Goal: Task Accomplishment & Management: Complete application form

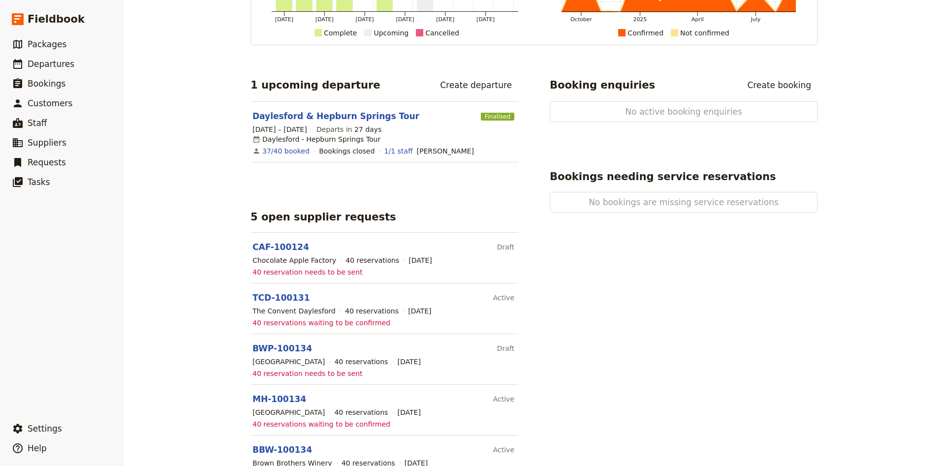
scroll to position [155, 0]
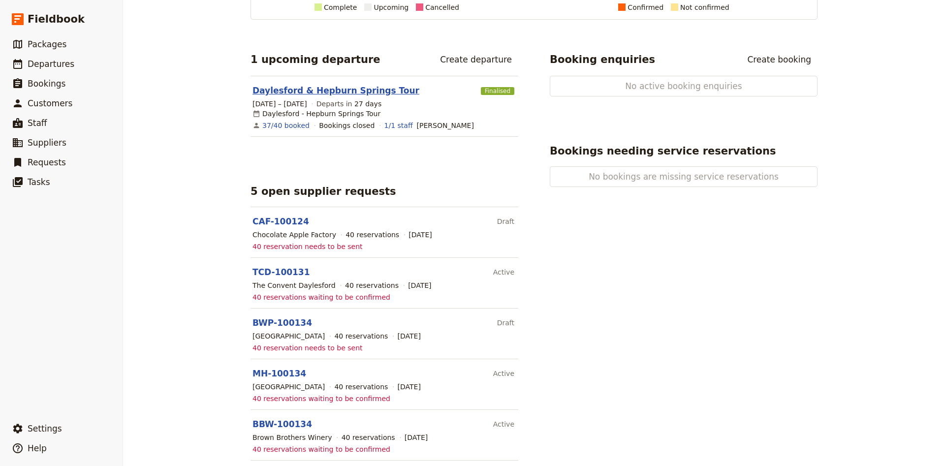
click at [368, 89] on link "Daylesford & Hepburn Springs Tour" at bounding box center [335, 91] width 167 height 12
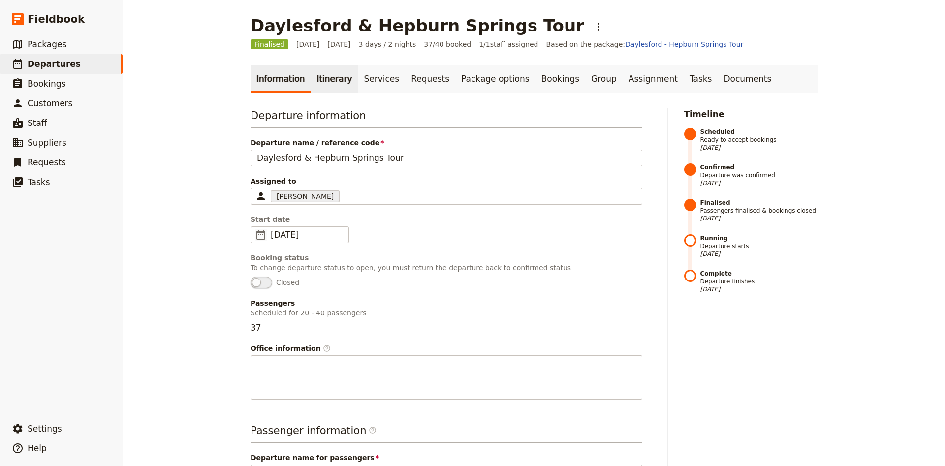
click at [339, 88] on link "Itinerary" at bounding box center [333, 79] width 47 height 28
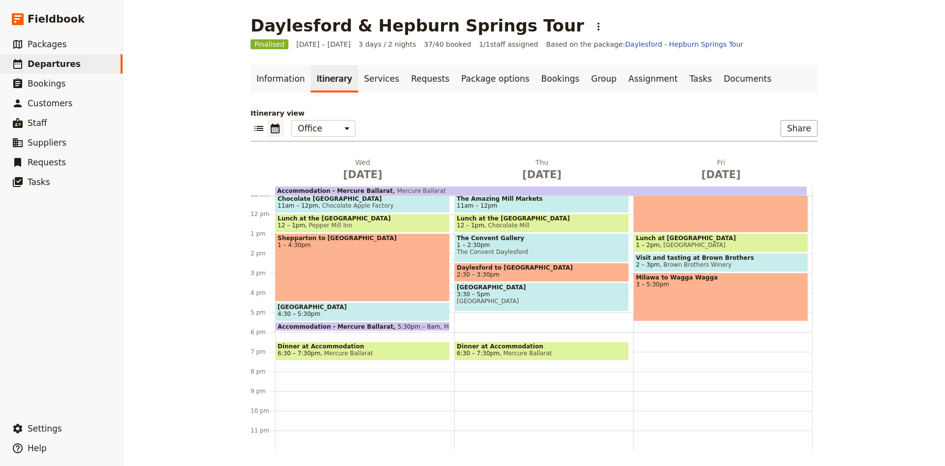
scroll to position [23, 0]
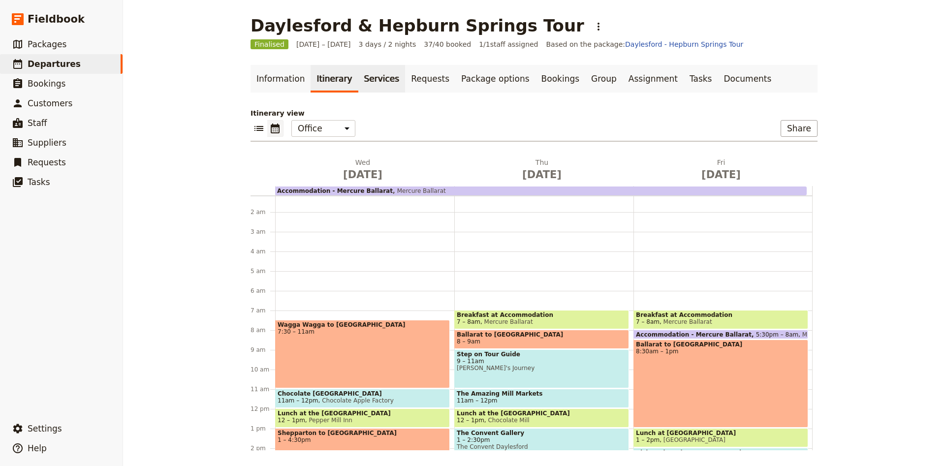
click at [378, 88] on link "Services" at bounding box center [381, 79] width 47 height 28
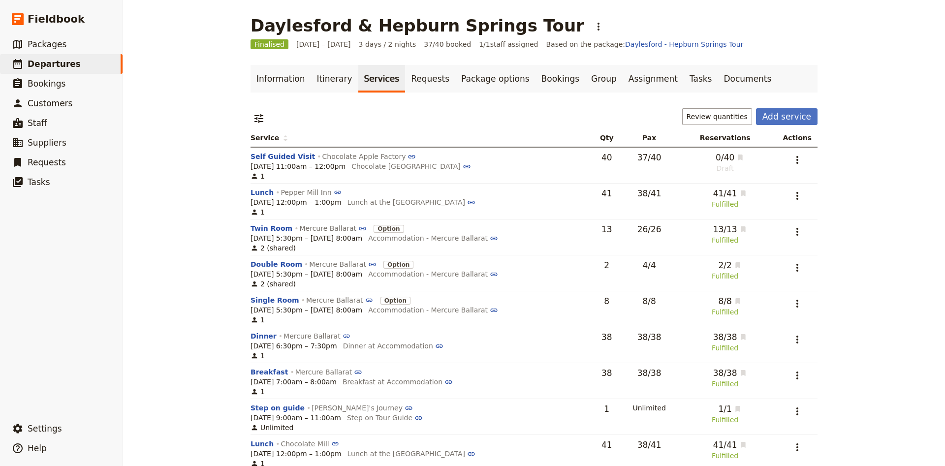
scroll to position [65, 0]
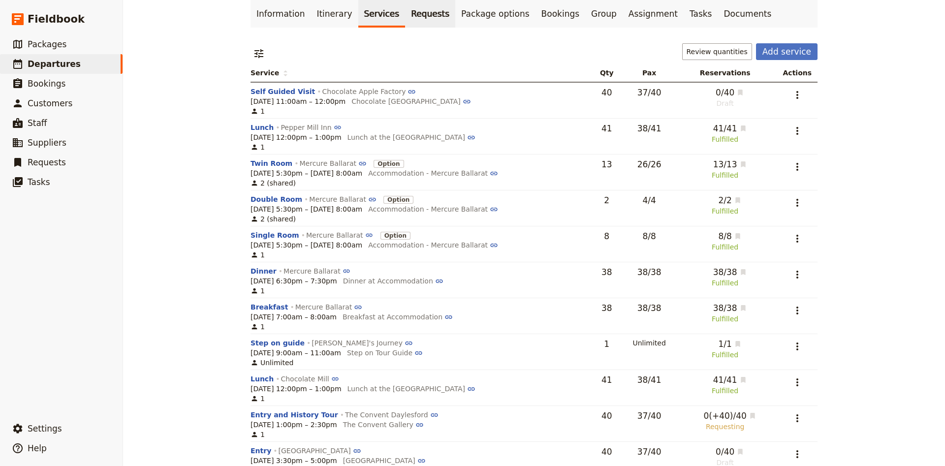
click at [410, 6] on link "Requests" at bounding box center [430, 14] width 50 height 28
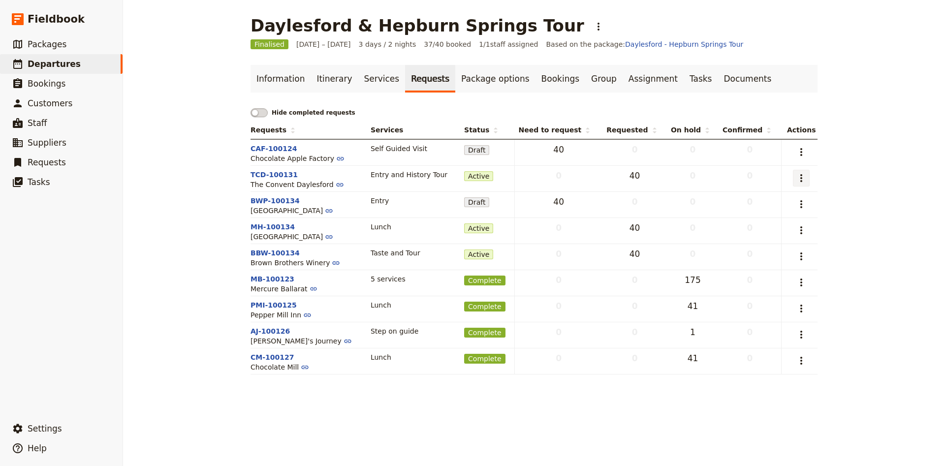
click at [803, 177] on icon "Actions" at bounding box center [801, 178] width 12 height 12
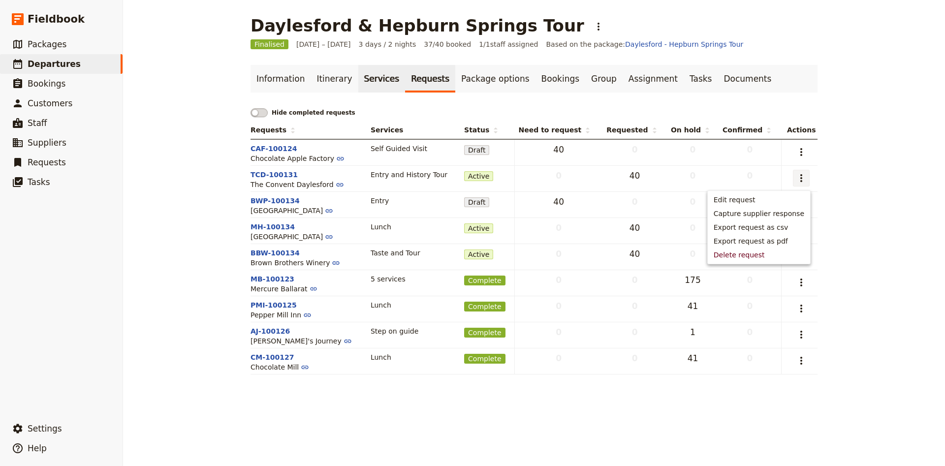
click at [363, 76] on link "Services" at bounding box center [381, 79] width 47 height 28
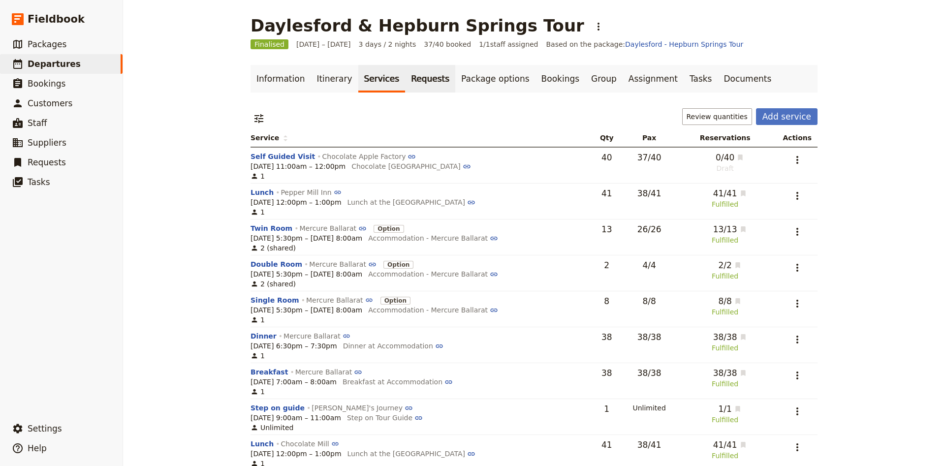
click at [411, 82] on link "Requests" at bounding box center [430, 79] width 50 height 28
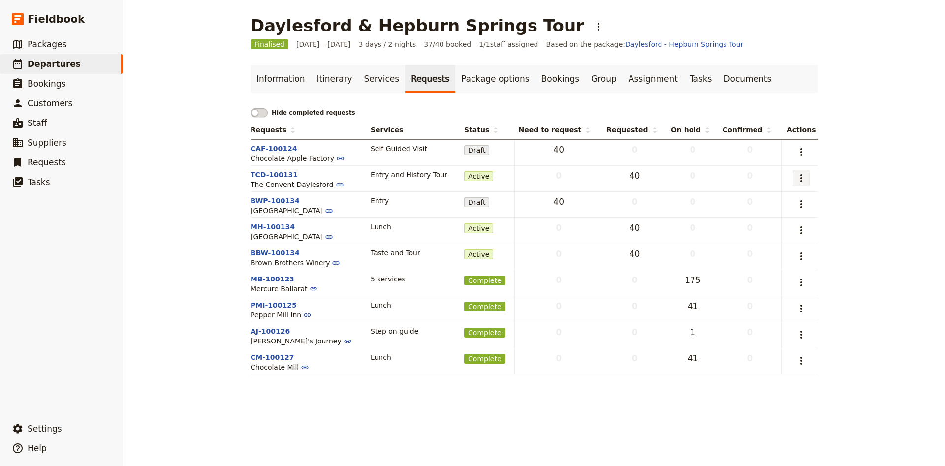
click at [794, 181] on button "​" at bounding box center [801, 178] width 17 height 17
click at [786, 212] on span "Capture supplier response" at bounding box center [758, 214] width 91 height 10
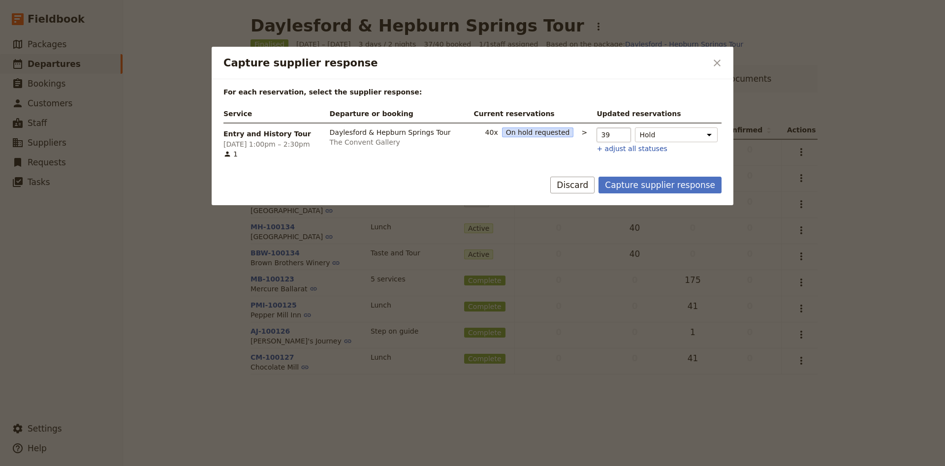
click at [619, 137] on input "39" at bounding box center [613, 134] width 34 height 15
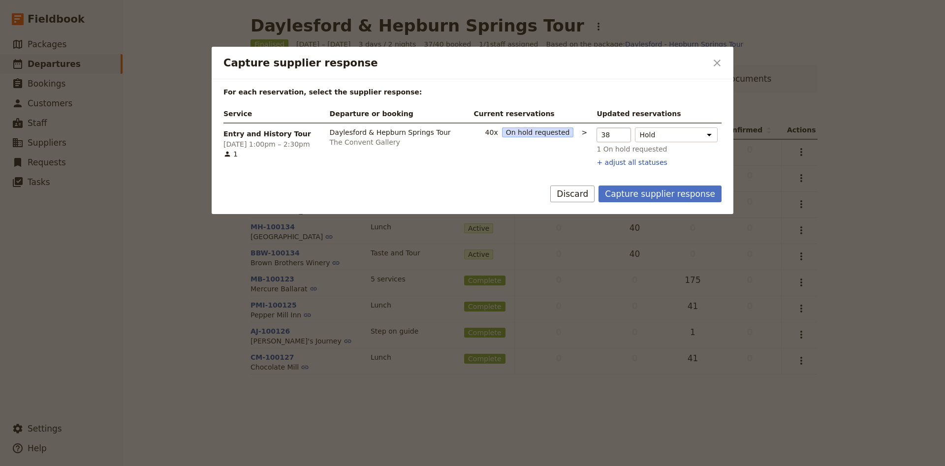
click at [619, 137] on input "38" at bounding box center [613, 134] width 34 height 15
type input "37"
click at [619, 137] on input "37" at bounding box center [613, 134] width 34 height 15
click at [626, 164] on button "+ adjust all statuses" at bounding box center [631, 162] width 70 height 10
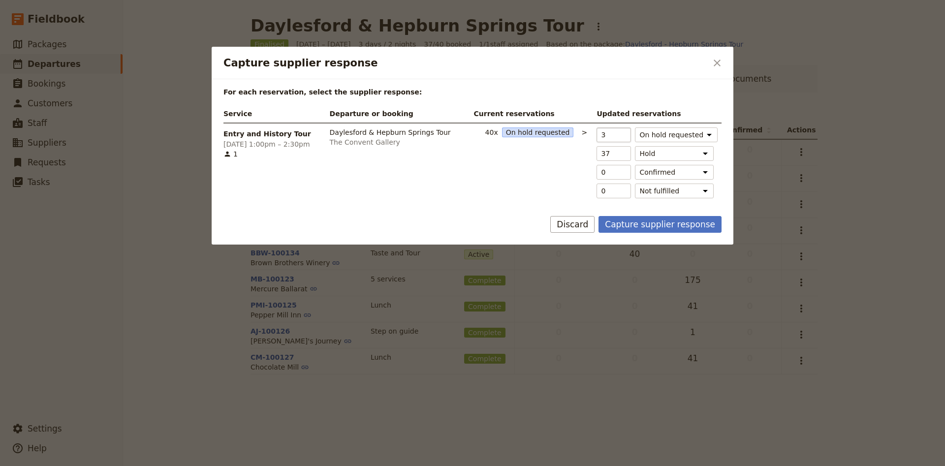
type input "2"
type input "1"
click at [625, 137] on input "2" at bounding box center [613, 134] width 34 height 15
type input "1"
type input "2"
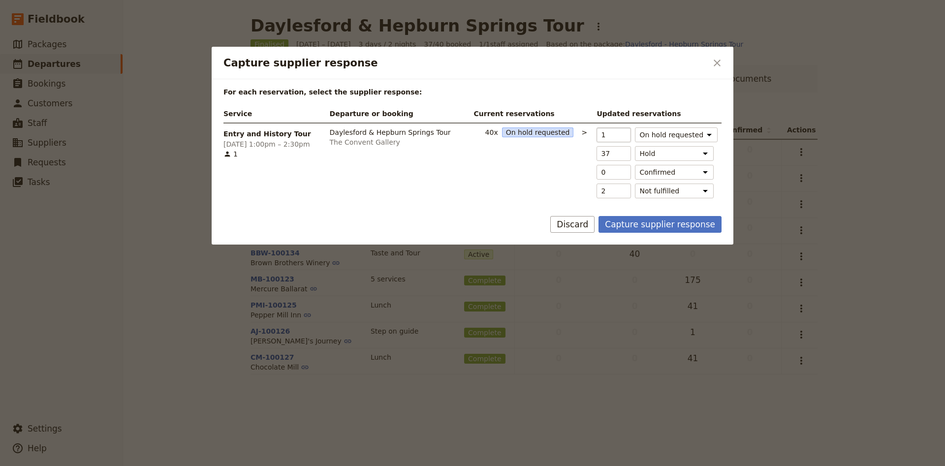
click at [625, 137] on input "1" at bounding box center [613, 134] width 34 height 15
type input "0"
type input "3"
type input "0"
click at [625, 137] on input "0" at bounding box center [613, 134] width 34 height 15
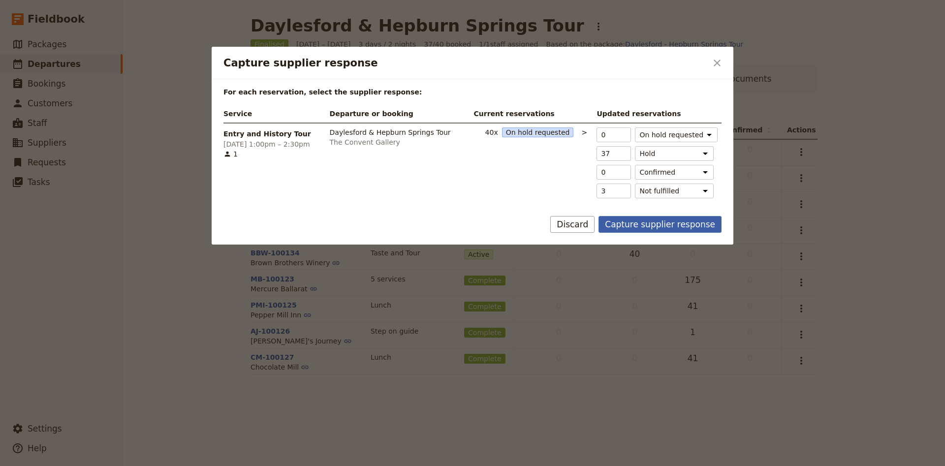
click at [641, 226] on button "Capture supplier response" at bounding box center [659, 224] width 123 height 17
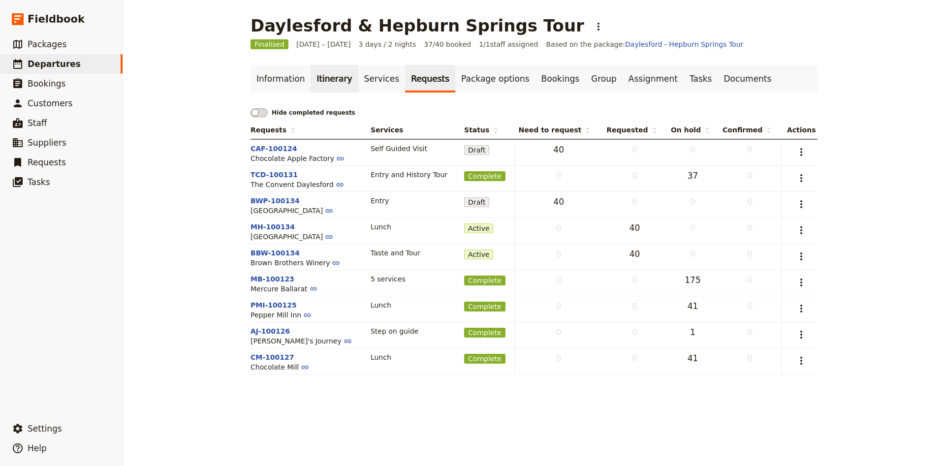
click at [339, 80] on link "Itinerary" at bounding box center [333, 79] width 47 height 28
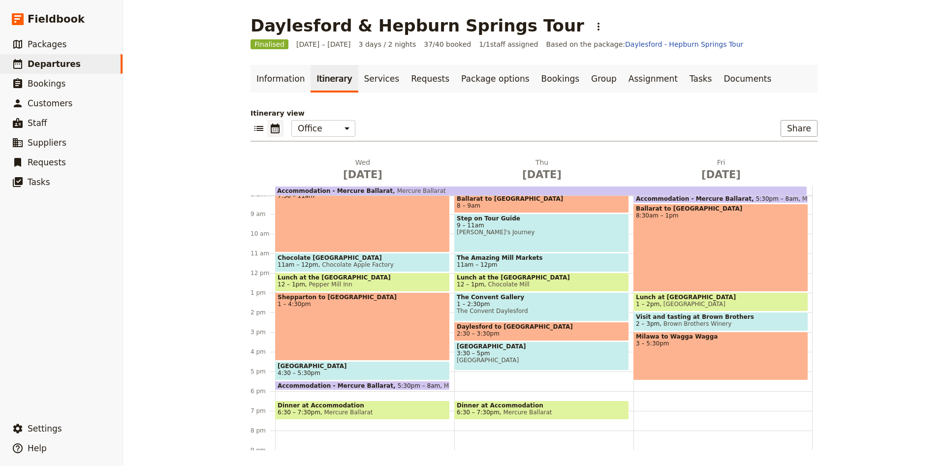
scroll to position [128, 0]
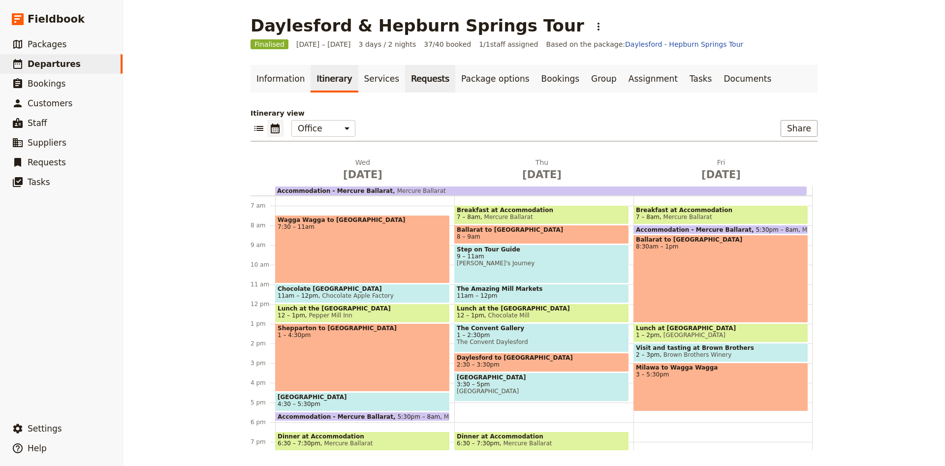
click at [408, 83] on link "Requests" at bounding box center [430, 79] width 50 height 28
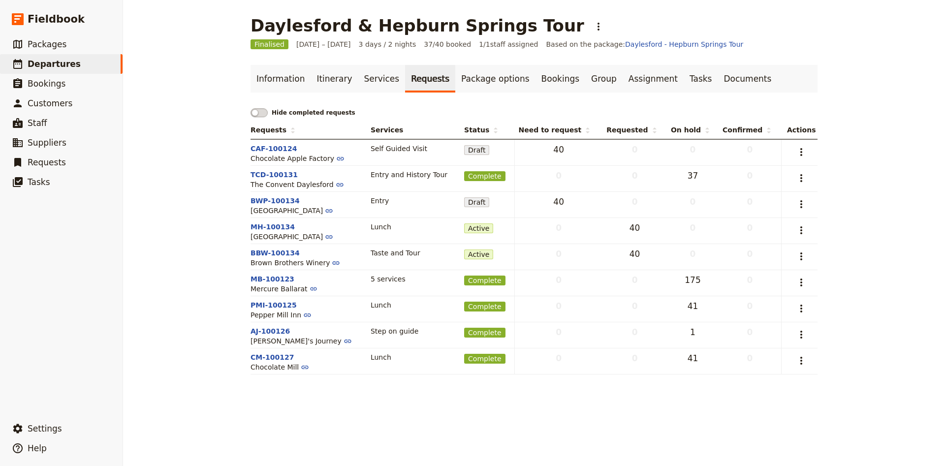
click at [812, 147] on td "​" at bounding box center [799, 152] width 36 height 27
click at [800, 151] on icon "Actions" at bounding box center [801, 152] width 12 height 12
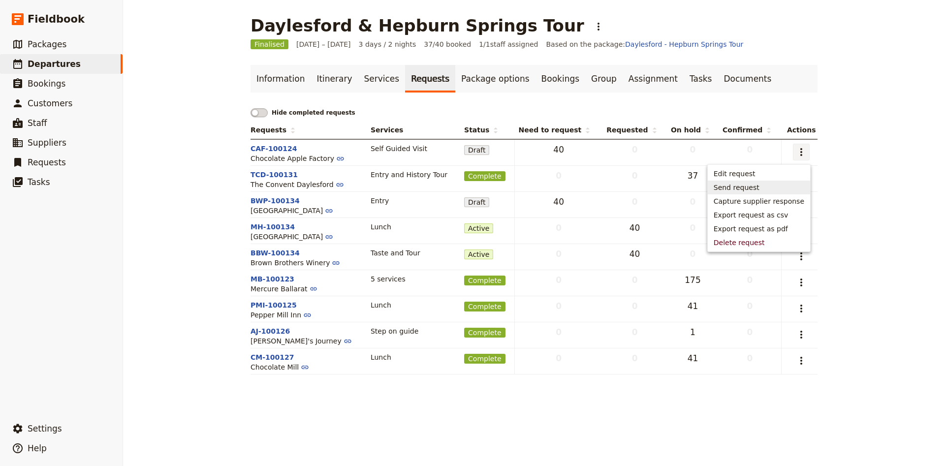
click at [765, 191] on span "Send request" at bounding box center [758, 188] width 91 height 10
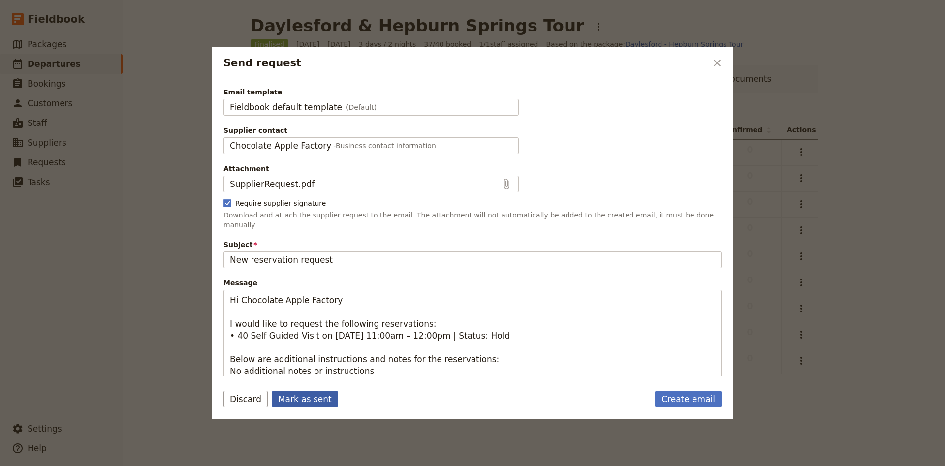
click at [307, 397] on button "Mark as sent" at bounding box center [305, 399] width 66 height 17
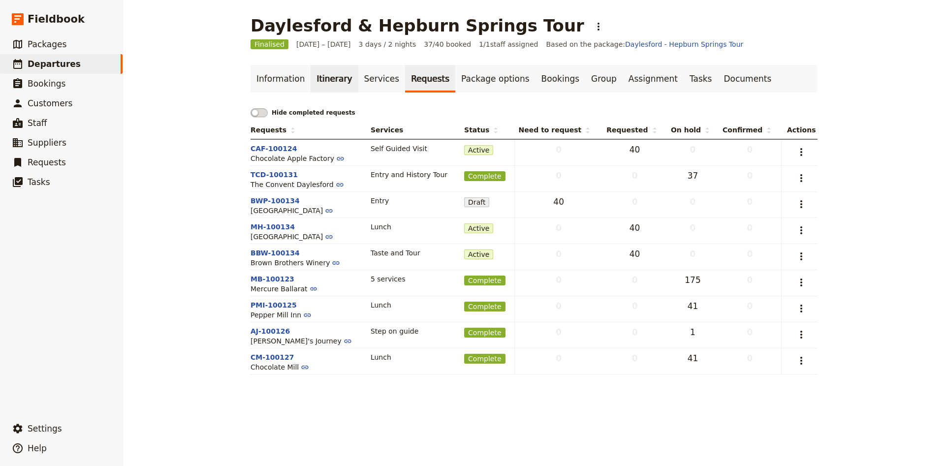
click at [320, 87] on link "Itinerary" at bounding box center [333, 79] width 47 height 28
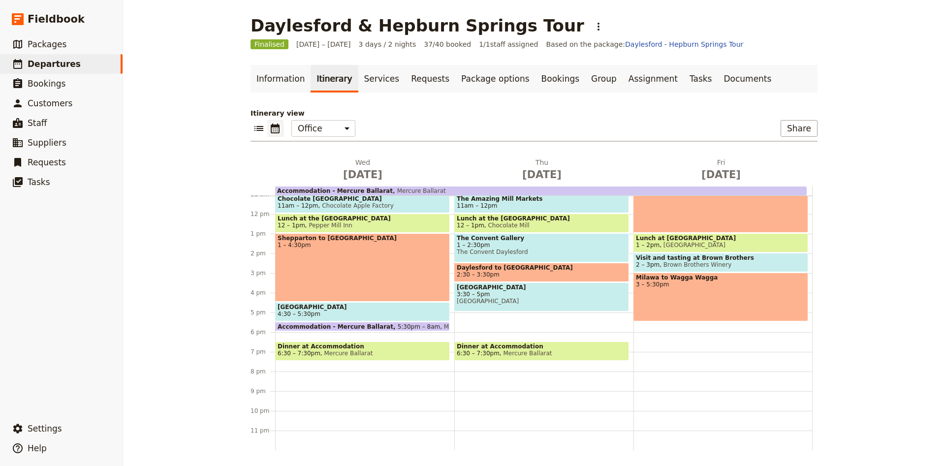
scroll to position [153, 0]
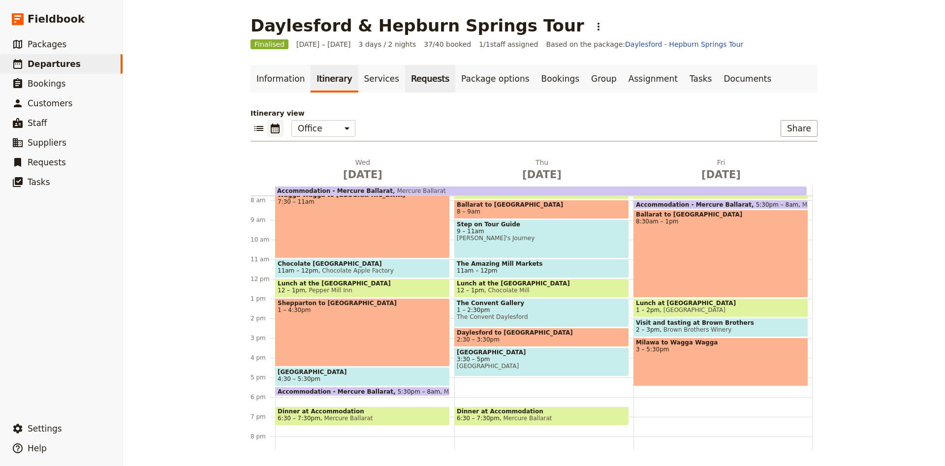
click at [415, 86] on link "Requests" at bounding box center [430, 79] width 50 height 28
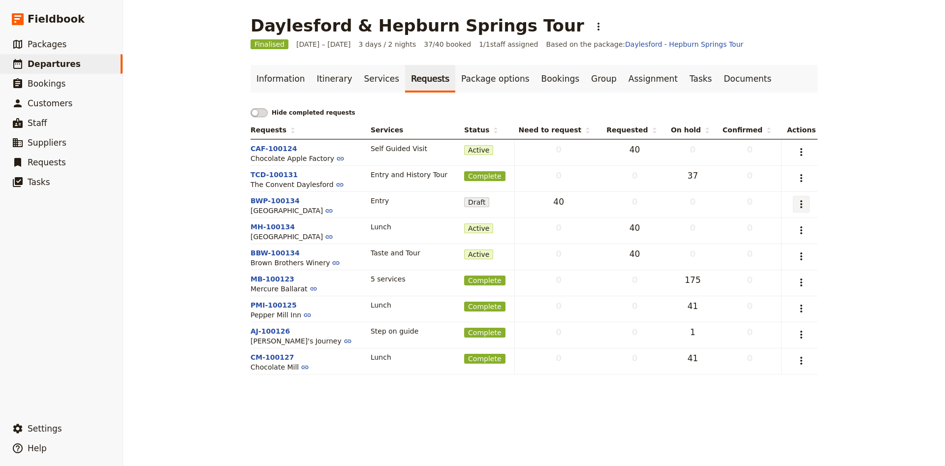
click at [804, 209] on icon "Actions" at bounding box center [801, 204] width 12 height 12
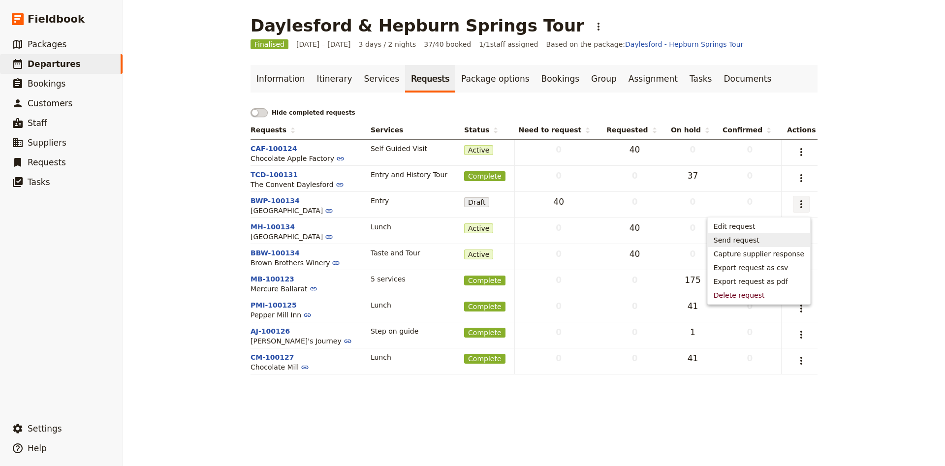
click at [768, 237] on span "Send request" at bounding box center [758, 240] width 91 height 10
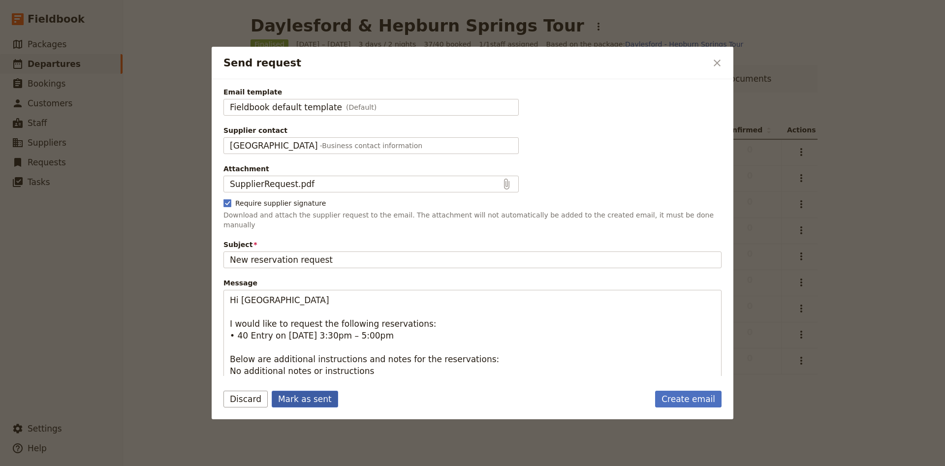
click at [312, 401] on button "Mark as sent" at bounding box center [305, 399] width 66 height 17
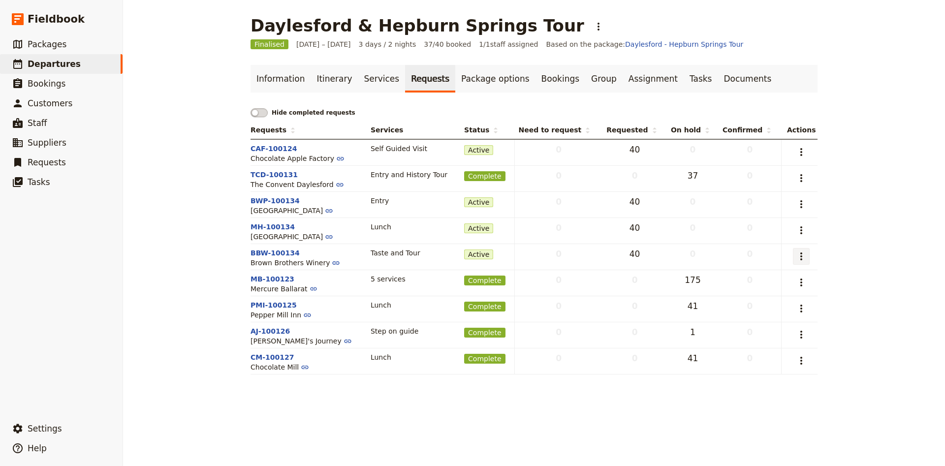
click at [804, 256] on icon "Actions" at bounding box center [801, 256] width 12 height 12
click at [789, 288] on span "Capture supplier response" at bounding box center [758, 293] width 91 height 10
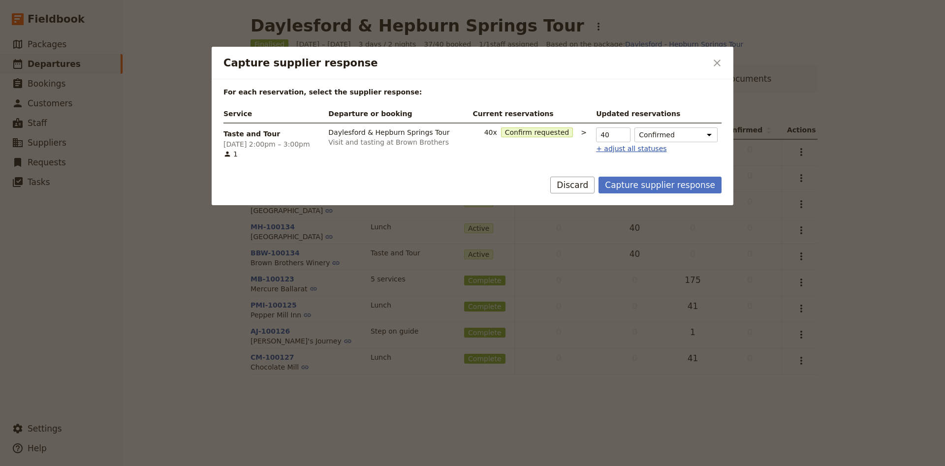
click at [628, 152] on button "+ adjust all statuses" at bounding box center [631, 149] width 70 height 10
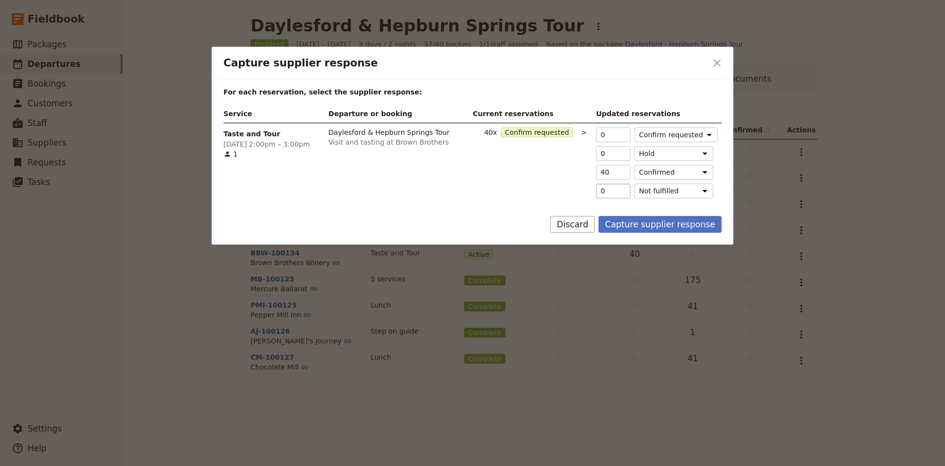
type input "39"
type input "1"
click at [620, 188] on input "1" at bounding box center [613, 191] width 34 height 15
type input "38"
type input "2"
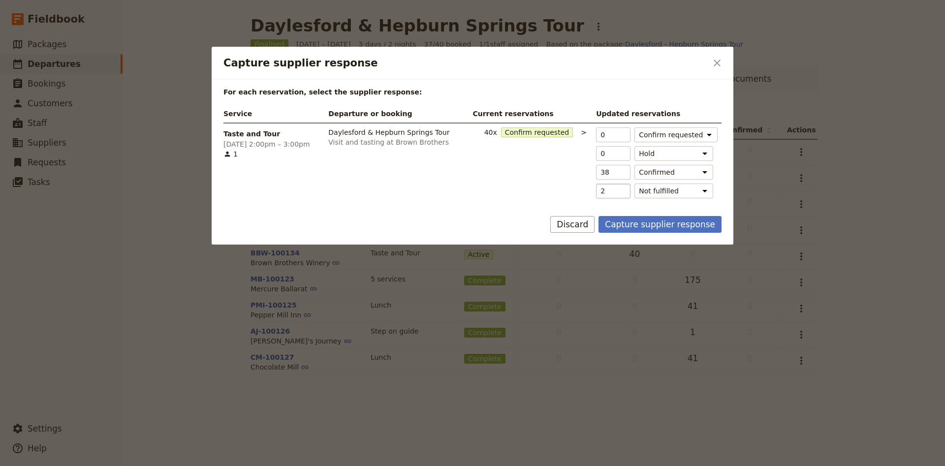
click at [620, 188] on input "2" at bounding box center [613, 191] width 34 height 15
type input "37"
type input "3"
click at [620, 188] on input "3" at bounding box center [613, 191] width 34 height 15
click at [676, 224] on button "Capture supplier response" at bounding box center [659, 224] width 123 height 17
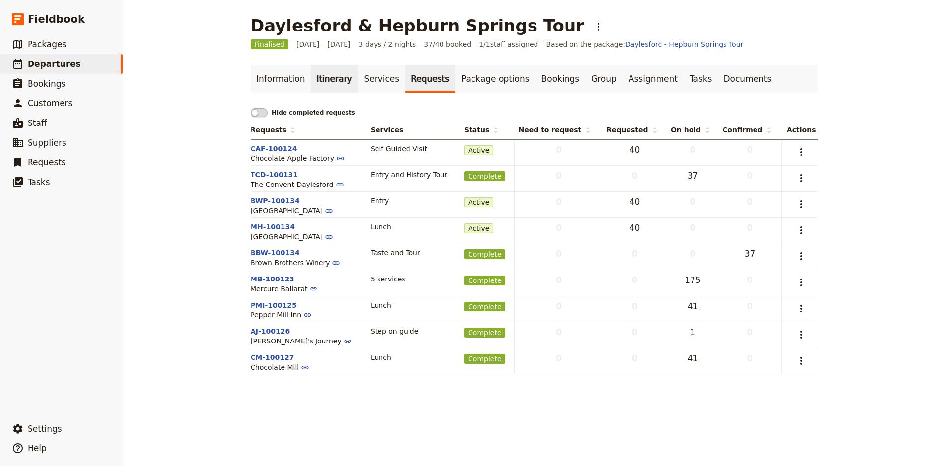
click at [342, 79] on link "Itinerary" at bounding box center [333, 79] width 47 height 28
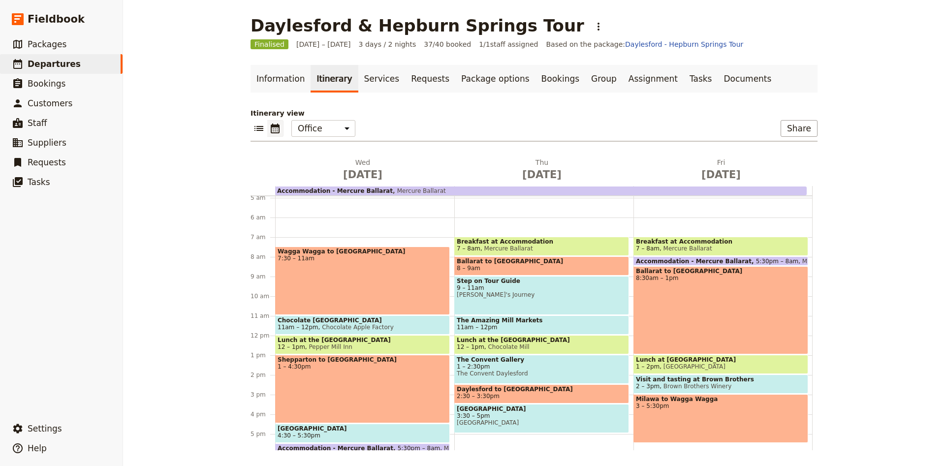
scroll to position [128, 0]
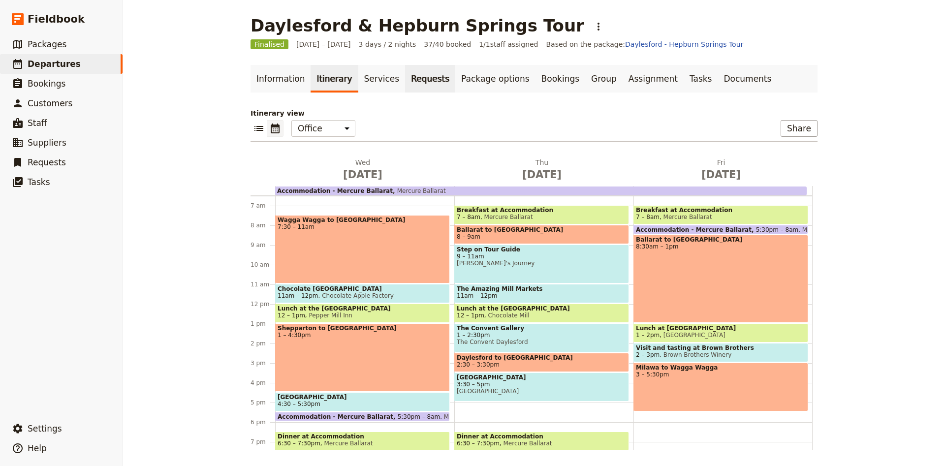
click at [414, 71] on link "Requests" at bounding box center [430, 79] width 50 height 28
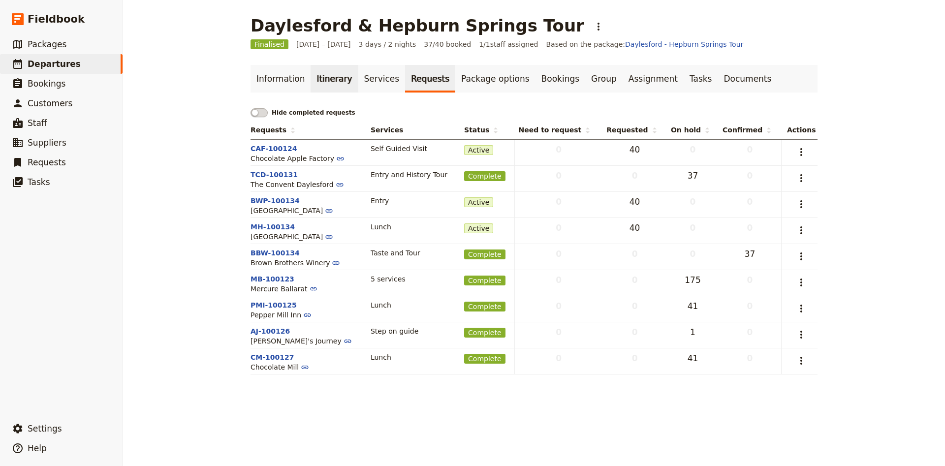
click at [333, 79] on link "Itinerary" at bounding box center [333, 79] width 47 height 28
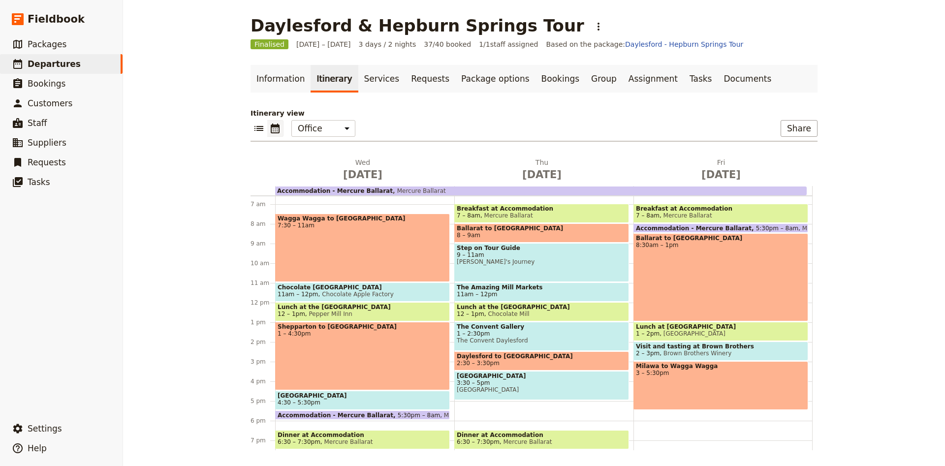
scroll to position [128, 0]
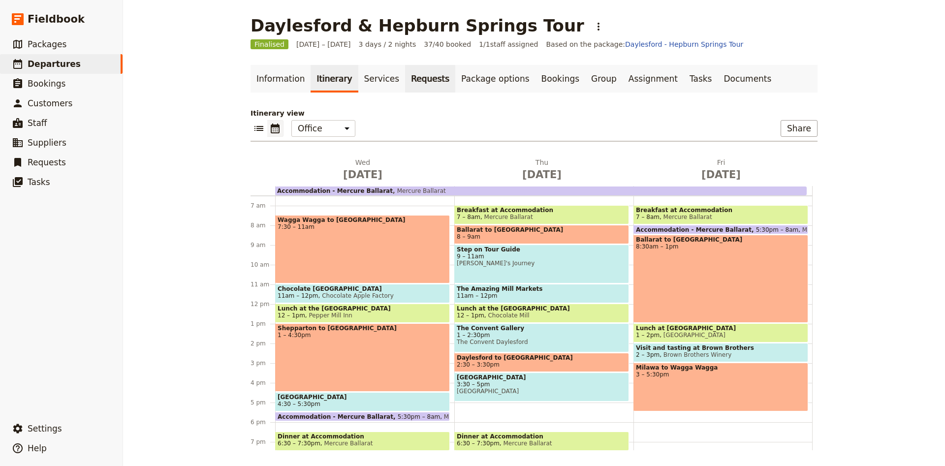
click at [407, 81] on link "Requests" at bounding box center [430, 79] width 50 height 28
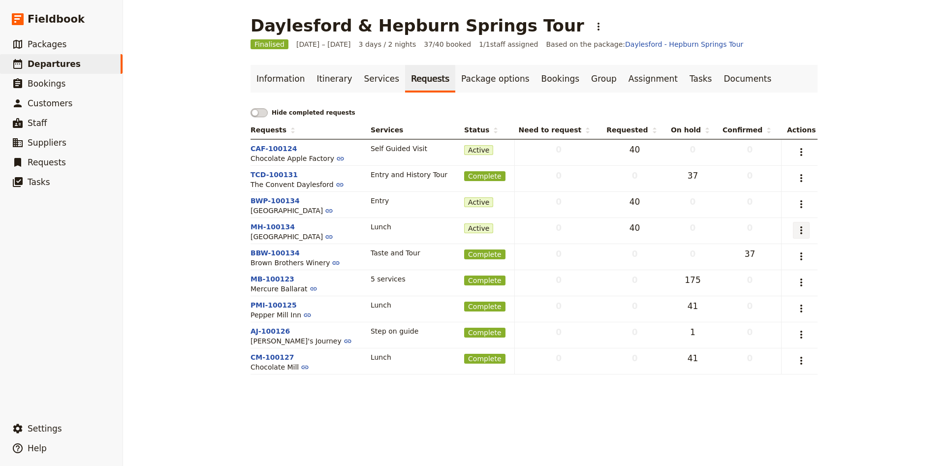
click at [806, 236] on icon "Actions" at bounding box center [801, 230] width 12 height 12
click at [755, 271] on span "Capture supplier response" at bounding box center [758, 266] width 91 height 10
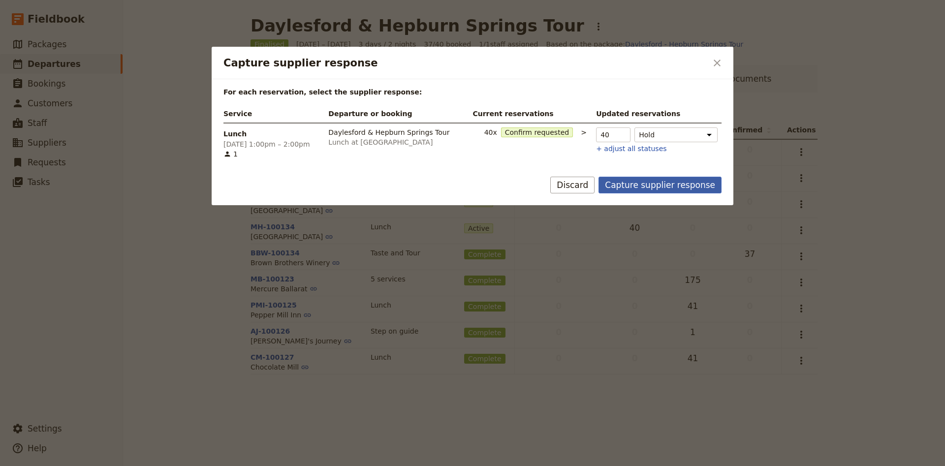
click at [656, 189] on button "Capture supplier response" at bounding box center [659, 185] width 123 height 17
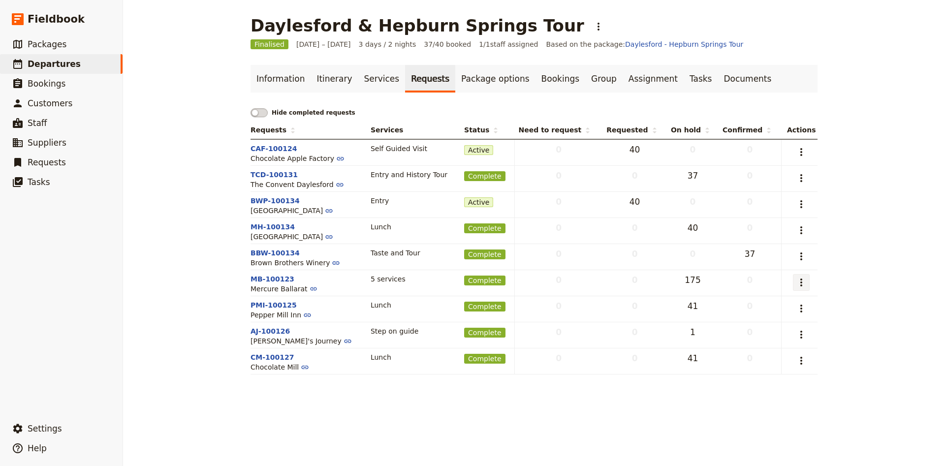
click at [802, 286] on icon "Actions" at bounding box center [801, 282] width 2 height 8
click at [762, 321] on span "Capture supplier response" at bounding box center [758, 319] width 91 height 10
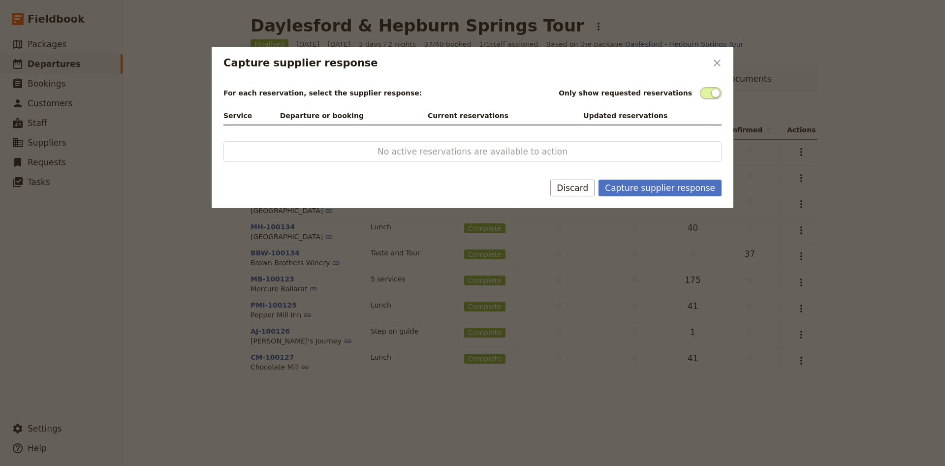
click at [708, 91] on span "Capture supplier response" at bounding box center [711, 93] width 22 height 12
click at [700, 87] on input "Capture supplier response" at bounding box center [700, 87] width 0 height 0
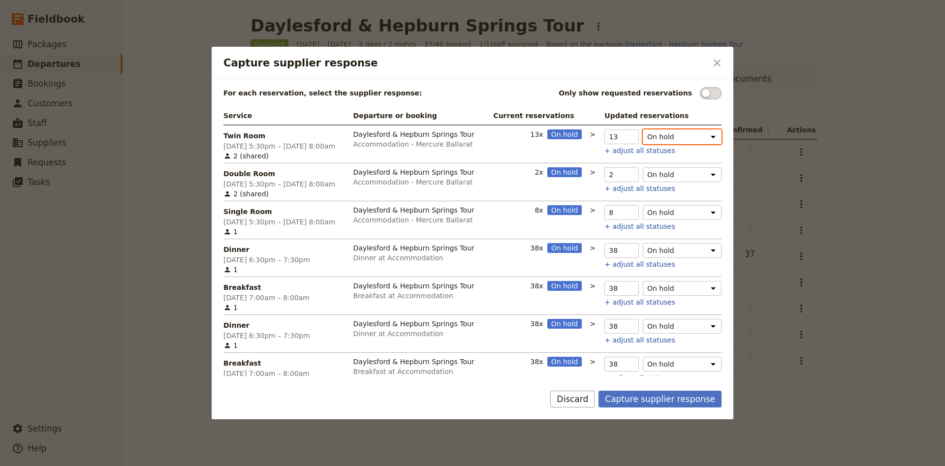
click at [643, 129] on select "On hold Confirmed Released" at bounding box center [682, 136] width 79 height 15
click at [643, 167] on select "On hold Confirmed Released" at bounding box center [682, 174] width 79 height 15
click at [643, 205] on select "On hold Confirmed Released" at bounding box center [682, 212] width 79 height 15
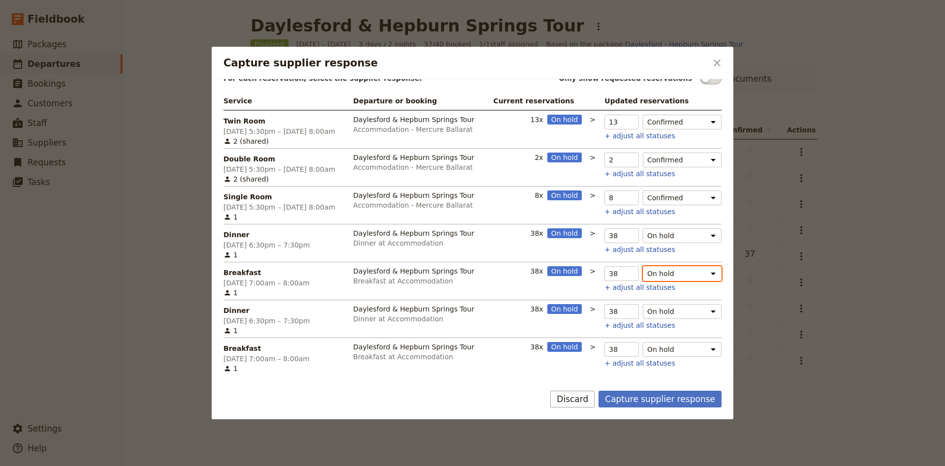
click at [643, 266] on select "On hold Confirmed Released" at bounding box center [682, 273] width 79 height 15
click at [643, 342] on select "On hold Confirmed Released" at bounding box center [682, 349] width 79 height 15
click at [657, 398] on button "Capture supplier response" at bounding box center [659, 399] width 123 height 17
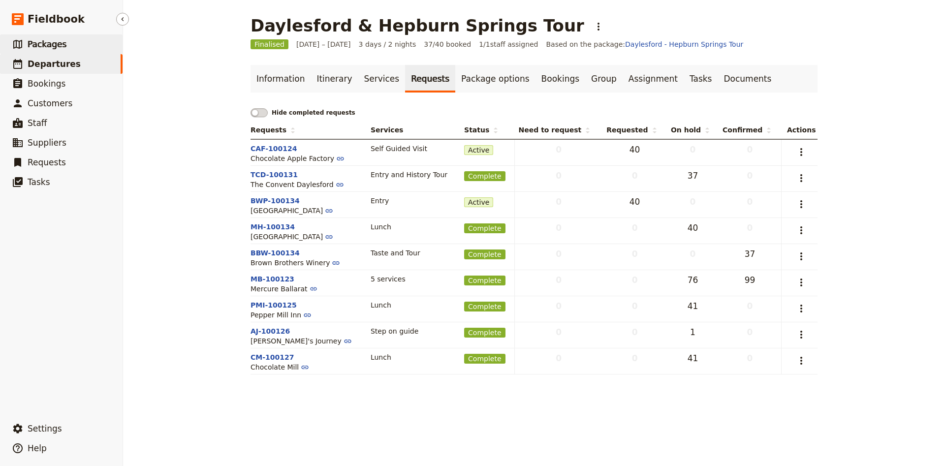
click at [56, 50] on link "​ Packages" at bounding box center [61, 44] width 123 height 20
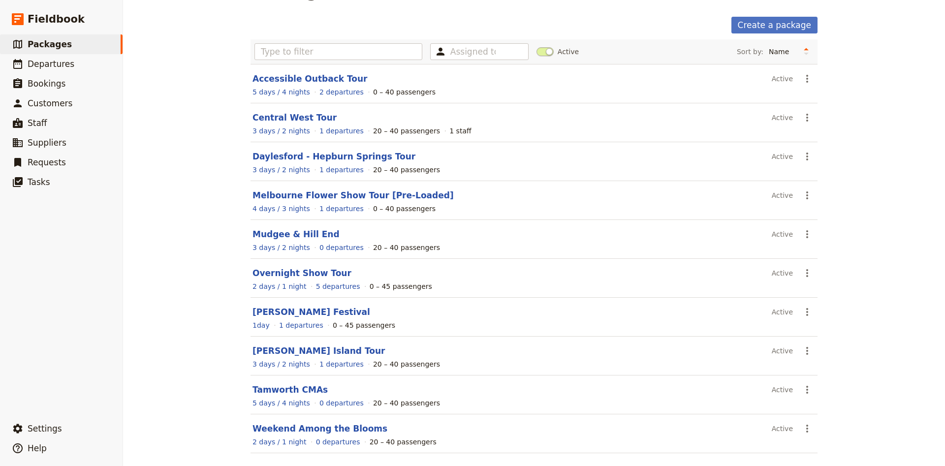
scroll to position [49, 0]
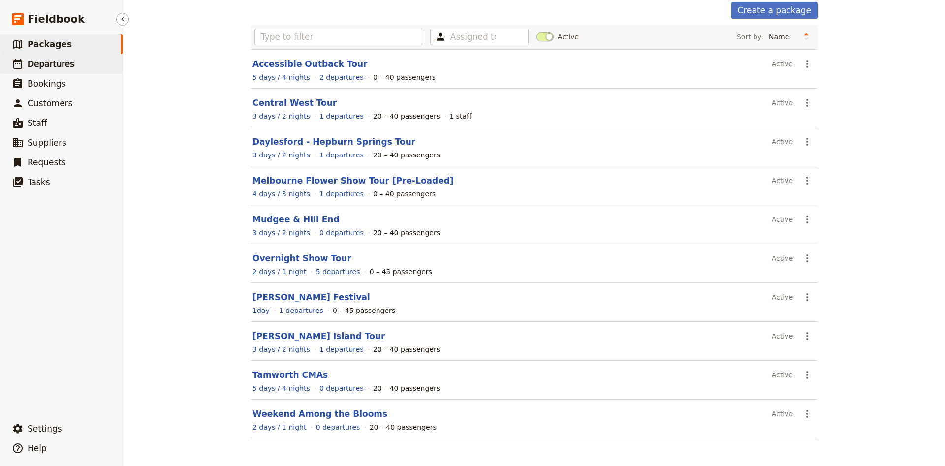
click at [53, 61] on span "Departures" at bounding box center [51, 64] width 47 height 10
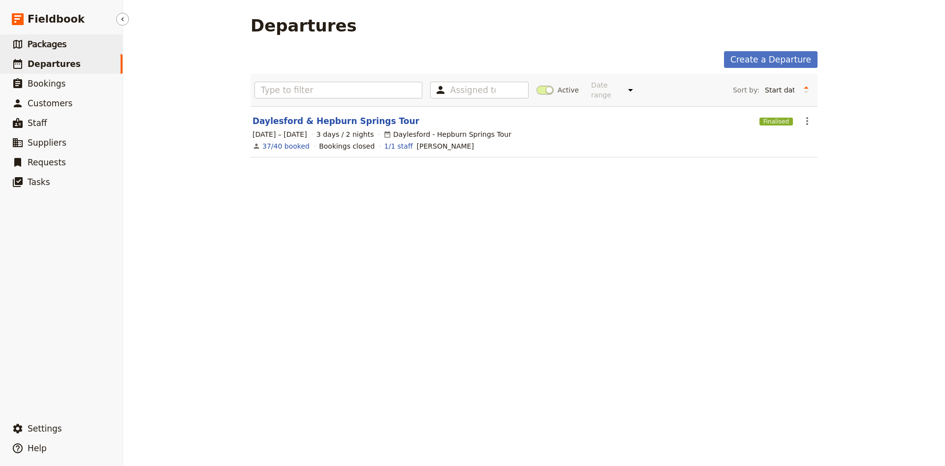
click at [54, 42] on span "Packages" at bounding box center [47, 44] width 39 height 10
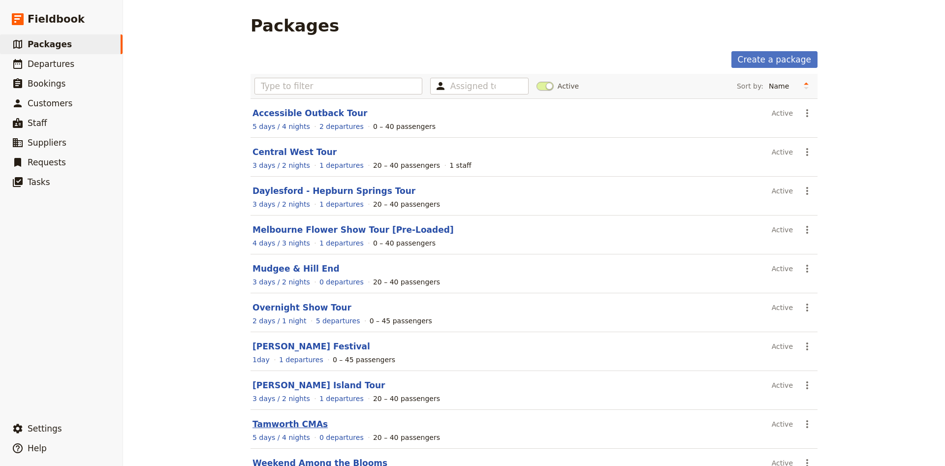
click at [291, 419] on link "Tamworth CMAs" at bounding box center [289, 424] width 75 height 10
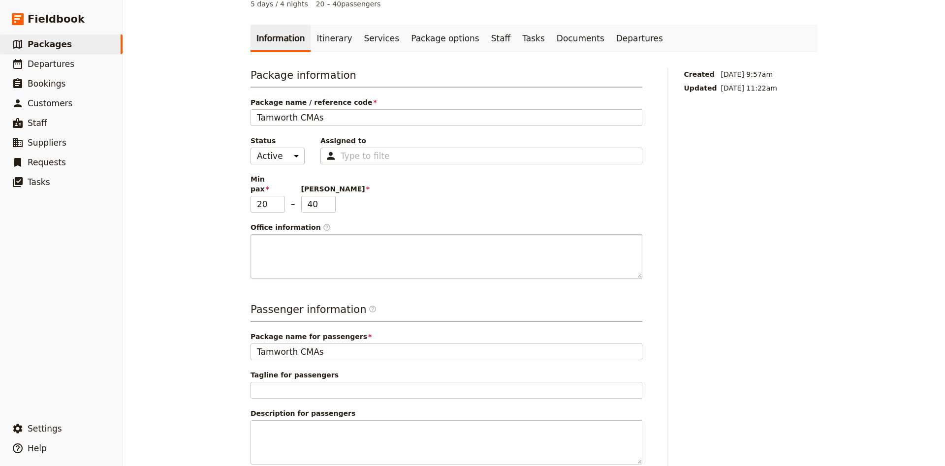
scroll to position [65, 0]
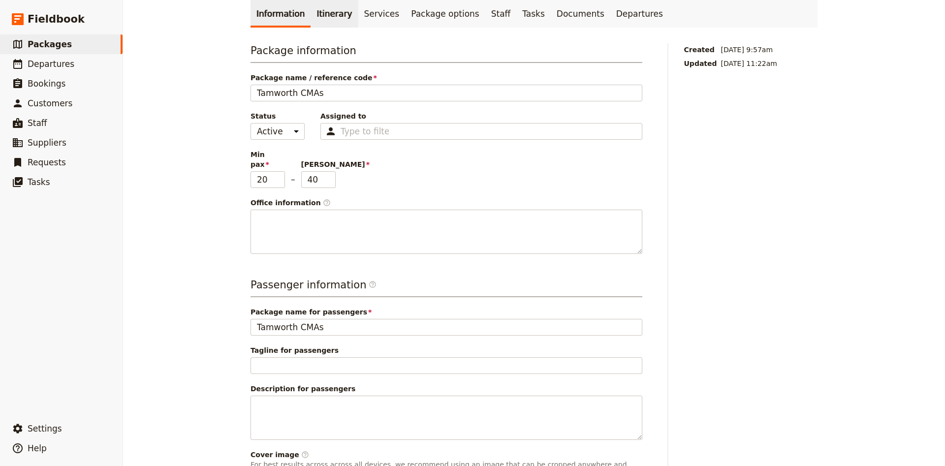
click at [328, 16] on link "Itinerary" at bounding box center [333, 14] width 47 height 28
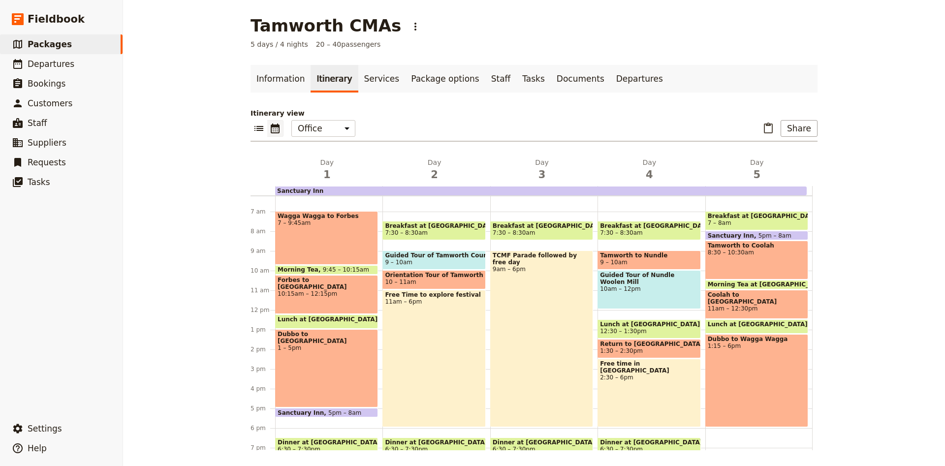
scroll to position [153, 0]
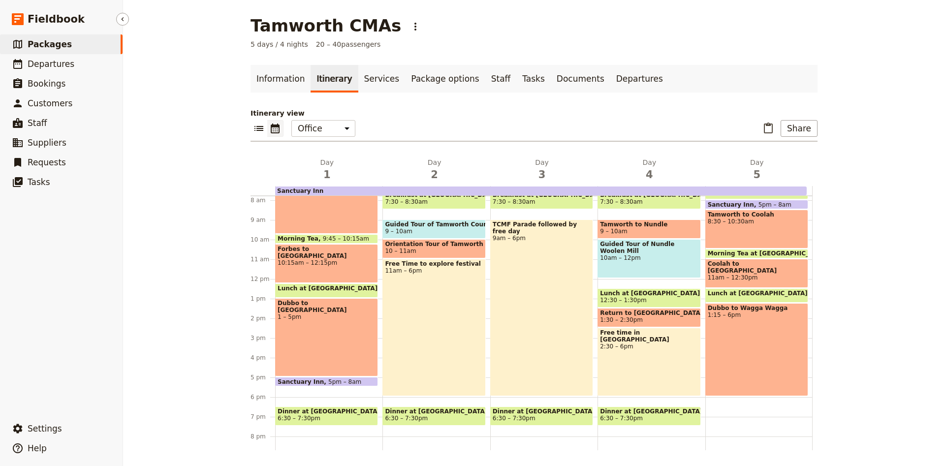
click at [77, 47] on link "​ Packages" at bounding box center [61, 44] width 123 height 20
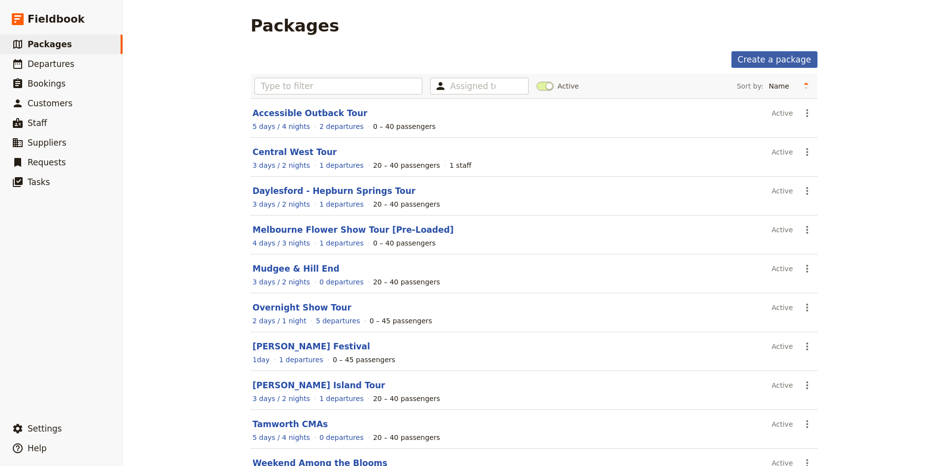
click at [779, 61] on link "Create a package" at bounding box center [774, 59] width 86 height 17
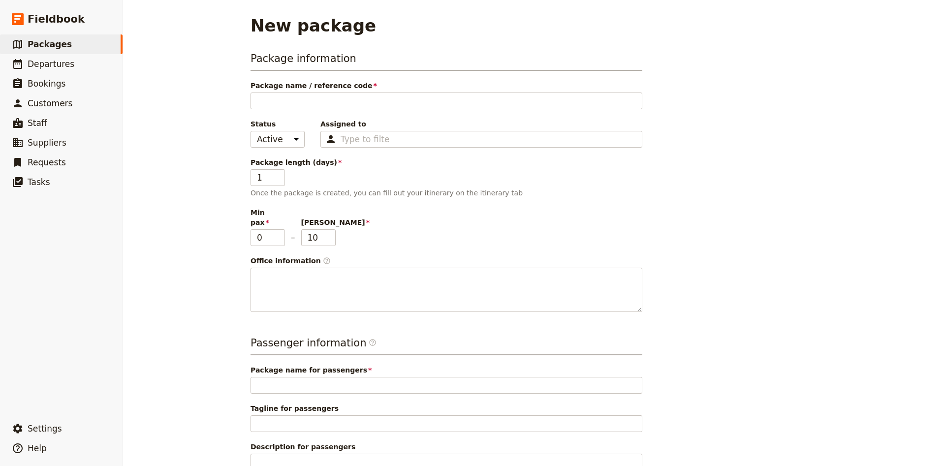
type input "H"
type input "Hu"
type input "Hun"
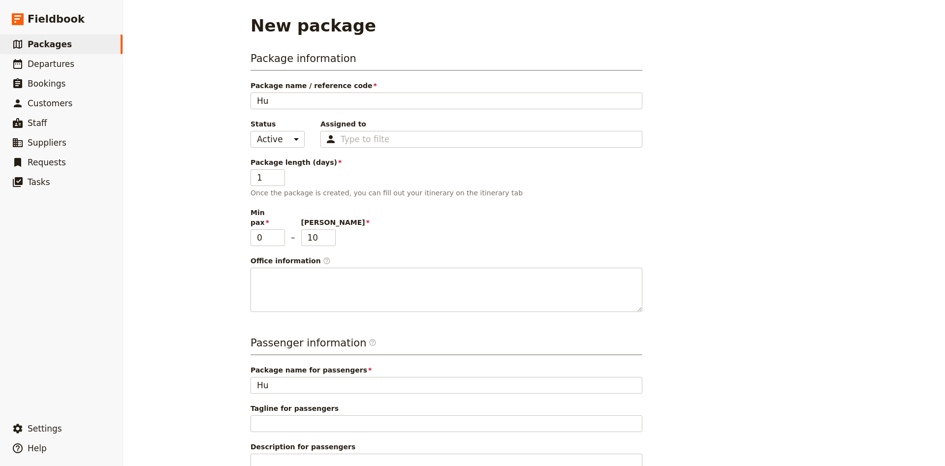
type input "Hun"
type input "[PERSON_NAME]"
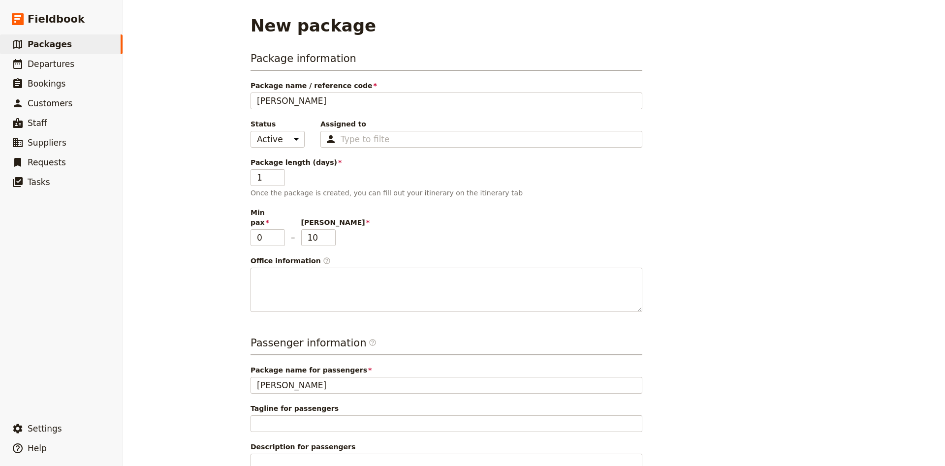
type input "Hunter"
type input "Hunter V"
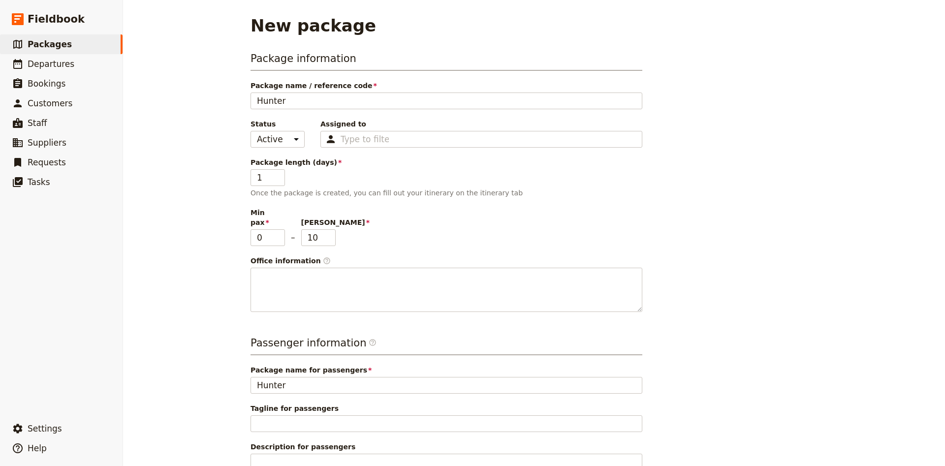
type input "Hunter V"
type input "Hunter Va"
type input "[PERSON_NAME]"
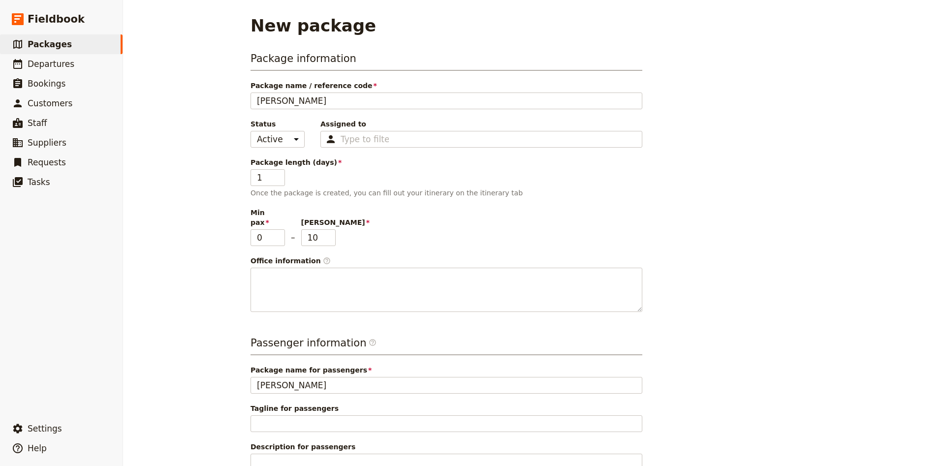
type input "[PERSON_NAME]"
type input "[GEOGRAPHIC_DATA]"
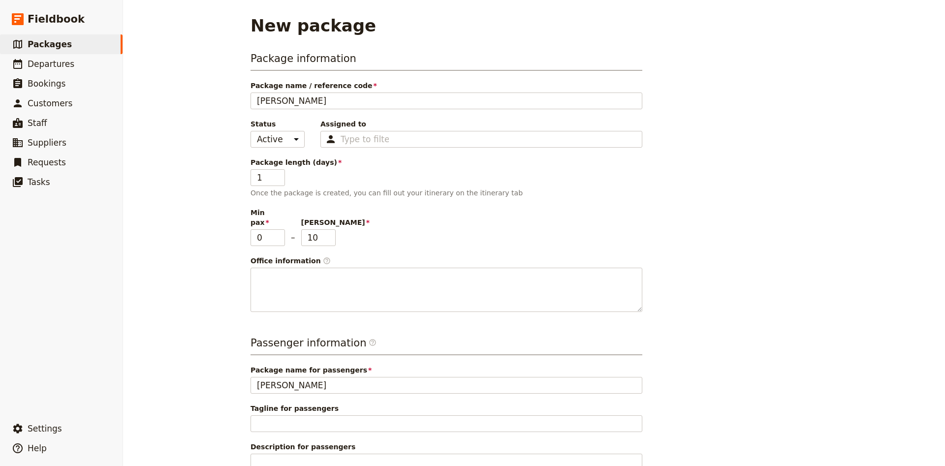
type input "[GEOGRAPHIC_DATA]"
type input "Hunter Valley C"
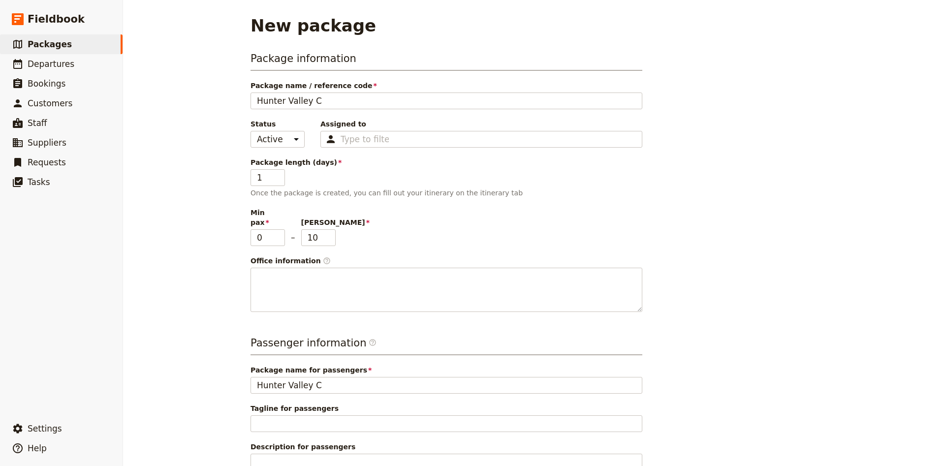
type input "Hunter Valley Ch"
type input "Hunter Valley Chi"
type input "Hunter Valley Chir"
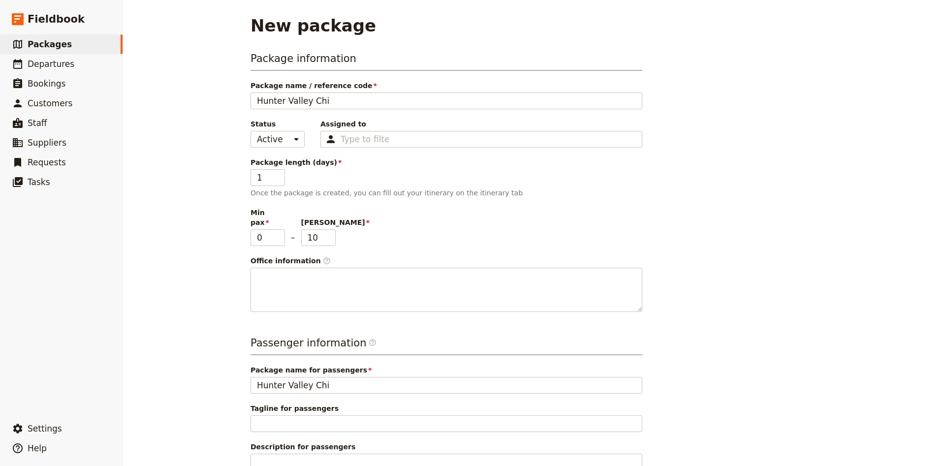
type input "Hunter Valley Chir"
type input "Hunter Valley [PERSON_NAME]"
type input "Hunter Valley Chirst"
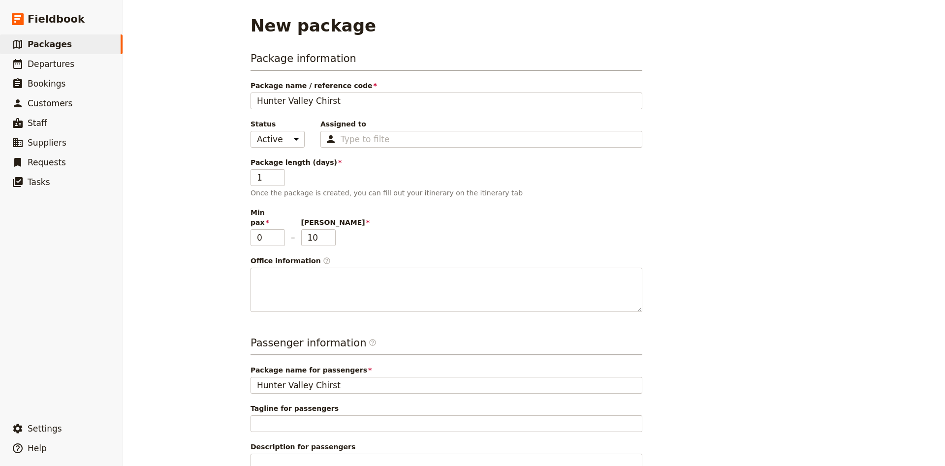
type input "Hunter Valley [PERSON_NAME]"
type input "Hunter Valley Chir"
type input "Hunter Valley Chi"
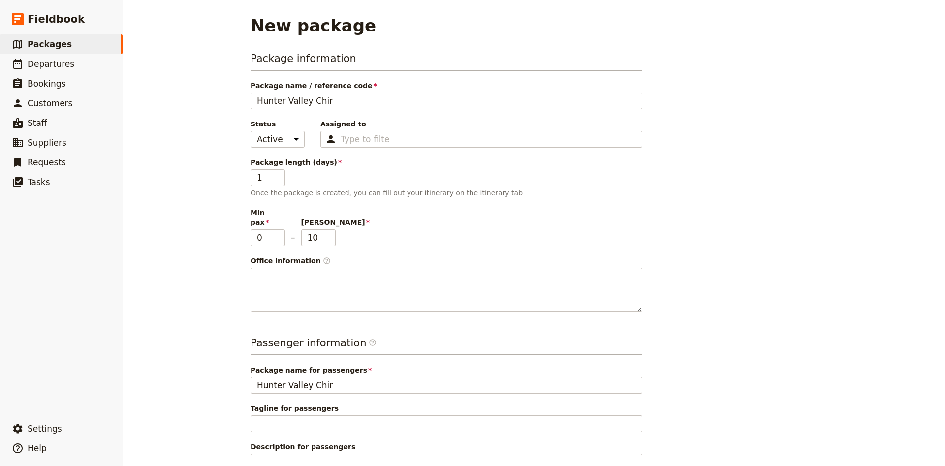
type input "Hunter Valley Chi"
type input "Hunter Valley Ch"
type input "Hunter Valley Chr"
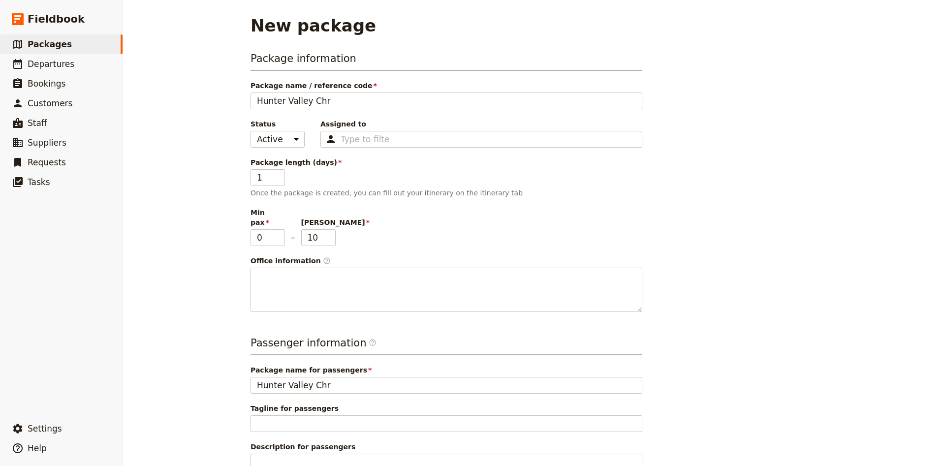
type input "Hunter Valley Chri"
type input "Hunter Valley [PERSON_NAME]"
type input "Hunter Valley [DEMOGRAPHIC_DATA]"
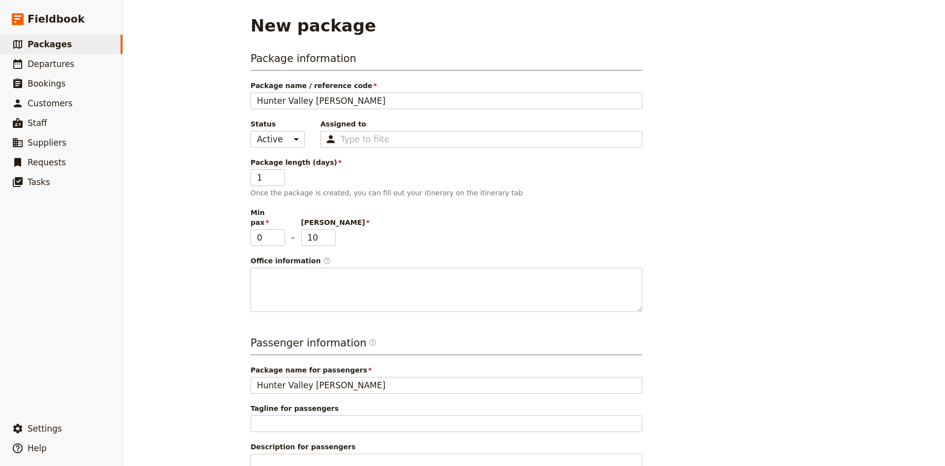
type input "Hunter Valley [DEMOGRAPHIC_DATA]"
type input "Hunter Valley Christma"
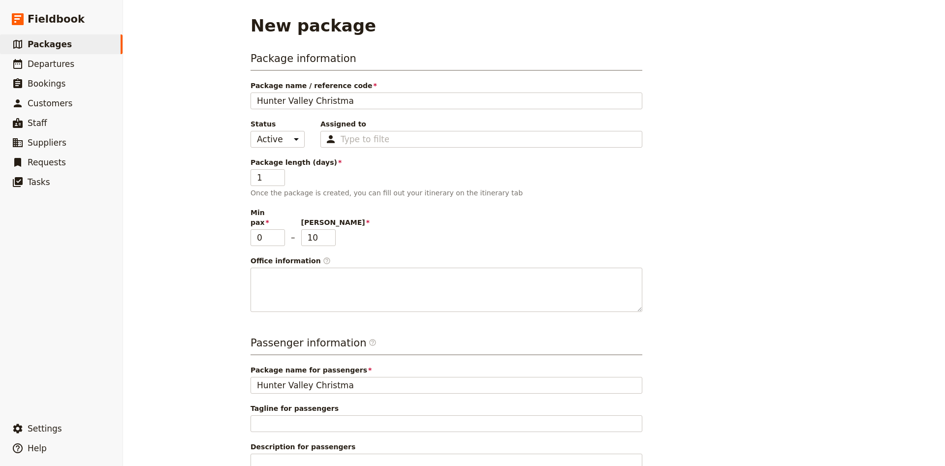
type input "Hunter Valley Christmas"
type input "Hunter Valley Christmas L"
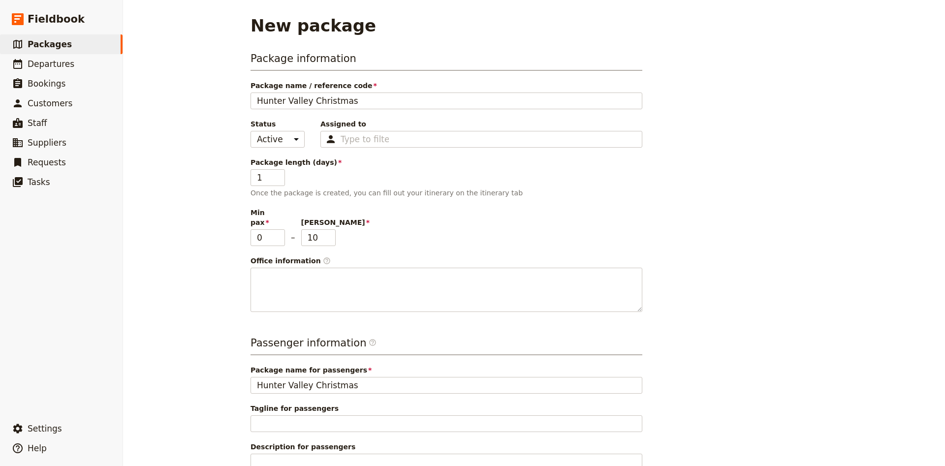
type input "Hunter Valley Christmas L"
type input "Hunter Valley Christmas Li"
type input "Hunter Valley Christmas Lig"
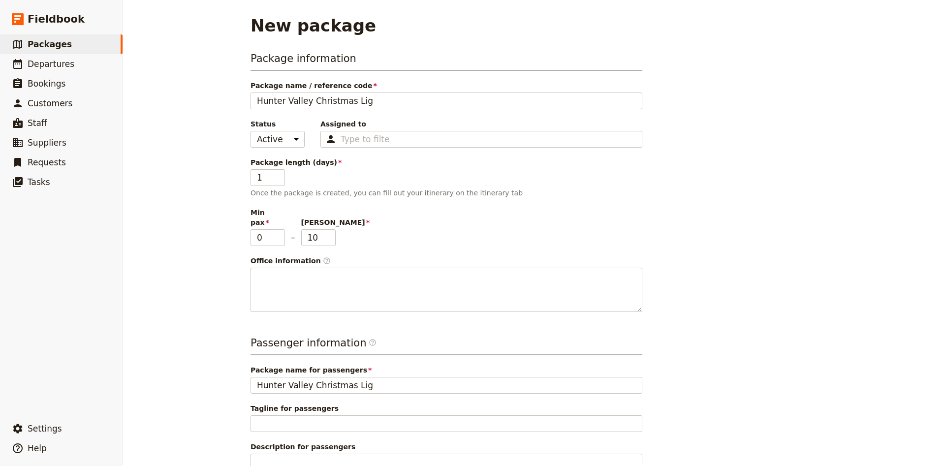
type input "Hunter Valley Christmas Ligh"
type input "Hunter Valley Christmas Light"
type input "Hunter Valley Christmas Lights"
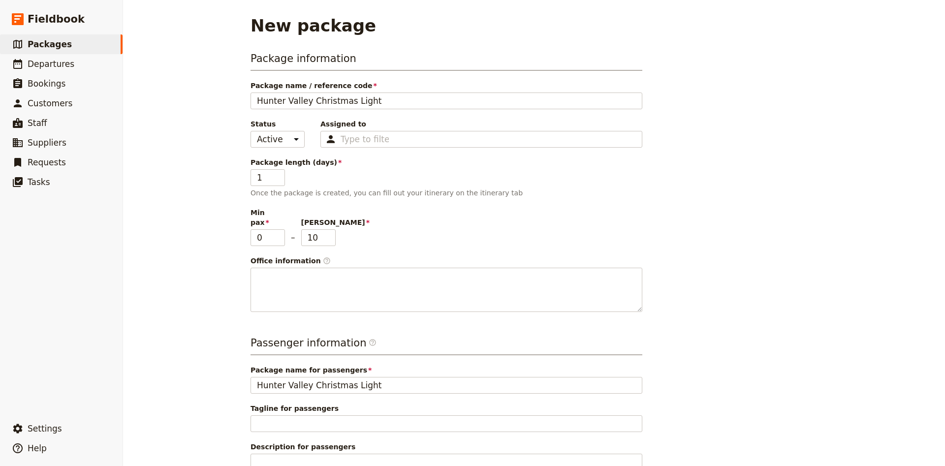
type input "Hunter Valley Christmas Lights"
type input "Hunter Valley Christmas Lights T"
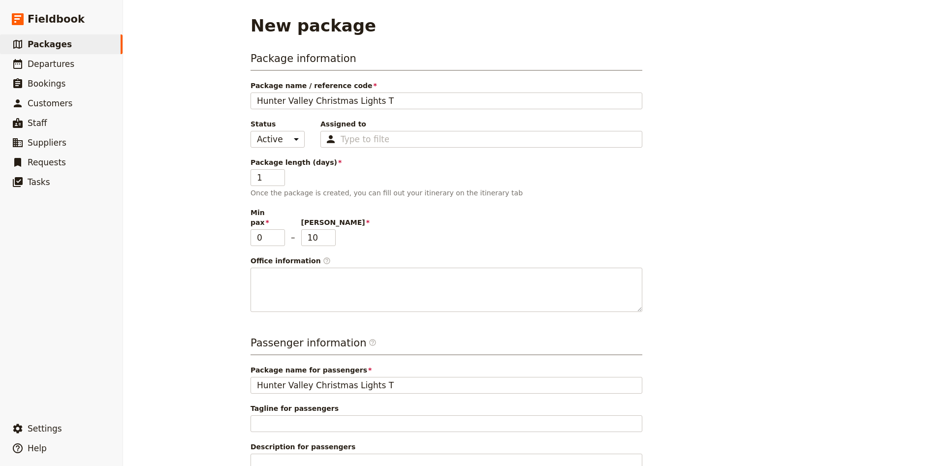
type input "Hunter Valley Christmas Lights Tp"
type input "Hunter Valley Christmas Lights T"
type input "Hunter Valley Christmas Lights To"
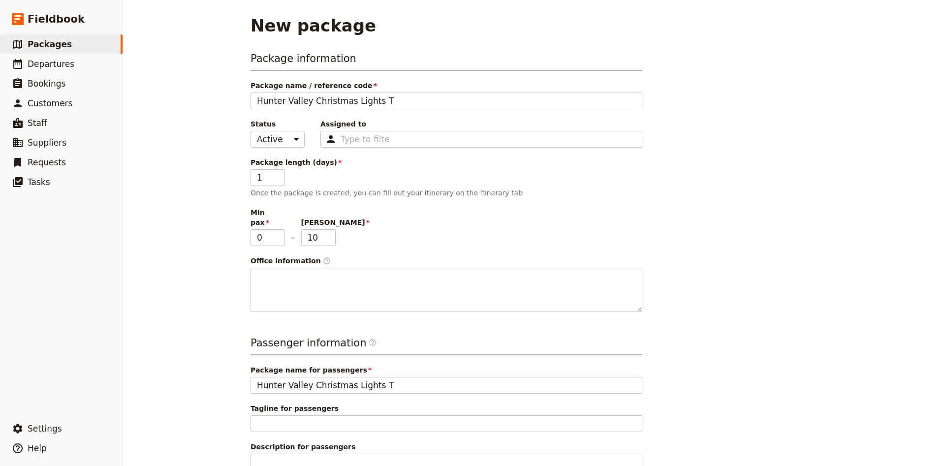
type input "Hunter Valley Christmas Lights To"
type input "Hunter Valley Christmas Lights Tou"
type input "Hunter Valley Christmas Lights Tour"
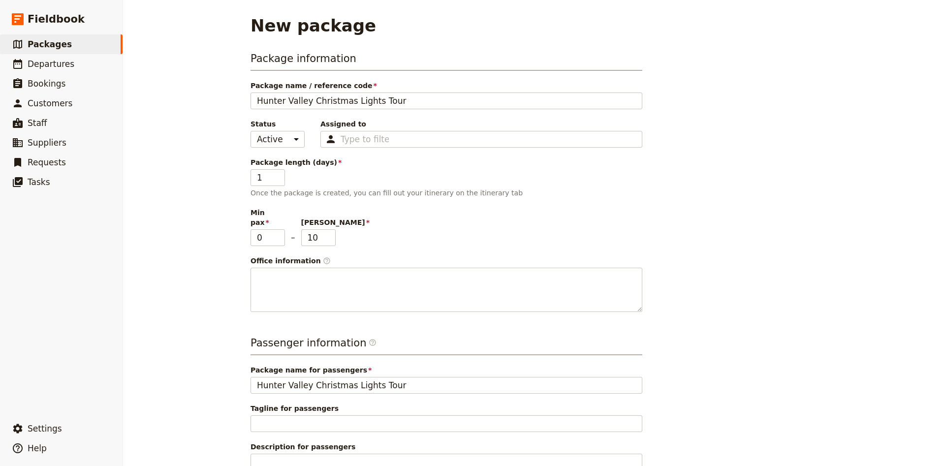
type input "Hunter Valley Christmas Lights Tour"
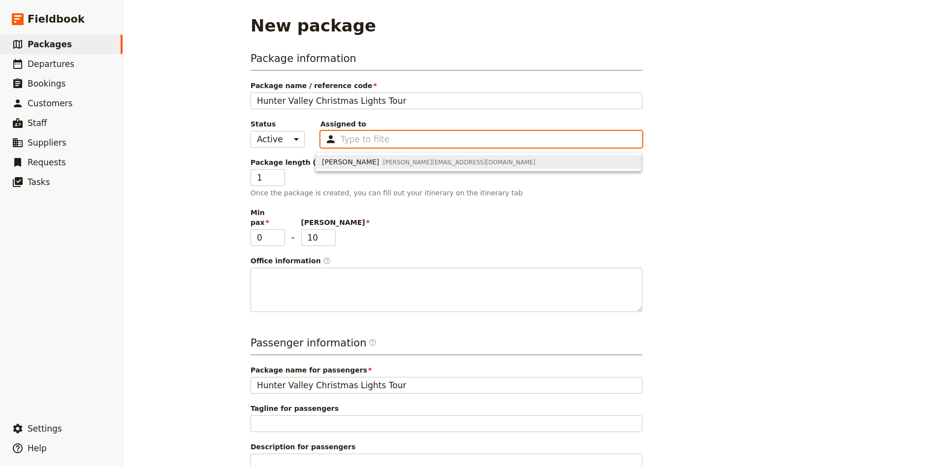
click at [370, 157] on div "Zachary [EMAIL_ADDRESS][DOMAIN_NAME]" at bounding box center [429, 162] width 214 height 10
type input "66702fe1a8aa734c57f18693"
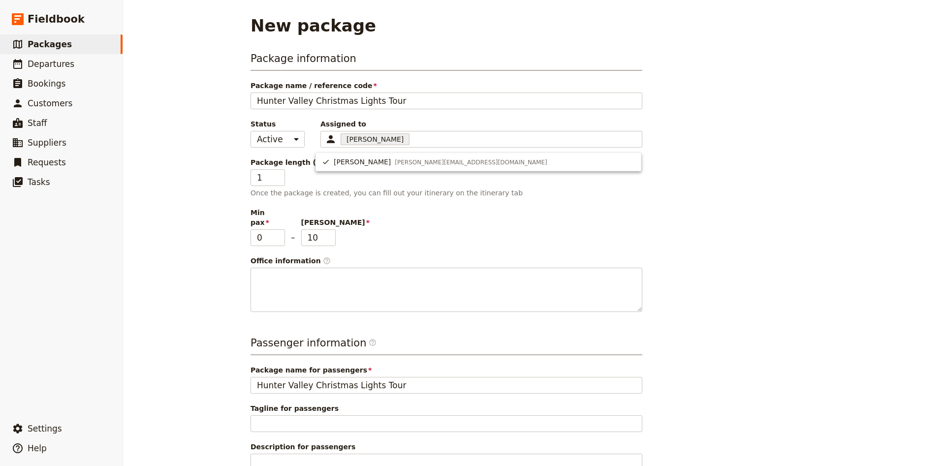
click at [399, 191] on p "Once the package is created, you can fill out your itinerary on the itinerary t…" at bounding box center [446, 193] width 392 height 10
click at [281, 175] on input "2" at bounding box center [267, 177] width 34 height 17
click at [281, 175] on input "3" at bounding box center [267, 177] width 34 height 17
click at [281, 175] on input "4" at bounding box center [267, 177] width 34 height 17
click at [281, 175] on input "5" at bounding box center [267, 177] width 34 height 17
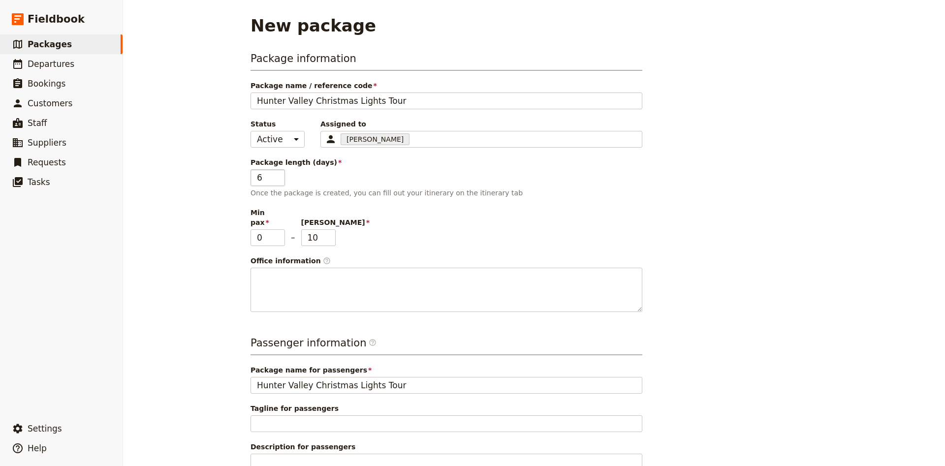
click at [281, 175] on input "6" at bounding box center [267, 177] width 34 height 17
click at [281, 175] on input "7" at bounding box center [267, 177] width 34 height 17
click at [277, 182] on input "7" at bounding box center [267, 177] width 34 height 17
type input "6"
click at [277, 181] on input "6" at bounding box center [267, 177] width 34 height 17
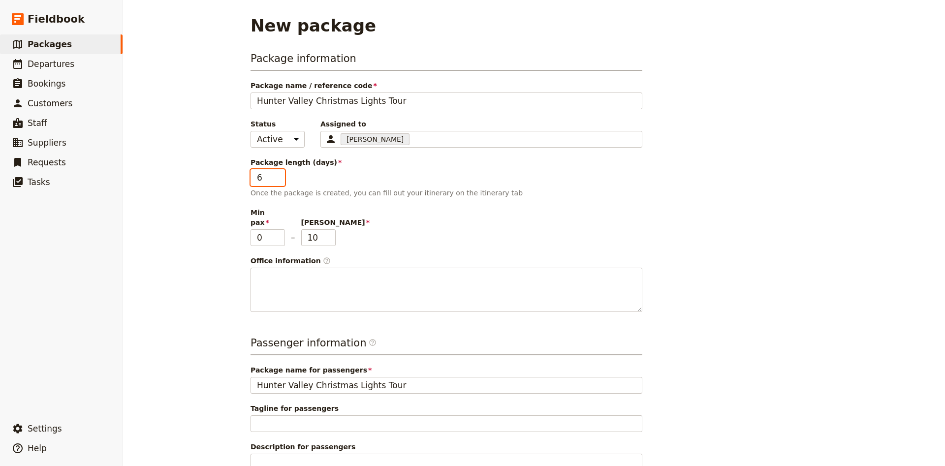
scroll to position [81, 0]
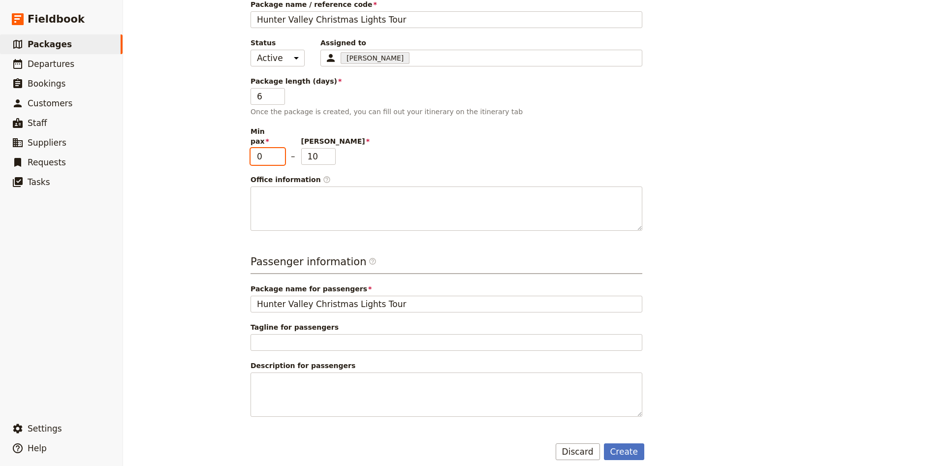
click at [263, 150] on input "0" at bounding box center [267, 156] width 34 height 17
type input "20"
type input "40"
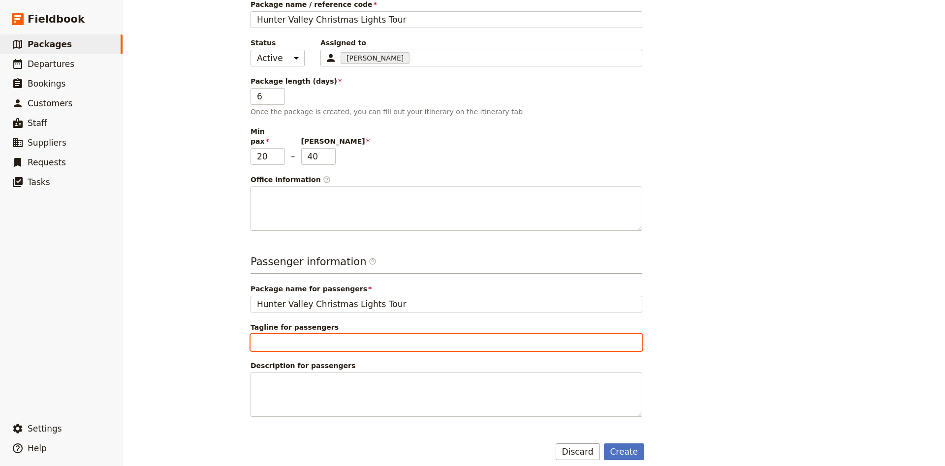
click at [361, 334] on input "Tagline for passengers" at bounding box center [446, 342] width 392 height 17
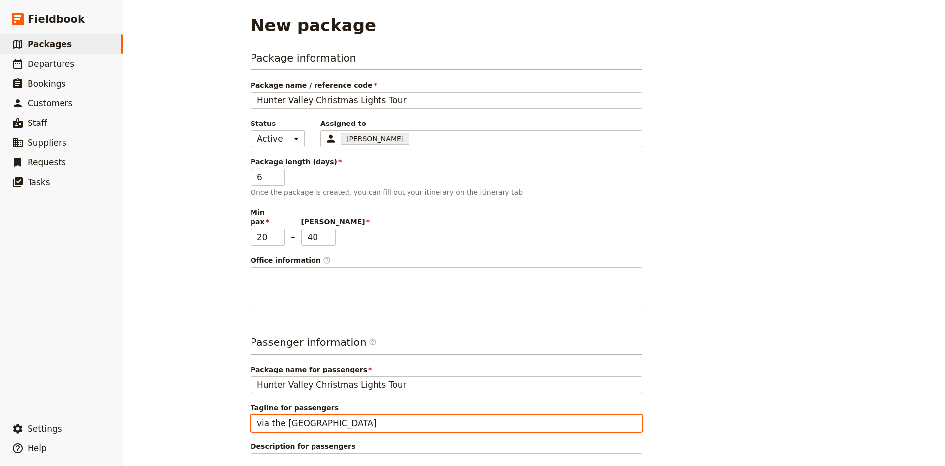
scroll to position [0, 0]
type input "via the [GEOGRAPHIC_DATA]"
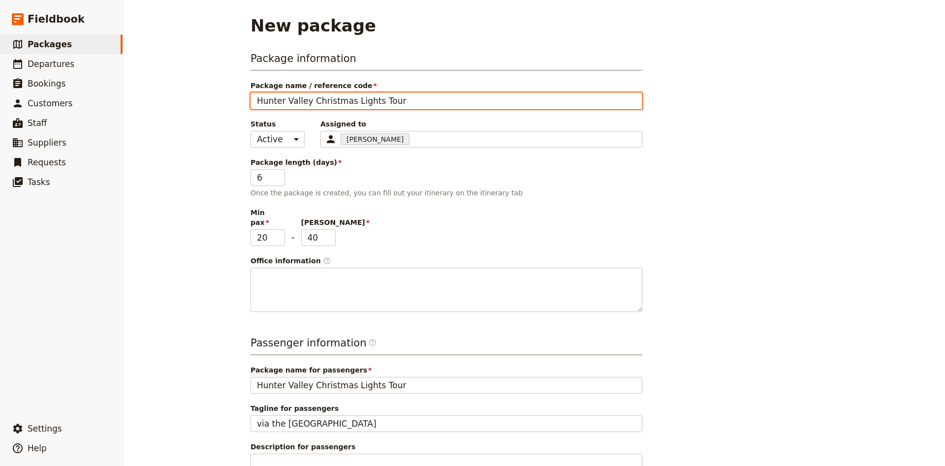
drag, startPoint x: 390, startPoint y: 102, endPoint x: 251, endPoint y: 98, distance: 138.3
click at [251, 98] on input "Hunter Valley Christmas Lights Tour" at bounding box center [446, 100] width 392 height 17
type input "C"
type input "Ce"
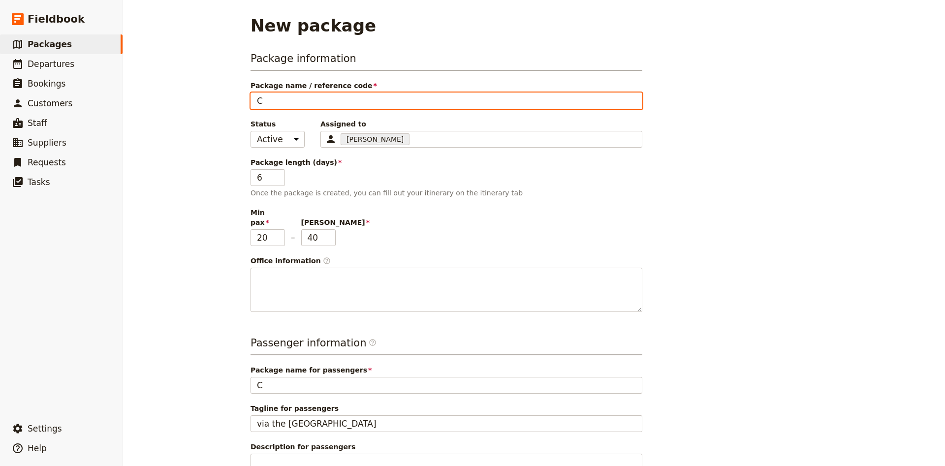
type input "Ce"
type input "Cen"
type input "Cent"
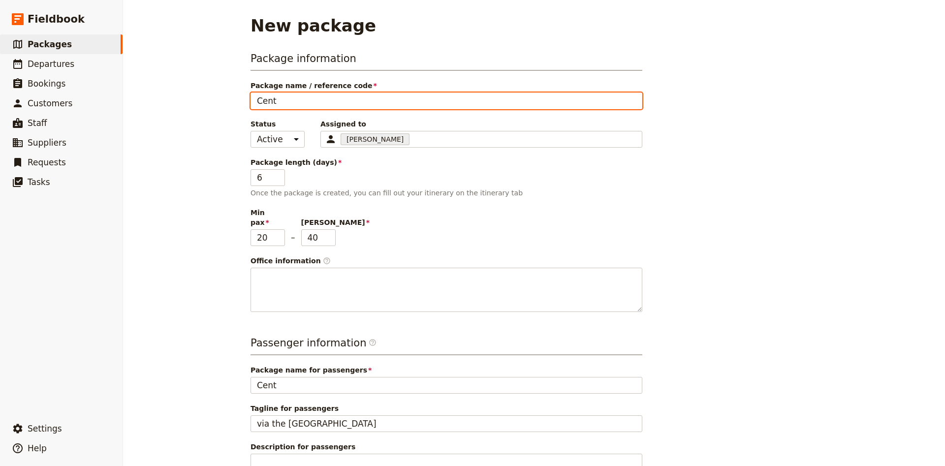
type input "Centr"
type input "Centra"
type input "Central"
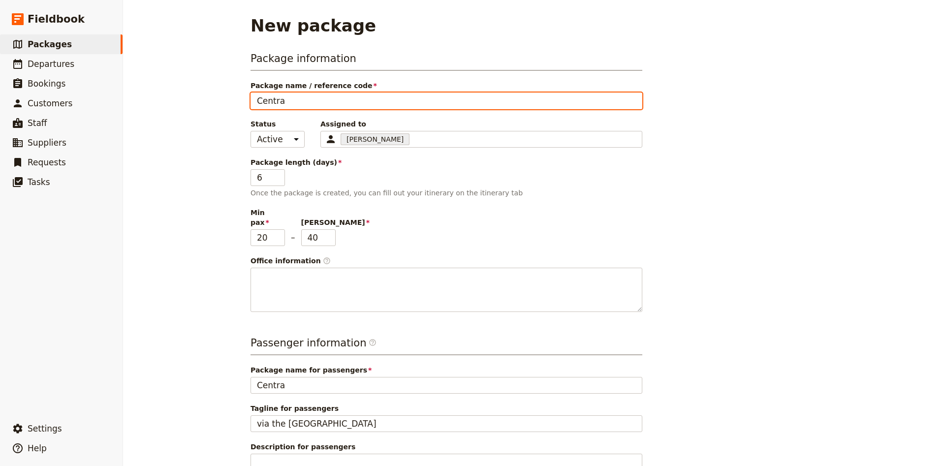
type input "Central"
type input "Central C"
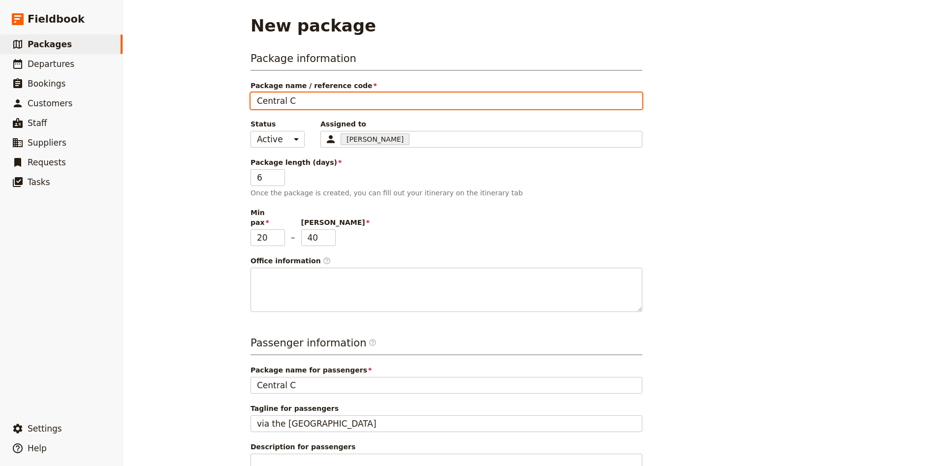
type input "Central Co"
type input "Central Coa"
type input "Central Coas"
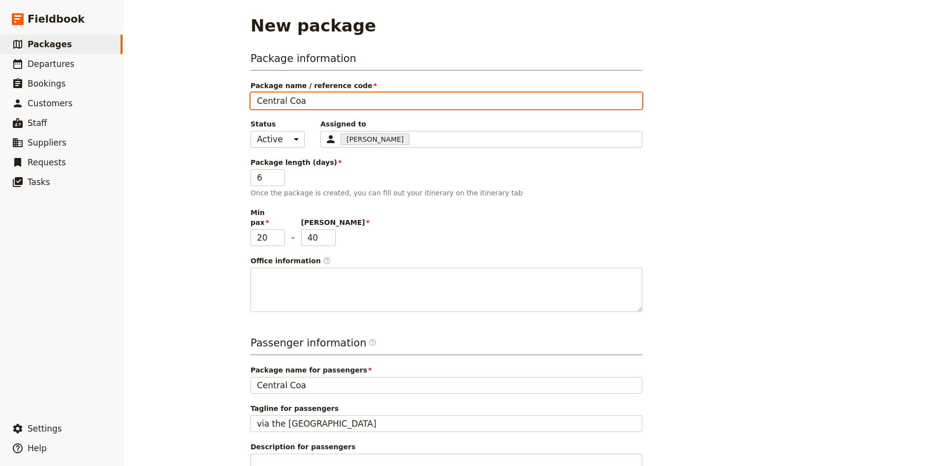
type input "Central Coas"
type input "[GEOGRAPHIC_DATA]"
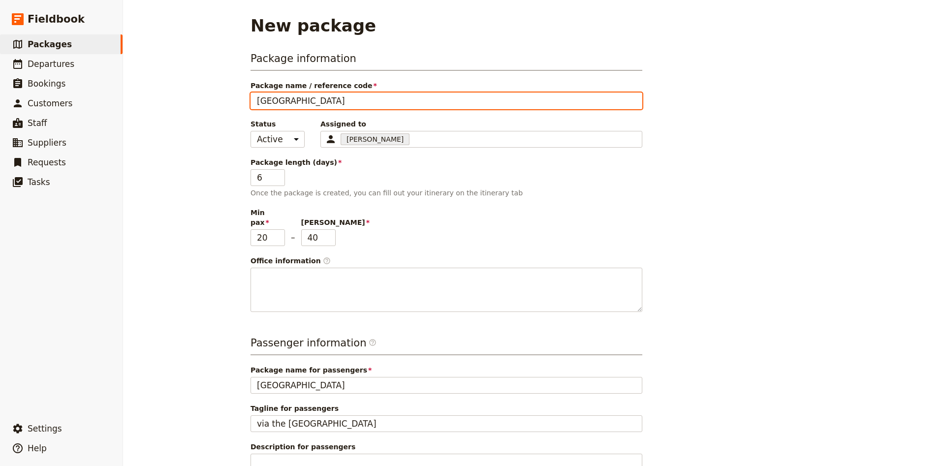
type input "Central Coast a"
type input "Central Coast an"
type input "Central Coast and"
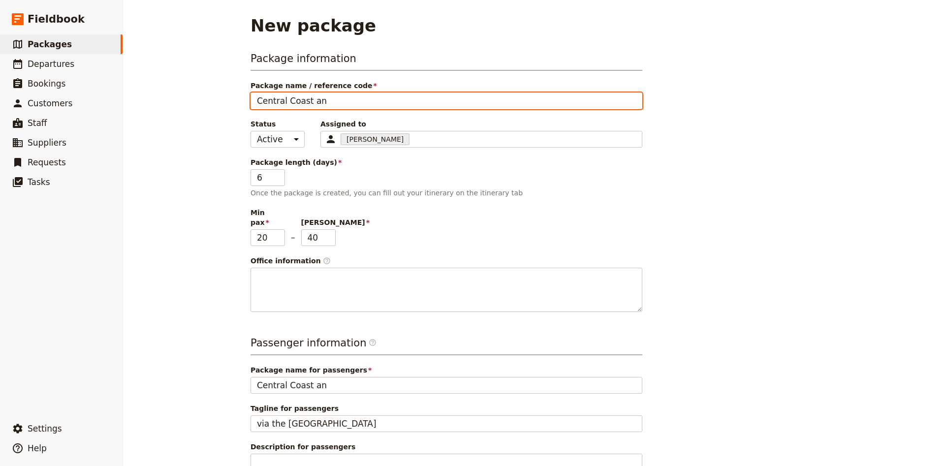
type input "Central Coast and"
type input "Central Coast and H"
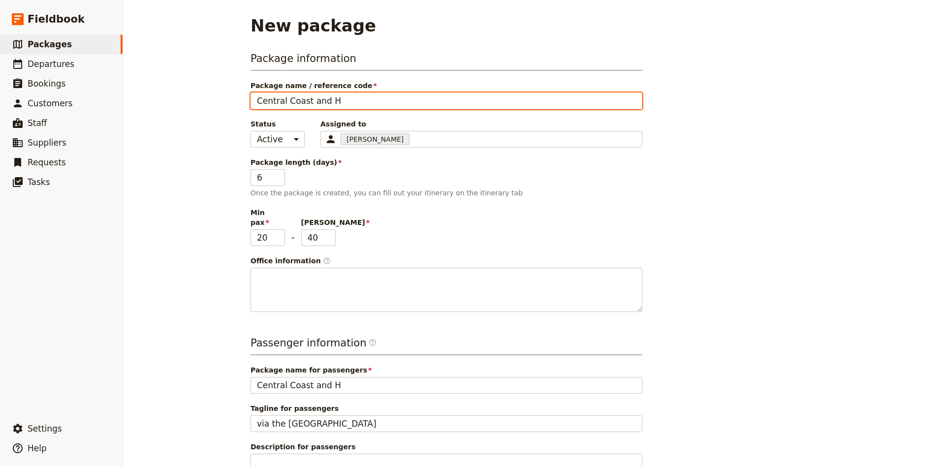
type input "Central Coast and Hu"
type input "Central Coast and Hun"
type input "Central Coast and [PERSON_NAME]"
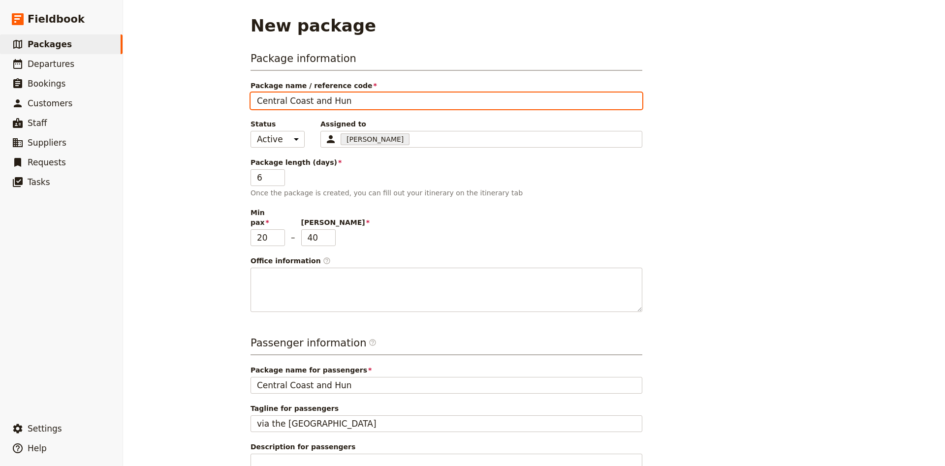
type input "Central Coast and [PERSON_NAME]"
type input "Central Coast and Hunter"
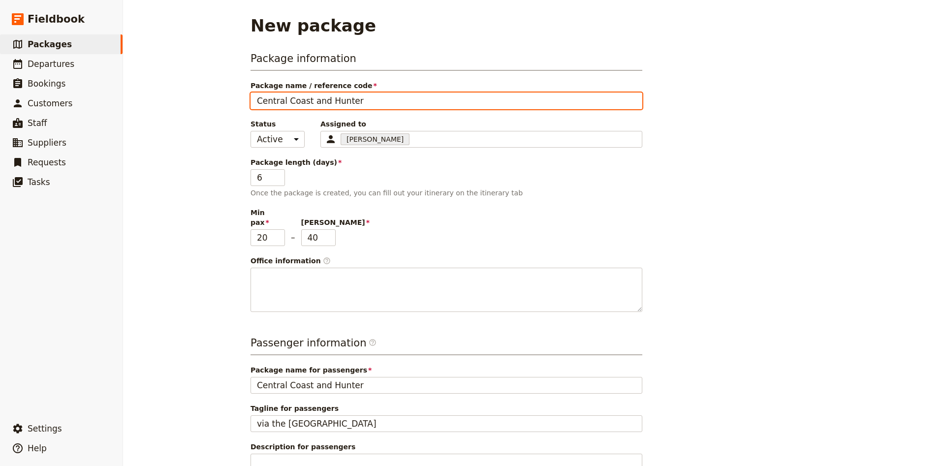
type input "Central Coast and Hunter"
type input "Central Coast and Hunter V"
type input "Central Coast and Hunter Va"
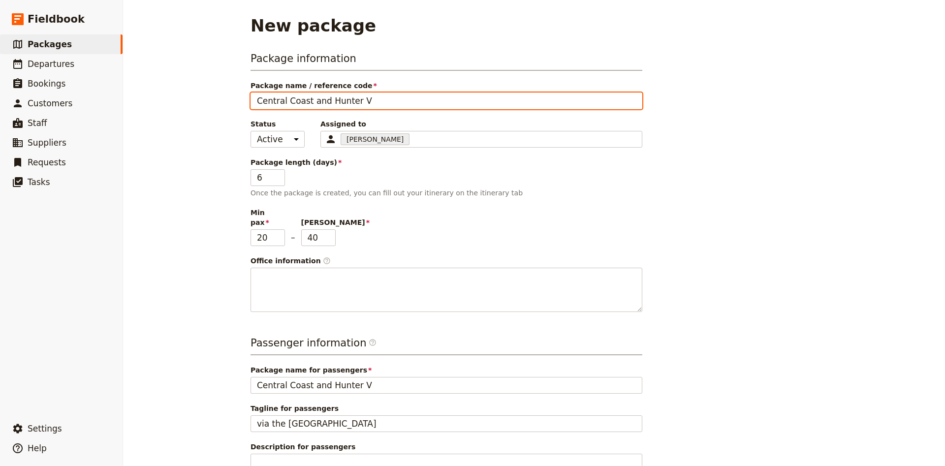
type input "Central Coast and Hunter Va"
type input "Central Coast and [PERSON_NAME]"
type input "Central Coast and Hunter Vall"
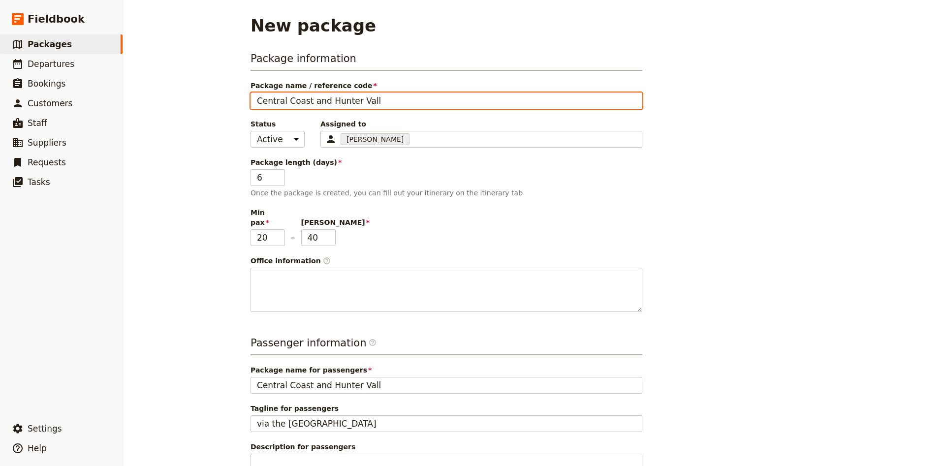
type input "Central Coast and [PERSON_NAME]"
type input "Central Coast and [GEOGRAPHIC_DATA]"
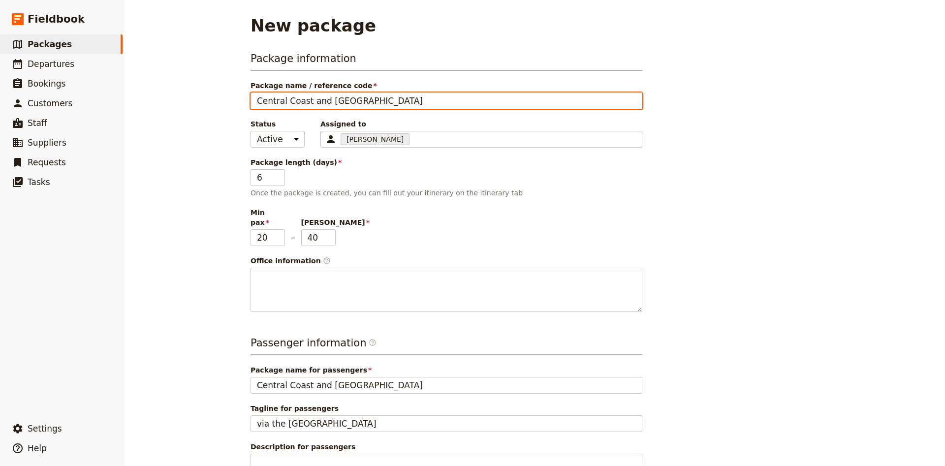
type input "Central Coast and [GEOGRAPHIC_DATA]"
type input "Central Coast and [GEOGRAPHIC_DATA] T"
type input "Central Coast and [GEOGRAPHIC_DATA] To"
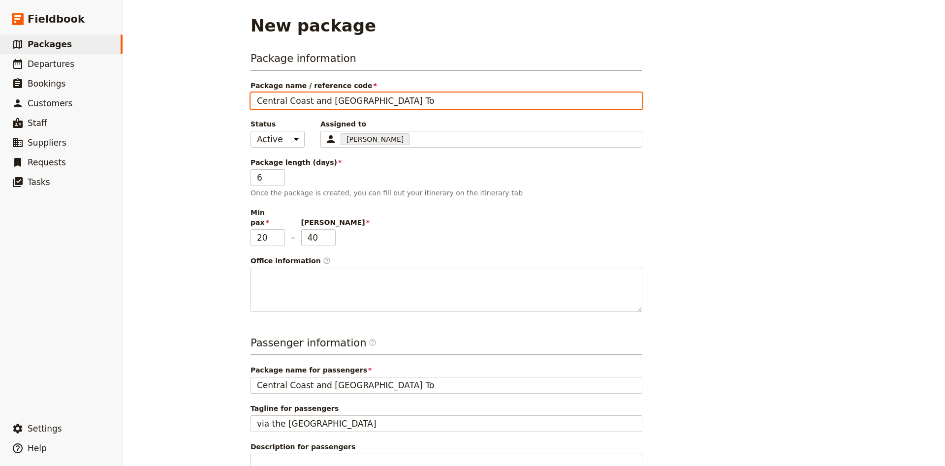
type input "Central Coast and [GEOGRAPHIC_DATA] Tou"
type input "Central Coast and Hunter Valley Tour"
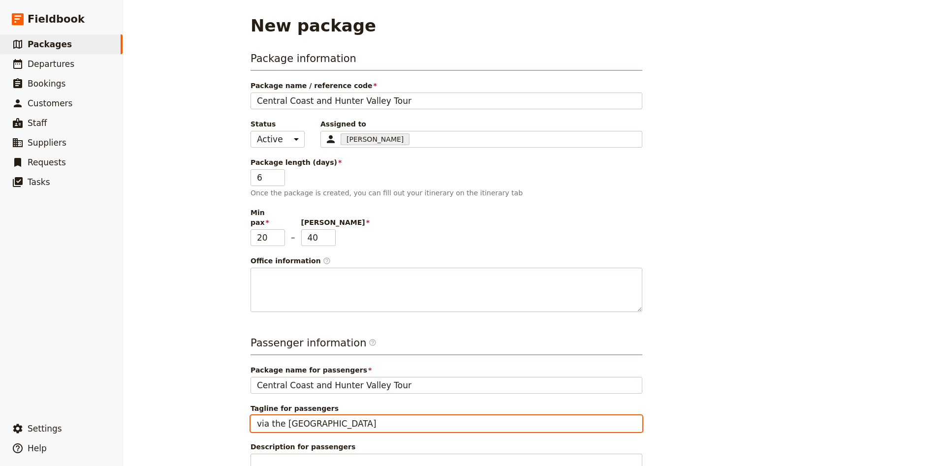
drag, startPoint x: 345, startPoint y: 412, endPoint x: 246, endPoint y: 417, distance: 98.5
click at [250, 417] on input "via the [GEOGRAPHIC_DATA]" at bounding box center [446, 423] width 392 height 17
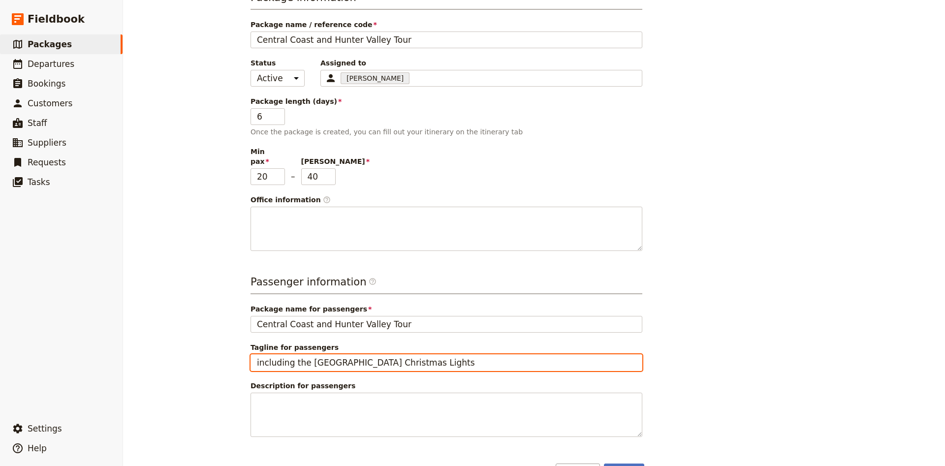
scroll to position [81, 0]
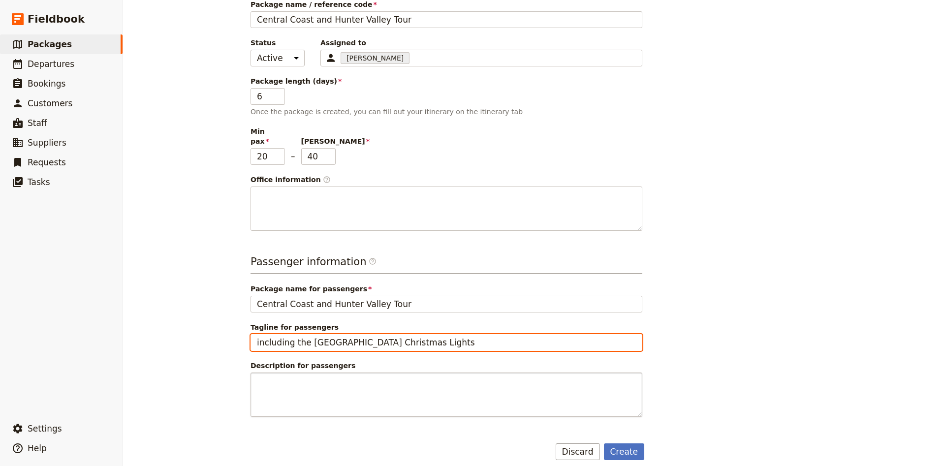
type input "including the [GEOGRAPHIC_DATA] Christmas Lights"
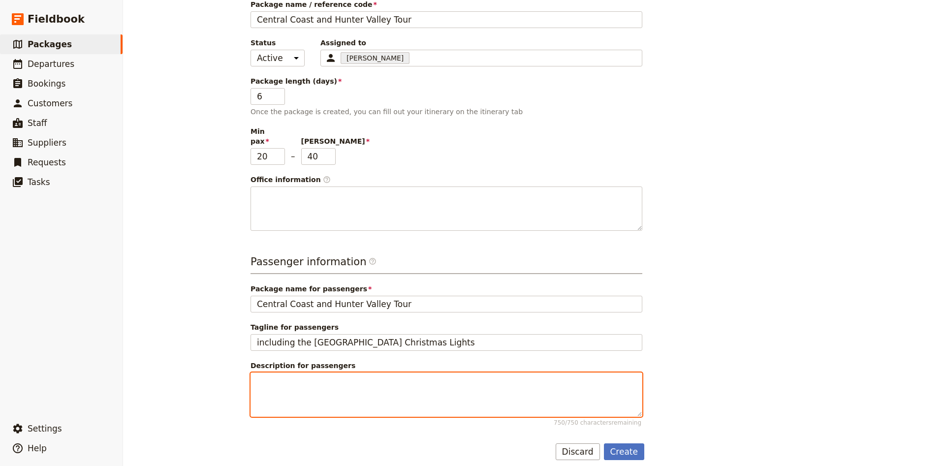
click at [265, 393] on textarea "Description for passengers 750 / 750 characters remaining" at bounding box center [446, 394] width 392 height 44
type textarea "F"
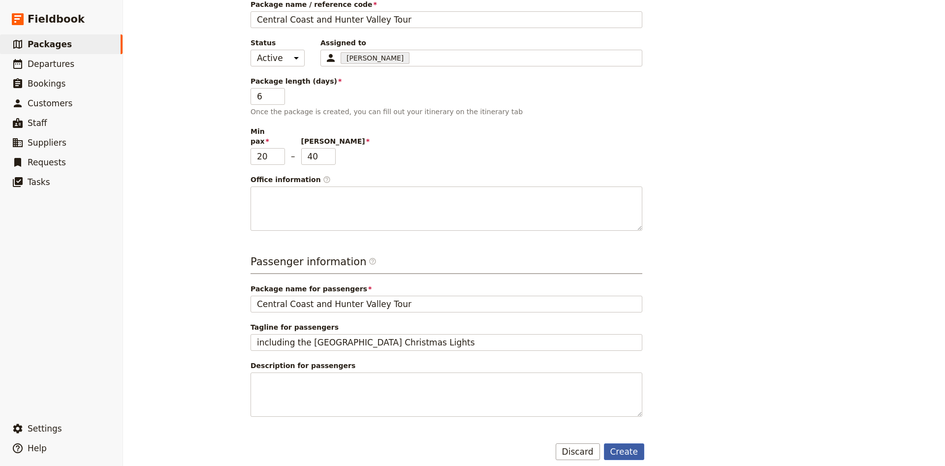
click at [638, 443] on button "Create" at bounding box center [624, 451] width 41 height 17
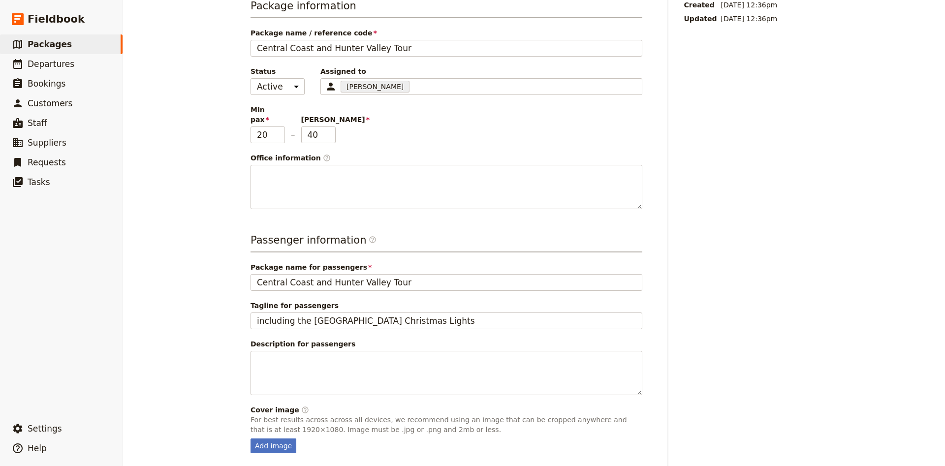
scroll to position [135, 0]
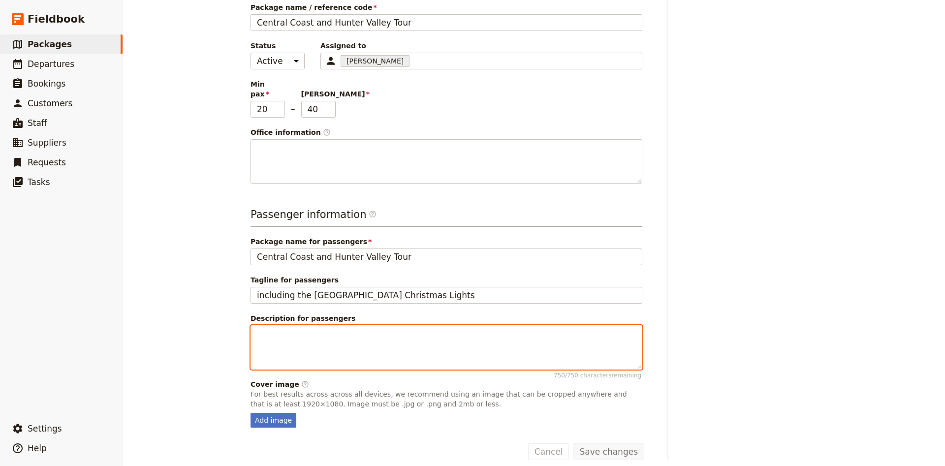
click at [487, 337] on textarea "Description for passengers 750 / 750 characters remaining" at bounding box center [446, 347] width 392 height 44
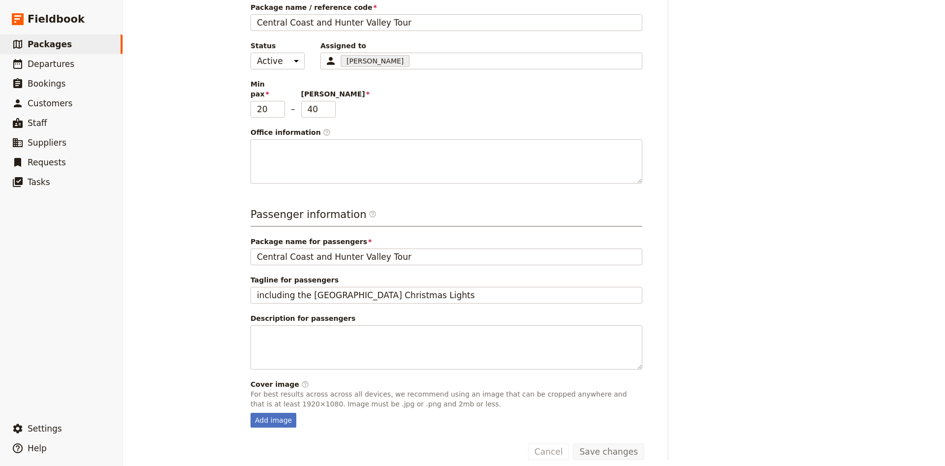
click at [598, 422] on form "Package information Package name / reference code Central Coast and Hunter Vall…" at bounding box center [447, 216] width 394 height 487
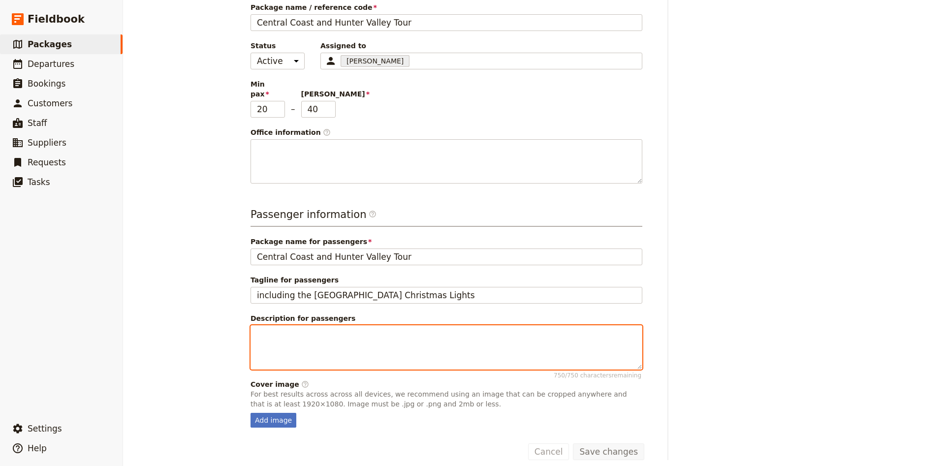
click at [386, 337] on textarea "Description for passengers 750 / 750 characters remaining" at bounding box center [446, 347] width 392 height 44
type textarea "f"
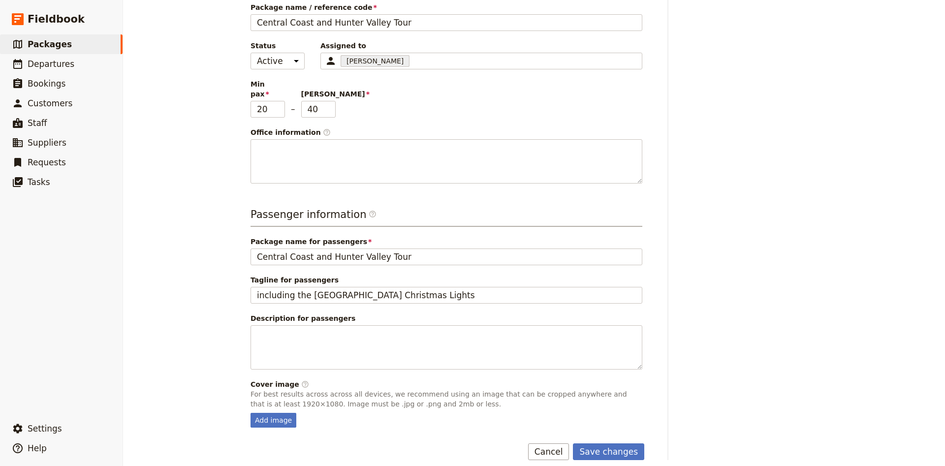
click at [387, 396] on p "For best results across across all devices, we recommend using an image that ca…" at bounding box center [446, 399] width 392 height 20
click at [590, 443] on button "Save changes" at bounding box center [608, 451] width 71 height 17
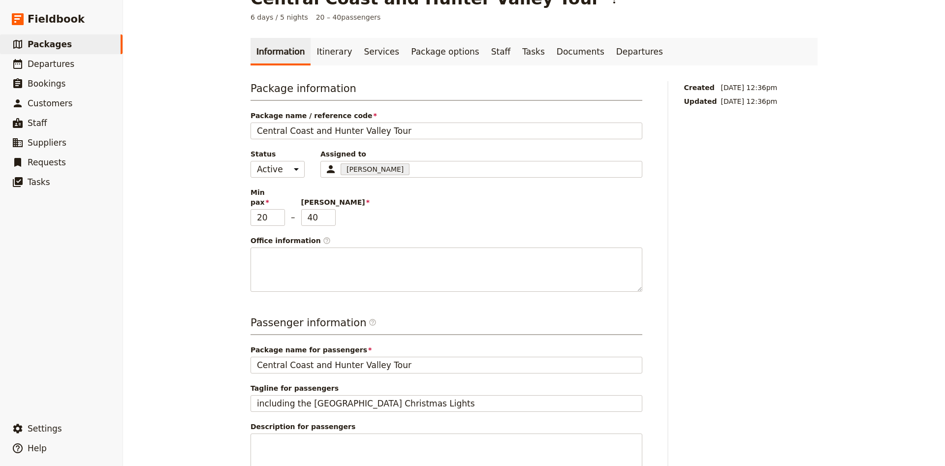
scroll to position [0, 0]
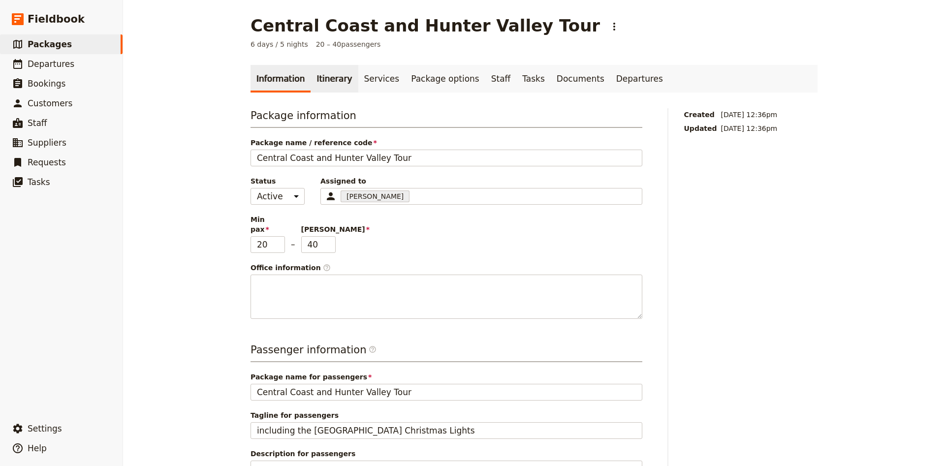
click at [333, 82] on link "Itinerary" at bounding box center [333, 79] width 47 height 28
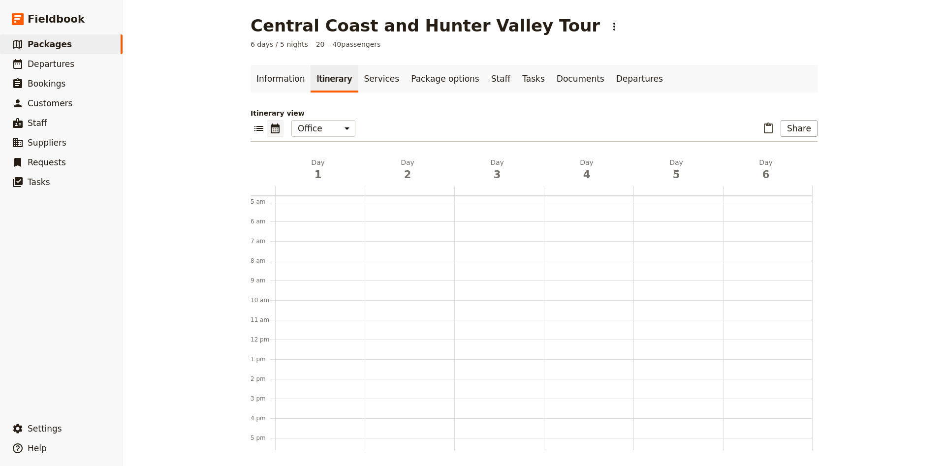
scroll to position [88, 0]
click at [288, 293] on div at bounding box center [320, 344] width 90 height 472
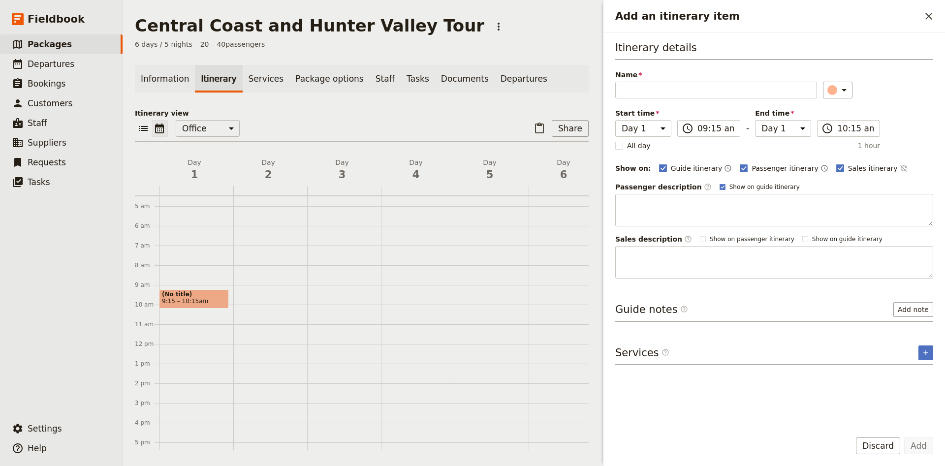
click at [217, 285] on div "(No title) 9:15 – 10:15am" at bounding box center [196, 344] width 74 height 472
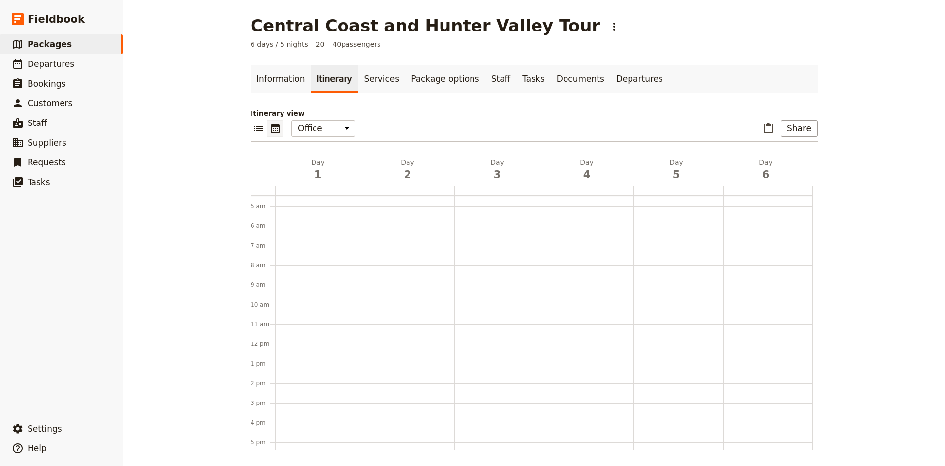
click at [282, 288] on div at bounding box center [320, 344] width 90 height 472
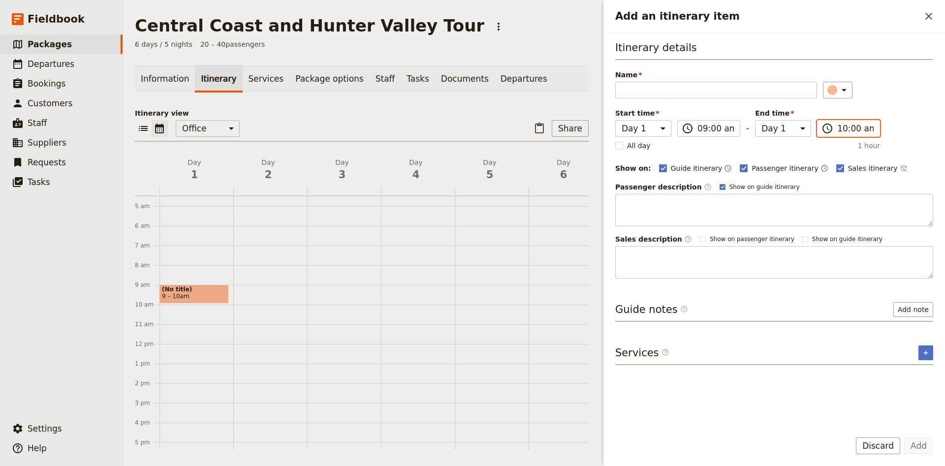
click at [843, 123] on input "10:00 am" at bounding box center [855, 129] width 36 height 12
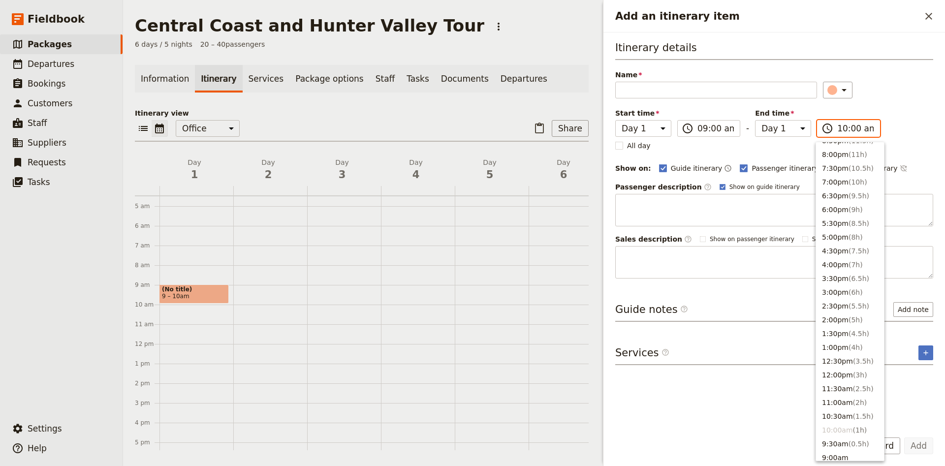
scroll to position [87, 0]
click at [848, 241] on span "( 8h )" at bounding box center [855, 243] width 14 height 8
type input "05:00 pm"
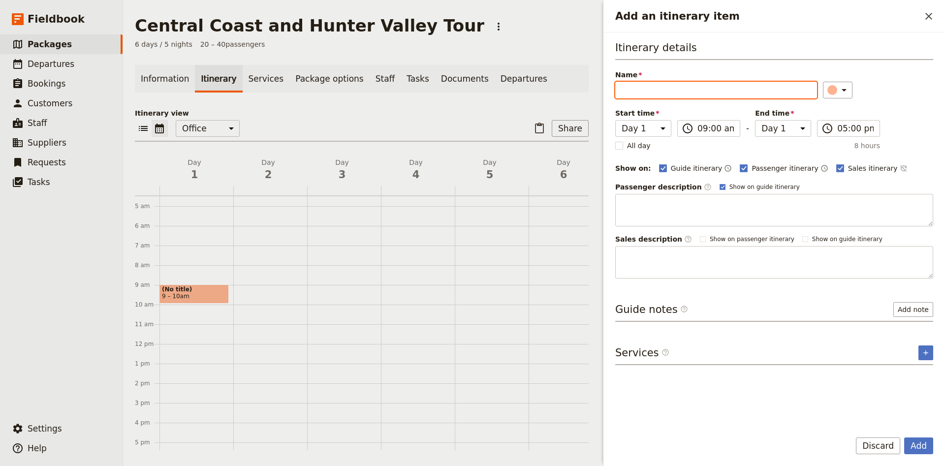
click at [769, 86] on input "Name" at bounding box center [716, 90] width 202 height 17
type input "Wagga Wagga to [GEOGRAPHIC_DATA]"
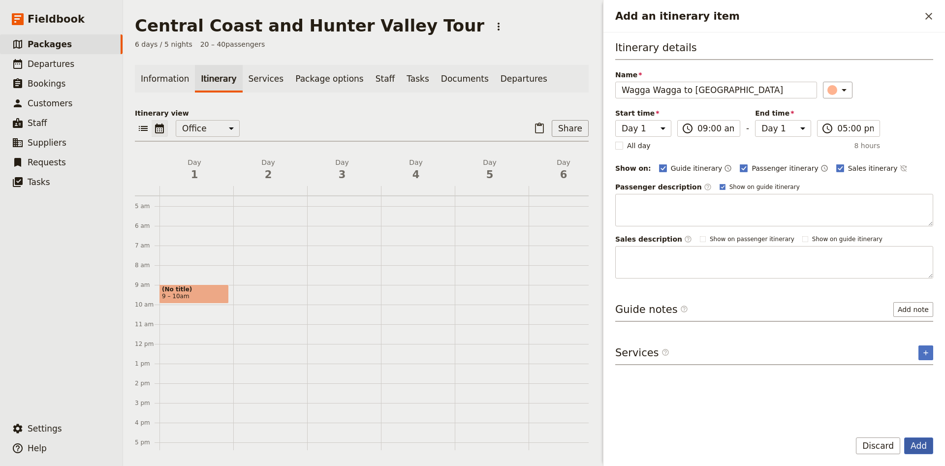
click at [910, 447] on button "Add" at bounding box center [918, 445] width 29 height 17
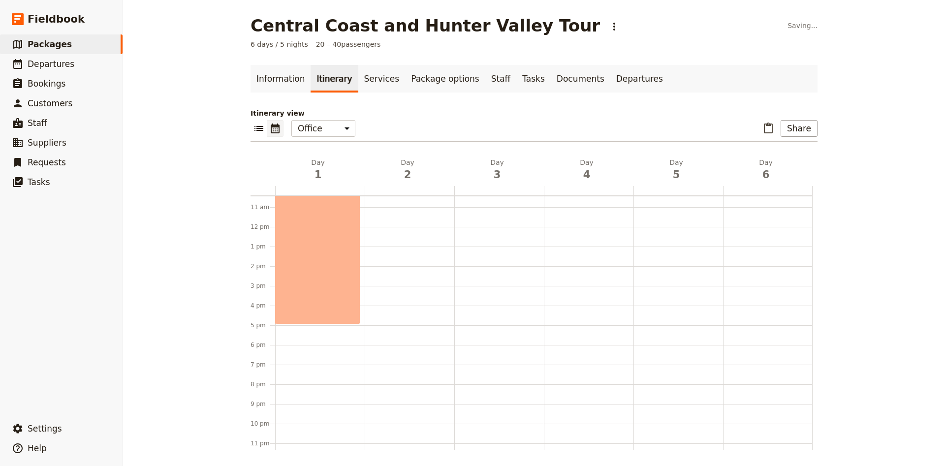
scroll to position [218, 0]
click at [280, 336] on div "Wagga Wagga to [GEOGRAPHIC_DATA] 9am – 5pm" at bounding box center [320, 214] width 90 height 472
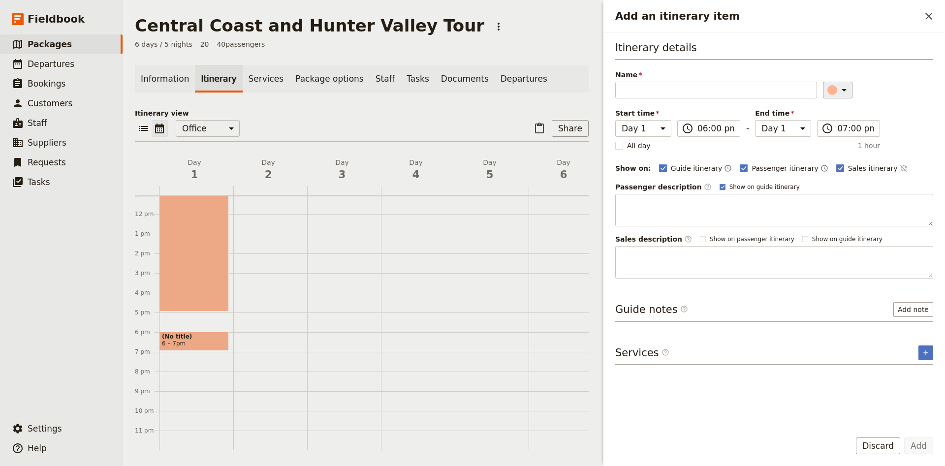
click at [838, 88] on icon "Add an itinerary item" at bounding box center [844, 90] width 12 height 12
click at [836, 122] on div "button" at bounding box center [838, 123] width 10 height 10
click at [707, 92] on input "Name" at bounding box center [716, 90] width 202 height 17
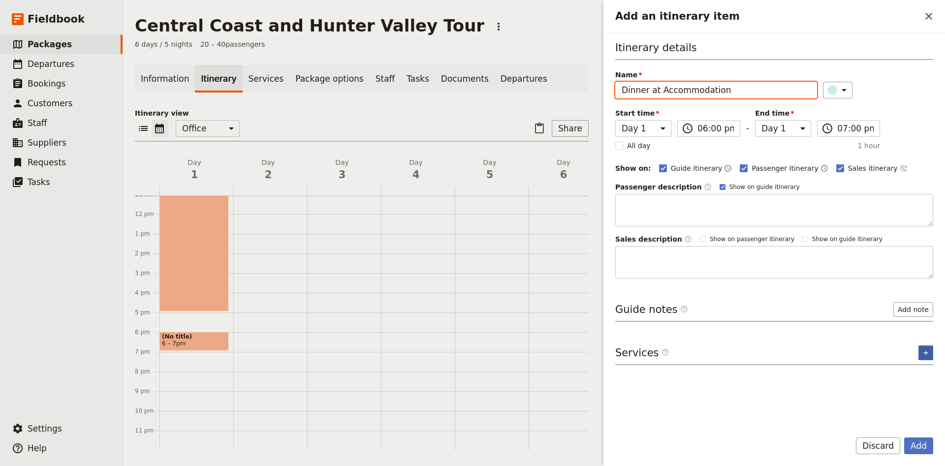
type input "Dinner at Accommodation"
click at [927, 353] on icon "Add service inclusion" at bounding box center [925, 353] width 8 height 8
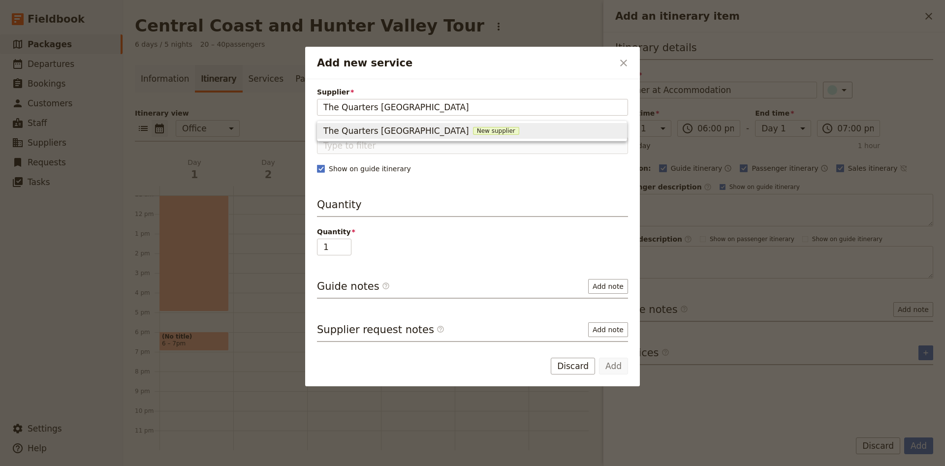
type input "The Quarters [GEOGRAPHIC_DATA]"
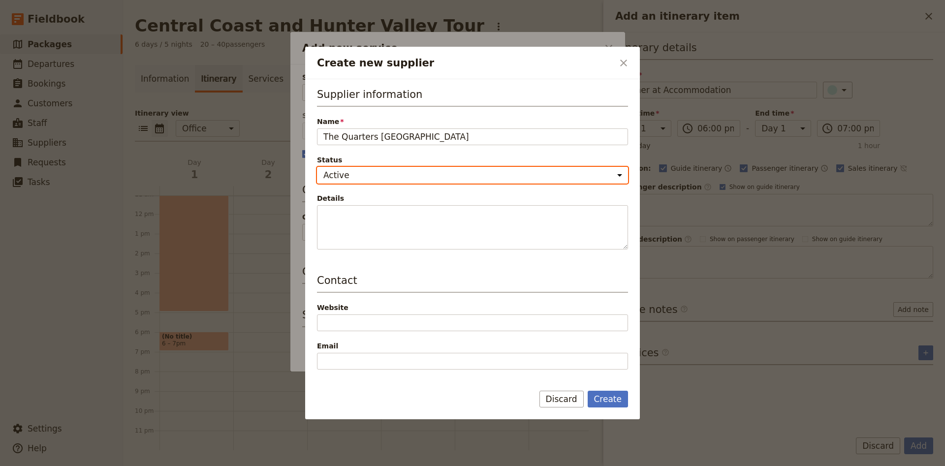
scroll to position [130, 0]
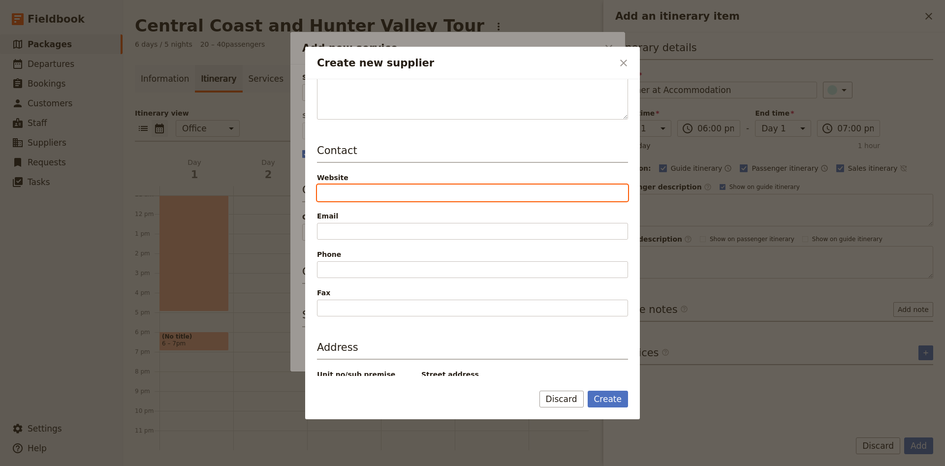
click at [389, 191] on input "Website" at bounding box center [472, 192] width 311 height 17
paste input "[URL][DOMAIN_NAME]"
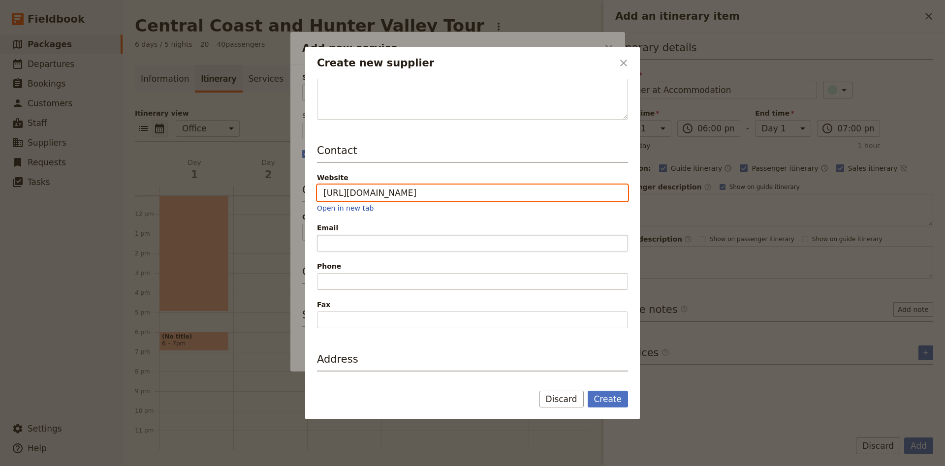
type input "[URL][DOMAIN_NAME]"
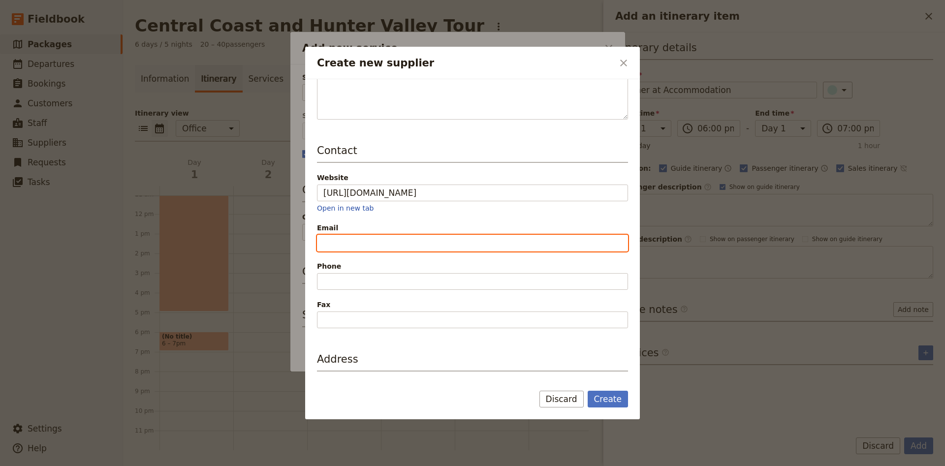
click at [373, 242] on input "Email" at bounding box center [472, 243] width 311 height 17
paste input "[EMAIL_ADDRESS][DOMAIN_NAME]"
type input "[EMAIL_ADDRESS][DOMAIN_NAME]"
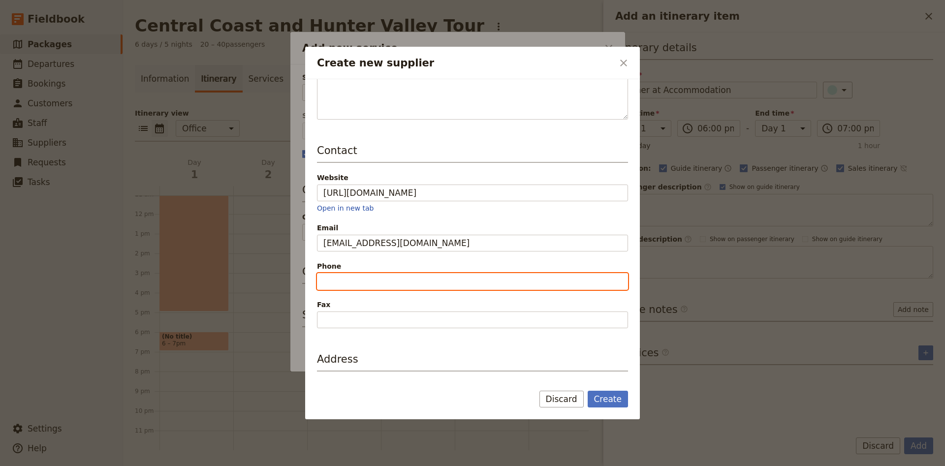
paste input "[PHONE_NUMBER]"
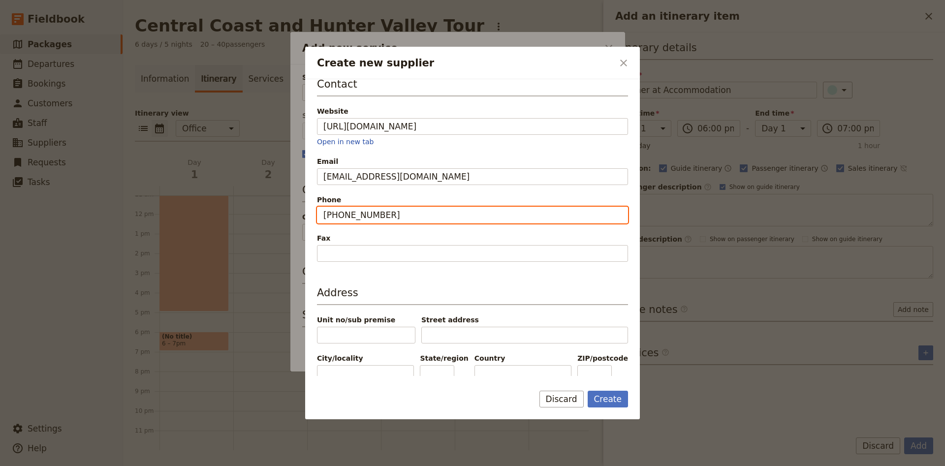
scroll to position [213, 0]
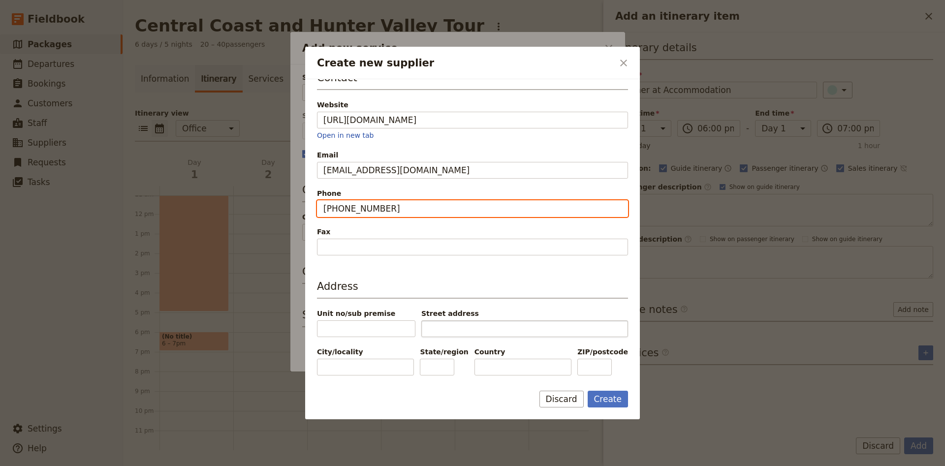
type input "[PHONE_NUMBER]"
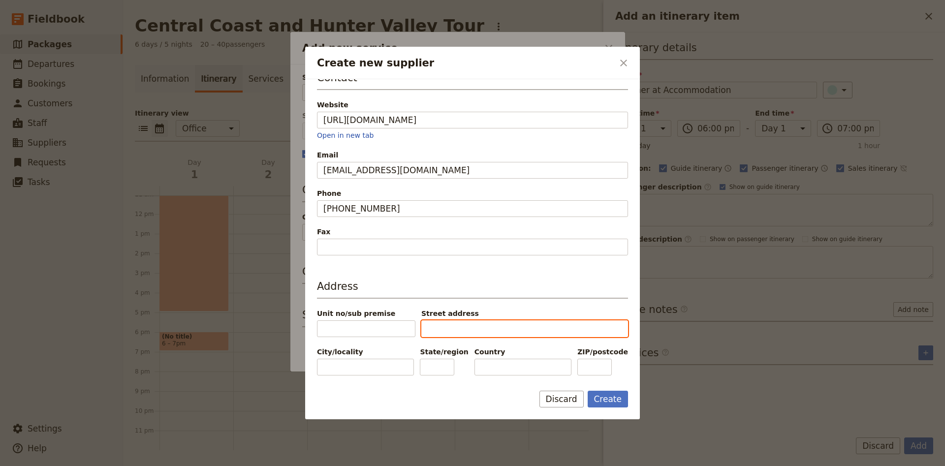
click at [462, 323] on input "Street address" at bounding box center [524, 328] width 207 height 17
type input "960 [GEOGRAPHIC_DATA]"
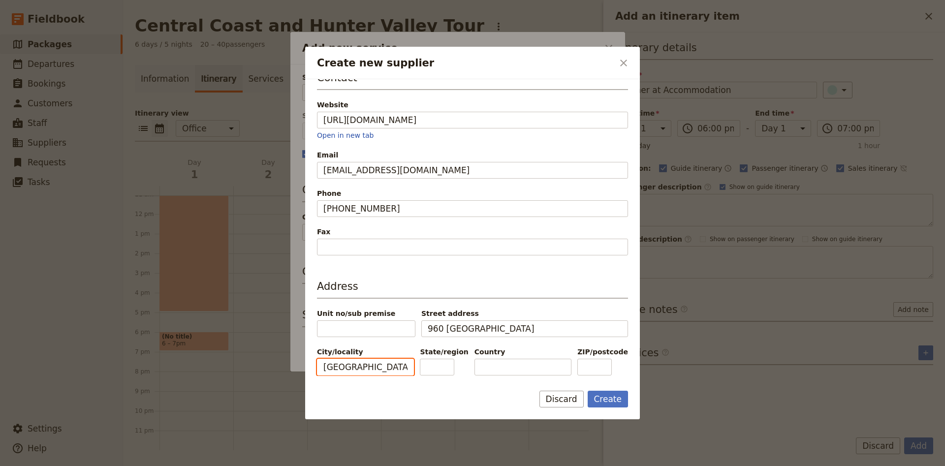
type input "[GEOGRAPHIC_DATA]"
click at [611, 400] on button "Create" at bounding box center [607, 399] width 41 height 17
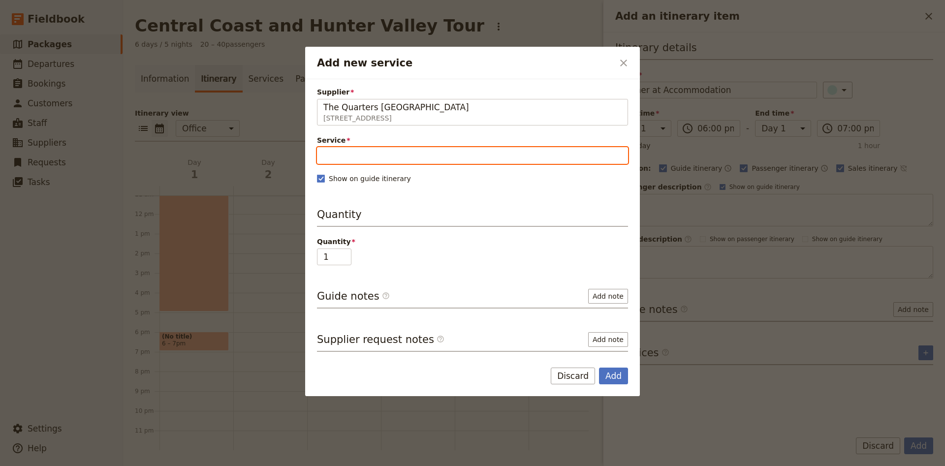
click at [343, 147] on input "Service" at bounding box center [472, 155] width 311 height 17
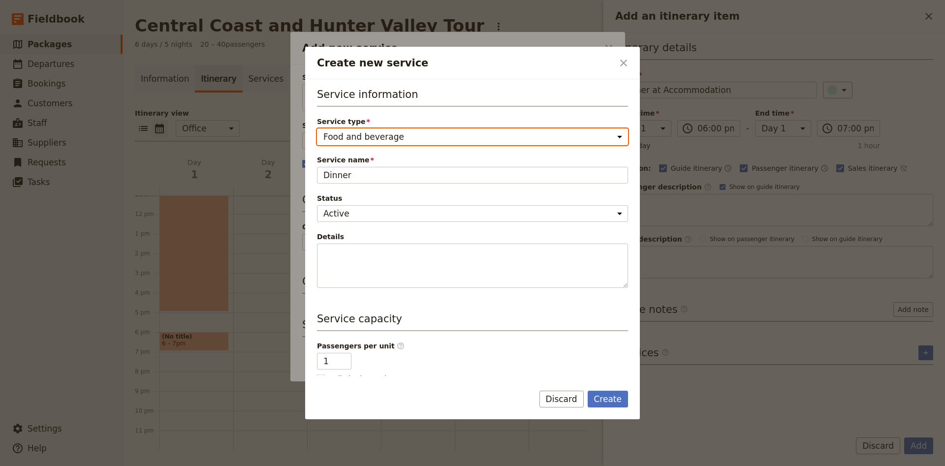
click option "Food and beverage" at bounding box center [0, 0] width 0 height 0
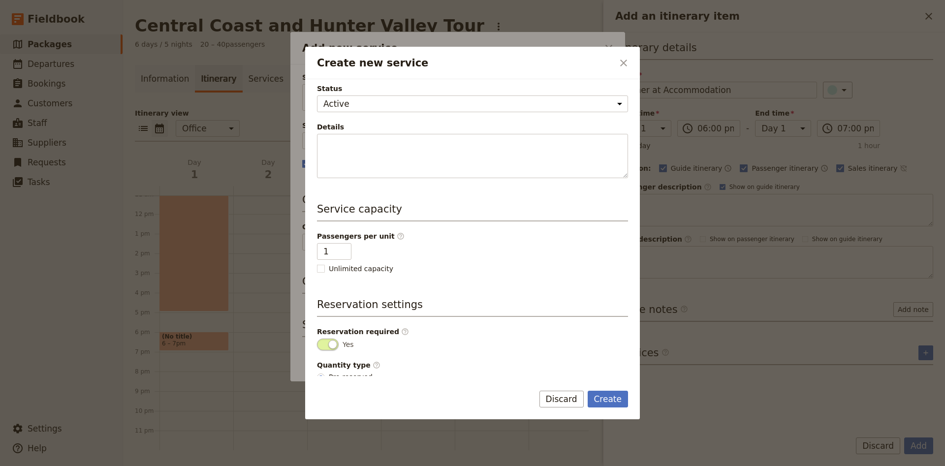
scroll to position [128, 0]
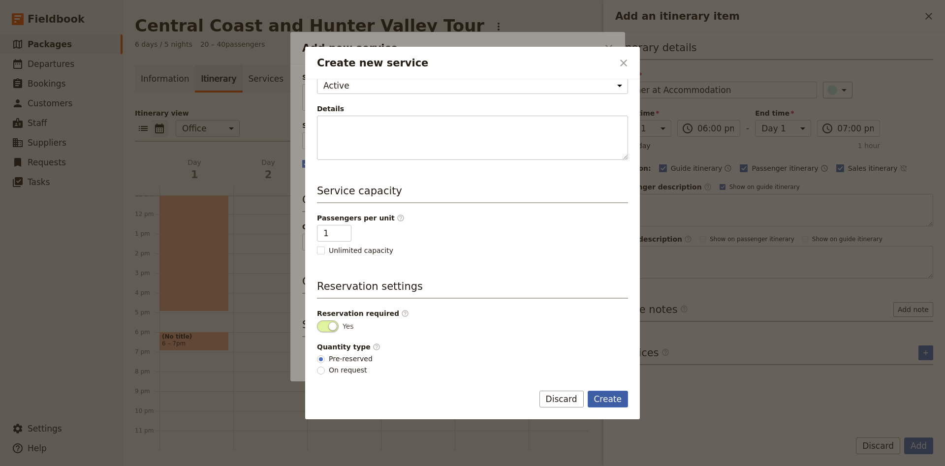
click at [614, 395] on button "Create" at bounding box center [607, 399] width 41 height 17
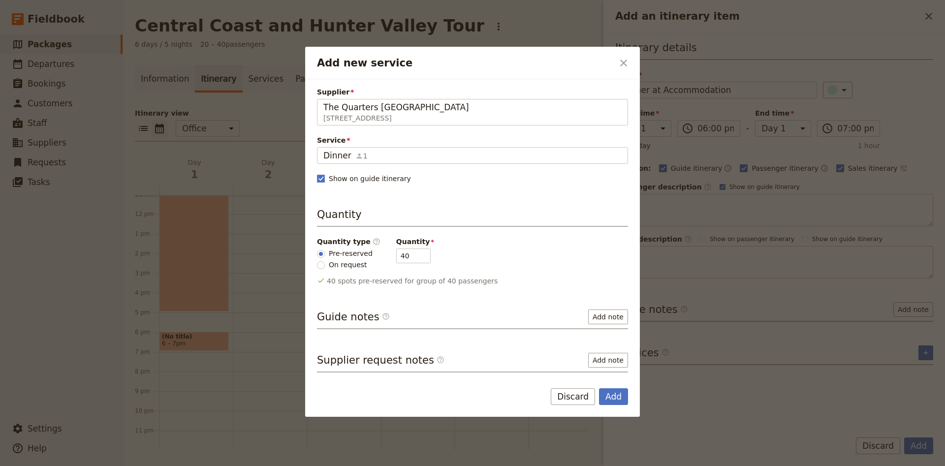
click at [614, 395] on button "Add" at bounding box center [613, 396] width 29 height 17
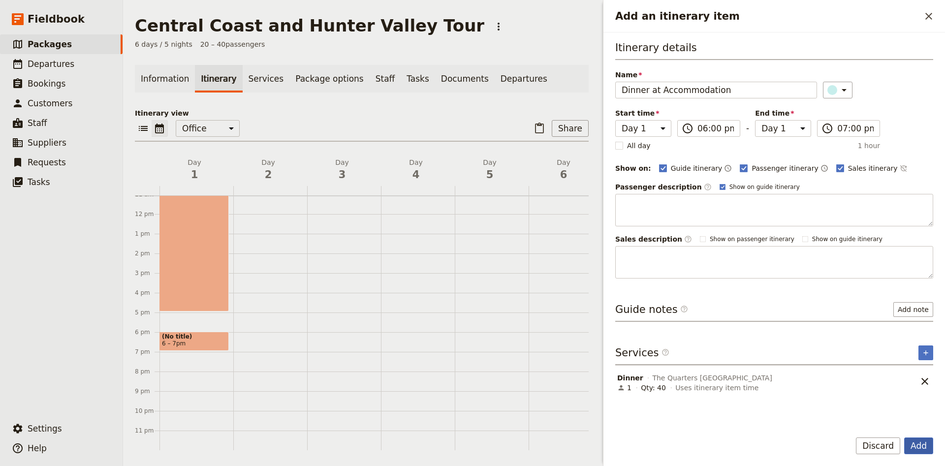
click at [920, 449] on button "Add" at bounding box center [918, 445] width 29 height 17
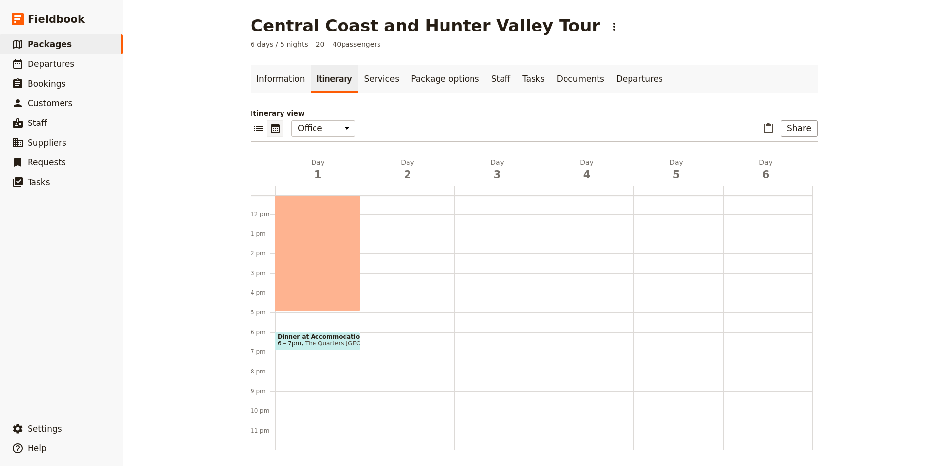
click at [282, 375] on div "Wagga Wagga to [GEOGRAPHIC_DATA] 9am – 5pm Dinner at Accommodation 6 – 7pm The …" at bounding box center [320, 214] width 90 height 472
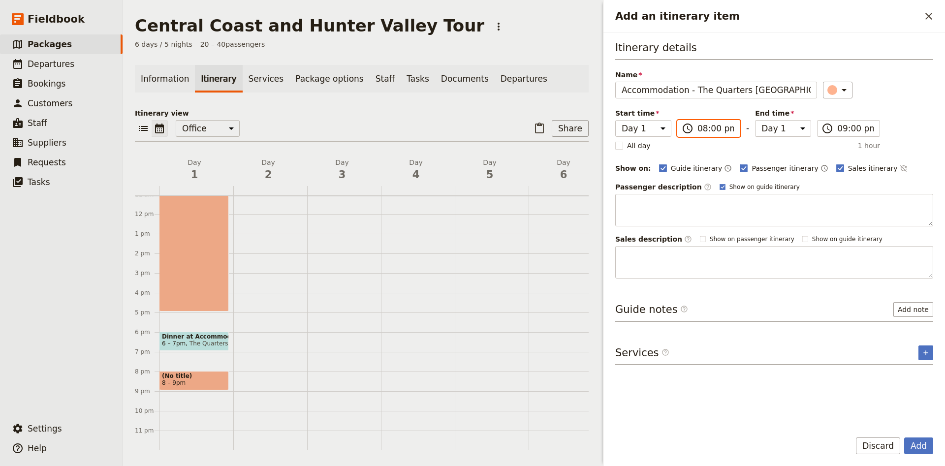
click at [712, 133] on input "08:00 pm" at bounding box center [715, 129] width 36 height 12
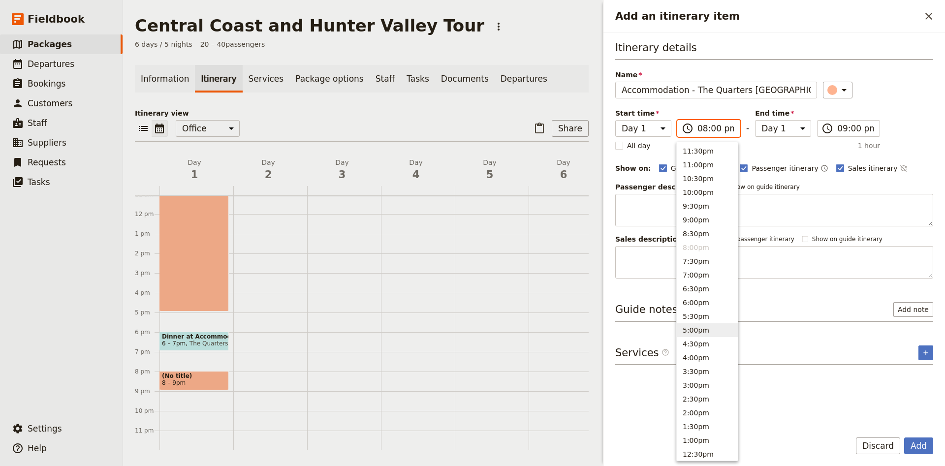
click at [713, 334] on button "5:00pm" at bounding box center [706, 330] width 61 height 14
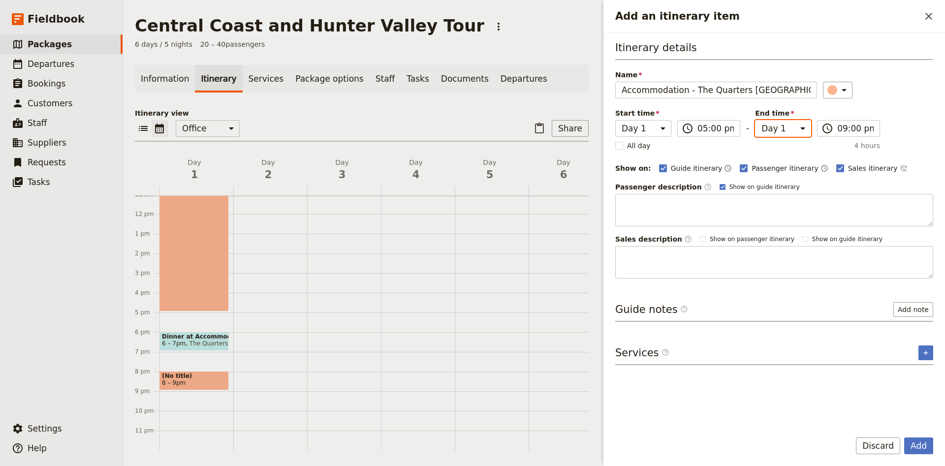
click at [755, 120] on select "Day 1 Day 2 Day 3 Day 4 Day 5 Day 6" at bounding box center [783, 128] width 56 height 17
click option "Day 3" at bounding box center [0, 0] width 0 height 0
click at [857, 129] on input "09:00 pm" at bounding box center [855, 129] width 36 height 12
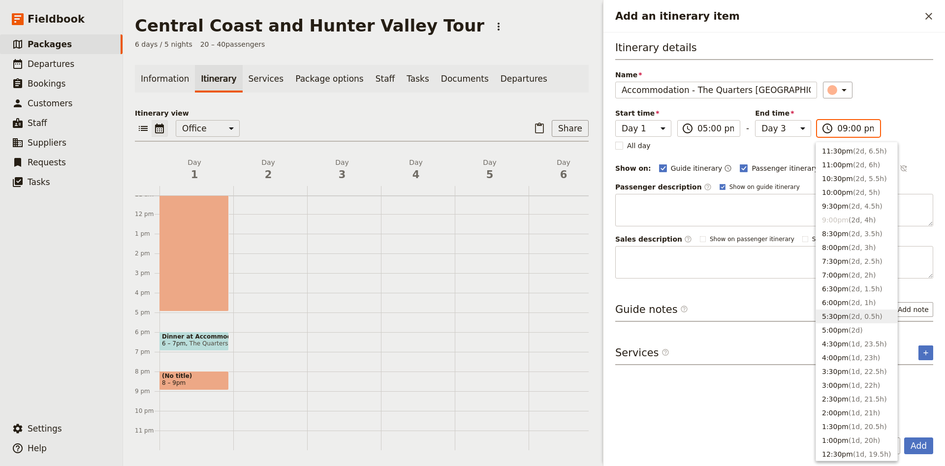
scroll to position [347, 0]
click at [863, 203] on span "( 1d, 16h )" at bounding box center [863, 204] width 31 height 8
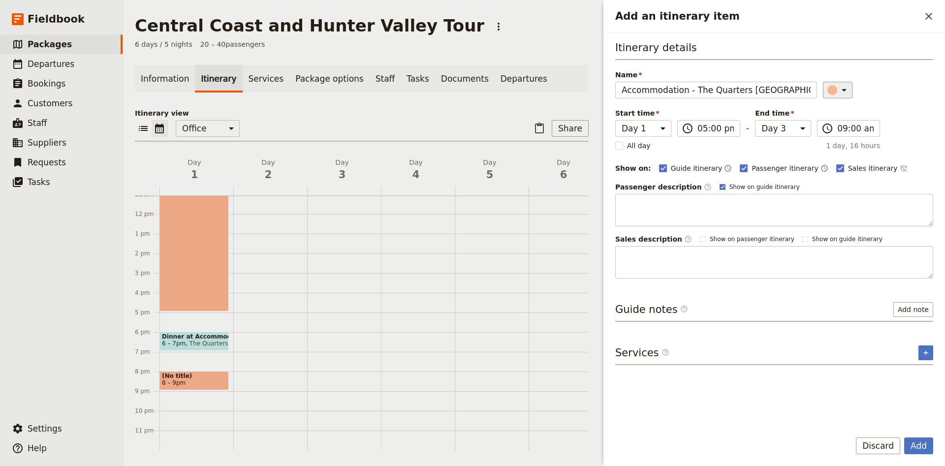
click at [840, 89] on icon "Add an itinerary item" at bounding box center [844, 90] width 12 height 12
click at [837, 105] on button "button" at bounding box center [838, 111] width 12 height 12
click at [925, 450] on button "Add" at bounding box center [918, 445] width 29 height 17
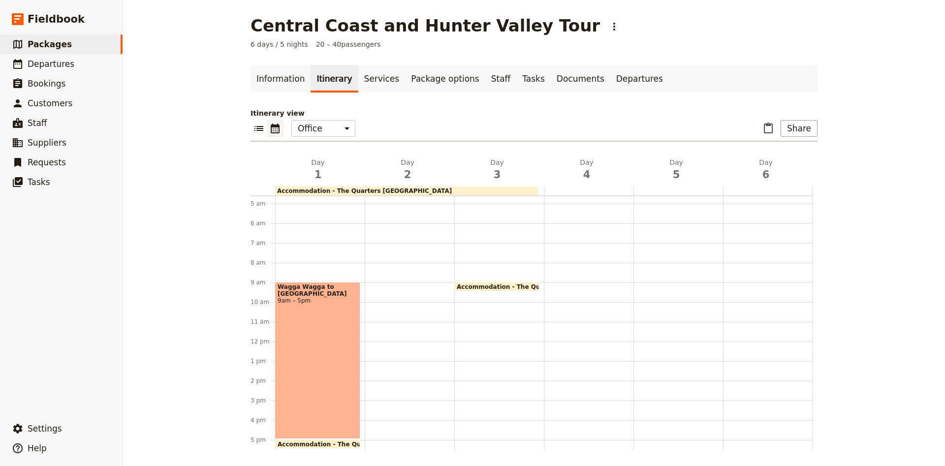
scroll to position [88, 0]
click at [369, 257] on div at bounding box center [410, 344] width 90 height 472
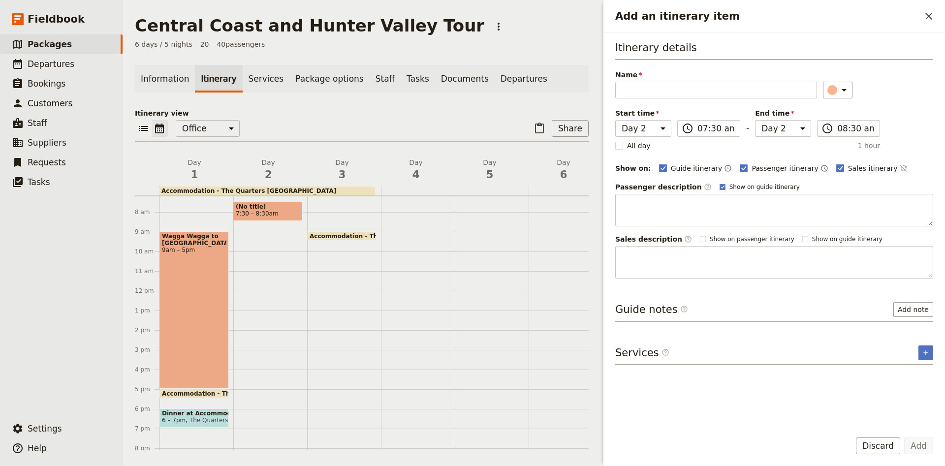
scroll to position [153, 0]
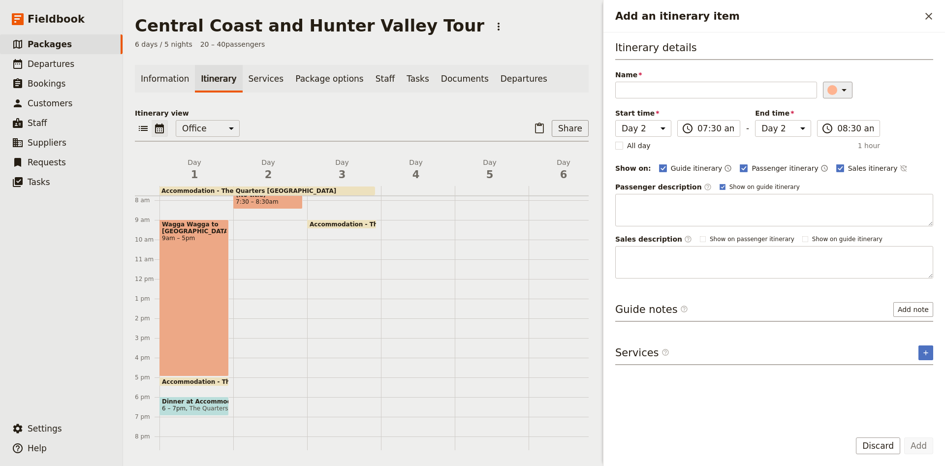
click at [842, 89] on icon "Add an itinerary item" at bounding box center [844, 90] width 12 height 12
click at [841, 116] on button "button" at bounding box center [838, 111] width 12 height 12
click at [841, 90] on icon "Add an itinerary item" at bounding box center [843, 90] width 5 height 2
click at [834, 123] on button "button" at bounding box center [838, 123] width 12 height 12
click at [689, 92] on input "Name" at bounding box center [716, 90] width 202 height 17
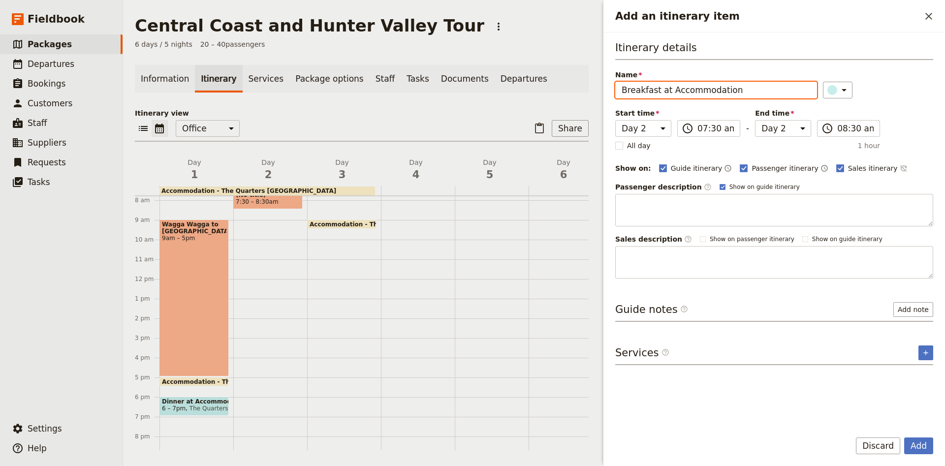
click at [904, 437] on button "Add" at bounding box center [918, 445] width 29 height 17
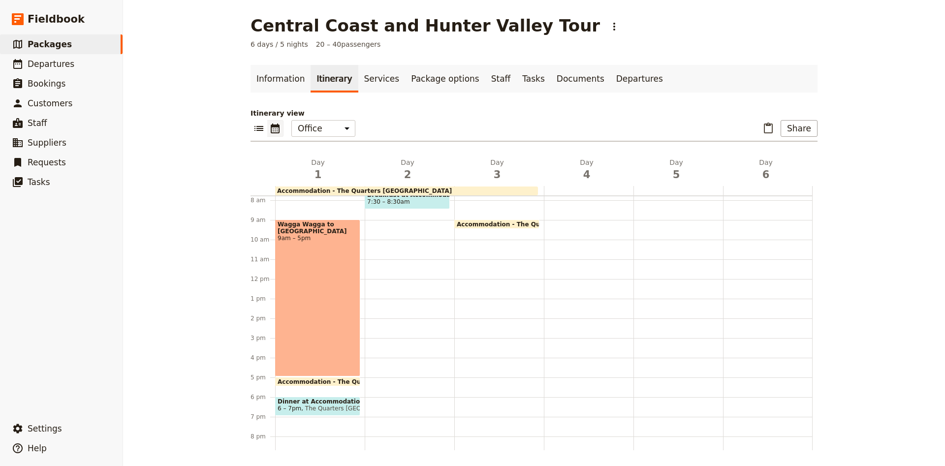
click at [382, 207] on span at bounding box center [407, 207] width 84 height 4
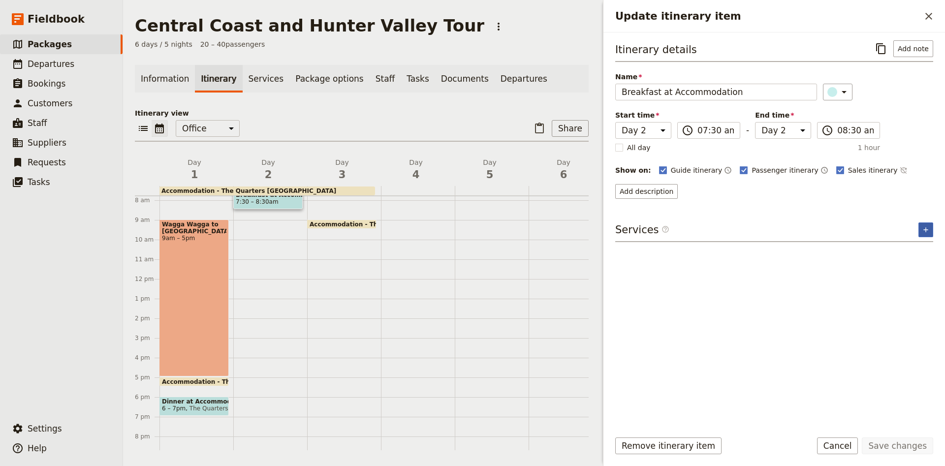
click at [921, 227] on button "​" at bounding box center [925, 229] width 15 height 15
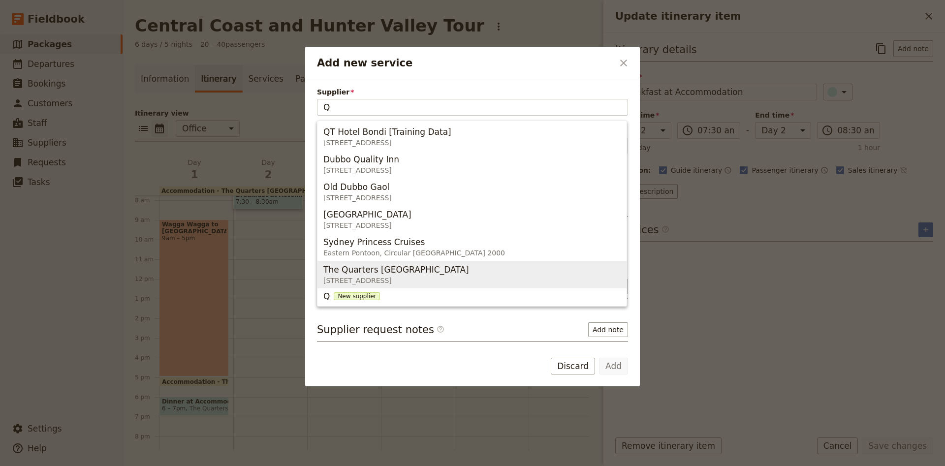
click at [422, 276] on span "[STREET_ADDRESS]" at bounding box center [398, 281] width 150 height 10
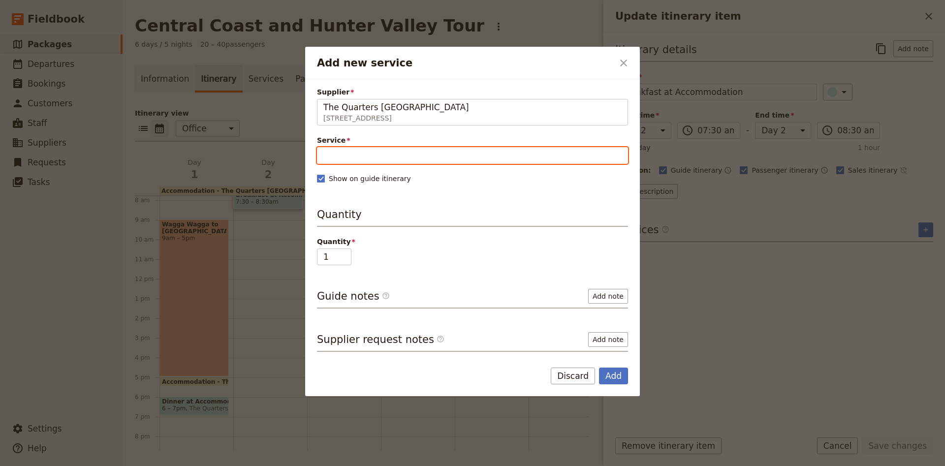
click at [348, 161] on input "Service" at bounding box center [472, 155] width 311 height 17
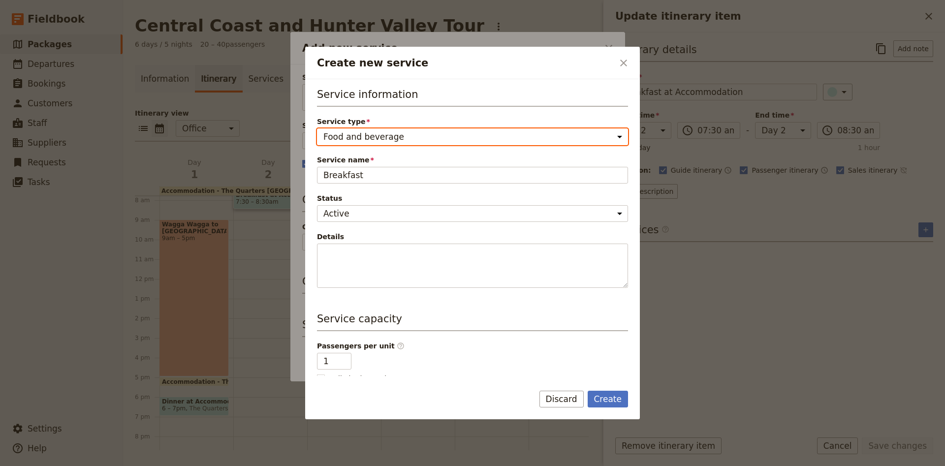
click option "Food and beverage" at bounding box center [0, 0] width 0 height 0
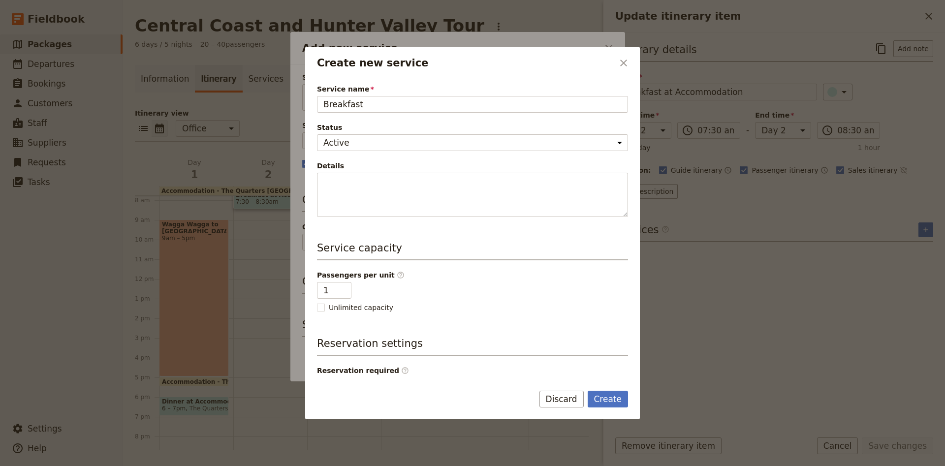
scroll to position [128, 0]
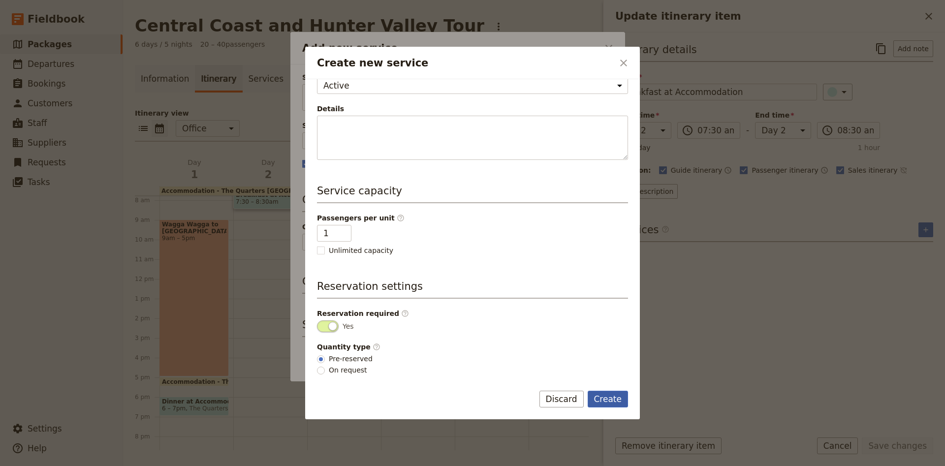
click at [607, 396] on button "Create" at bounding box center [607, 399] width 41 height 17
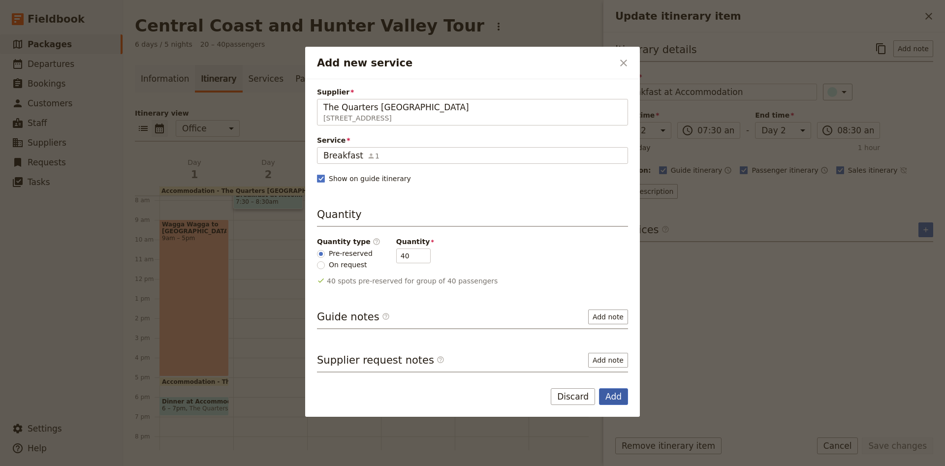
click at [625, 392] on button "Add" at bounding box center [613, 396] width 29 height 17
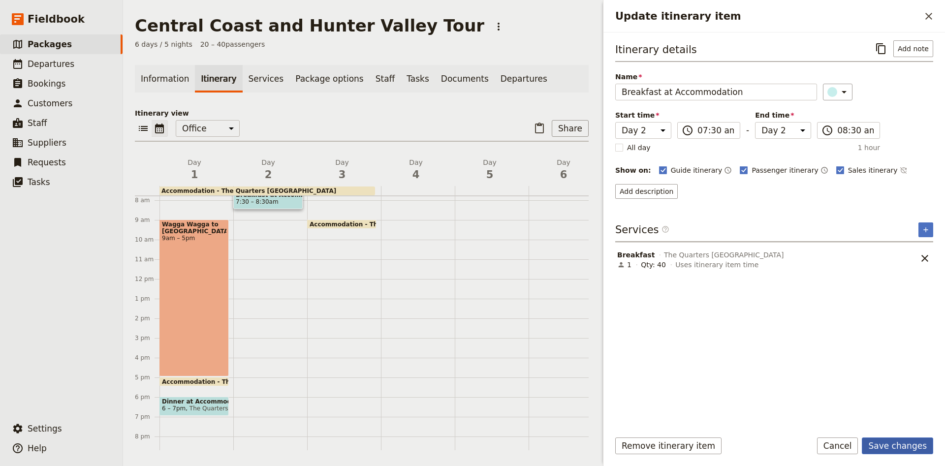
click at [913, 446] on button "Save changes" at bounding box center [896, 445] width 71 height 17
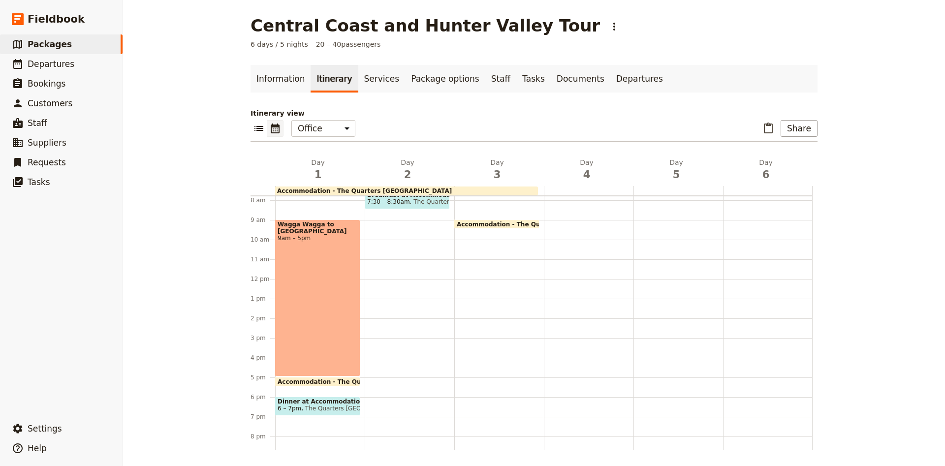
click at [454, 193] on div "Accommodation - The Quarters [GEOGRAPHIC_DATA]" at bounding box center [406, 190] width 263 height 9
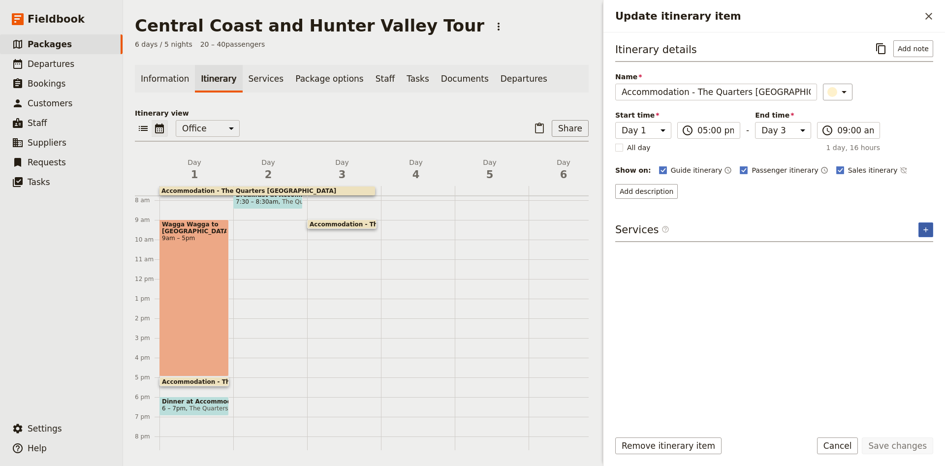
click at [920, 225] on button "​" at bounding box center [925, 229] width 15 height 15
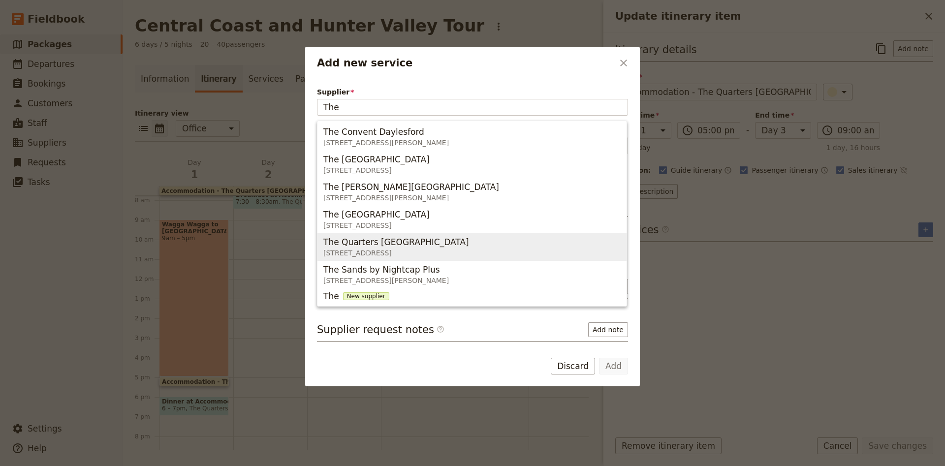
click at [432, 238] on span "The Quarters [GEOGRAPHIC_DATA]" at bounding box center [396, 242] width 146 height 12
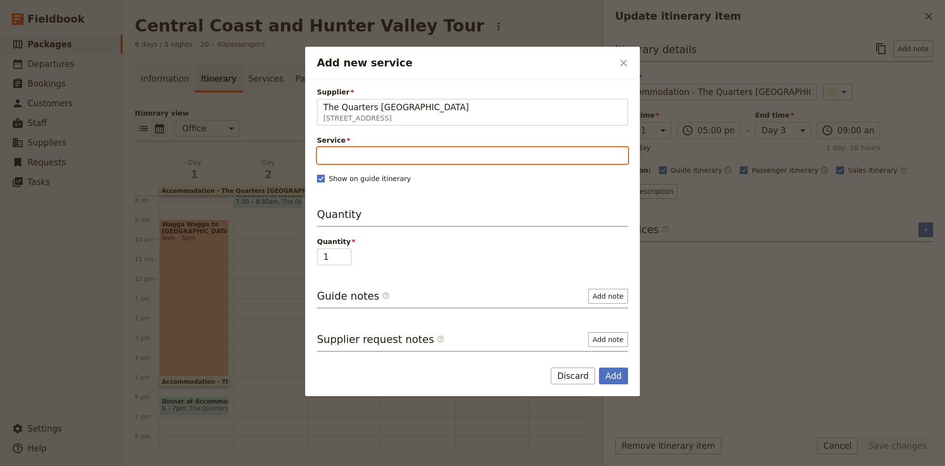
click at [425, 157] on input "Service" at bounding box center [472, 155] width 311 height 17
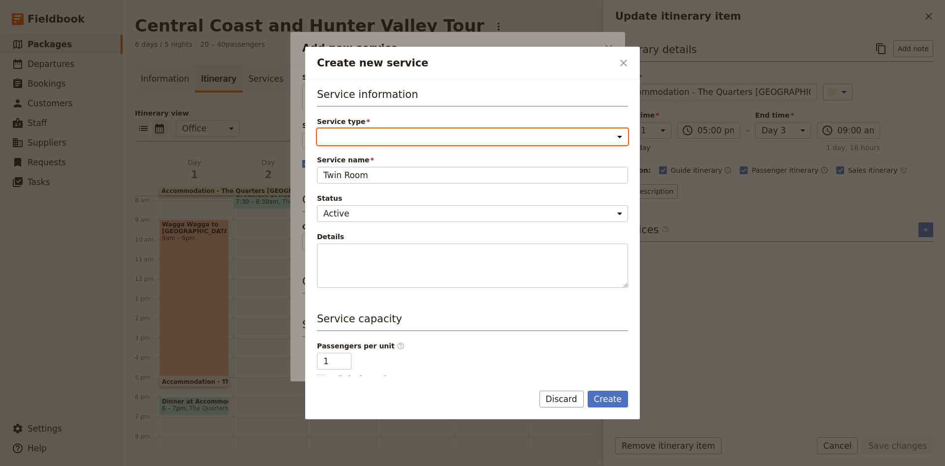
click at [317, 128] on select "Accommodation Activity Transport Flight Food and beverage Other" at bounding box center [472, 136] width 311 height 17
click option "Accommodation" at bounding box center [0, 0] width 0 height 0
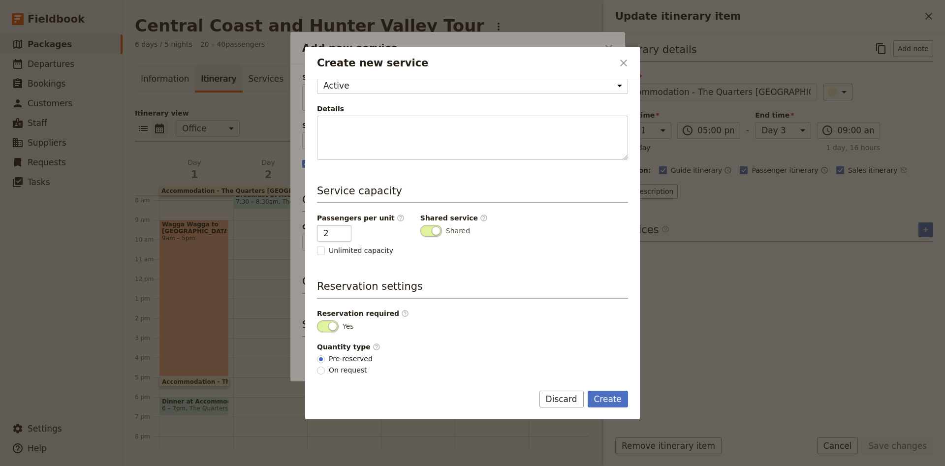
click at [339, 230] on input "2" at bounding box center [334, 233] width 34 height 17
click at [609, 395] on button "Create" at bounding box center [607, 399] width 41 height 17
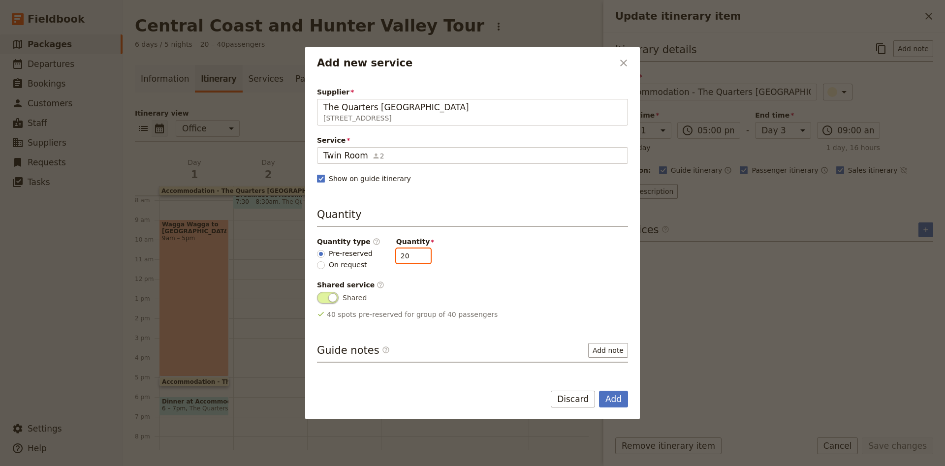
click at [399, 255] on input "20" at bounding box center [413, 255] width 34 height 15
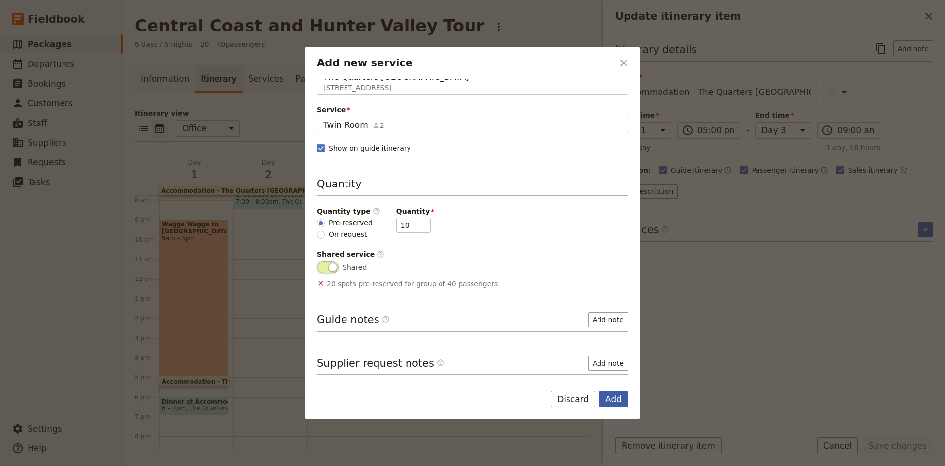
click at [609, 400] on button "Add" at bounding box center [613, 399] width 29 height 17
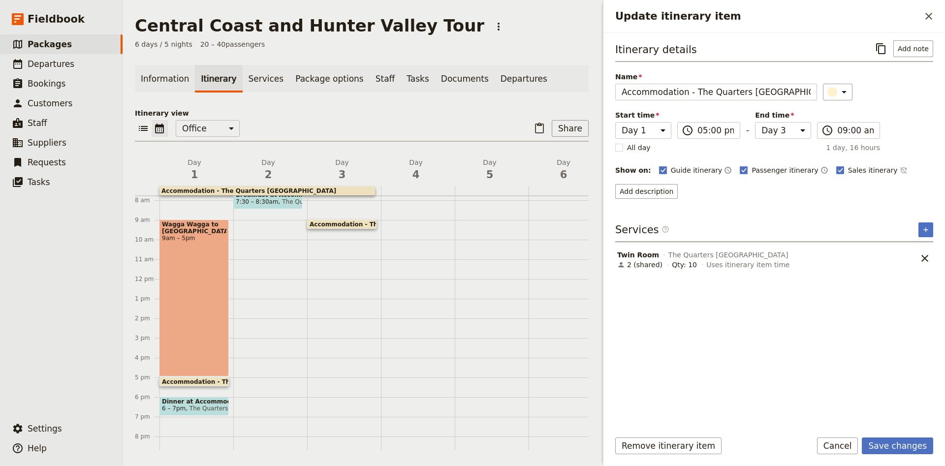
click at [912, 232] on div "Services ​ ​" at bounding box center [774, 232] width 318 height 20
click at [926, 229] on icon "Add service inclusion" at bounding box center [925, 230] width 8 height 8
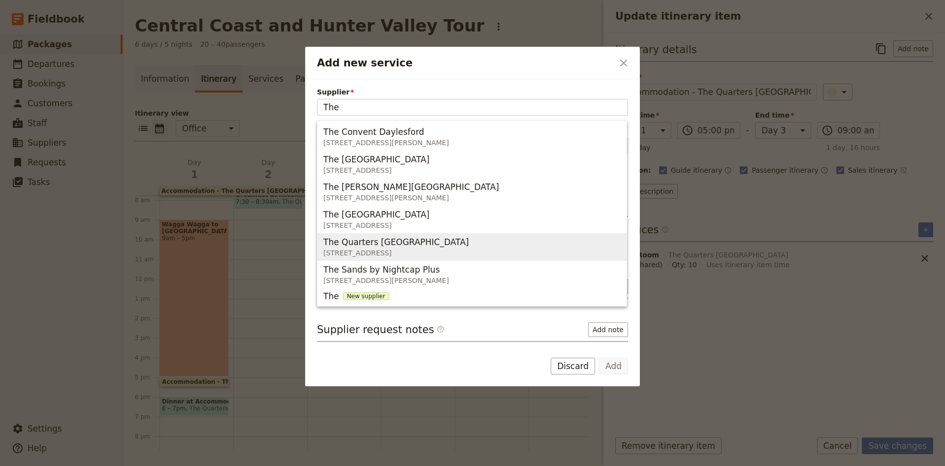
click at [436, 251] on span "[STREET_ADDRESS]" at bounding box center [398, 253] width 150 height 10
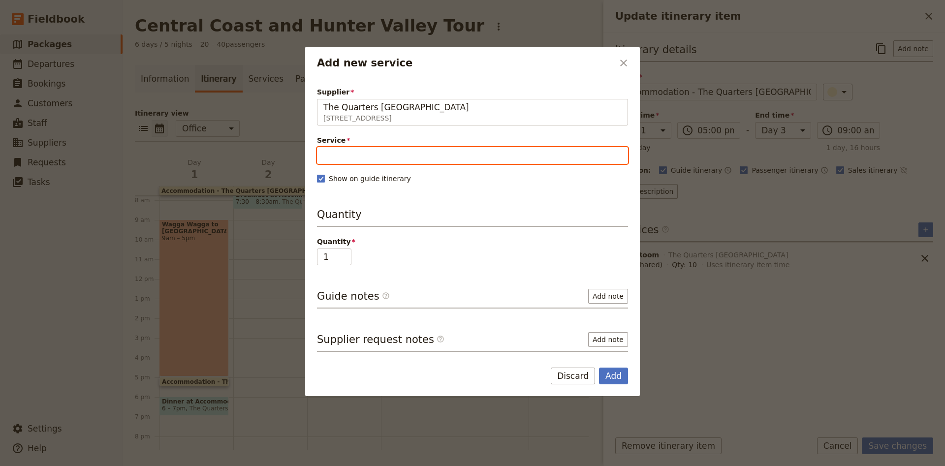
click at [368, 160] on input "Service" at bounding box center [472, 155] width 311 height 17
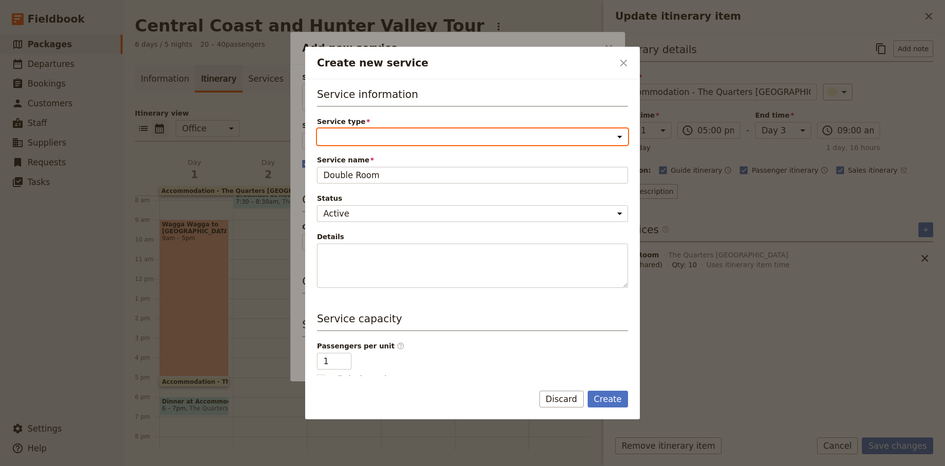
click at [317, 128] on select "Accommodation Activity Transport Flight Food and beverage Other" at bounding box center [472, 136] width 311 height 17
click option "Accommodation" at bounding box center [0, 0] width 0 height 0
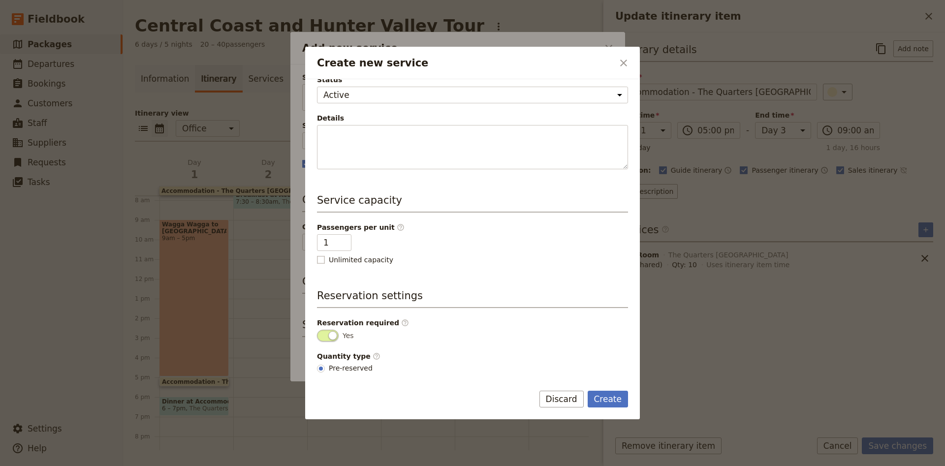
scroll to position [128, 0]
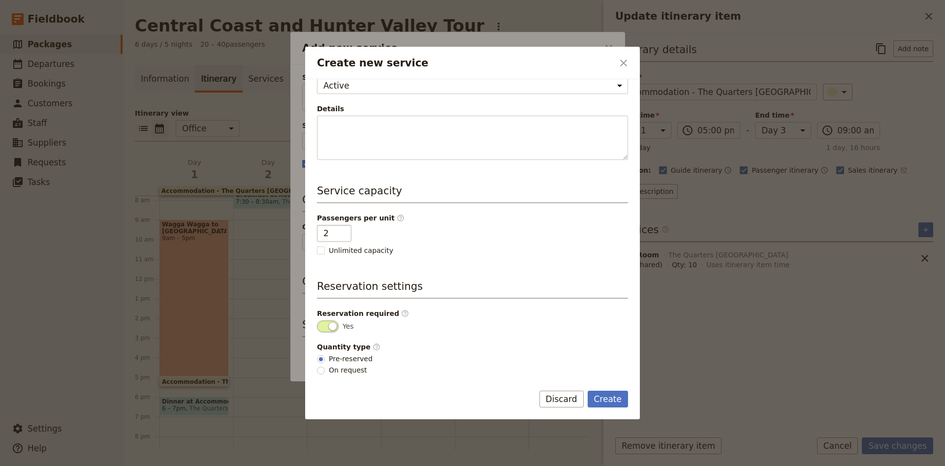
click at [339, 228] on input "2" at bounding box center [334, 233] width 34 height 17
click at [603, 391] on form "Service information Service type Accommodation Activity Transport Flight Food a…" at bounding box center [472, 249] width 335 height 340
click at [603, 404] on button "Create" at bounding box center [607, 399] width 41 height 17
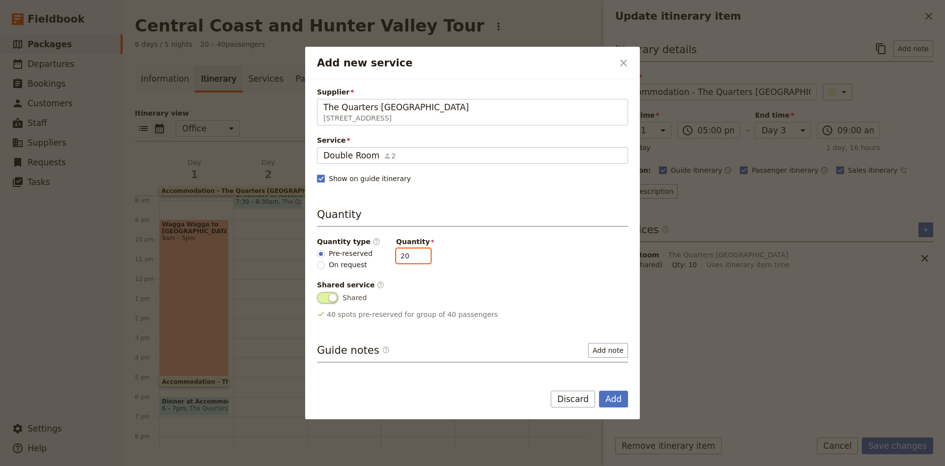
click at [399, 259] on input "20" at bounding box center [413, 255] width 34 height 15
click at [618, 405] on button "Add" at bounding box center [613, 399] width 29 height 17
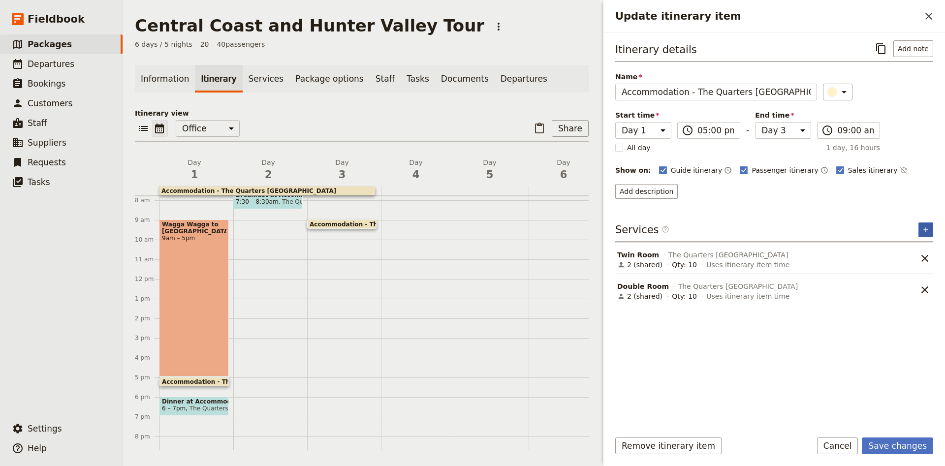
click at [925, 230] on icon "Add service inclusion" at bounding box center [925, 229] width 4 height 4
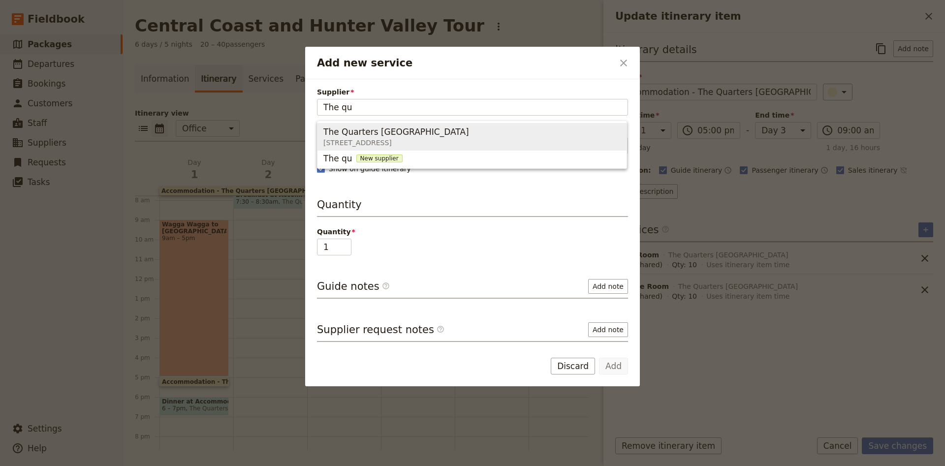
click at [341, 128] on span "The Quarters [GEOGRAPHIC_DATA]" at bounding box center [396, 132] width 146 height 12
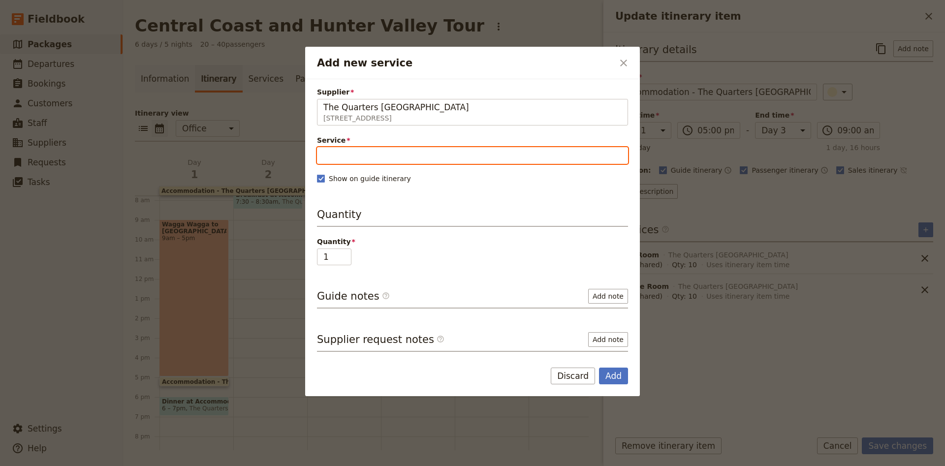
click at [356, 156] on input "Service" at bounding box center [472, 155] width 311 height 17
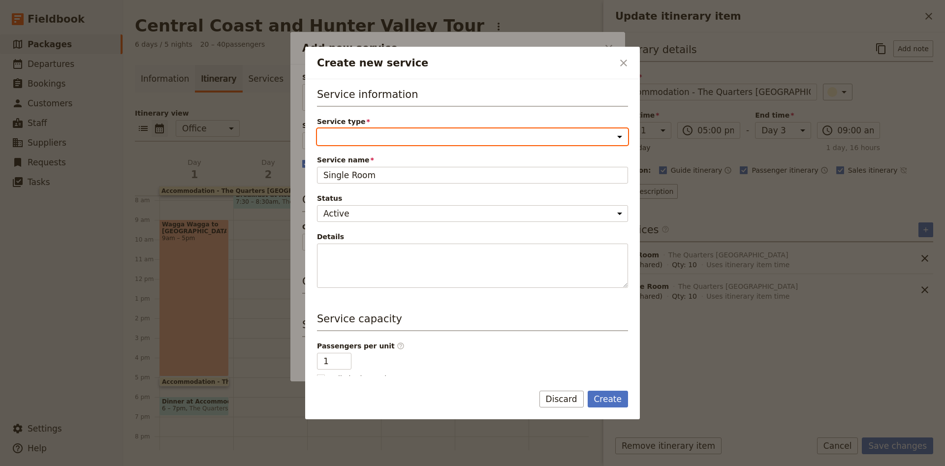
click at [317, 128] on select "Accommodation Activity Transport Flight Food and beverage Other" at bounding box center [472, 136] width 311 height 17
click option "Accommodation" at bounding box center [0, 0] width 0 height 0
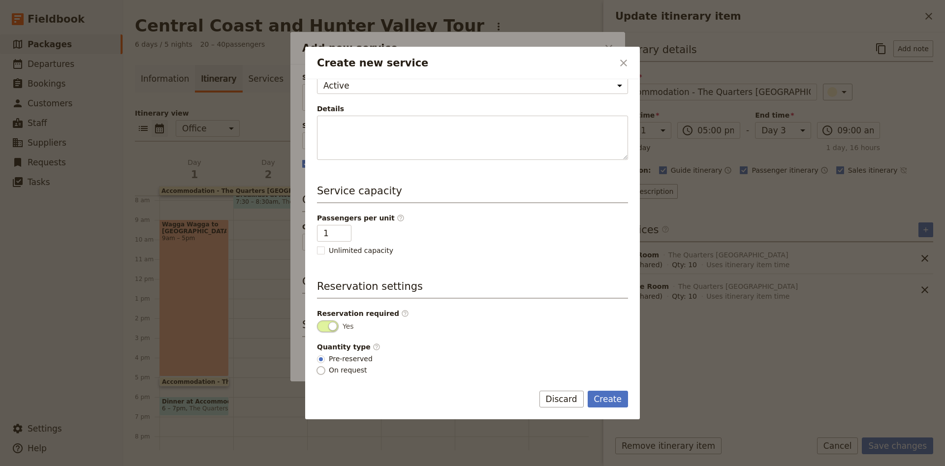
click at [319, 369] on input "On request" at bounding box center [321, 371] width 8 height 8
click at [601, 396] on button "Create" at bounding box center [607, 399] width 41 height 17
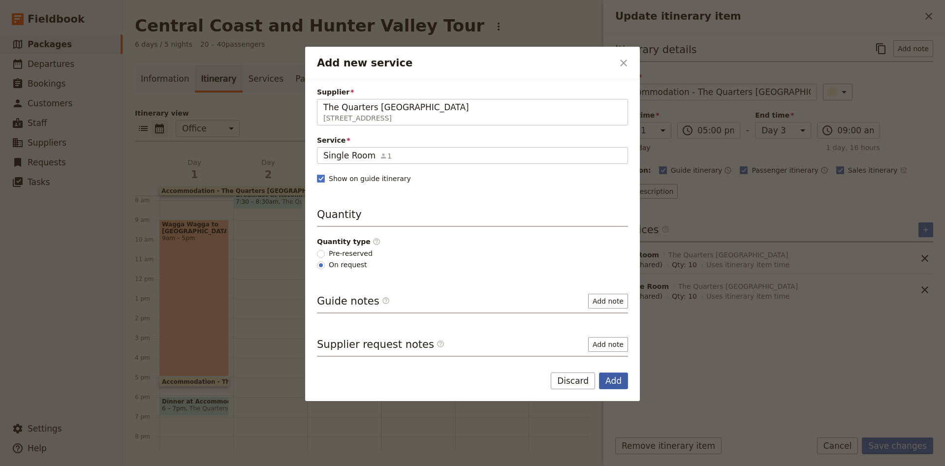
click at [615, 383] on button "Add" at bounding box center [613, 380] width 29 height 17
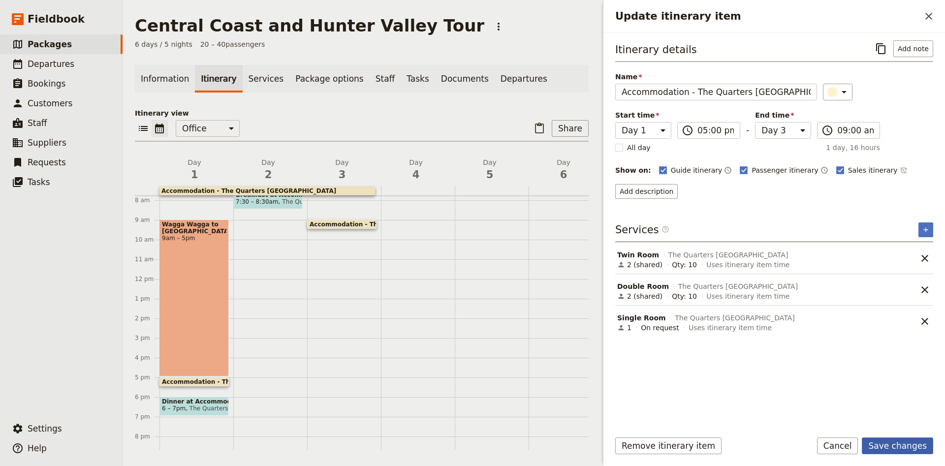
click at [898, 450] on button "Save changes" at bounding box center [896, 445] width 71 height 17
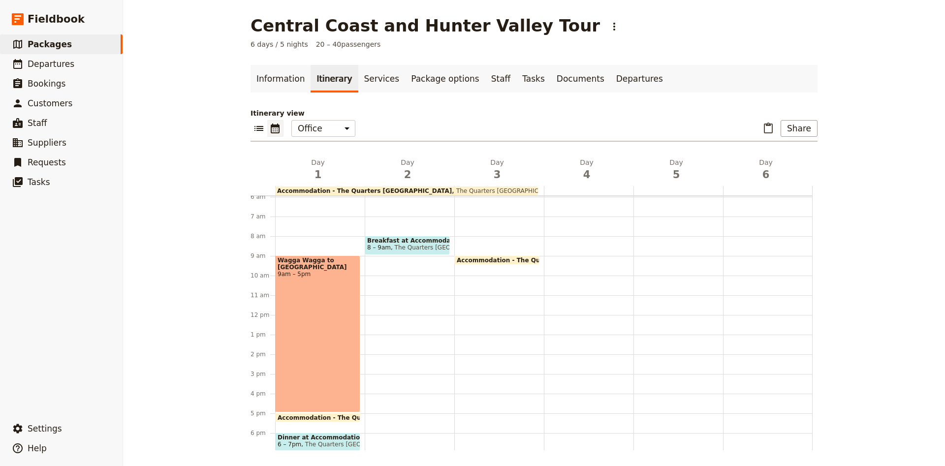
scroll to position [104, 0]
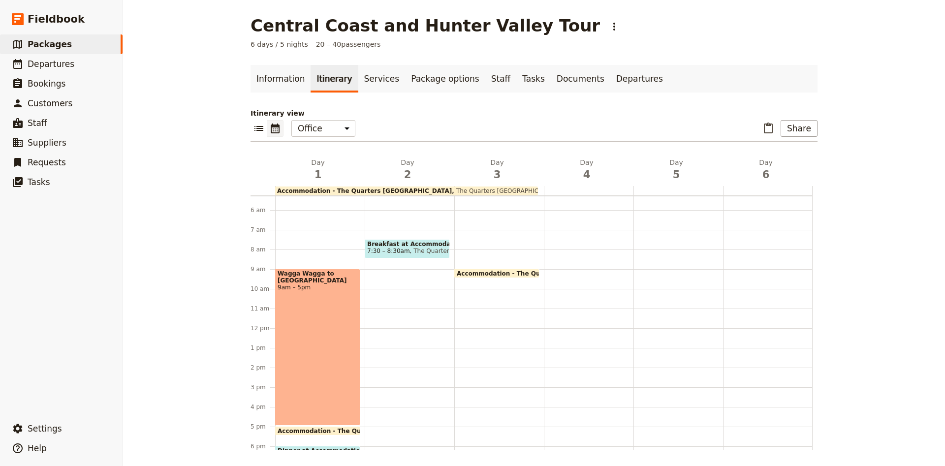
click at [372, 280] on div "Breakfast at Accommodation 7:30 – 8:30am The Quarters [GEOGRAPHIC_DATA]" at bounding box center [410, 328] width 90 height 472
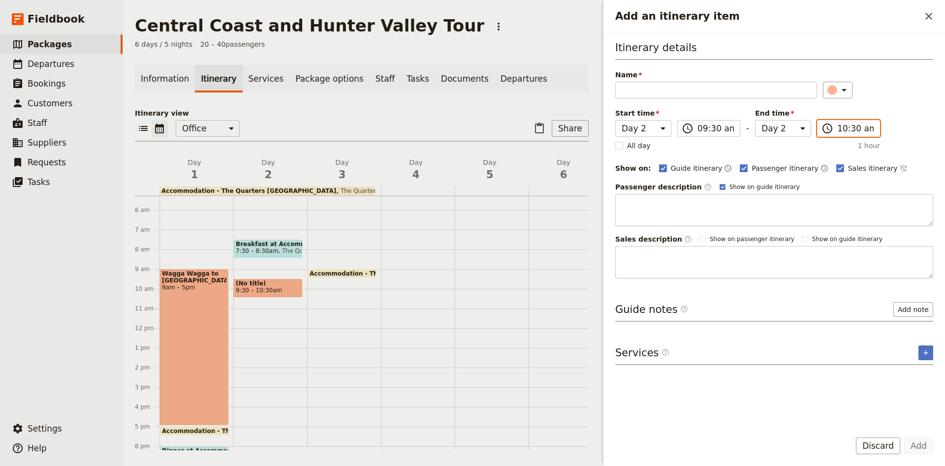
click at [856, 126] on input "10:30 am" at bounding box center [855, 129] width 36 height 12
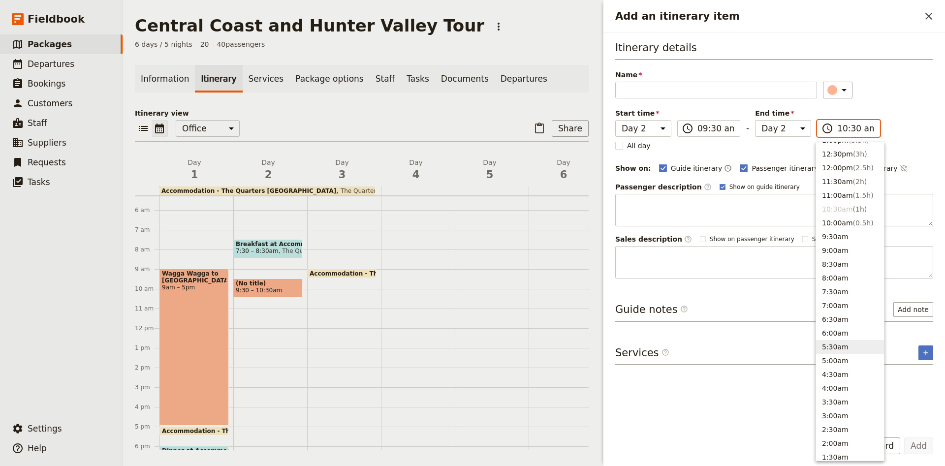
scroll to position [282, 0]
click at [855, 176] on span "( 3h )" at bounding box center [860, 172] width 14 height 8
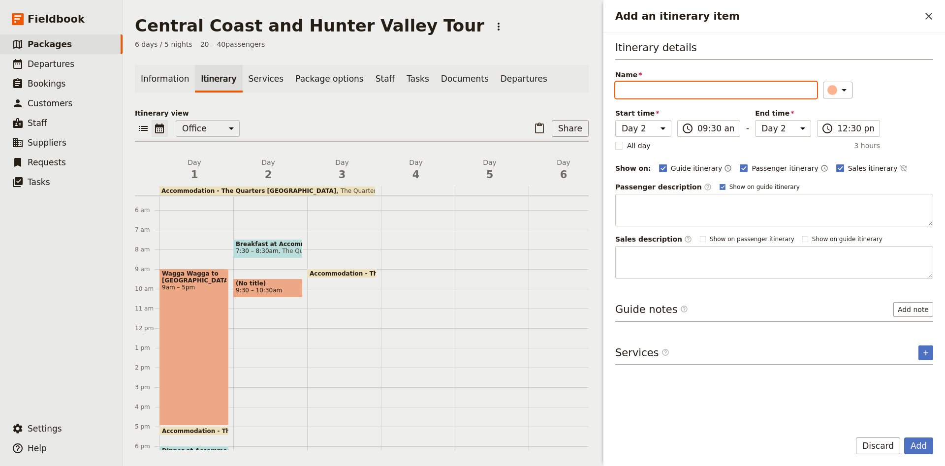
click at [637, 88] on input "Name" at bounding box center [716, 90] width 202 height 17
click at [838, 92] on icon "Add an itinerary item" at bounding box center [844, 90] width 12 height 12
click at [822, 123] on div "button" at bounding box center [826, 123] width 10 height 10
click at [696, 92] on input "Name" at bounding box center [716, 90] width 202 height 17
click at [924, 357] on button "​" at bounding box center [925, 352] width 15 height 15
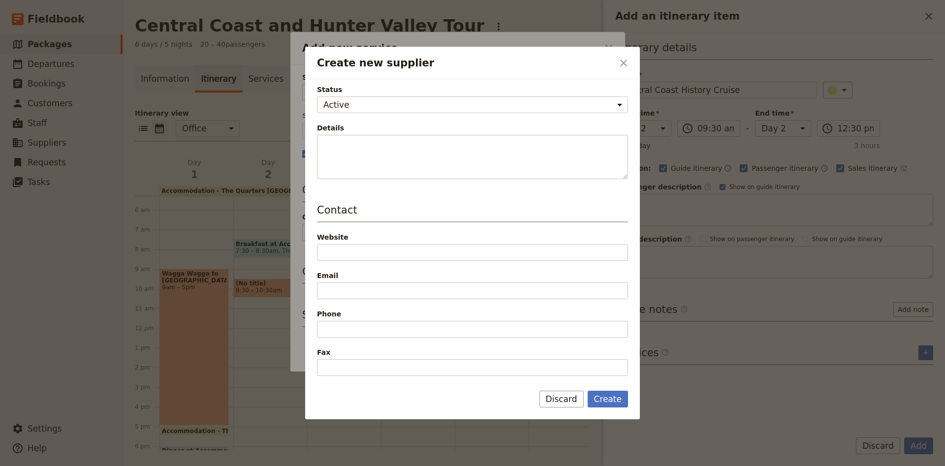
scroll to position [130, 0]
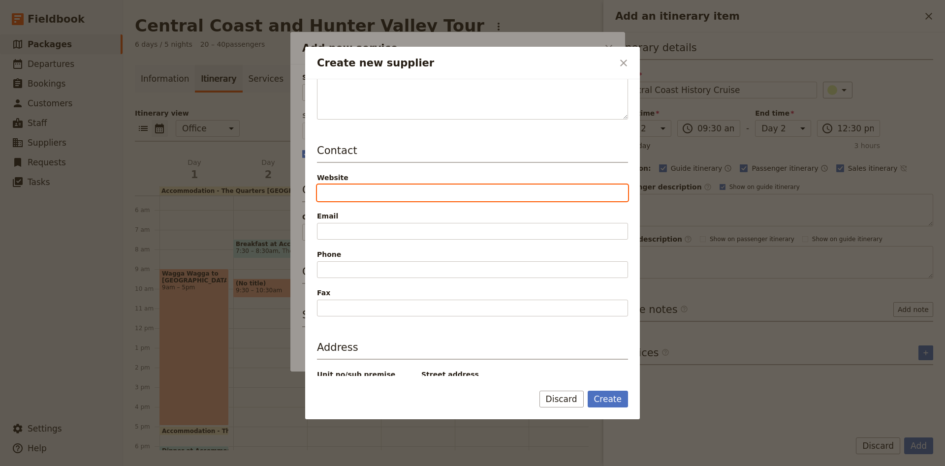
click at [350, 198] on input "Website" at bounding box center [472, 192] width 311 height 17
paste input "[DOMAIN_NAME][URL]"
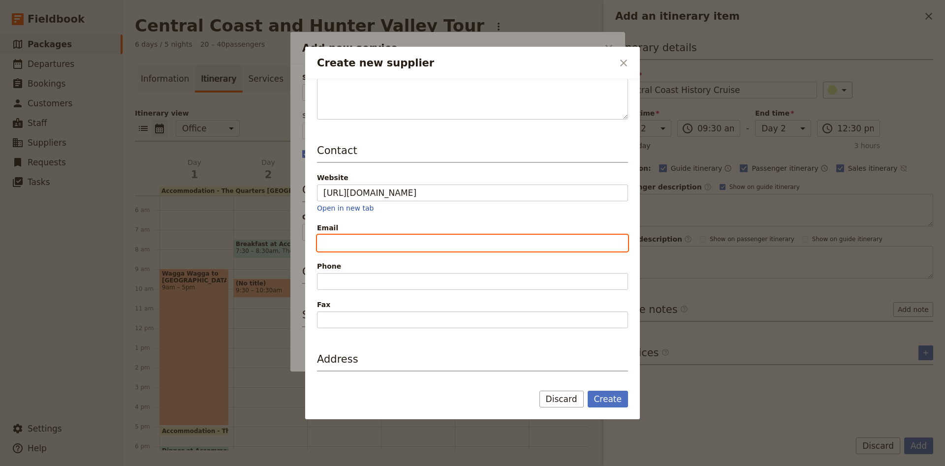
paste input "[EMAIL_ADDRESS][DOMAIN_NAME]"
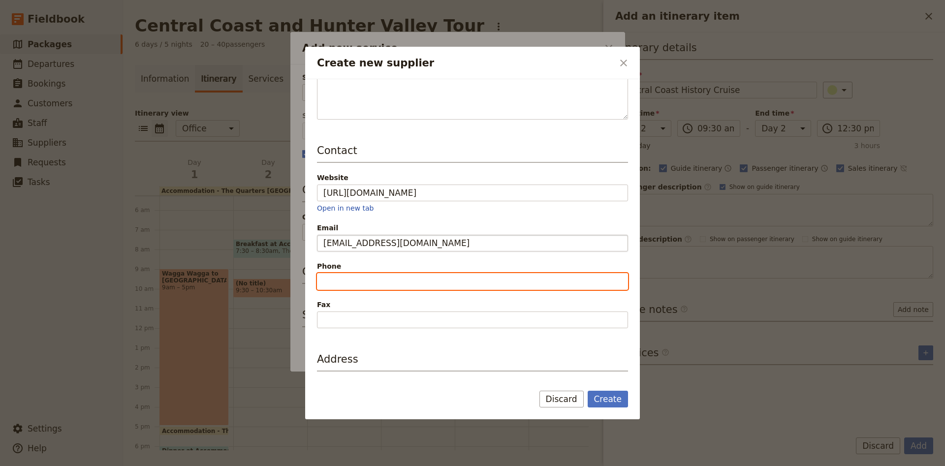
paste input "0418 631 313"
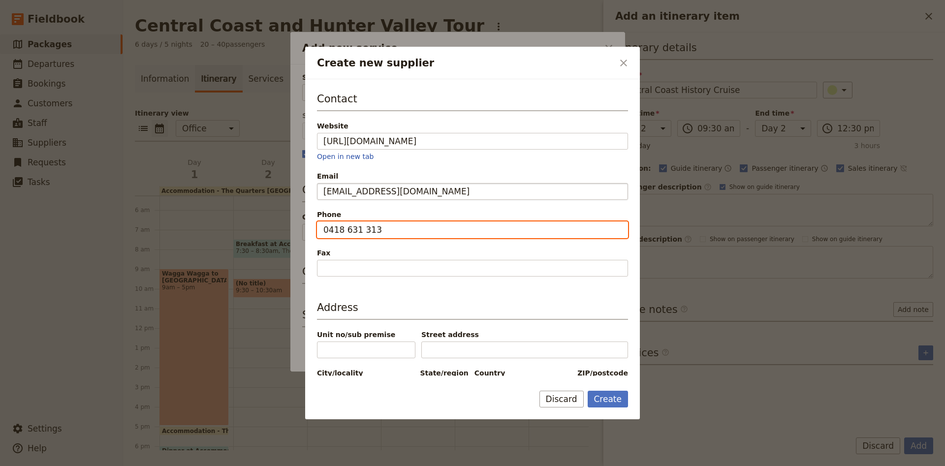
scroll to position [213, 0]
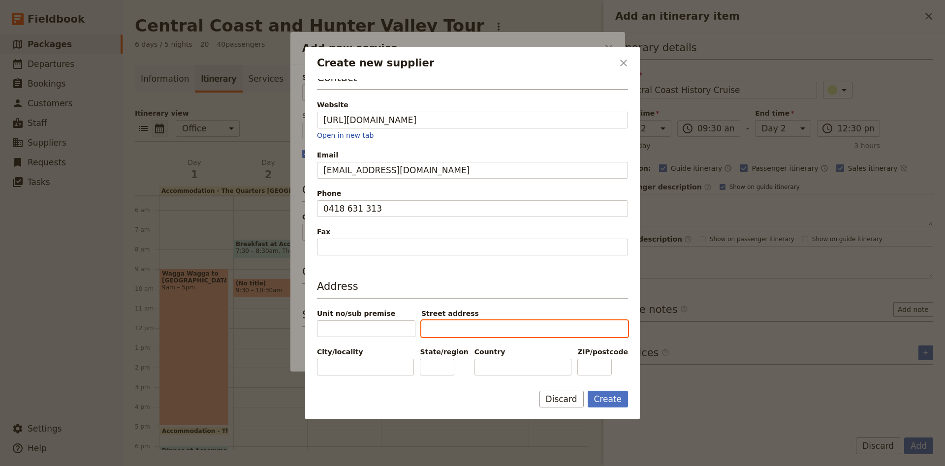
click at [457, 320] on input "Street address" at bounding box center [524, 328] width 207 height 17
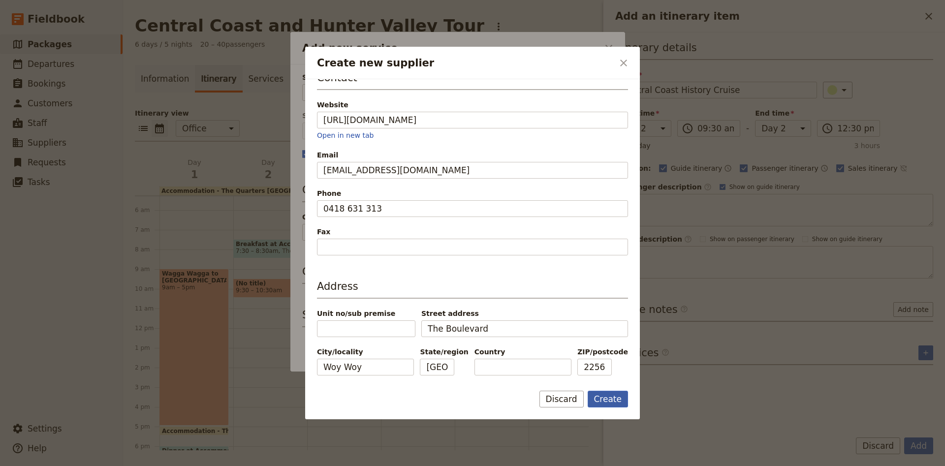
click at [614, 399] on button "Create" at bounding box center [607, 399] width 41 height 17
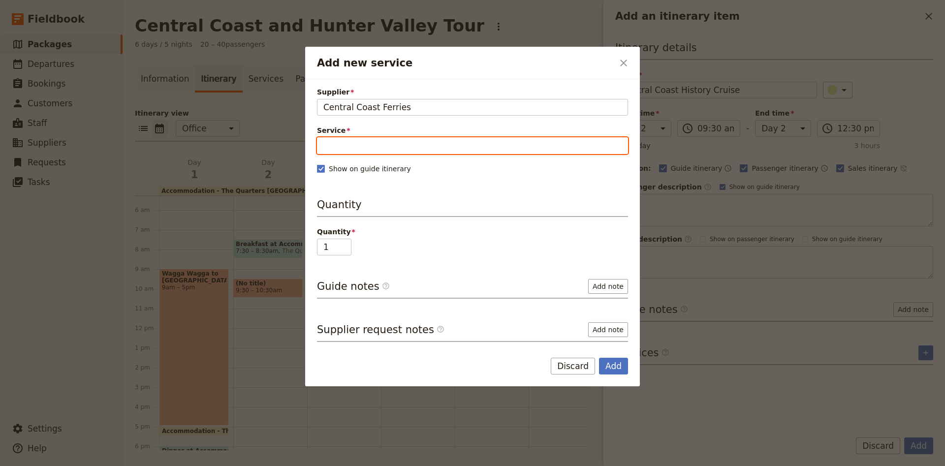
click at [367, 147] on input "Service" at bounding box center [472, 145] width 311 height 17
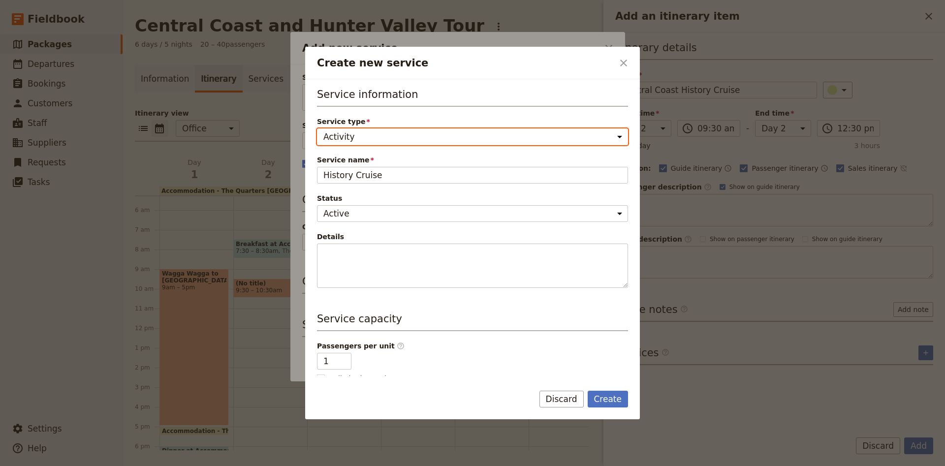
click option "Activity" at bounding box center [0, 0] width 0 height 0
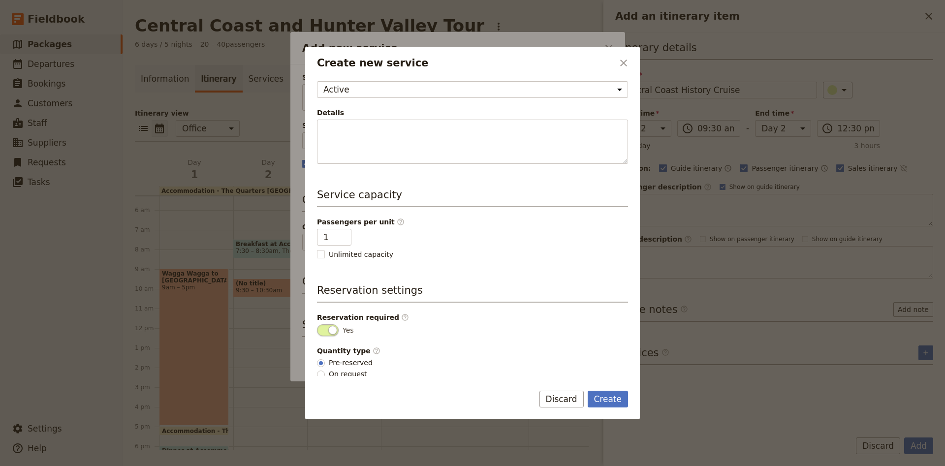
scroll to position [128, 0]
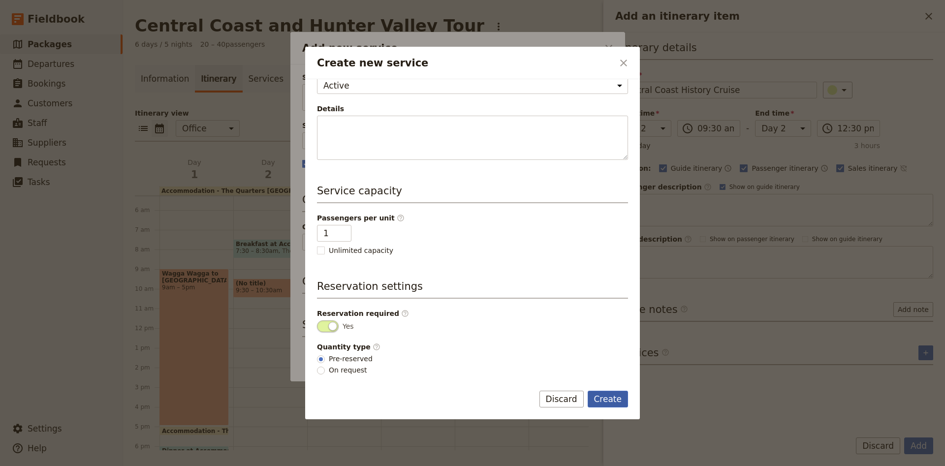
click at [602, 393] on button "Create" at bounding box center [607, 399] width 41 height 17
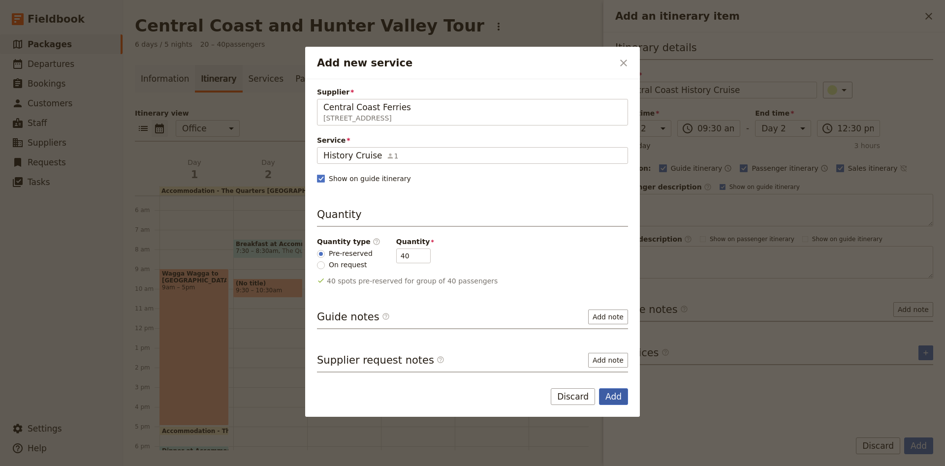
click at [615, 397] on button "Add" at bounding box center [613, 396] width 29 height 17
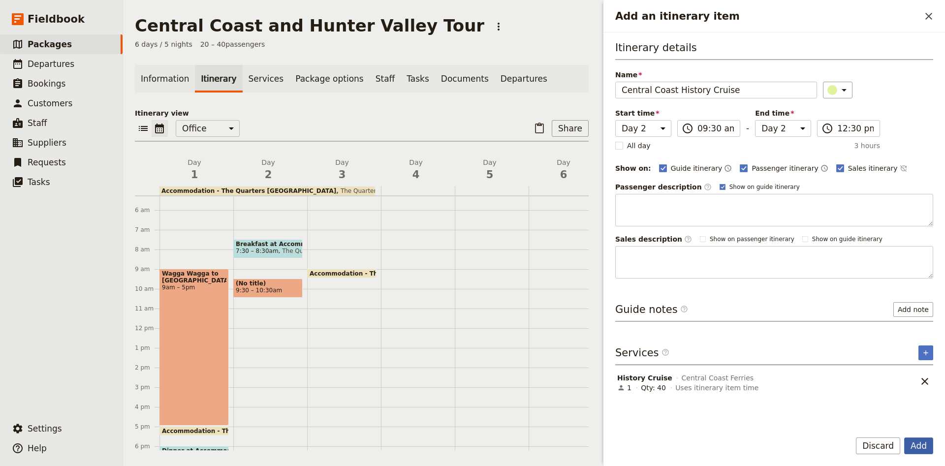
click at [926, 447] on button "Add" at bounding box center [918, 445] width 29 height 17
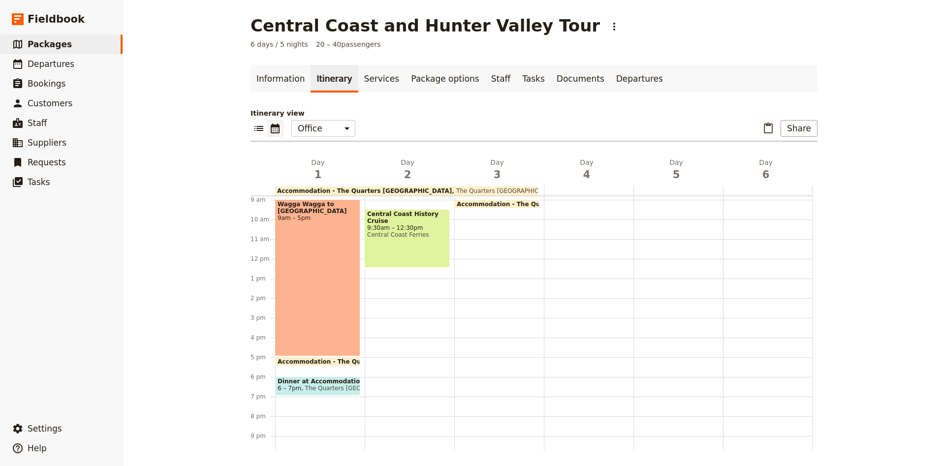
scroll to position [153, 0]
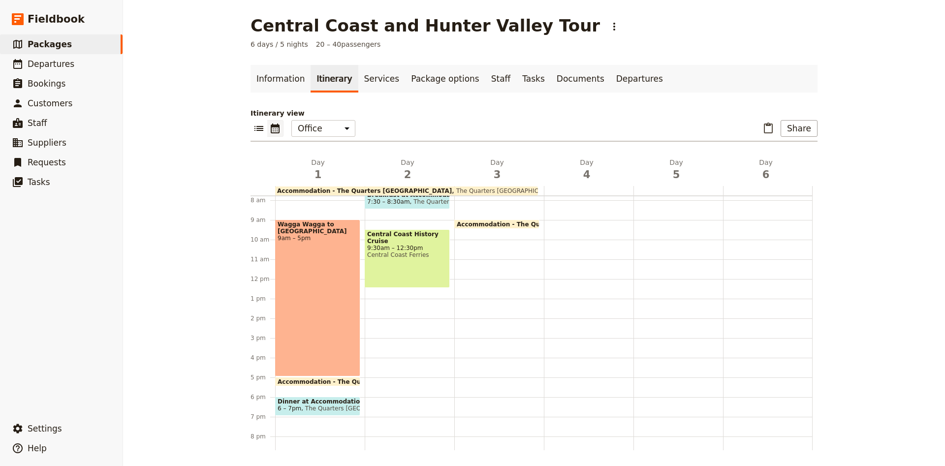
click at [374, 303] on div "Breakfast at Accommodation 7:30 – 8:30am The Quarters Forresters Beach Central …" at bounding box center [410, 279] width 90 height 472
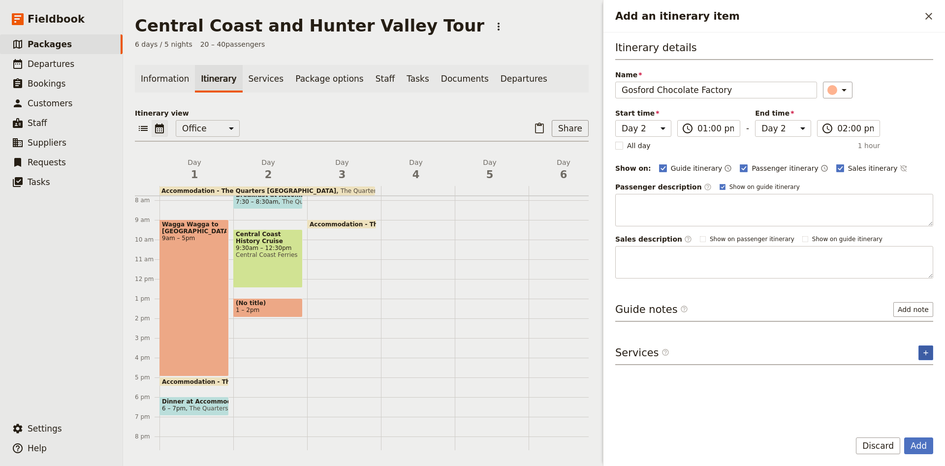
click at [923, 353] on icon "Add service inclusion" at bounding box center [925, 353] width 8 height 8
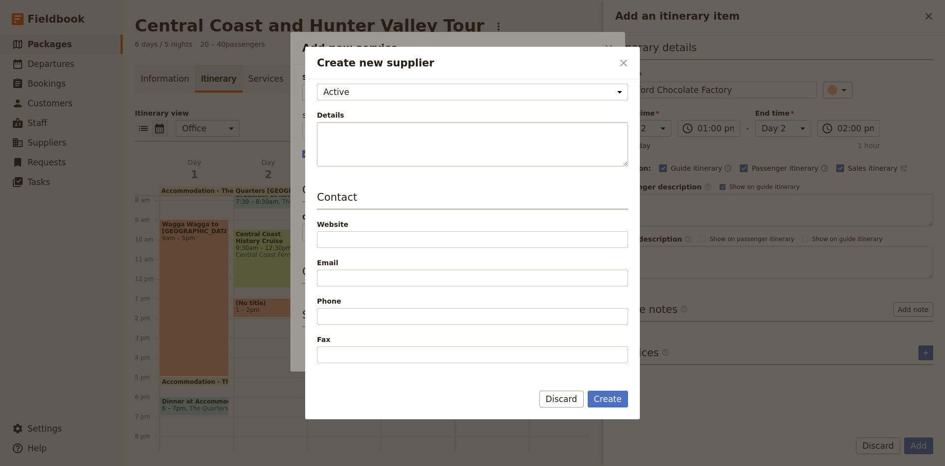
scroll to position [130, 0]
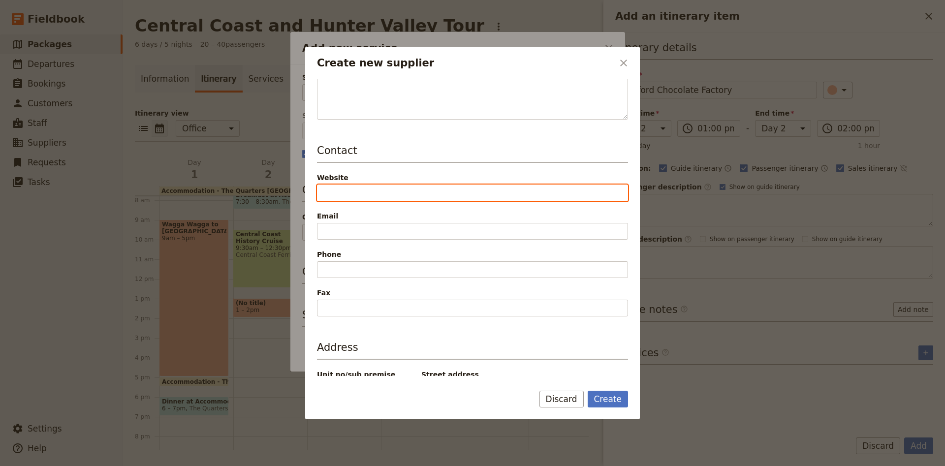
click at [340, 194] on input "Website" at bounding box center [472, 192] width 311 height 17
paste input "[DOMAIN_NAME]"
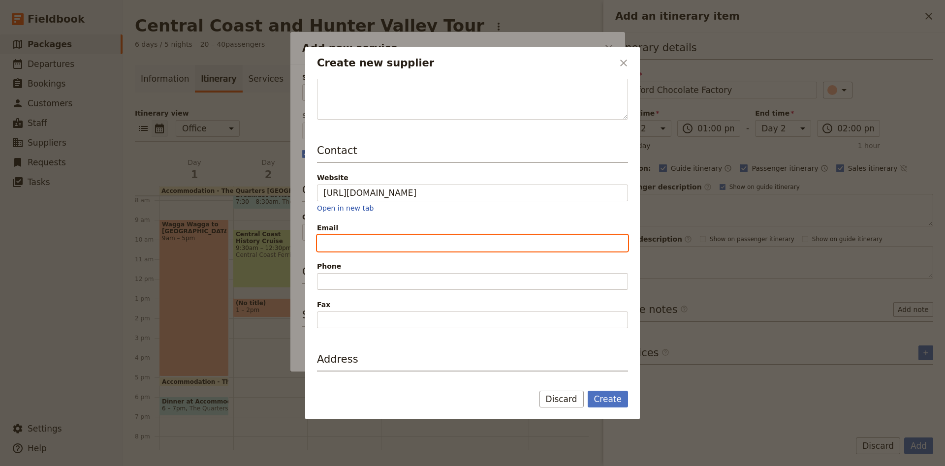
paste input "info@ [DOMAIN_NAME]"
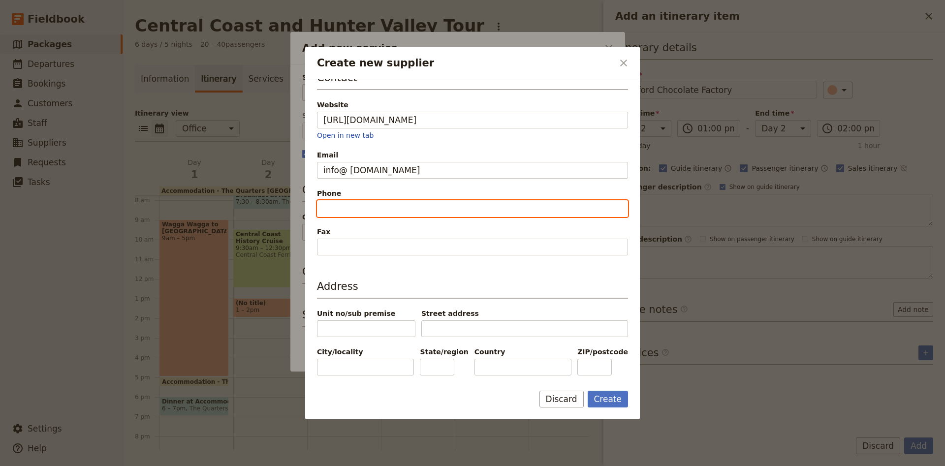
scroll to position [213, 0]
paste input "02 4322 3222"
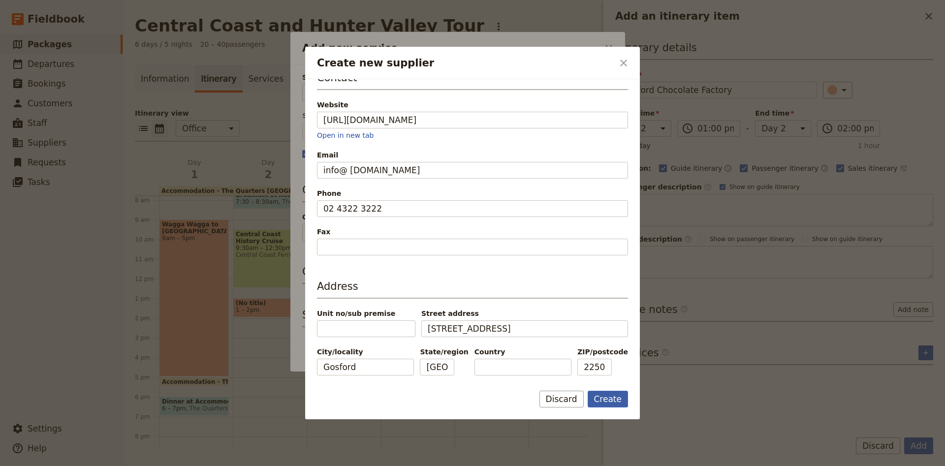
click at [625, 397] on button "Create" at bounding box center [607, 399] width 41 height 17
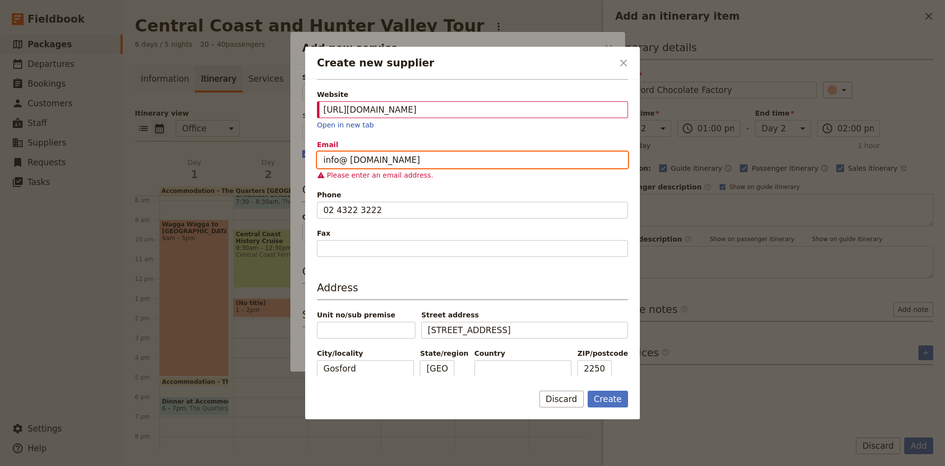
click at [495, 159] on input "info@ [DOMAIN_NAME]" at bounding box center [472, 160] width 311 height 17
click at [349, 161] on input "info@ [DOMAIN_NAME]" at bounding box center [472, 160] width 311 height 17
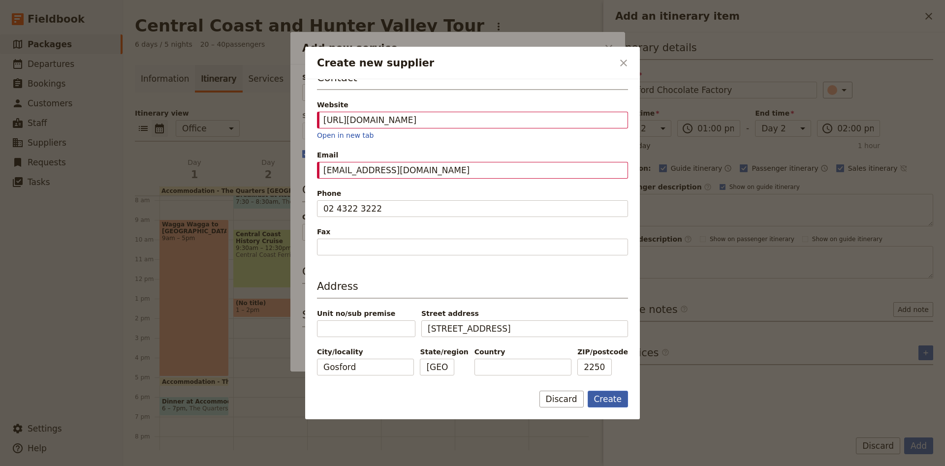
click at [612, 399] on button "Create" at bounding box center [607, 399] width 41 height 17
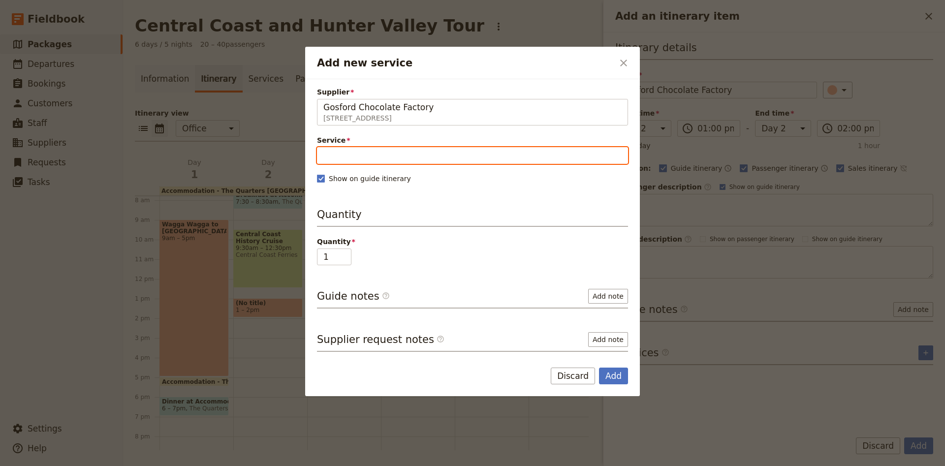
click at [420, 158] on input "Service" at bounding box center [472, 155] width 311 height 17
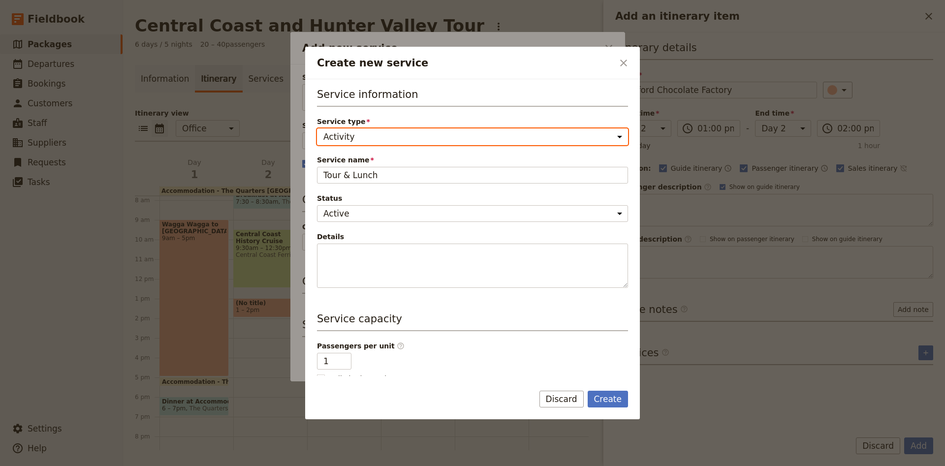
click option "Activity" at bounding box center [0, 0] width 0 height 0
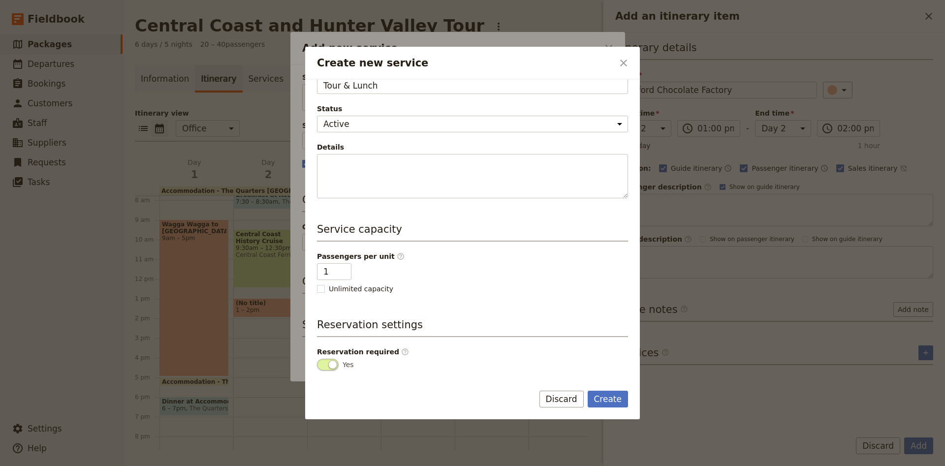
scroll to position [128, 0]
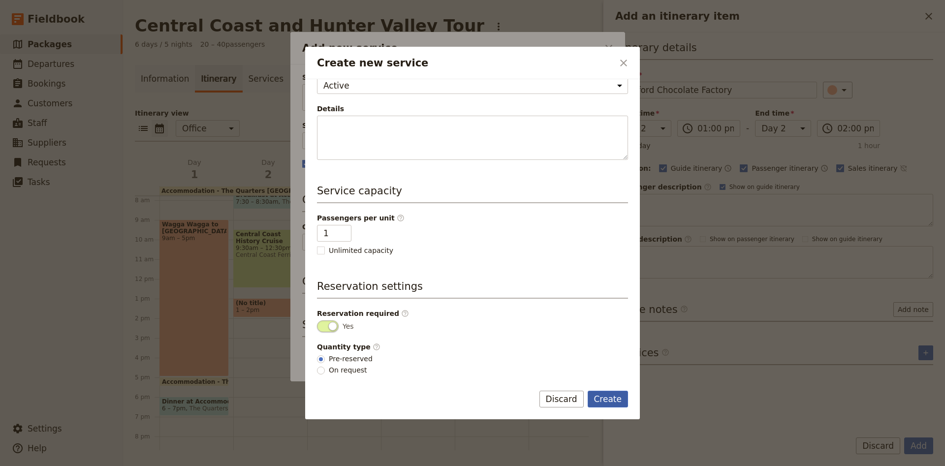
click at [612, 401] on button "Create" at bounding box center [607, 399] width 41 height 17
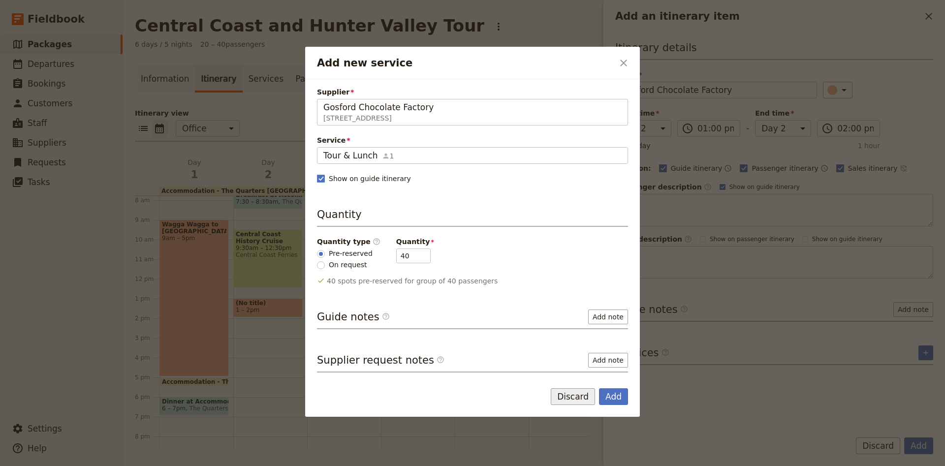
click at [584, 398] on button "Discard" at bounding box center [573, 396] width 44 height 17
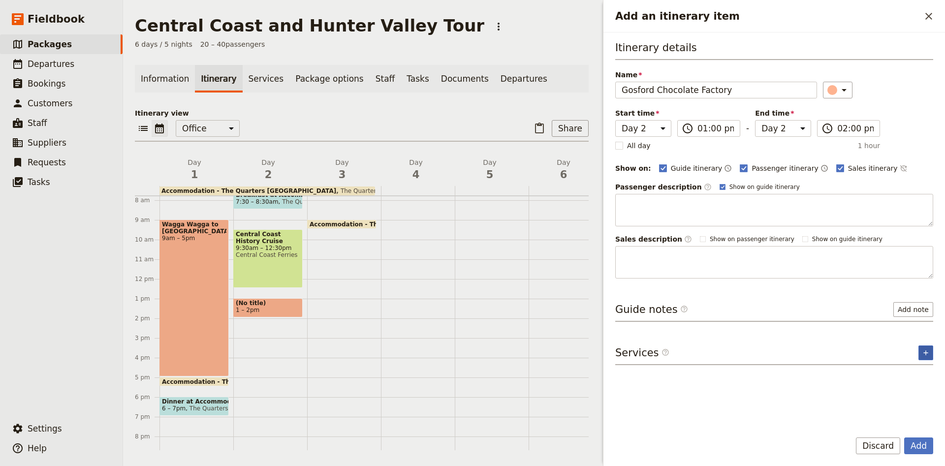
click at [932, 352] on button "​" at bounding box center [925, 352] width 15 height 15
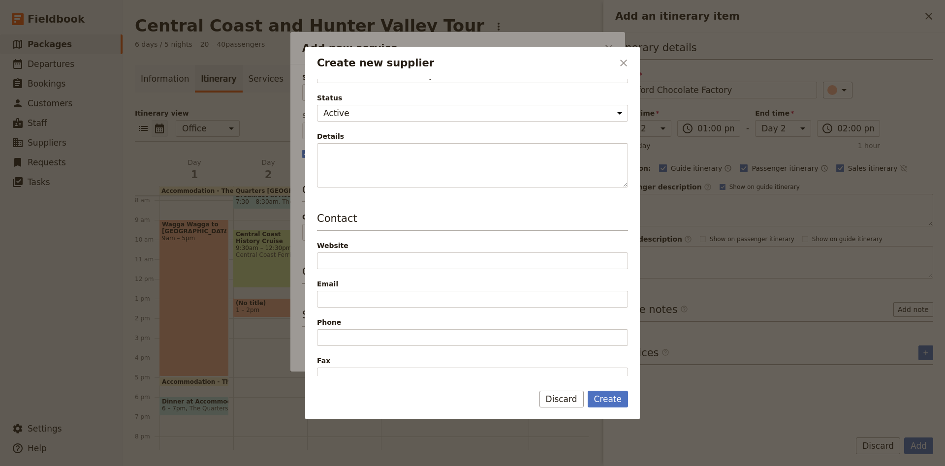
scroll to position [130, 0]
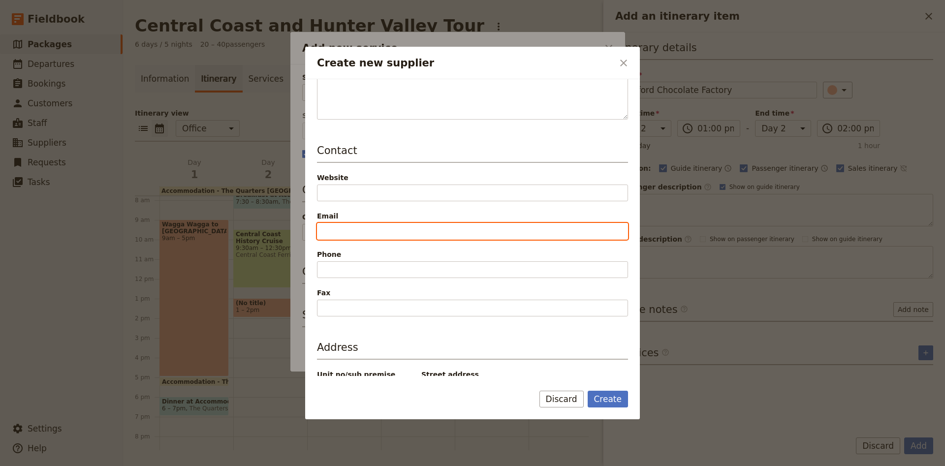
click at [337, 230] on input "Email" at bounding box center [472, 231] width 311 height 17
paste input "02 4322 3222"
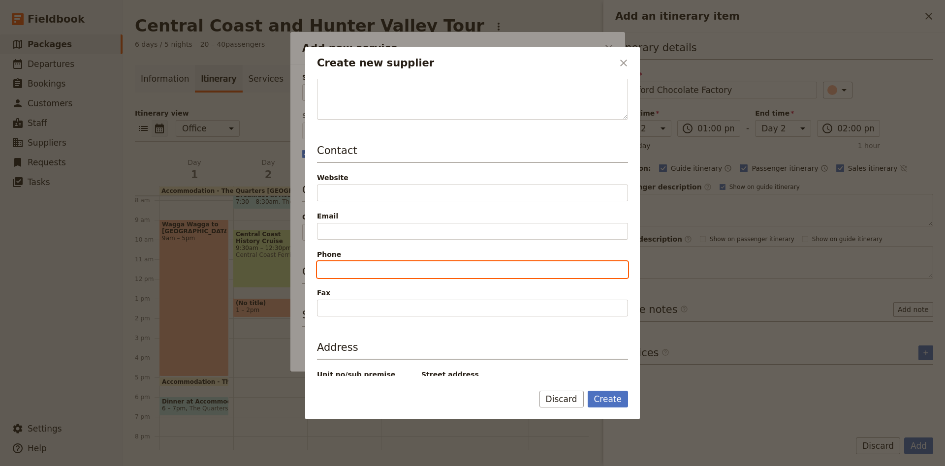
click at [340, 266] on input "Phone" at bounding box center [472, 269] width 311 height 17
paste input "02 4322 3222"
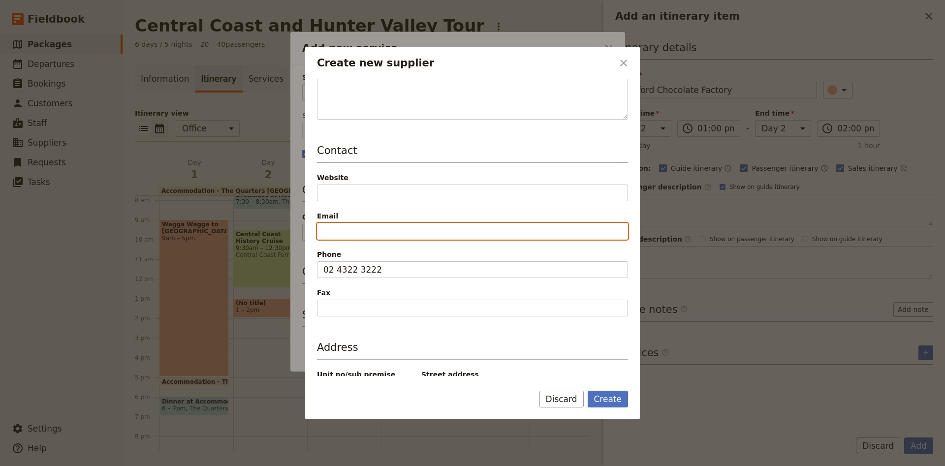
click at [335, 233] on input "Email" at bounding box center [472, 231] width 311 height 17
paste input "info@ [DOMAIN_NAME]"
drag, startPoint x: 349, startPoint y: 228, endPoint x: 365, endPoint y: 223, distance: 16.0
click at [350, 226] on input "info@ [DOMAIN_NAME]" at bounding box center [472, 231] width 311 height 17
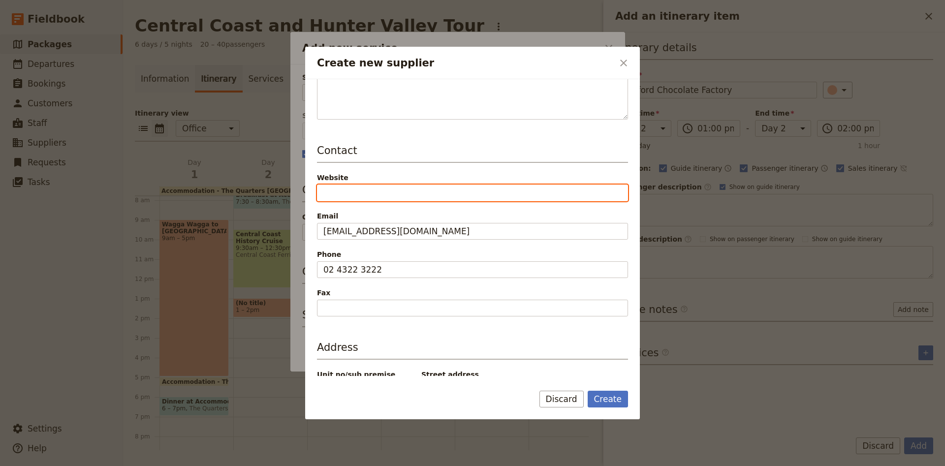
click at [395, 192] on input "Website" at bounding box center [472, 192] width 311 height 17
paste input "[DOMAIN_NAME]"
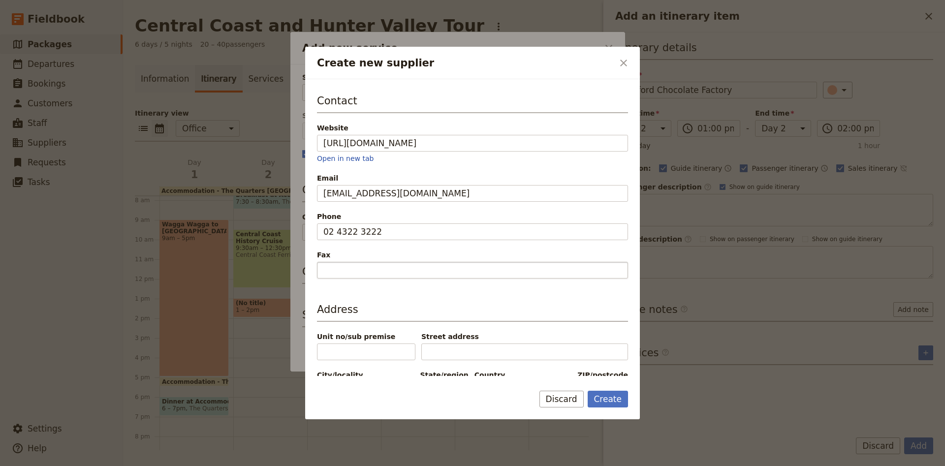
scroll to position [213, 0]
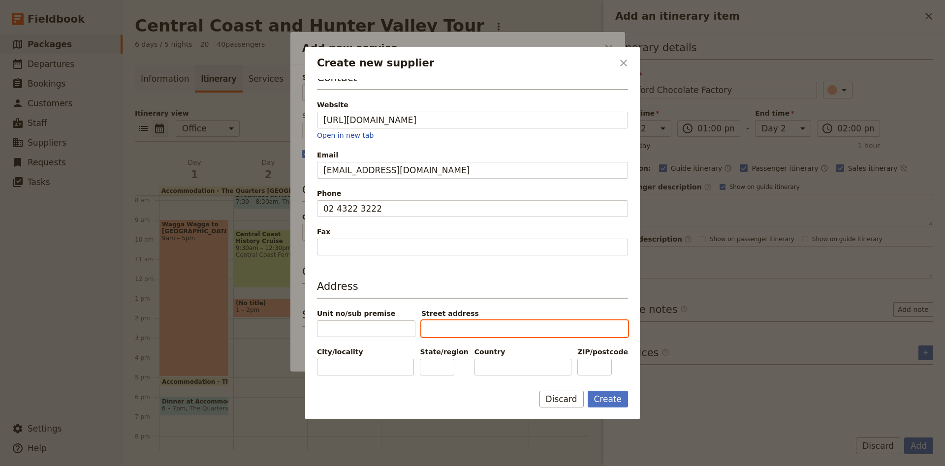
click at [452, 320] on input "Street address" at bounding box center [524, 328] width 207 height 17
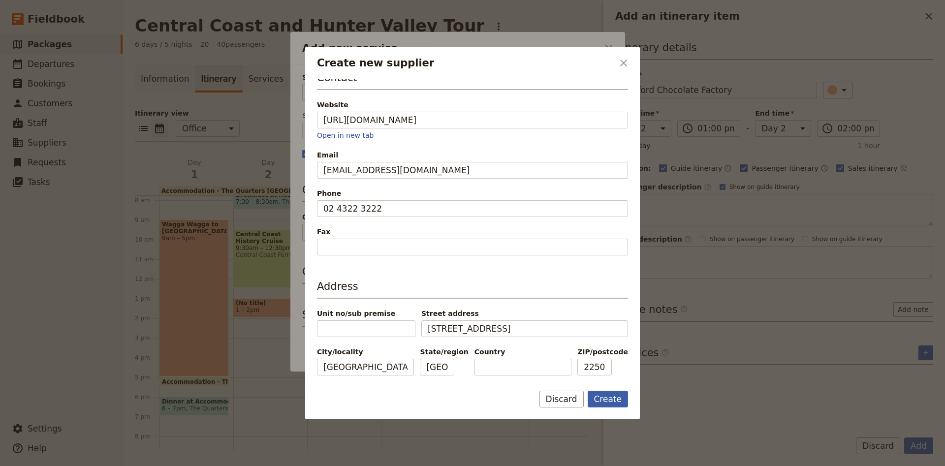
click at [610, 401] on button "Create" at bounding box center [607, 399] width 41 height 17
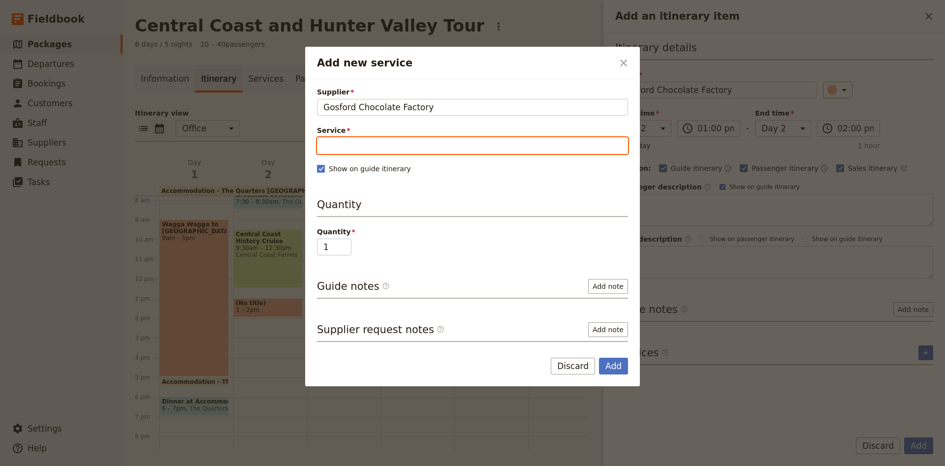
click at [392, 147] on input "Service" at bounding box center [472, 145] width 311 height 17
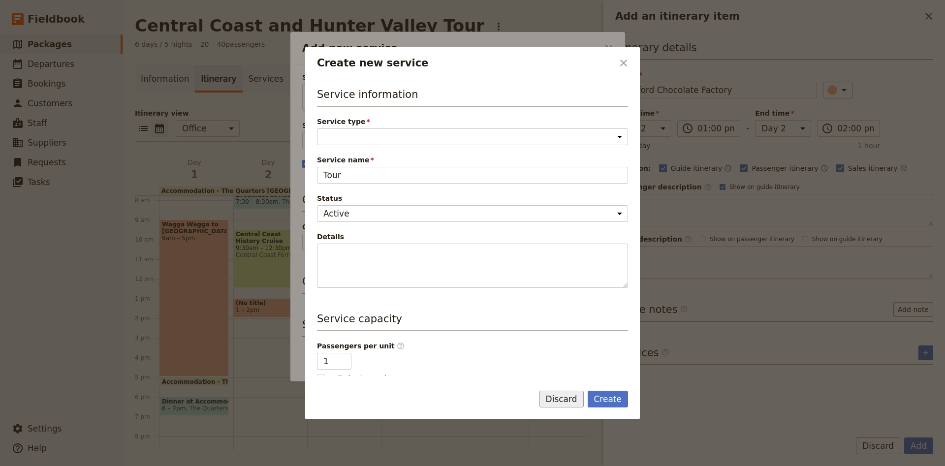
click at [573, 397] on button "Discard" at bounding box center [561, 399] width 44 height 17
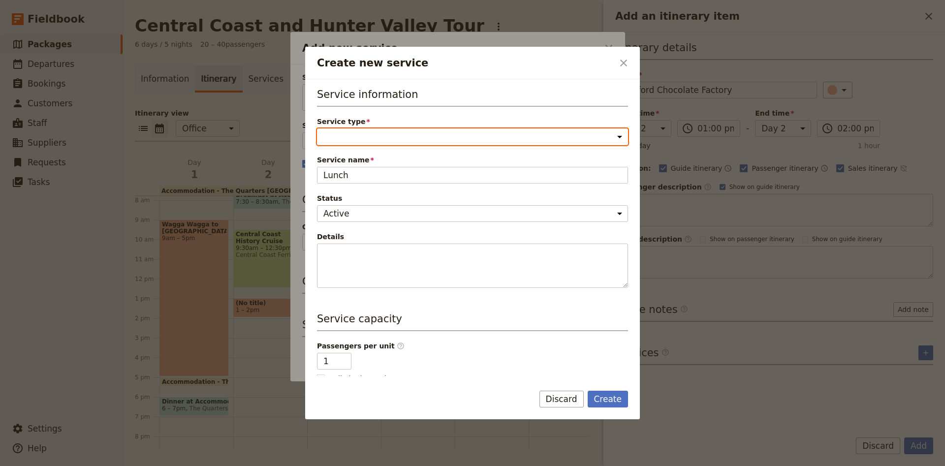
click at [317, 128] on select "Accommodation Activity Transport Flight Food and beverage Other" at bounding box center [472, 136] width 311 height 17
click option "Food and beverage" at bounding box center [0, 0] width 0 height 0
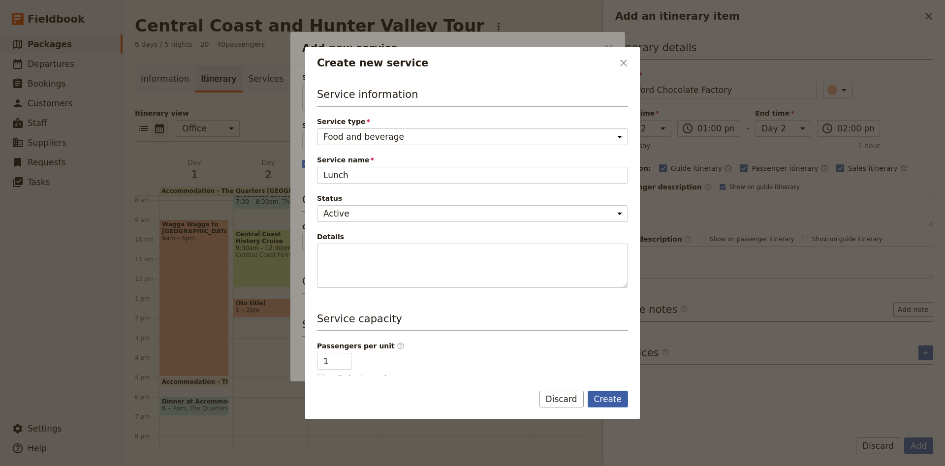
click at [603, 393] on button "Create" at bounding box center [607, 399] width 41 height 17
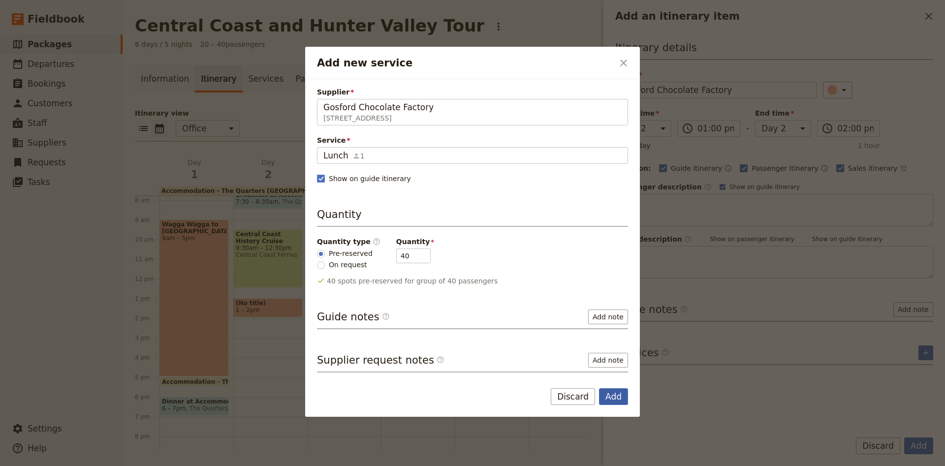
click at [618, 398] on button "Add" at bounding box center [613, 396] width 29 height 17
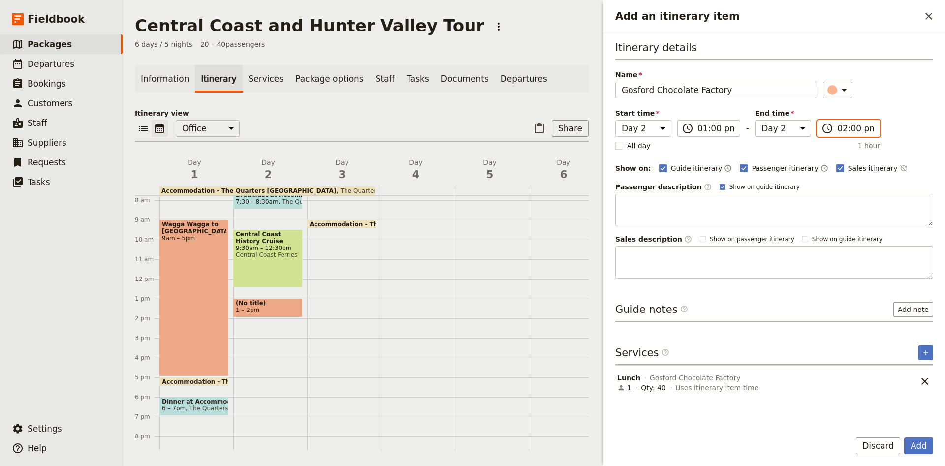
click at [844, 125] on input "02:00 pm" at bounding box center [855, 129] width 36 height 12
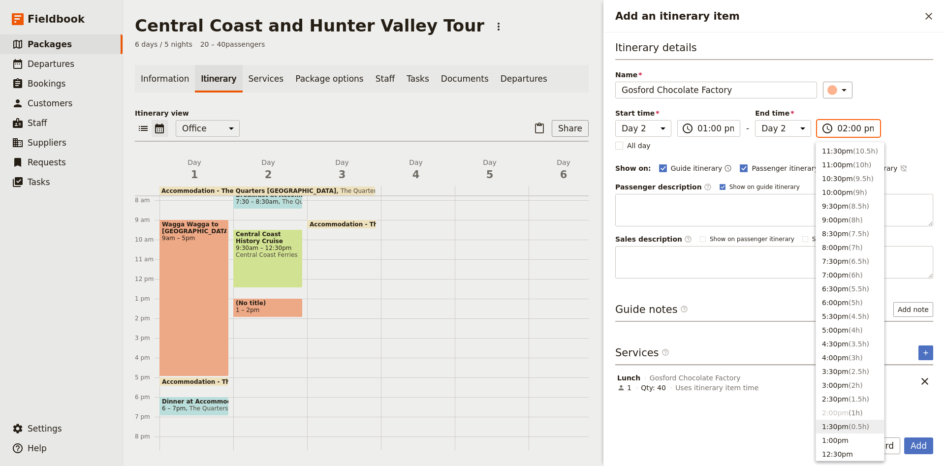
click at [848, 427] on span "( 0.5h )" at bounding box center [858, 427] width 21 height 8
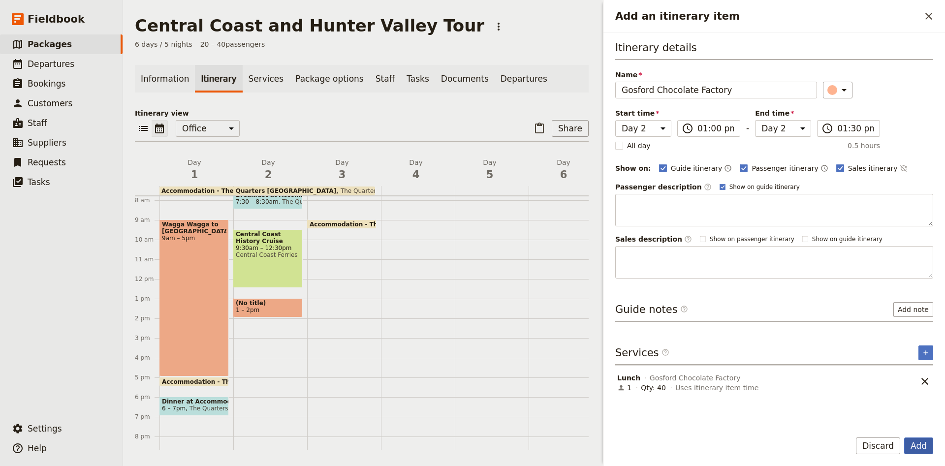
click at [921, 447] on button "Add" at bounding box center [918, 445] width 29 height 17
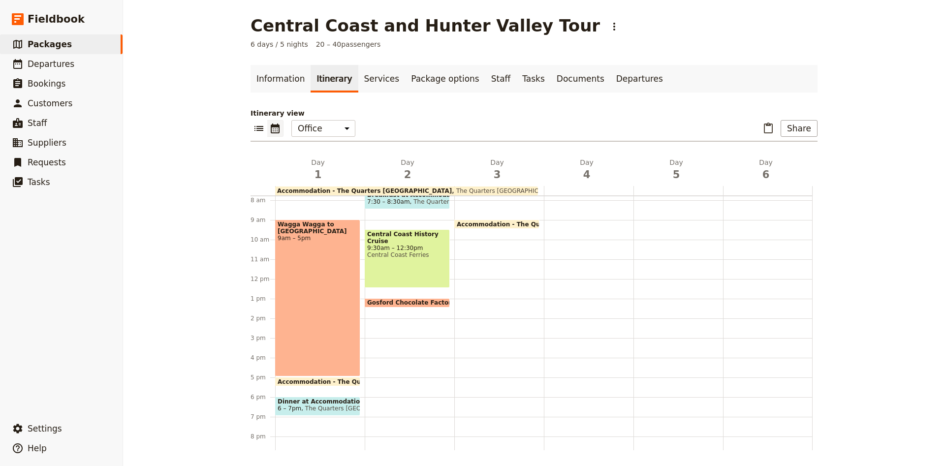
click at [412, 303] on span "Gosford Chocolate Factory" at bounding box center [413, 302] width 92 height 7
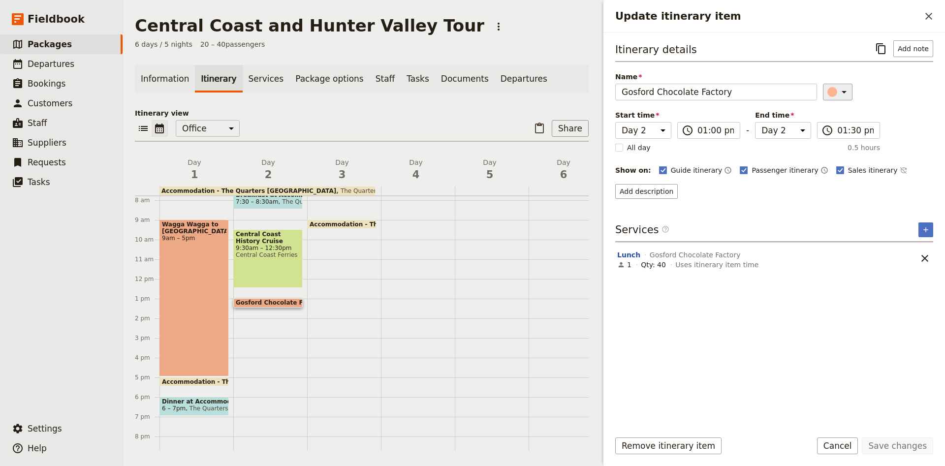
click at [841, 93] on icon "Update itinerary item" at bounding box center [844, 92] width 12 height 12
click at [841, 129] on button "button" at bounding box center [838, 125] width 12 height 12
click at [895, 448] on button "Save changes" at bounding box center [896, 445] width 71 height 17
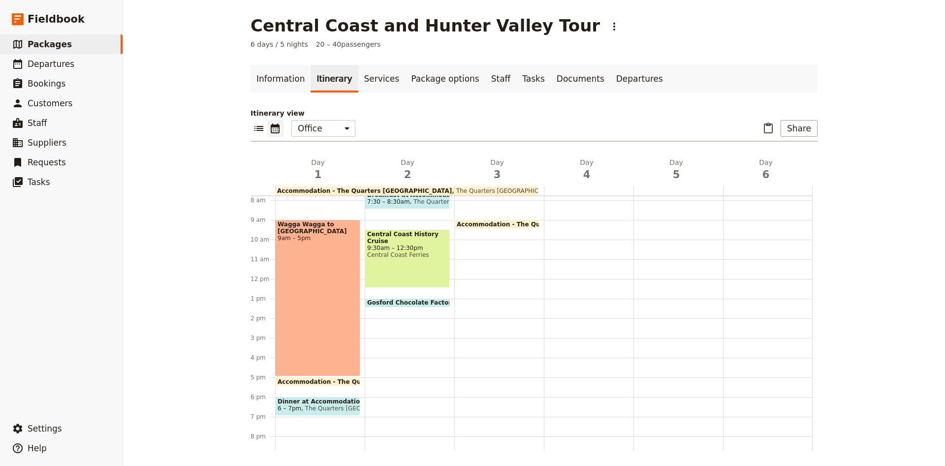
click at [385, 308] on div "Breakfast at Accommodation 7:30 – 8:30am The Quarters Forresters Beach Central …" at bounding box center [410, 279] width 90 height 472
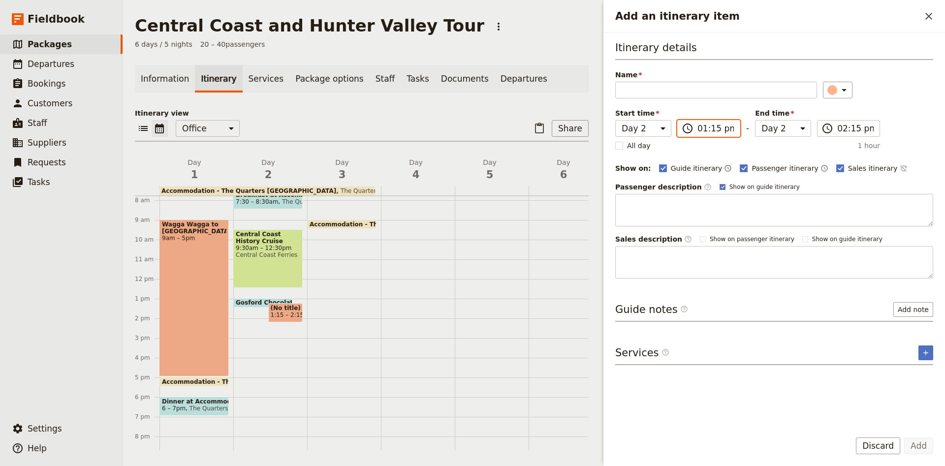
click at [710, 133] on input "01:15 pm" at bounding box center [715, 129] width 36 height 12
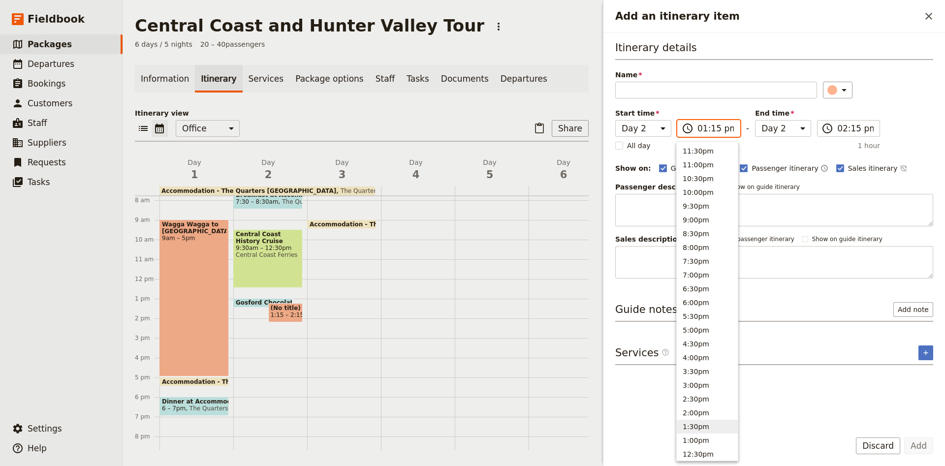
click at [701, 432] on button "1:30pm" at bounding box center [706, 427] width 61 height 14
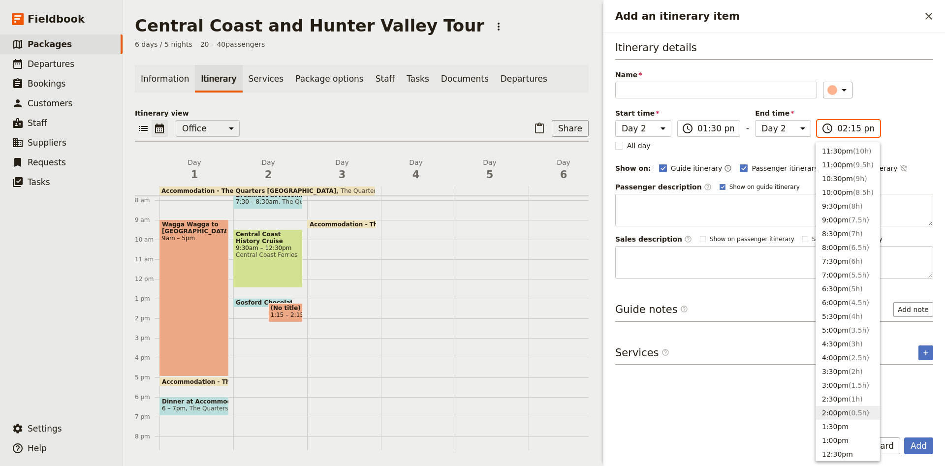
click at [853, 133] on input "02:15 pm" at bounding box center [855, 129] width 36 height 12
click at [847, 419] on button "2:00pm ( 0.5h )" at bounding box center [847, 413] width 63 height 14
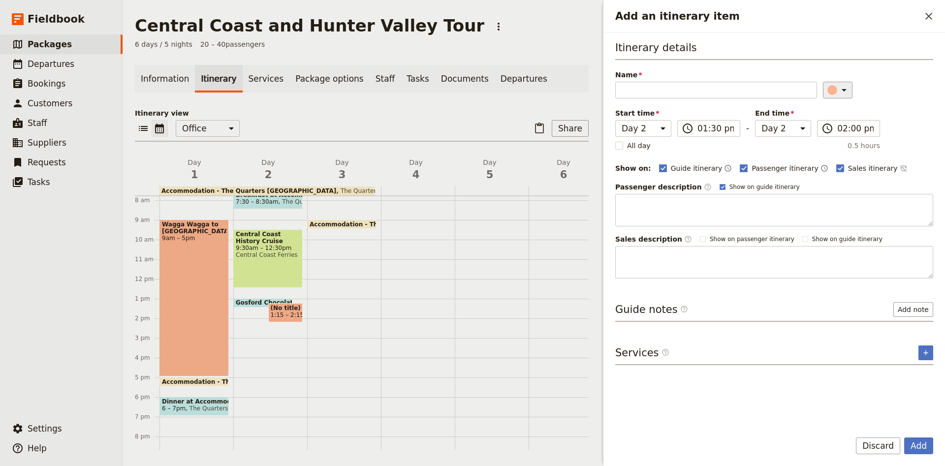
click at [842, 86] on icon "Add an itinerary item" at bounding box center [844, 90] width 12 height 12
click at [823, 124] on div "button" at bounding box center [826, 123] width 10 height 10
click at [636, 92] on input "Name" at bounding box center [716, 90] width 202 height 17
click at [927, 351] on icon "Add service inclusion" at bounding box center [925, 353] width 8 height 8
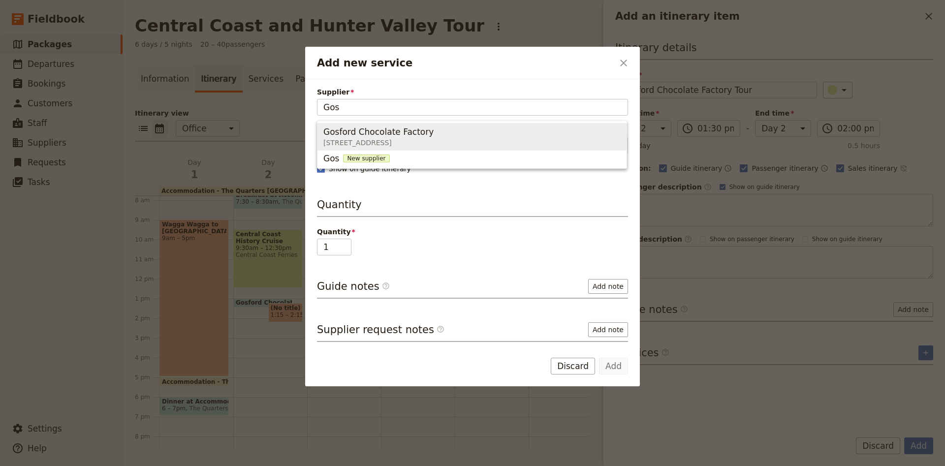
click at [414, 132] on span "Gosford Chocolate Factory" at bounding box center [378, 132] width 110 height 12
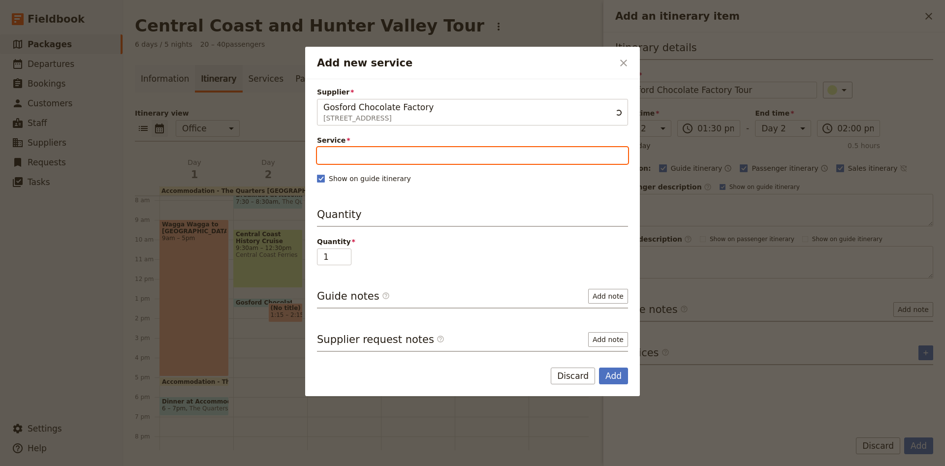
click at [398, 153] on input "Service" at bounding box center [472, 155] width 311 height 17
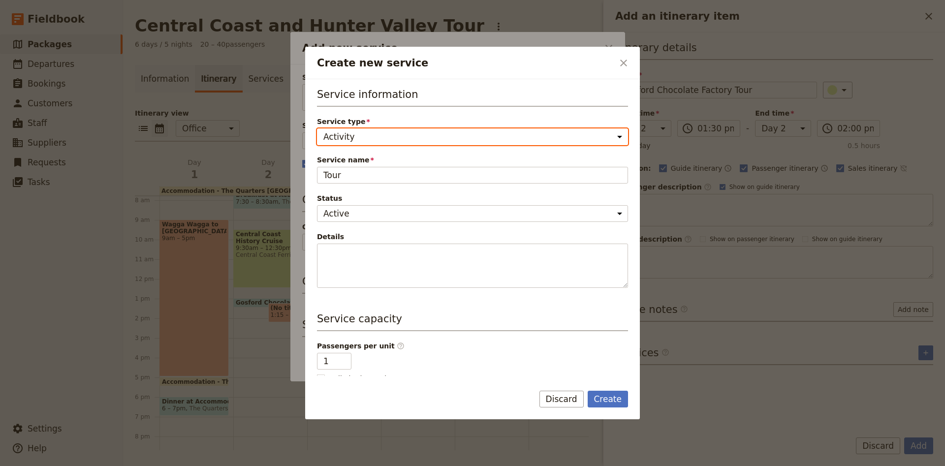
click option "Activity" at bounding box center [0, 0] width 0 height 0
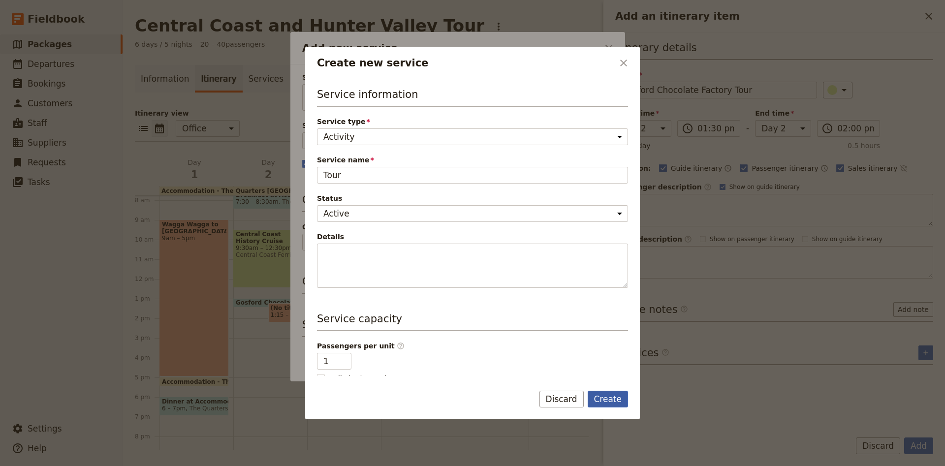
click at [617, 400] on button "Create" at bounding box center [607, 399] width 41 height 17
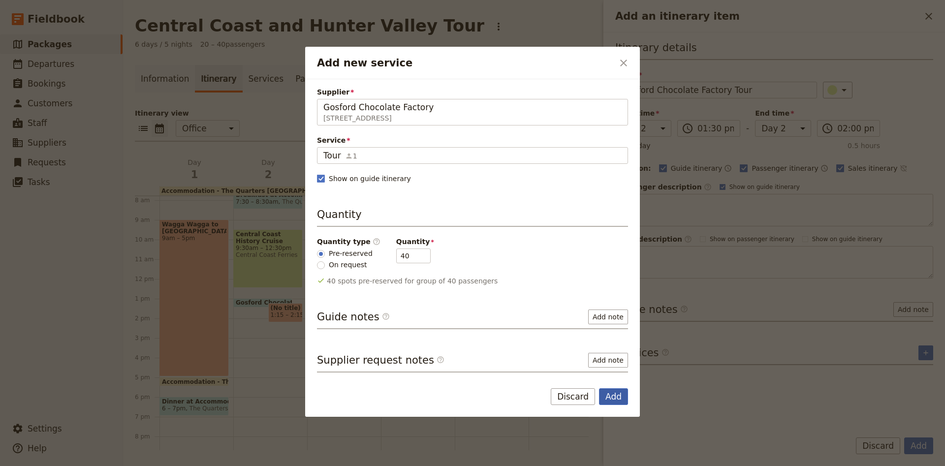
click at [607, 391] on button "Add" at bounding box center [613, 396] width 29 height 17
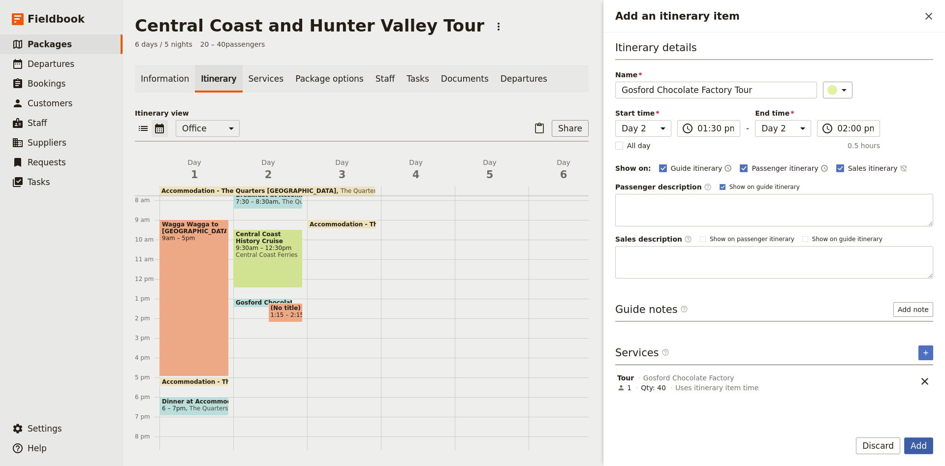
click at [931, 445] on button "Add" at bounding box center [918, 445] width 29 height 17
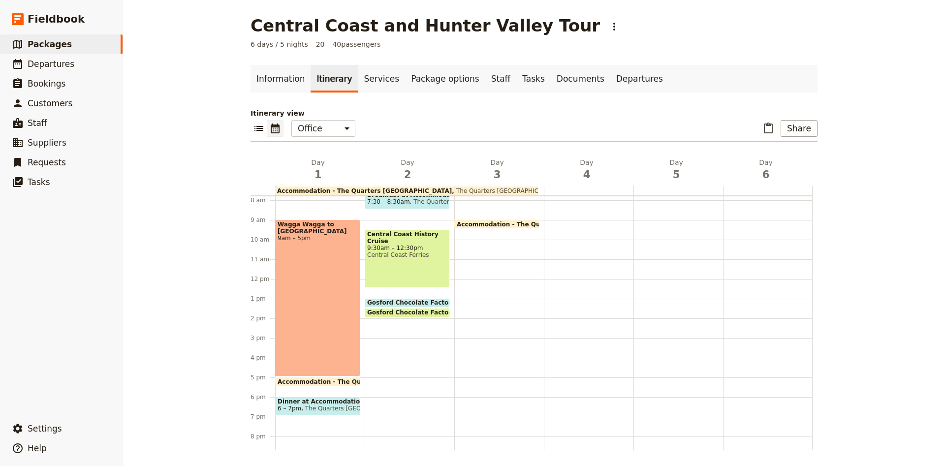
click at [372, 329] on div "Breakfast at Accommodation 7:30 – 8:30am The Quarters Forresters Beach Central …" at bounding box center [410, 279] width 90 height 472
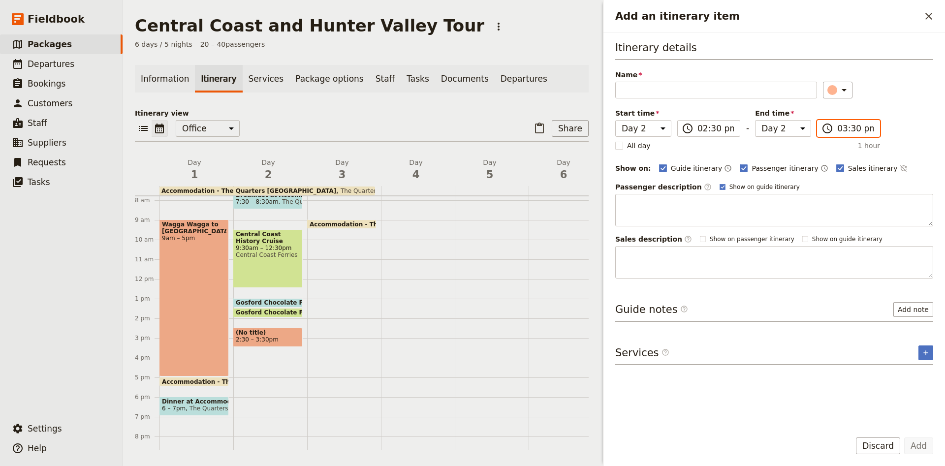
click at [867, 132] on input "03:30 pm" at bounding box center [855, 129] width 36 height 12
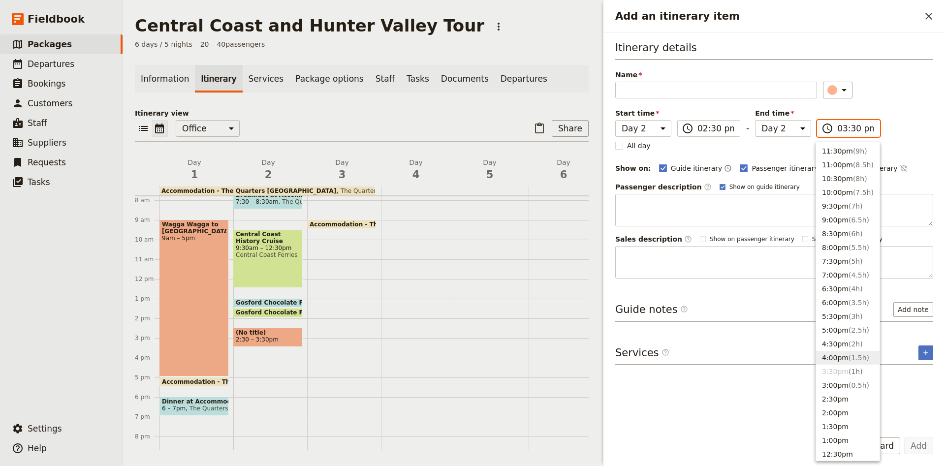
click at [848, 356] on span "( 1.5h )" at bounding box center [858, 358] width 21 height 8
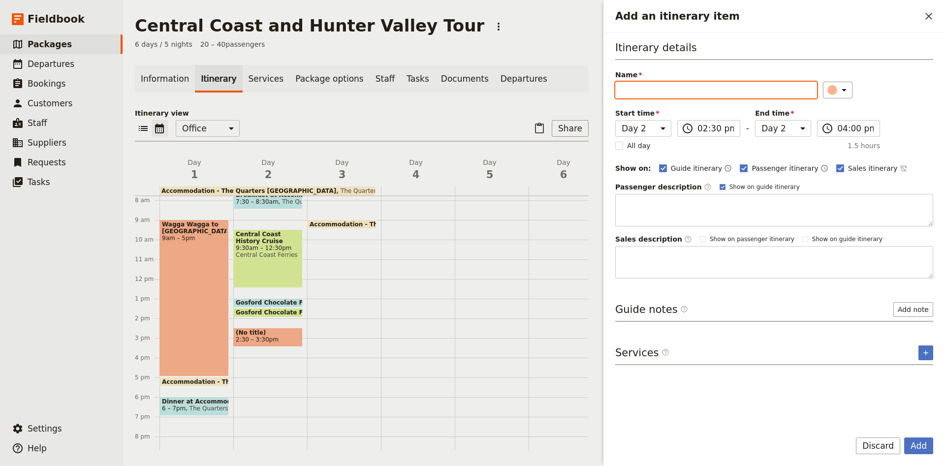
click at [680, 93] on input "Name" at bounding box center [716, 90] width 202 height 17
click at [843, 89] on icon "Add an itinerary item" at bounding box center [844, 90] width 12 height 12
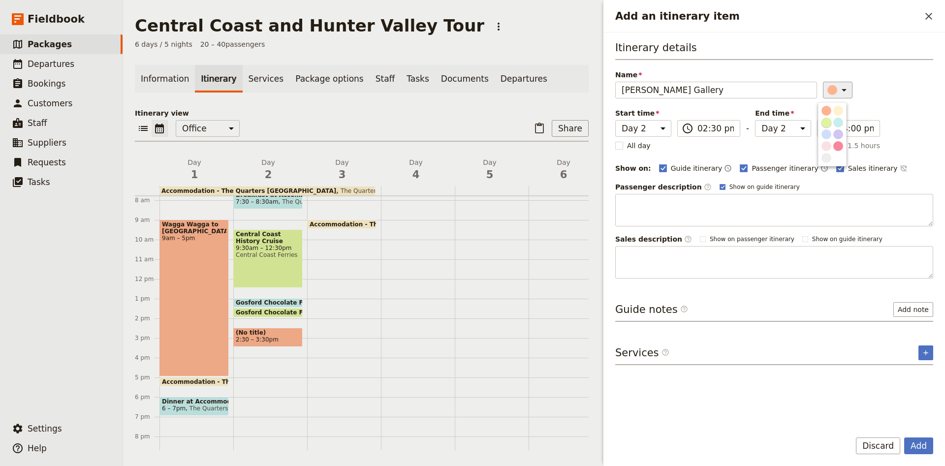
click at [822, 123] on div "button" at bounding box center [826, 123] width 10 height 10
click at [922, 351] on icon "Add service inclusion" at bounding box center [925, 353] width 8 height 8
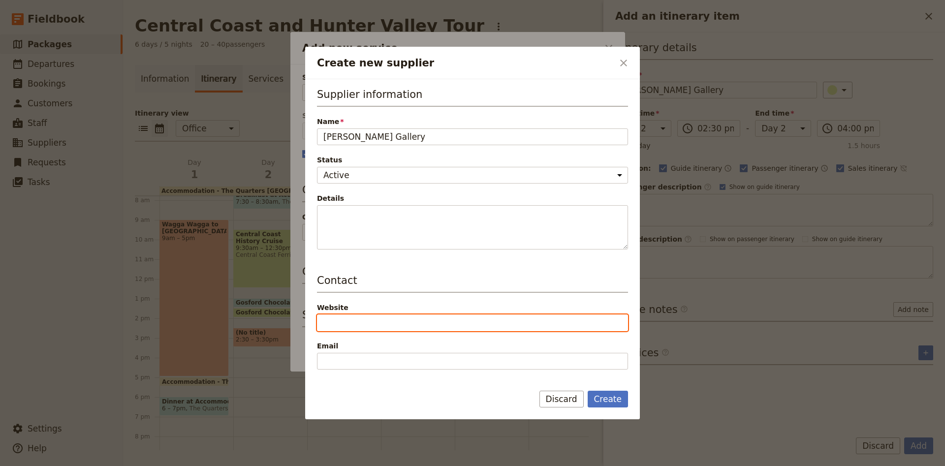
click at [373, 321] on input "Website" at bounding box center [472, 322] width 311 height 17
paste input "[DOMAIN_NAME]"
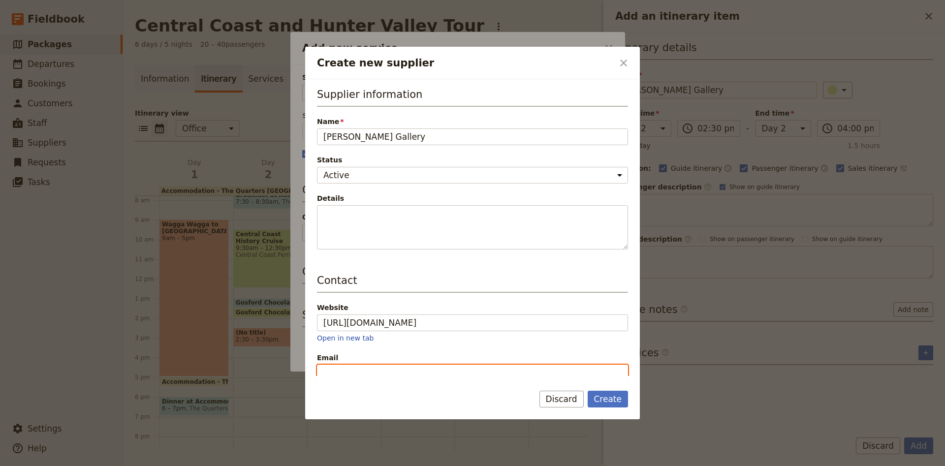
click at [360, 365] on input "Email" at bounding box center [472, 373] width 311 height 17
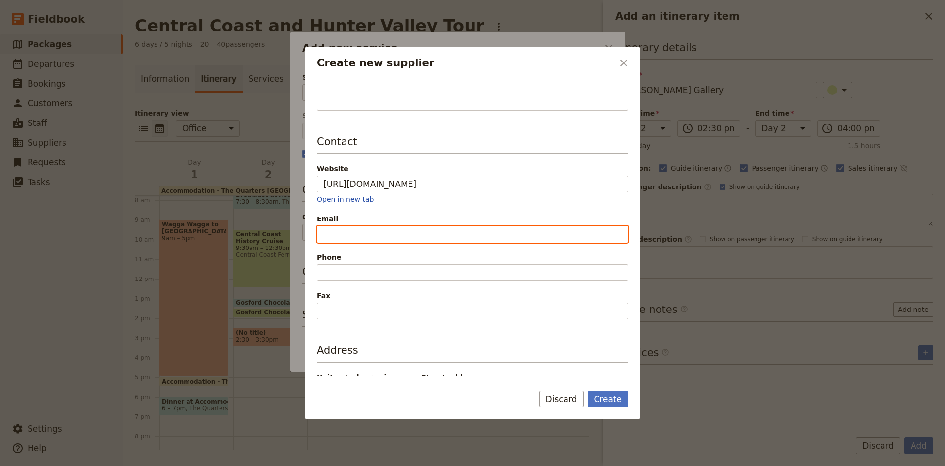
scroll to position [195, 0]
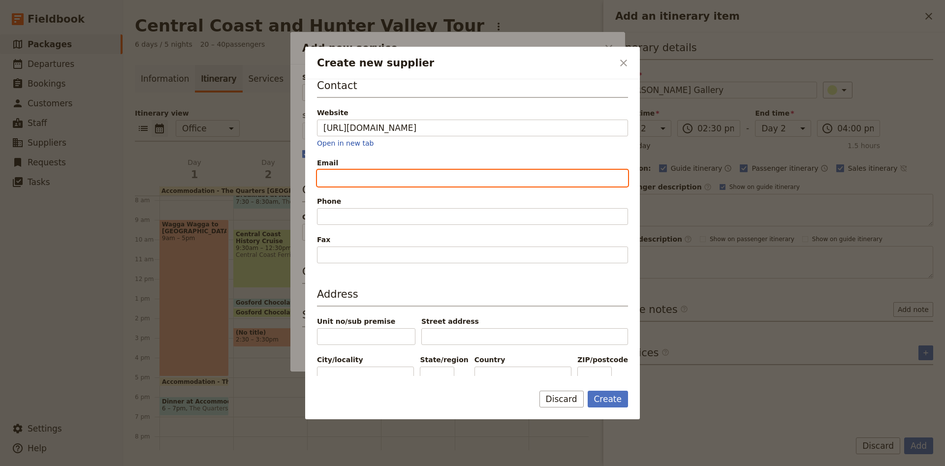
paste input "[EMAIL_ADDRESS][DOMAIN_NAME]"
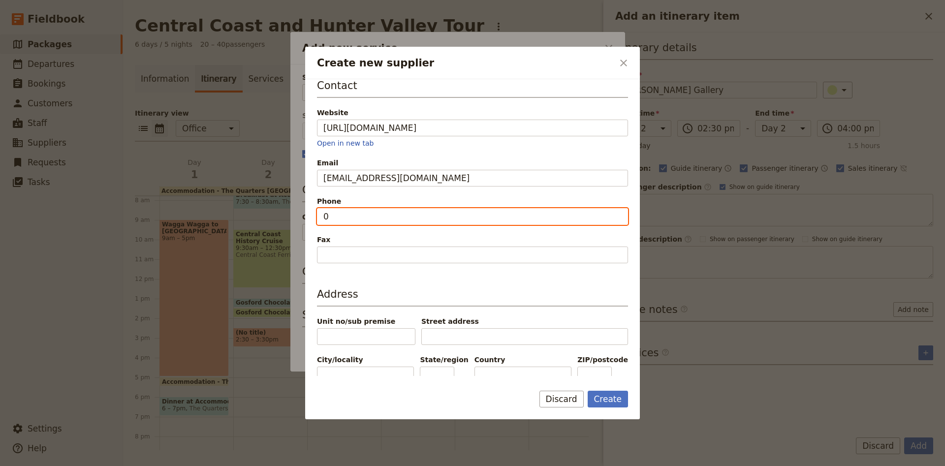
paste input "2 4367 6777"
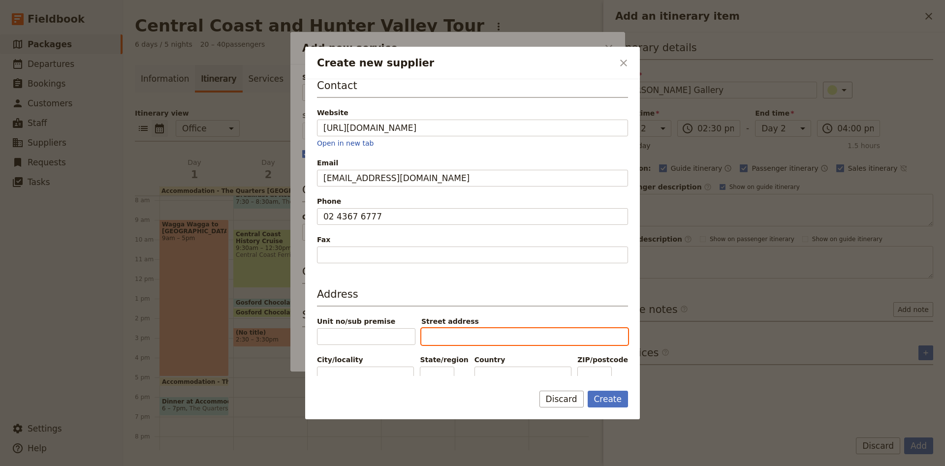
click at [463, 338] on input "Street address" at bounding box center [524, 336] width 207 height 17
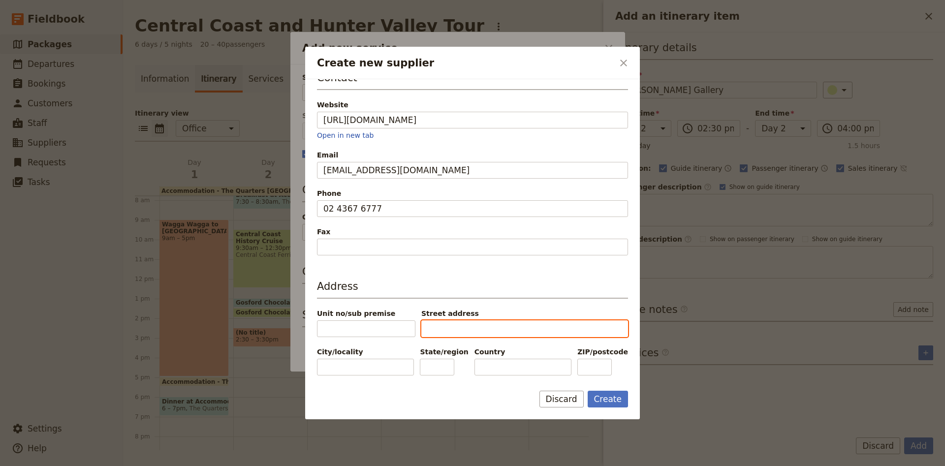
scroll to position [213, 0]
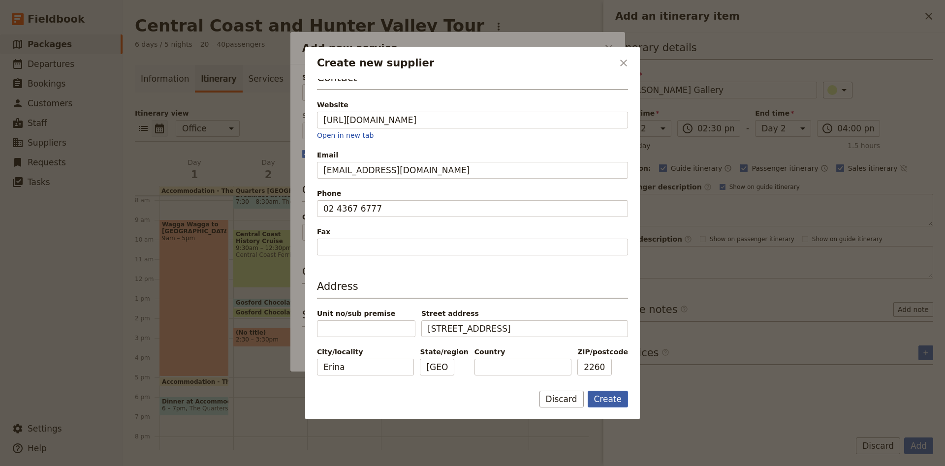
click at [614, 403] on button "Create" at bounding box center [607, 399] width 41 height 17
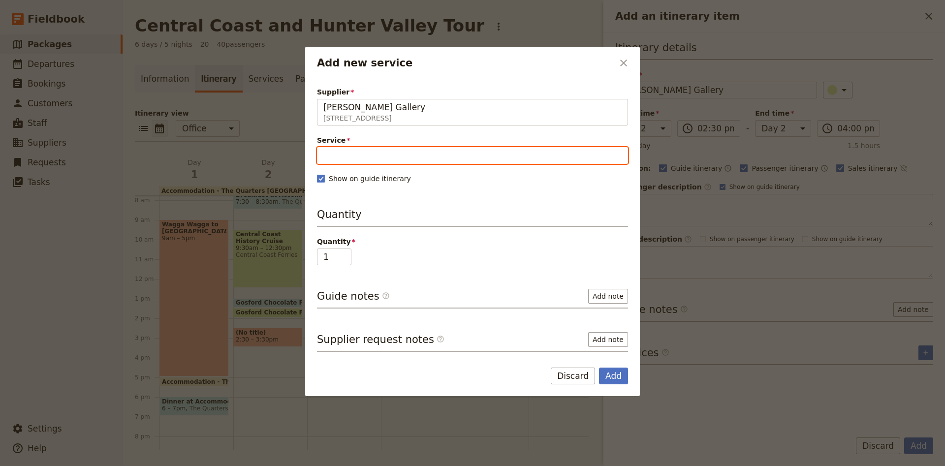
click at [383, 149] on input "Service" at bounding box center [472, 155] width 311 height 17
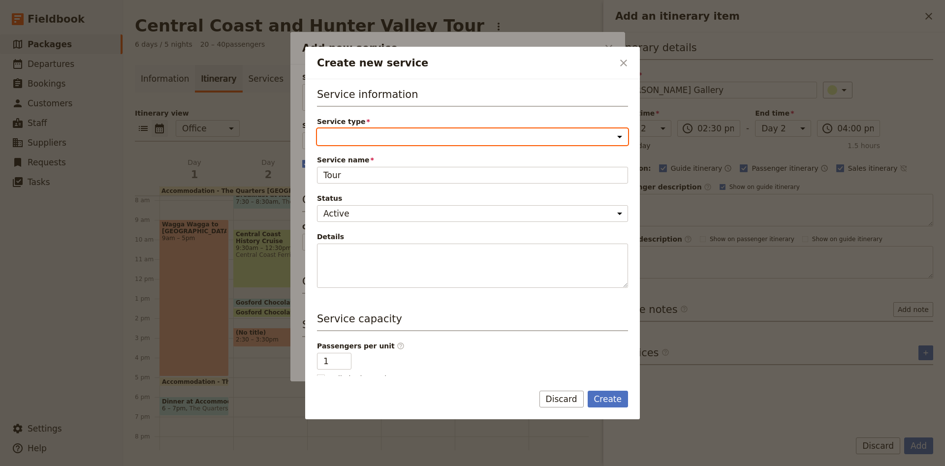
click at [317, 128] on select "Accommodation Activity Transport Flight Food and beverage Other" at bounding box center [472, 136] width 311 height 17
click option "Activity" at bounding box center [0, 0] width 0 height 0
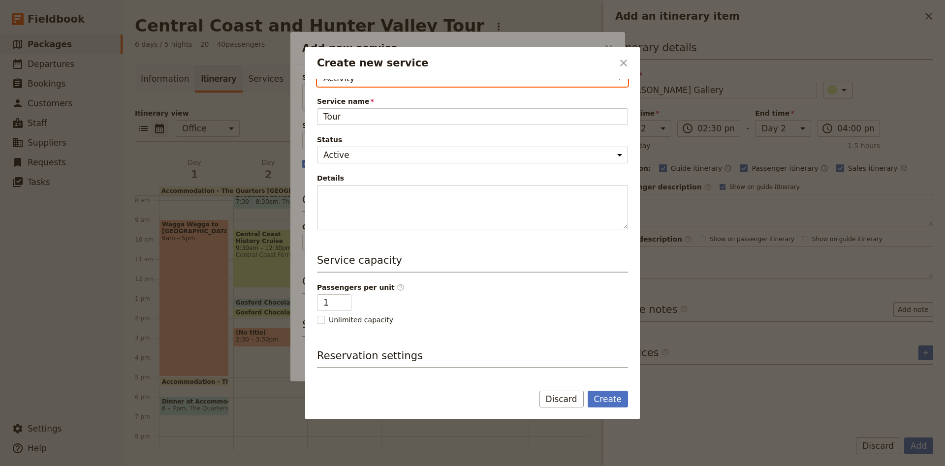
scroll to position [128, 0]
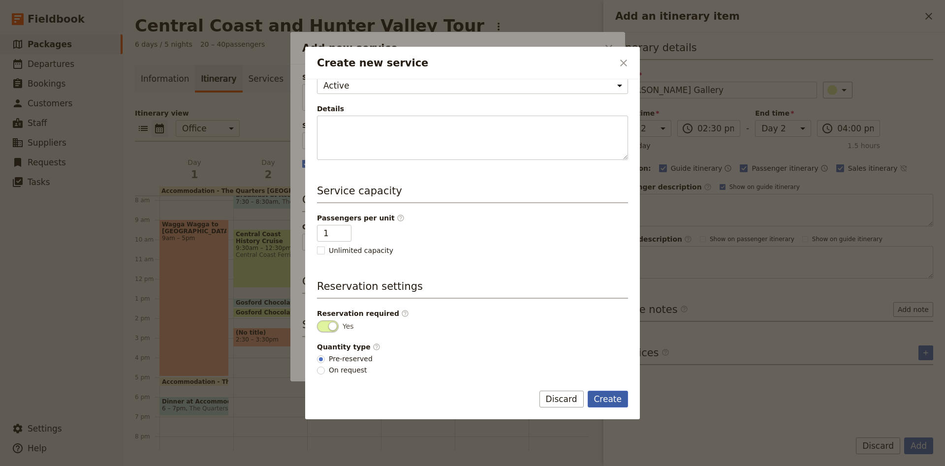
click at [609, 399] on button "Create" at bounding box center [607, 399] width 41 height 17
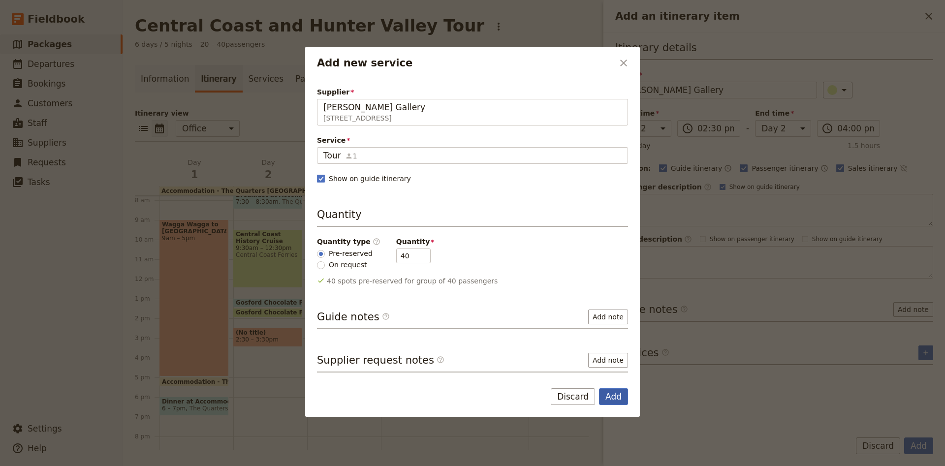
click at [604, 395] on button "Add" at bounding box center [613, 396] width 29 height 17
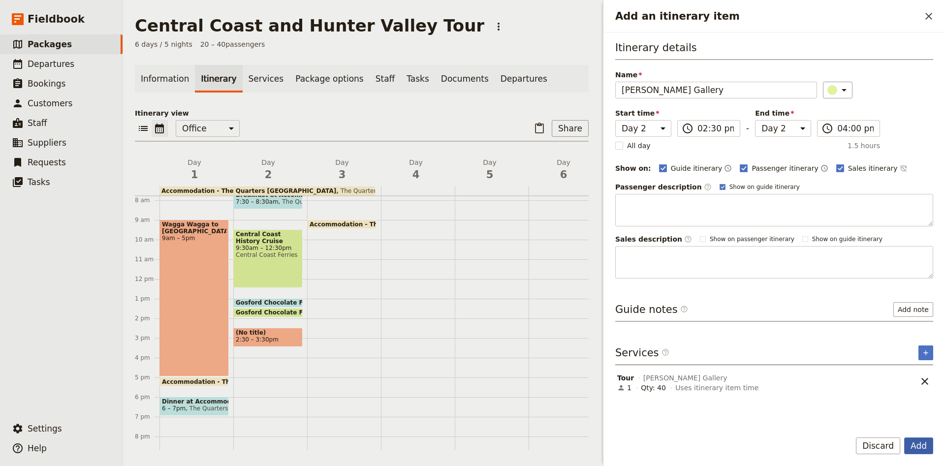
click at [925, 444] on button "Add" at bounding box center [918, 445] width 29 height 17
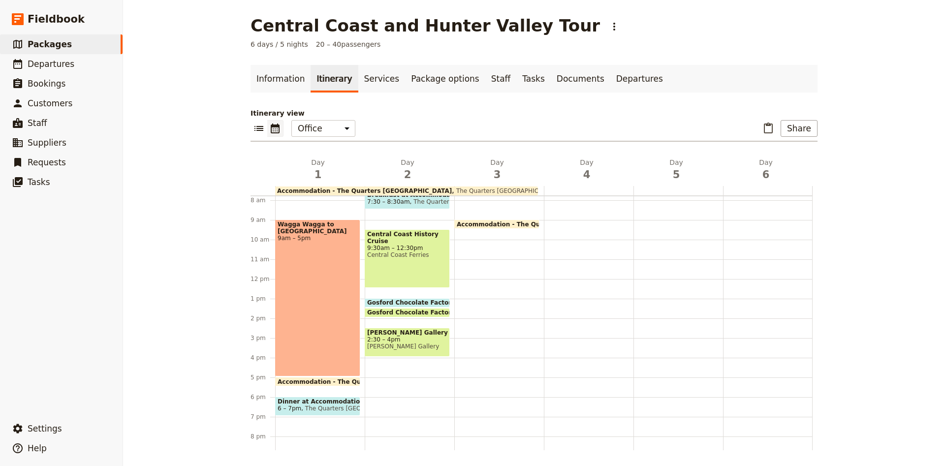
click at [367, 403] on div "Breakfast at Accommodation 7:30 – 8:30am The Quarters Forresters Beach Central …" at bounding box center [410, 279] width 90 height 472
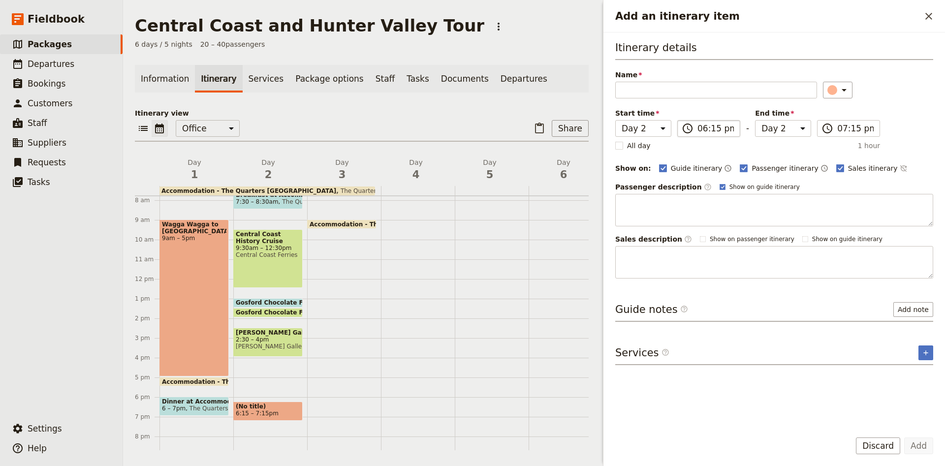
click at [736, 126] on label "​ 06:15 pm" at bounding box center [708, 128] width 63 height 17
click at [734, 126] on input "06:15 pm" at bounding box center [715, 129] width 36 height 12
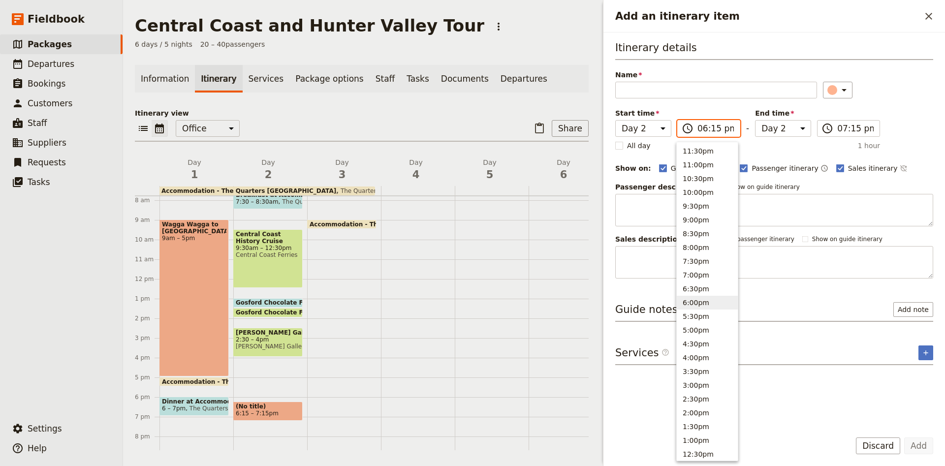
click at [701, 307] on button "6:00pm" at bounding box center [706, 303] width 61 height 14
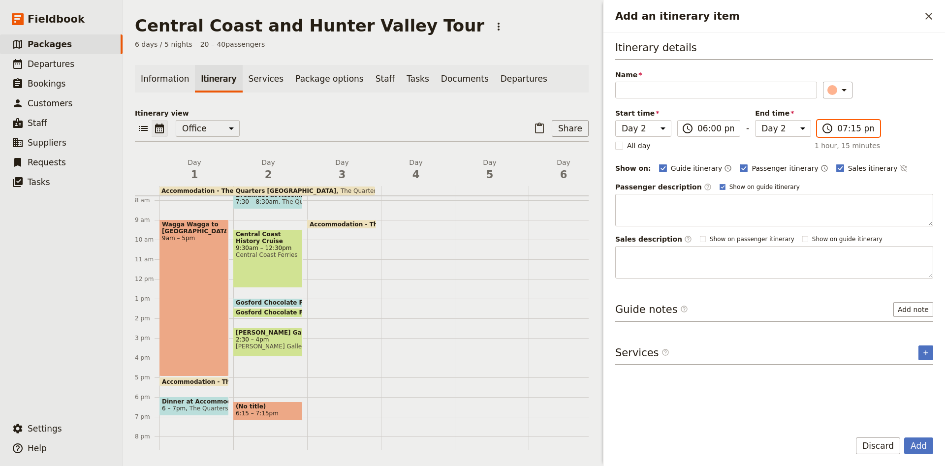
click at [863, 127] on input "07:15 pm" at bounding box center [855, 129] width 36 height 12
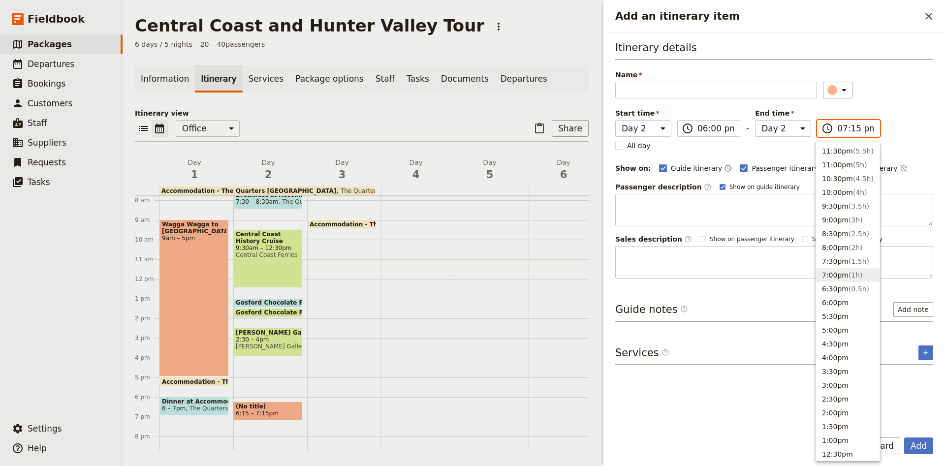
click at [840, 272] on button "7:00pm ( 1h )" at bounding box center [847, 275] width 63 height 14
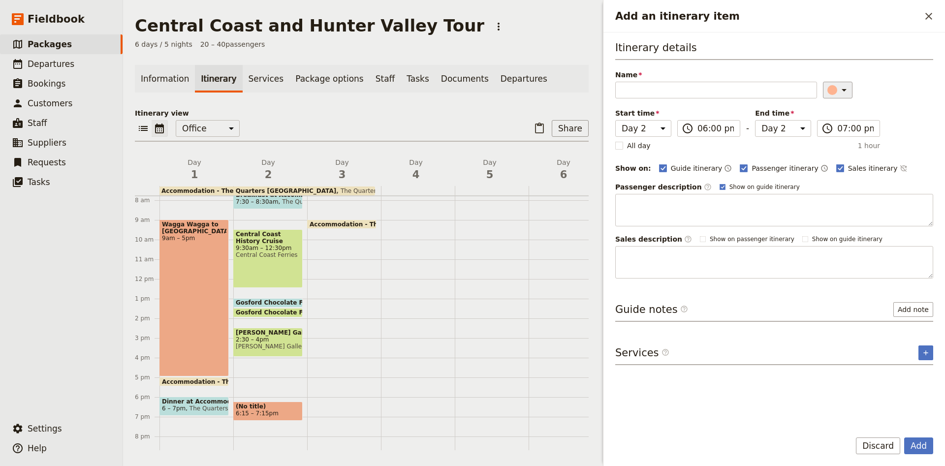
click at [827, 89] on div "Add an itinerary item" at bounding box center [832, 90] width 10 height 10
click at [840, 122] on div "button" at bounding box center [838, 123] width 10 height 10
click at [707, 96] on input "Name" at bounding box center [716, 90] width 202 height 17
click at [932, 354] on button "​" at bounding box center [925, 352] width 15 height 15
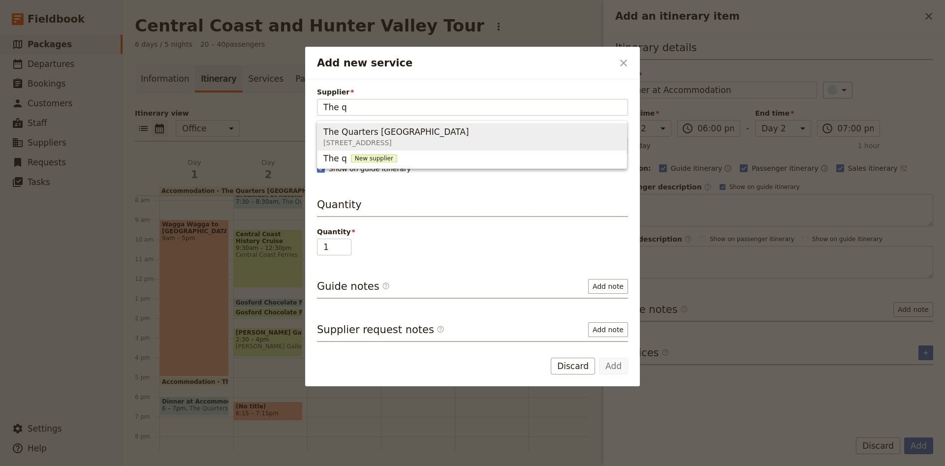
click at [413, 125] on div "The Quarters [GEOGRAPHIC_DATA] [STREET_ADDRESS]" at bounding box center [398, 137] width 150 height 24
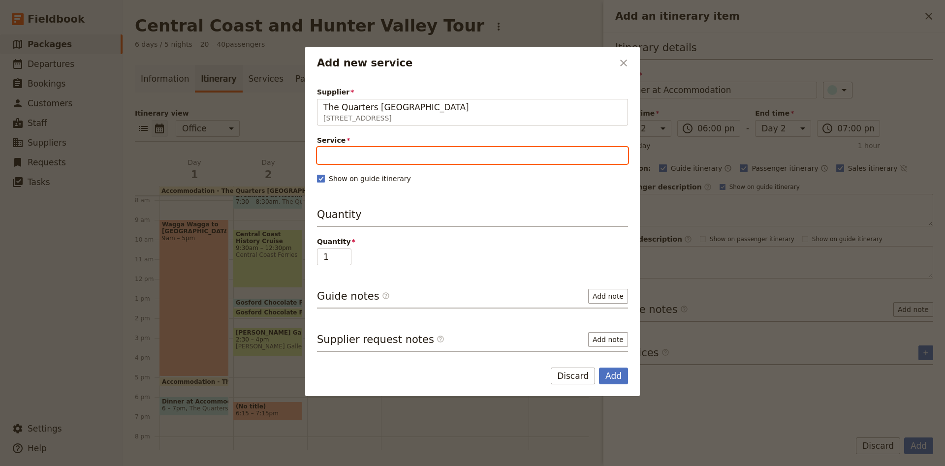
click at [374, 149] on input "Service" at bounding box center [472, 155] width 311 height 17
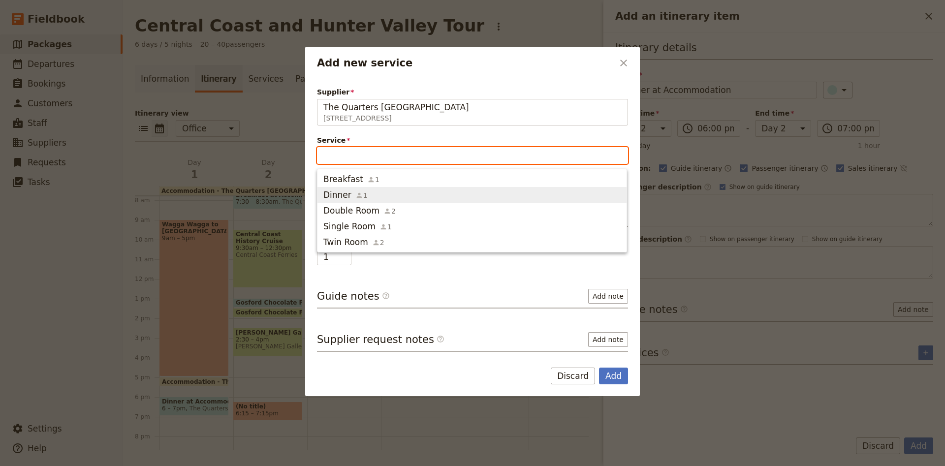
click at [359, 199] on icon "button" at bounding box center [359, 195] width 8 height 8
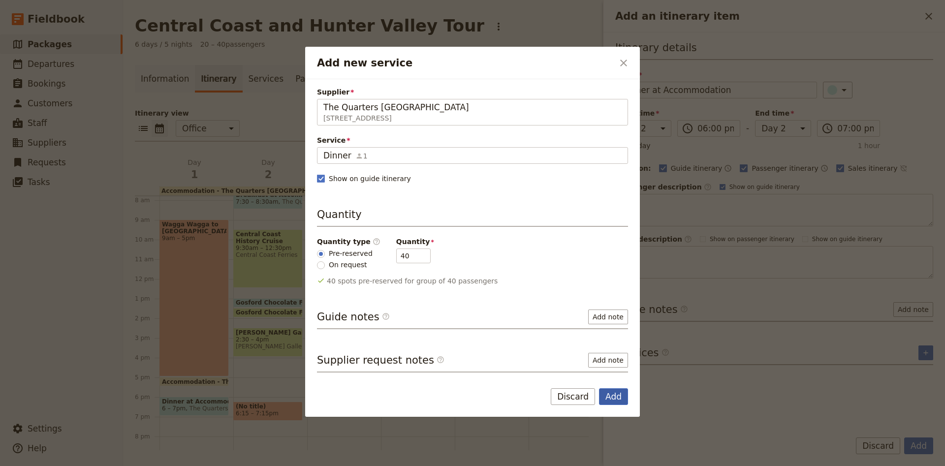
click at [609, 392] on button "Add" at bounding box center [613, 396] width 29 height 17
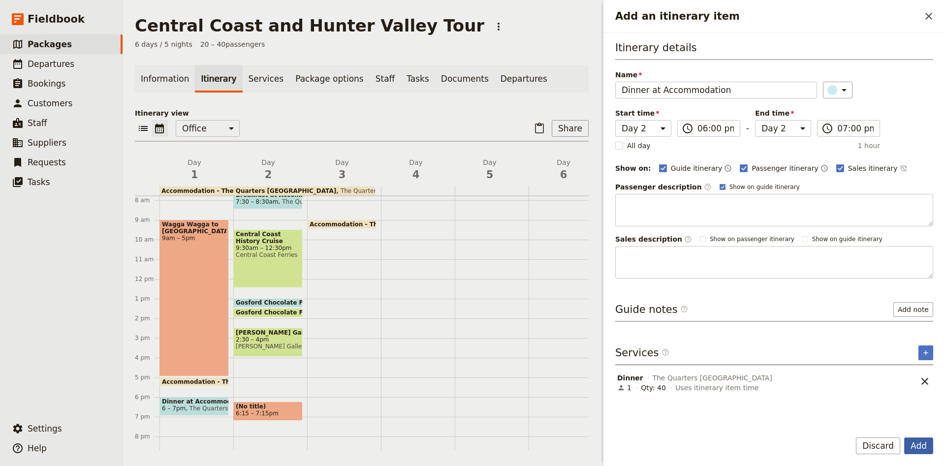
click at [929, 442] on button "Add" at bounding box center [918, 445] width 29 height 17
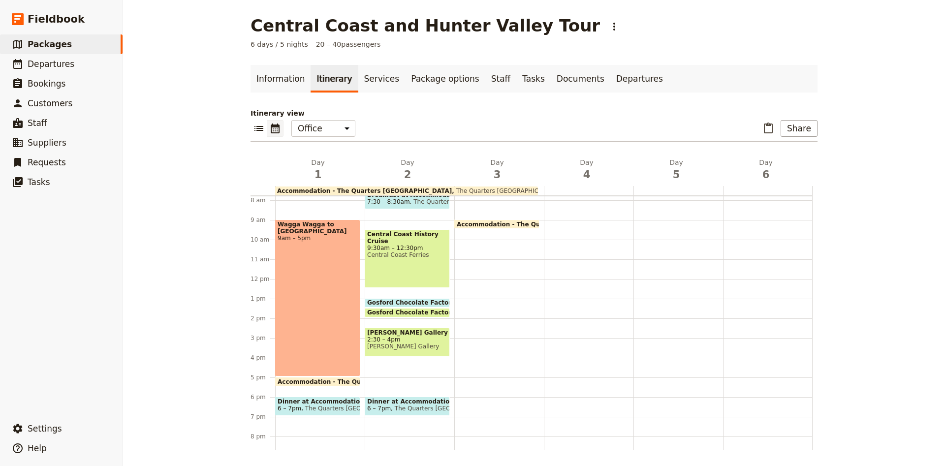
scroll to position [88, 0]
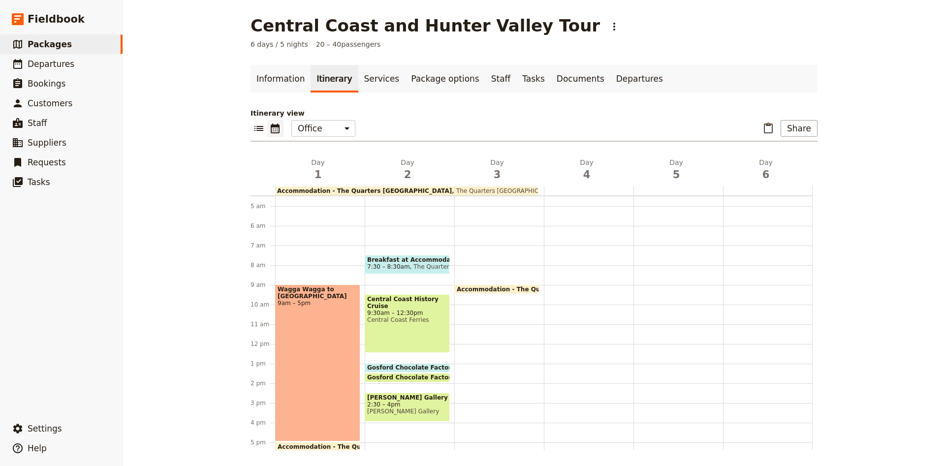
click at [462, 271] on div "Accommodation - The Quarters [GEOGRAPHIC_DATA] 5pm – 9am The Quarters [GEOGRAPH…" at bounding box center [499, 344] width 90 height 472
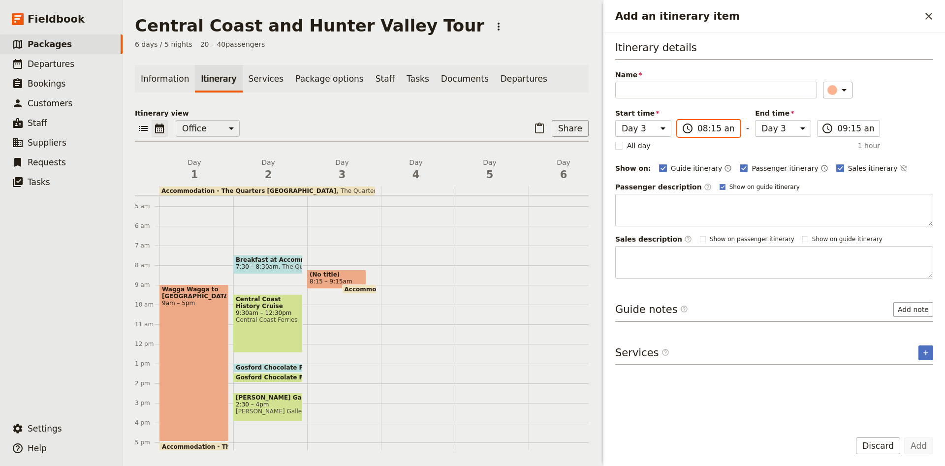
click at [707, 124] on input "08:15 am" at bounding box center [715, 129] width 36 height 12
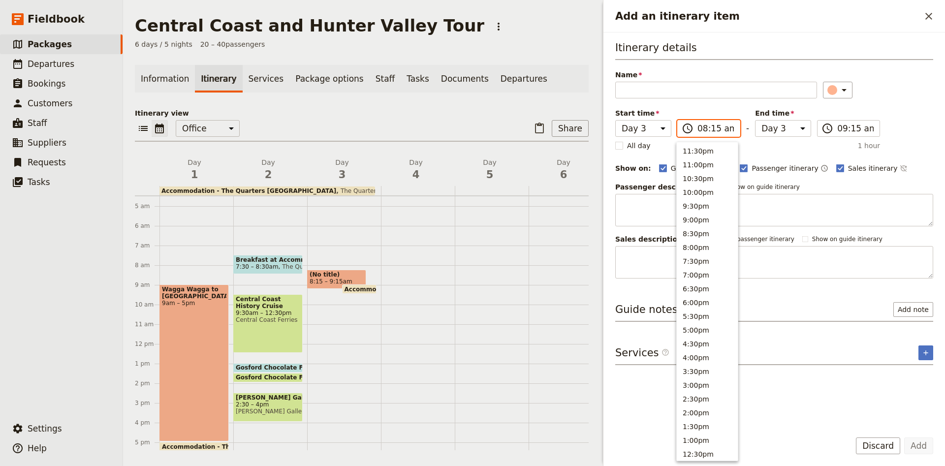
scroll to position [347, 0]
click at [690, 231] on button "8:00am" at bounding box center [706, 231] width 61 height 14
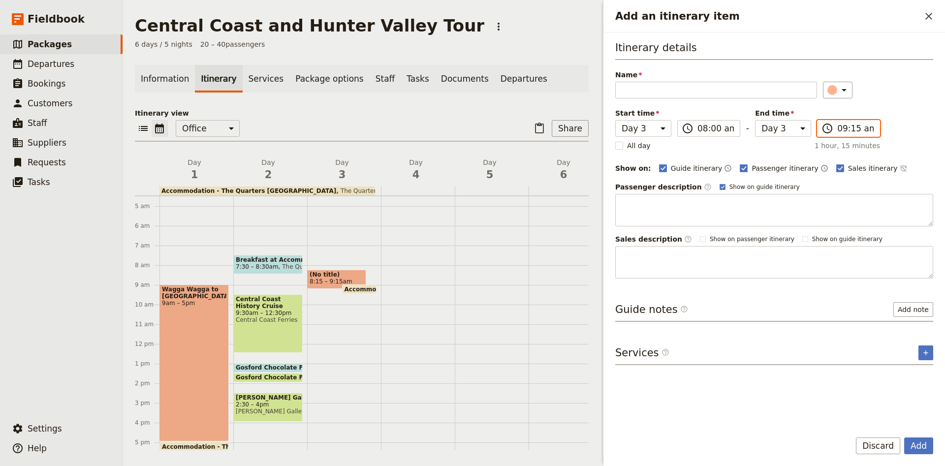
click at [855, 127] on input "09:15 am" at bounding box center [855, 129] width 36 height 12
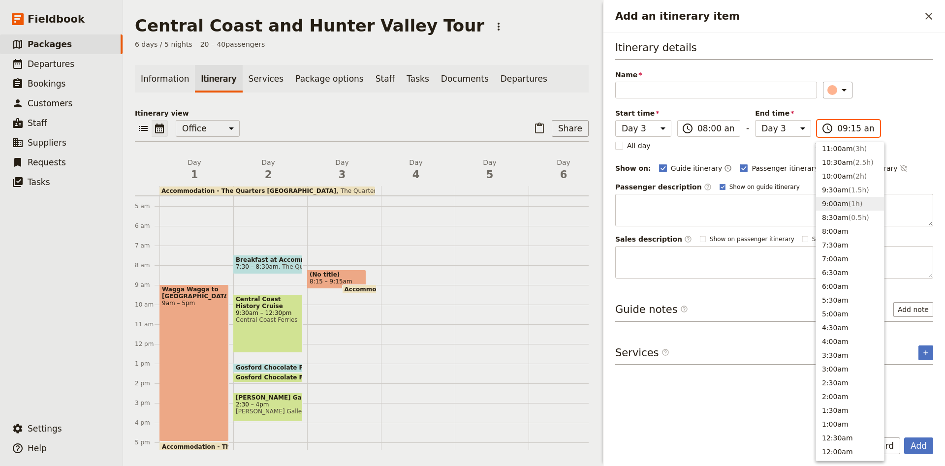
click at [840, 207] on button "9:00am ( 1h )" at bounding box center [850, 204] width 68 height 14
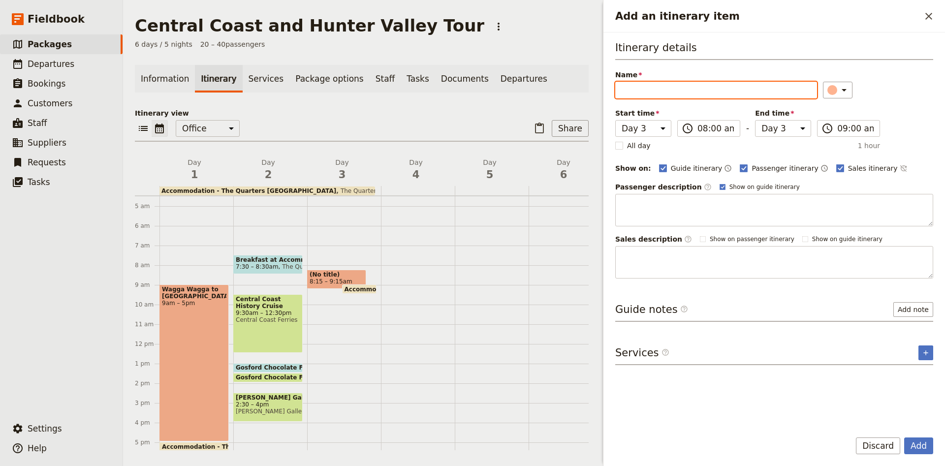
click at [736, 94] on input "Name" at bounding box center [716, 90] width 202 height 17
click at [924, 351] on icon "Add service inclusion" at bounding box center [925, 353] width 8 height 8
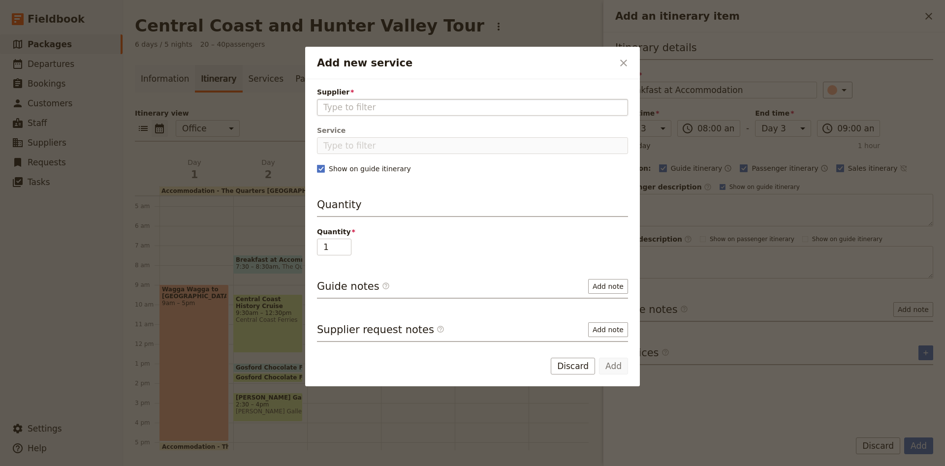
click at [395, 110] on input "Supplier" at bounding box center [472, 107] width 298 height 12
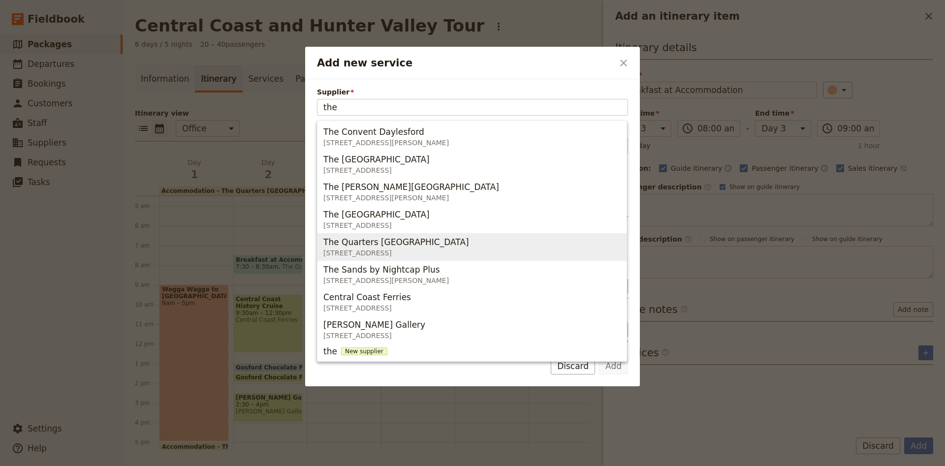
click at [427, 251] on span "[STREET_ADDRESS]" at bounding box center [398, 253] width 150 height 10
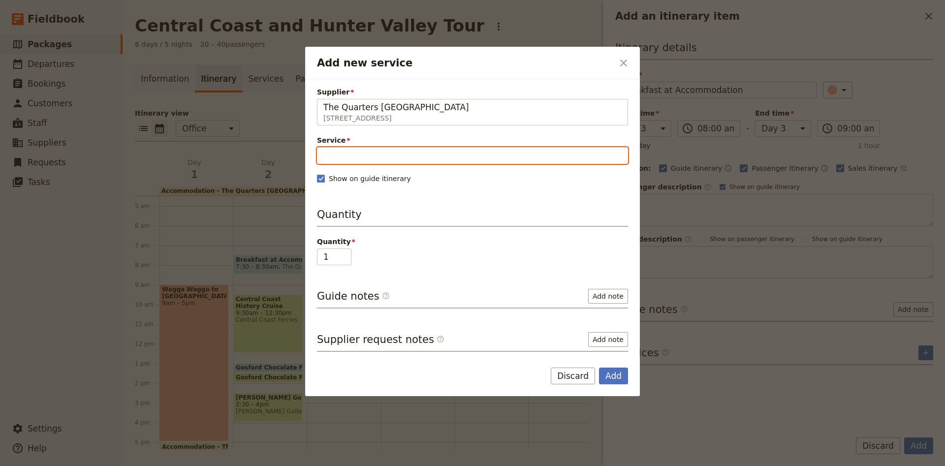
click at [399, 158] on input "Service" at bounding box center [472, 155] width 311 height 17
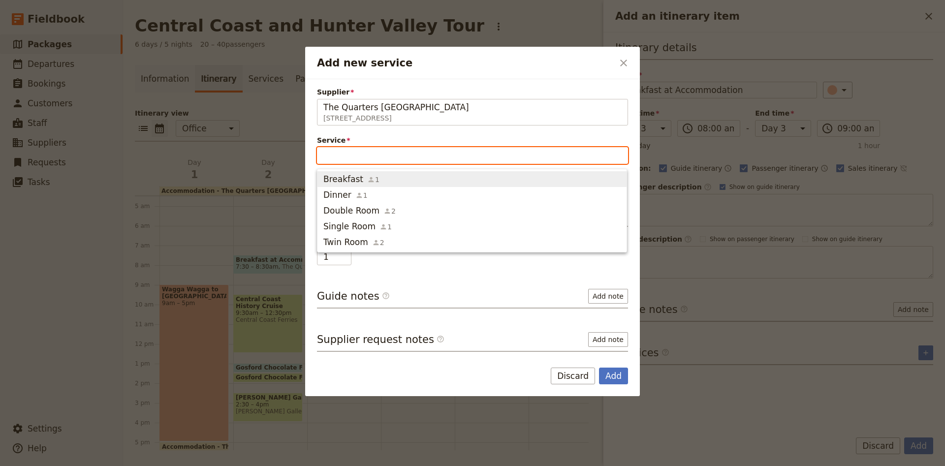
click at [386, 176] on span "Breakfast 1" at bounding box center [471, 179] width 297 height 12
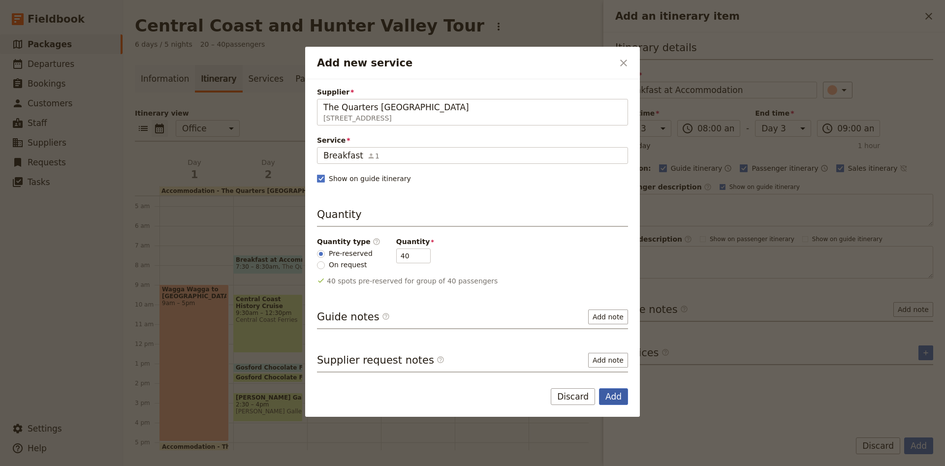
click at [612, 395] on button "Add" at bounding box center [613, 396] width 29 height 17
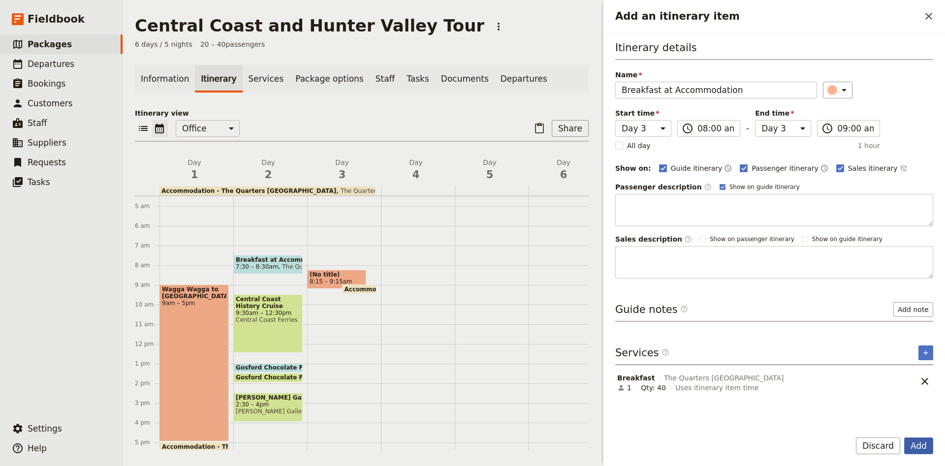
click at [918, 445] on button "Add" at bounding box center [918, 445] width 29 height 17
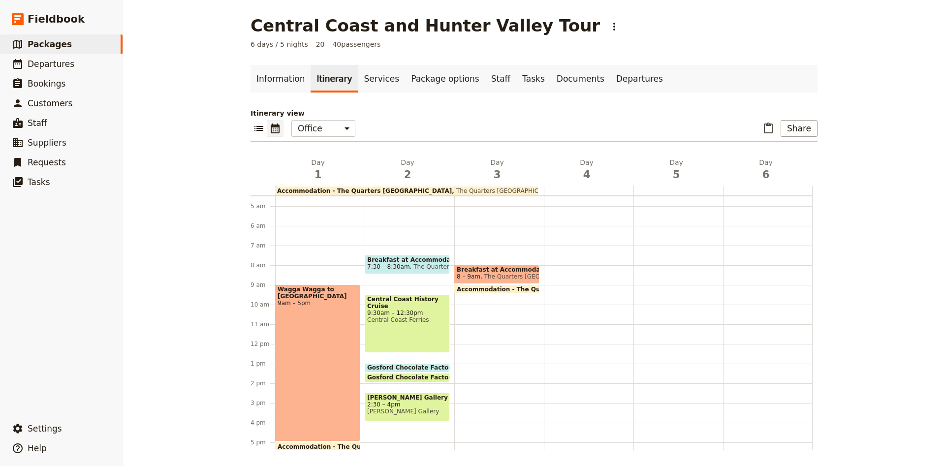
click at [511, 275] on span "The Quarters [GEOGRAPHIC_DATA]" at bounding box center [533, 276] width 106 height 7
click at [633, 275] on div at bounding box center [678, 344] width 90 height 472
click at [514, 272] on span "Breakfast at Accommodation" at bounding box center [497, 269] width 80 height 7
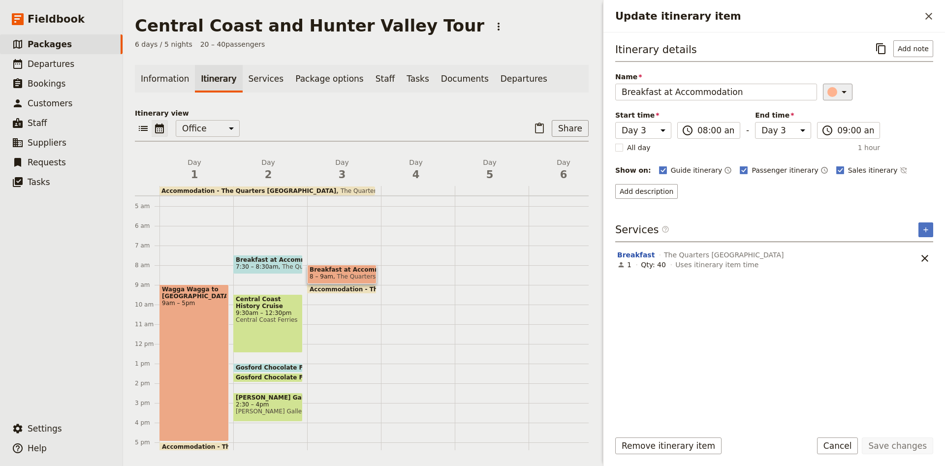
click at [831, 94] on div "​" at bounding box center [839, 92] width 22 height 12
click at [839, 123] on div "button" at bounding box center [838, 125] width 10 height 10
drag, startPoint x: 901, startPoint y: 447, endPoint x: 750, endPoint y: 411, distance: 155.7
click at [901, 446] on button "Save changes" at bounding box center [896, 445] width 71 height 17
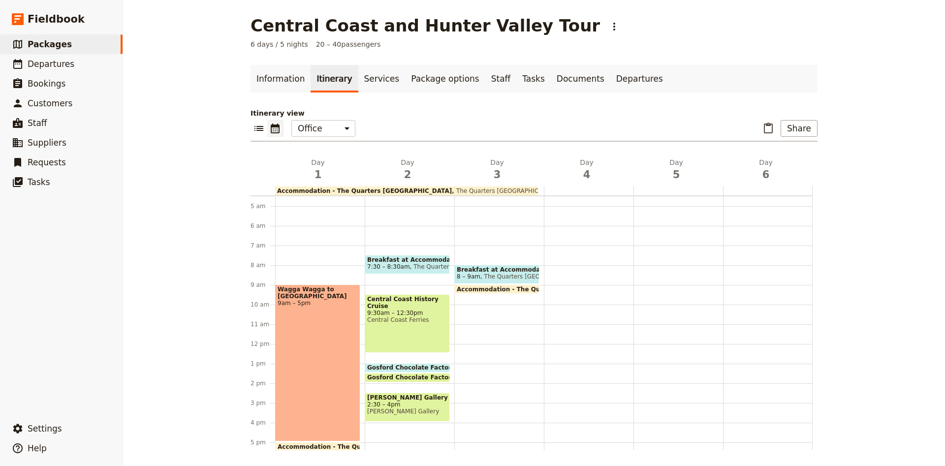
click at [465, 298] on div "Breakfast at Accommodation 8 – 9am The Quarters [GEOGRAPHIC_DATA] Accommodation…" at bounding box center [499, 344] width 90 height 472
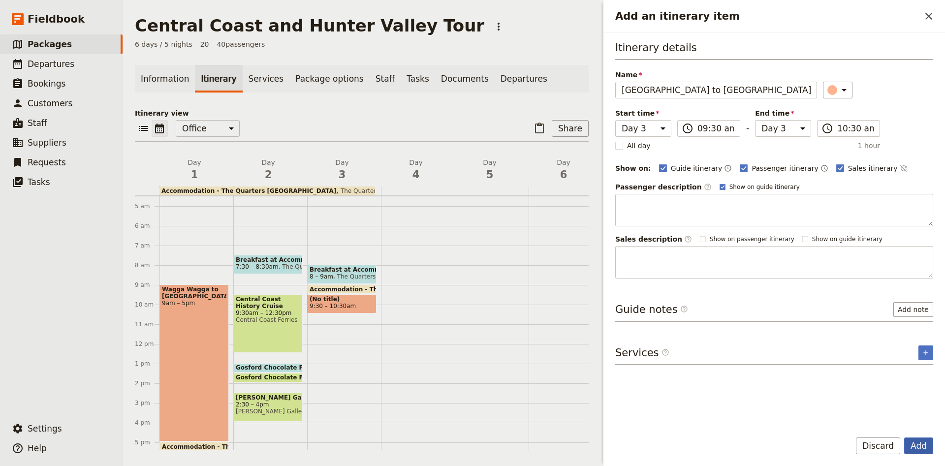
click at [917, 441] on button "Add" at bounding box center [918, 445] width 29 height 17
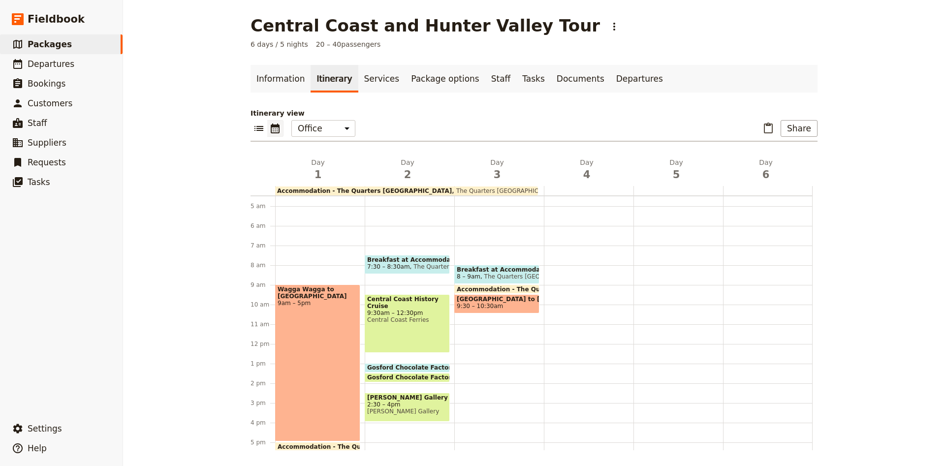
scroll to position [153, 0]
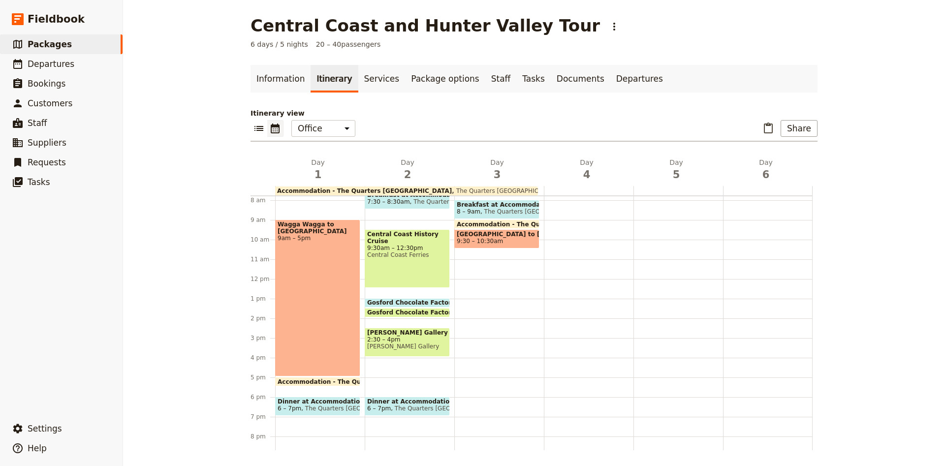
click at [466, 255] on div "Breakfast at Accommodation 8 – 9am The Quarters [GEOGRAPHIC_DATA] Accommodation…" at bounding box center [499, 279] width 90 height 472
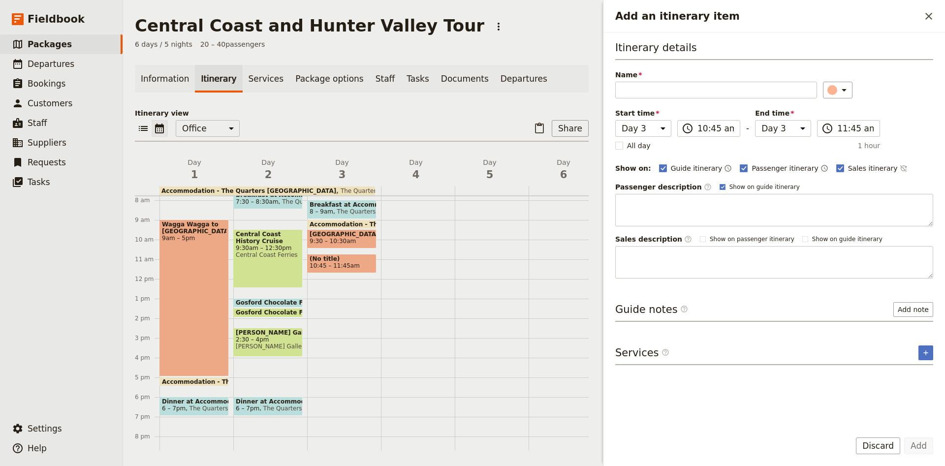
drag, startPoint x: 353, startPoint y: 260, endPoint x: 353, endPoint y: 249, distance: 10.8
click at [353, 249] on div "Breakfast at Accommodation 8 – 9am The Quarters [GEOGRAPHIC_DATA] Accommodation…" at bounding box center [344, 279] width 74 height 472
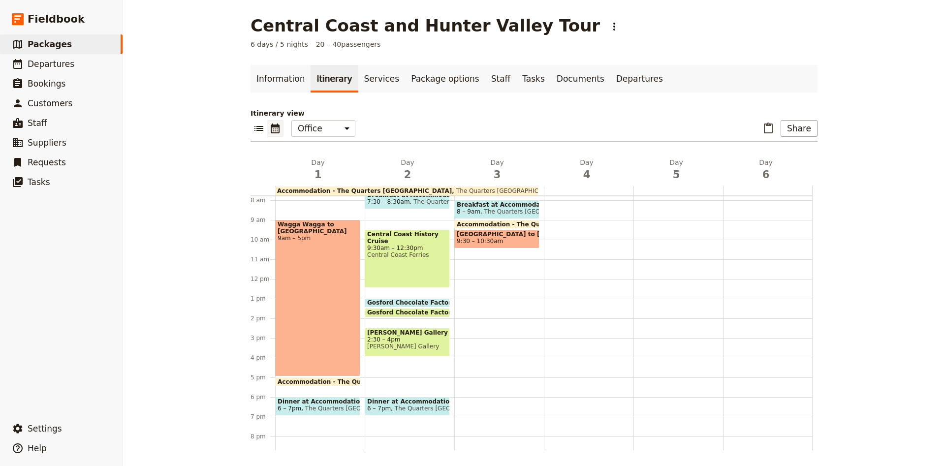
click at [461, 252] on div "Breakfast at Accommodation 8 – 9am The Quarters [GEOGRAPHIC_DATA] Accommodation…" at bounding box center [499, 279] width 90 height 472
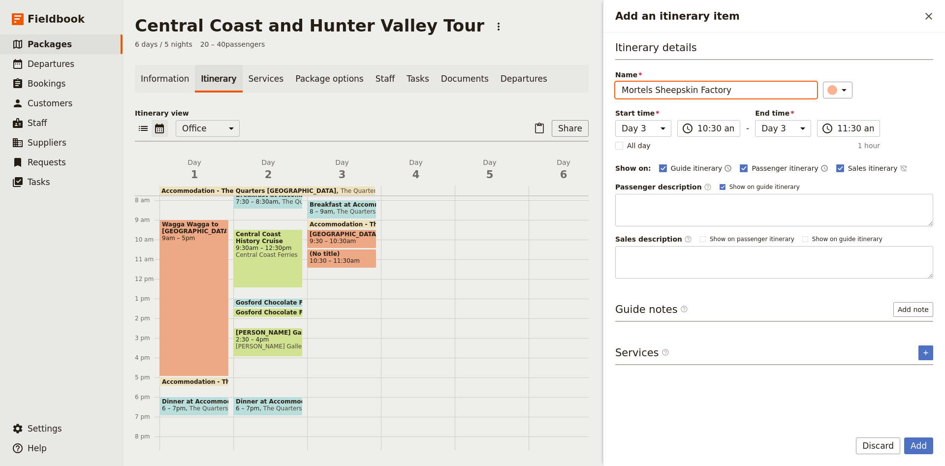
click at [748, 95] on input "Mortels Sheepskin Factory" at bounding box center [716, 90] width 202 height 17
click at [838, 90] on icon "Add an itinerary item" at bounding box center [844, 90] width 12 height 12
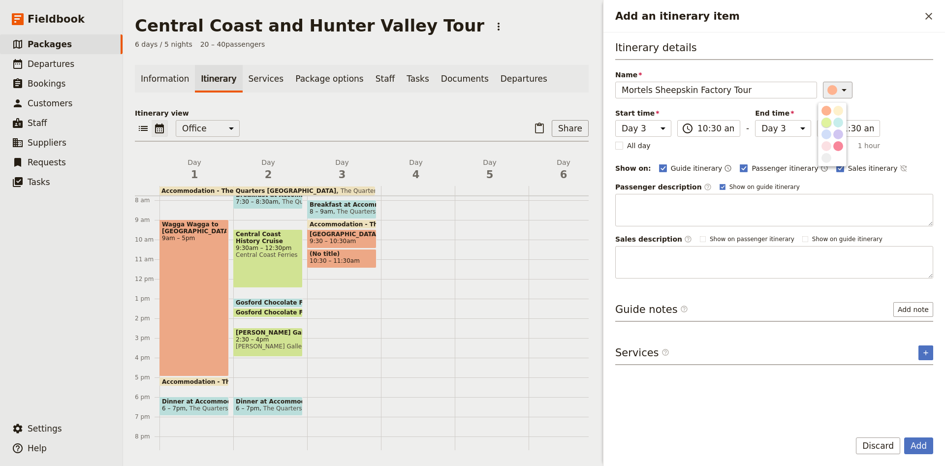
click at [823, 122] on div "button" at bounding box center [826, 123] width 10 height 10
click at [926, 348] on button "​" at bounding box center [925, 352] width 15 height 15
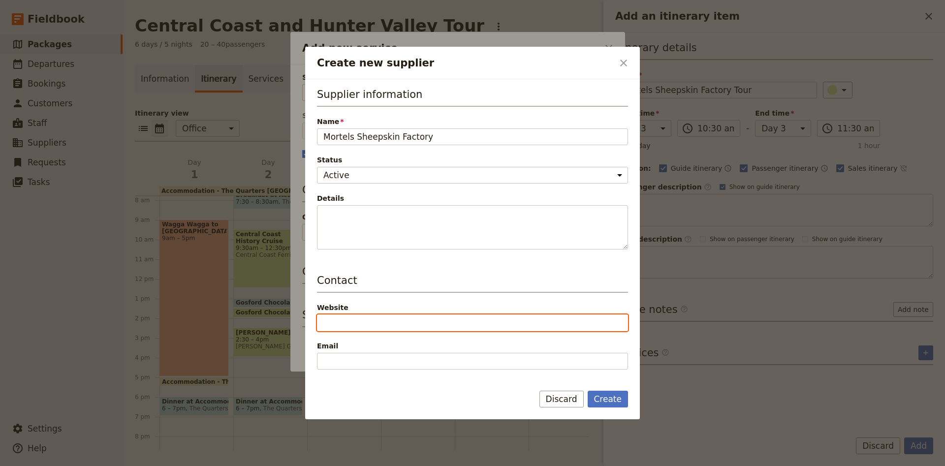
paste input "[DOMAIN_NAME]"
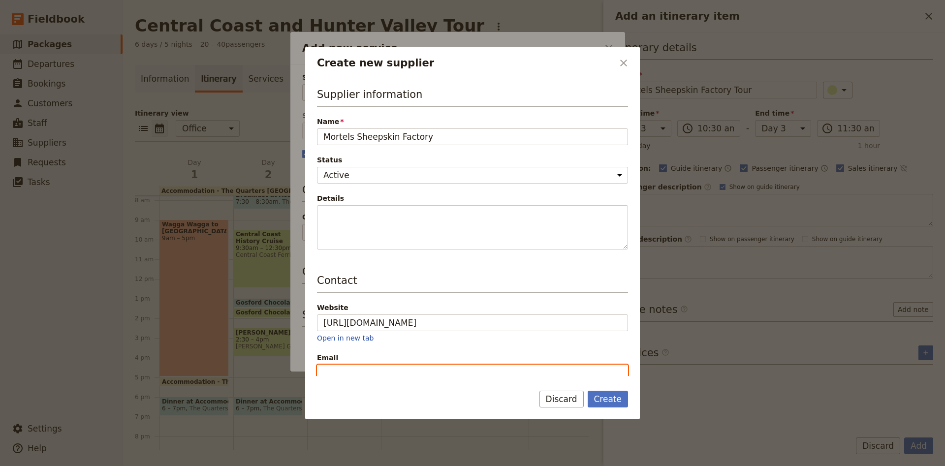
paste input "[PERSON_NAME][EMAIL_ADDRESS][DOMAIN_NAME]"
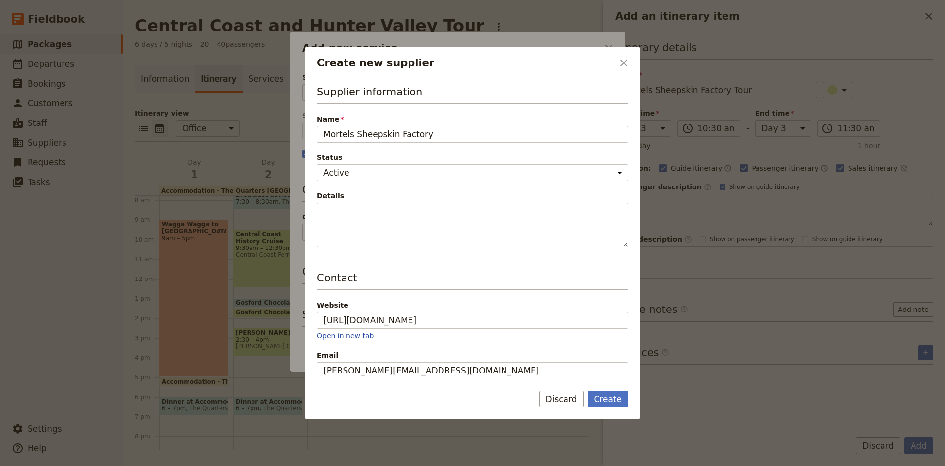
scroll to position [184, 0]
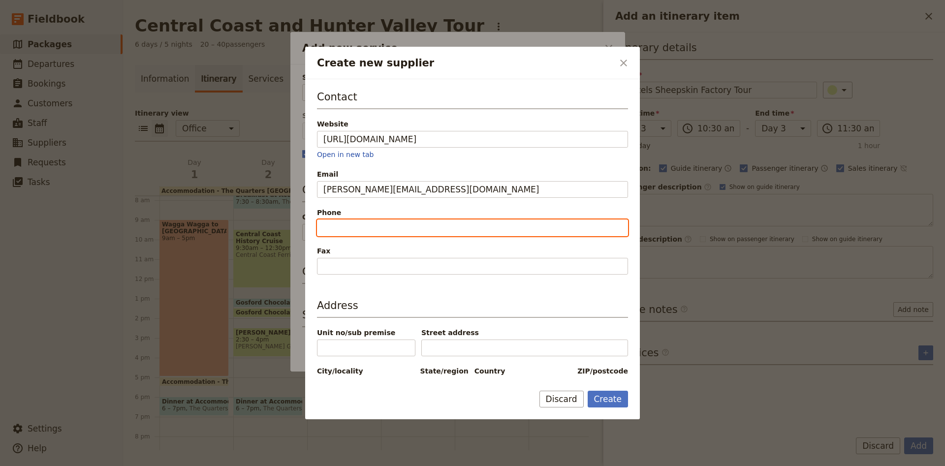
paste input "02 4966 0990"
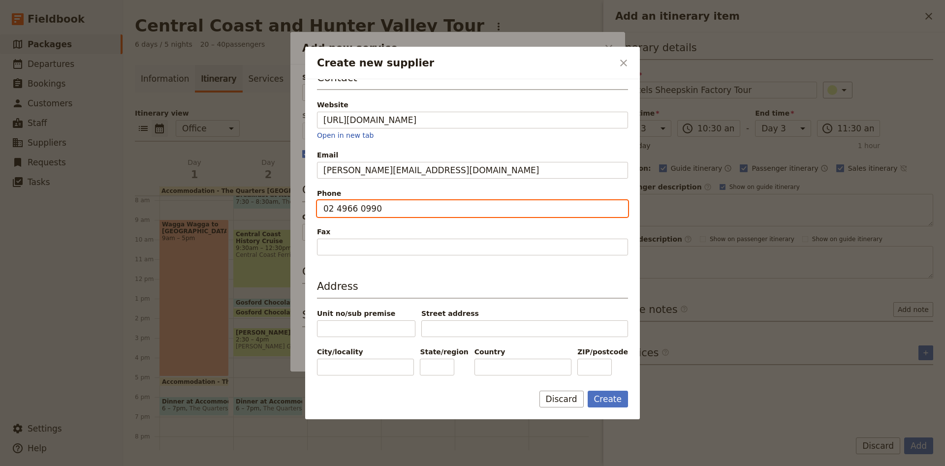
scroll to position [213, 0]
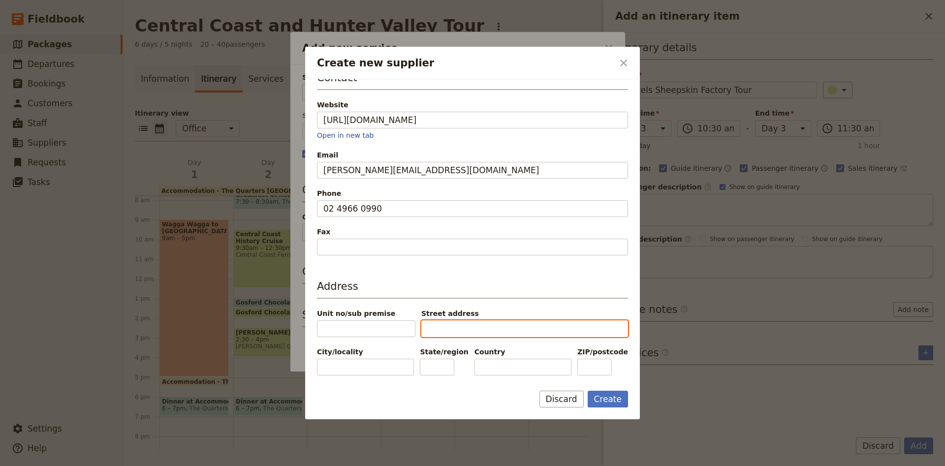
click at [425, 320] on input "Street address" at bounding box center [524, 328] width 207 height 17
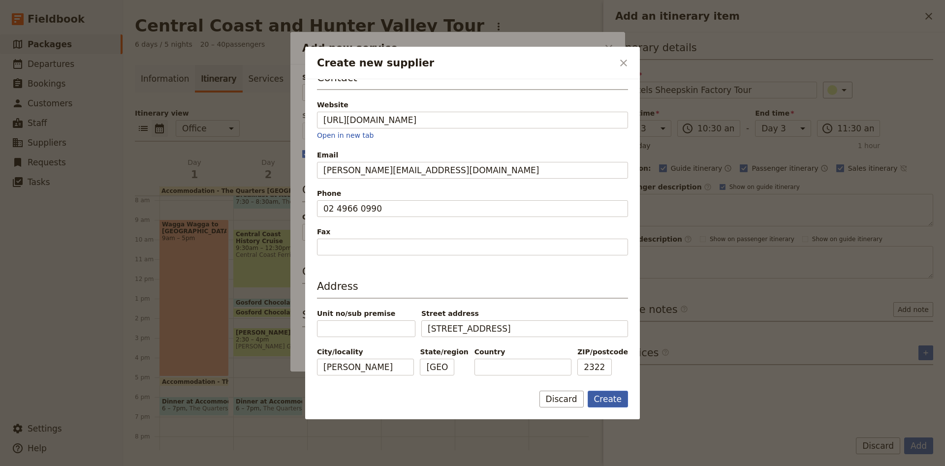
drag, startPoint x: 604, startPoint y: 400, endPoint x: 614, endPoint y: 398, distance: 10.7
click at [606, 400] on button "Create" at bounding box center [607, 399] width 41 height 17
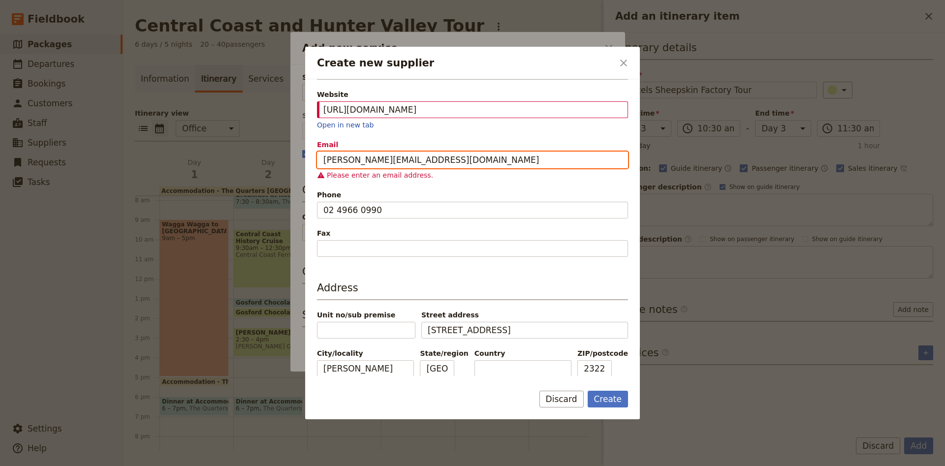
click at [327, 158] on input "[PERSON_NAME][EMAIL_ADDRESS][DOMAIN_NAME]" at bounding box center [472, 160] width 311 height 17
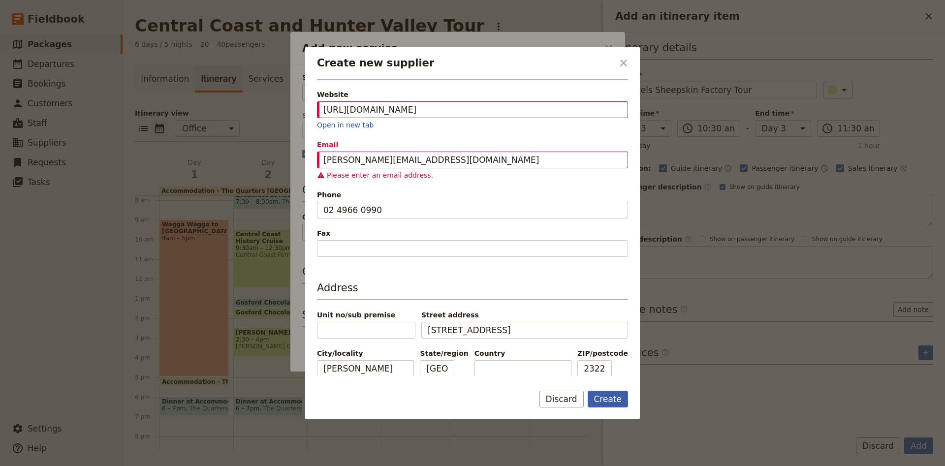
click at [605, 398] on button "Create" at bounding box center [607, 399] width 41 height 17
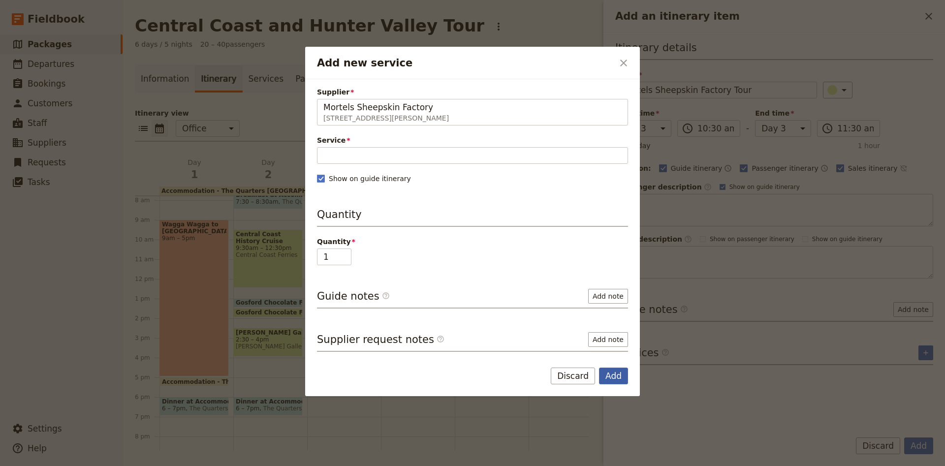
click at [619, 379] on button "Add" at bounding box center [613, 376] width 29 height 17
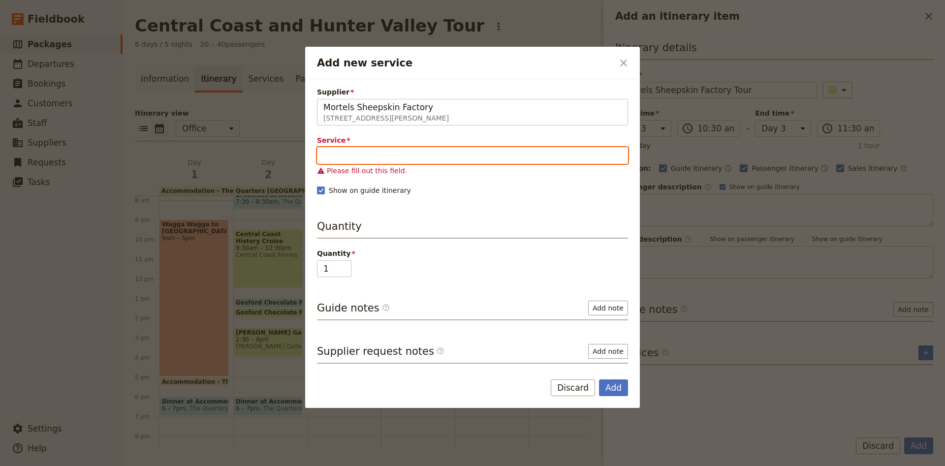
click at [377, 156] on input "Service" at bounding box center [472, 155] width 311 height 17
click at [418, 149] on input "Service" at bounding box center [472, 155] width 311 height 17
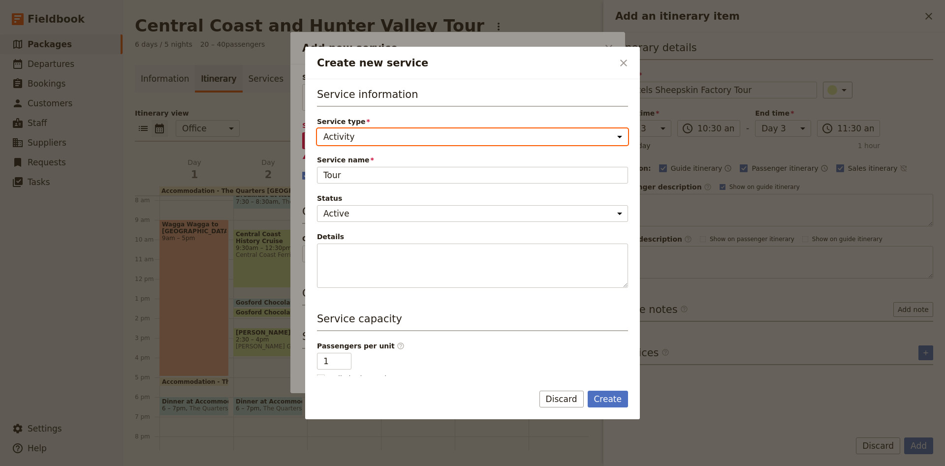
click option "Activity" at bounding box center [0, 0] width 0 height 0
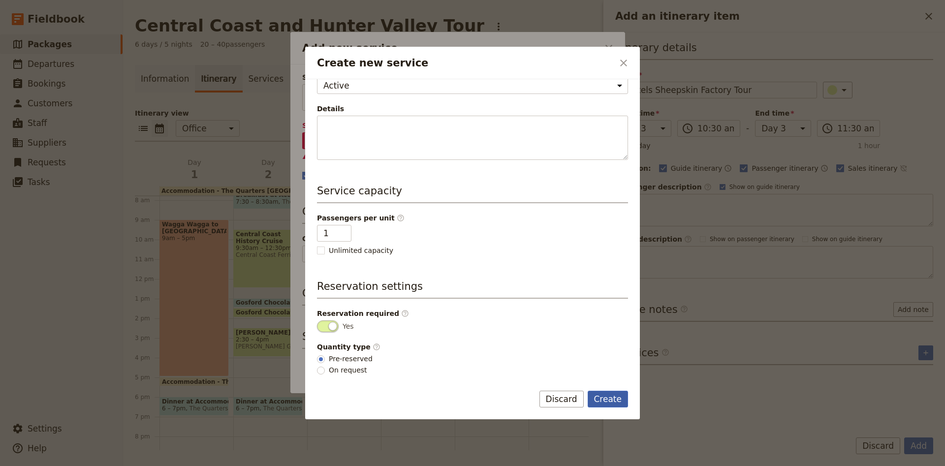
click at [617, 399] on button "Create" at bounding box center [607, 399] width 41 height 17
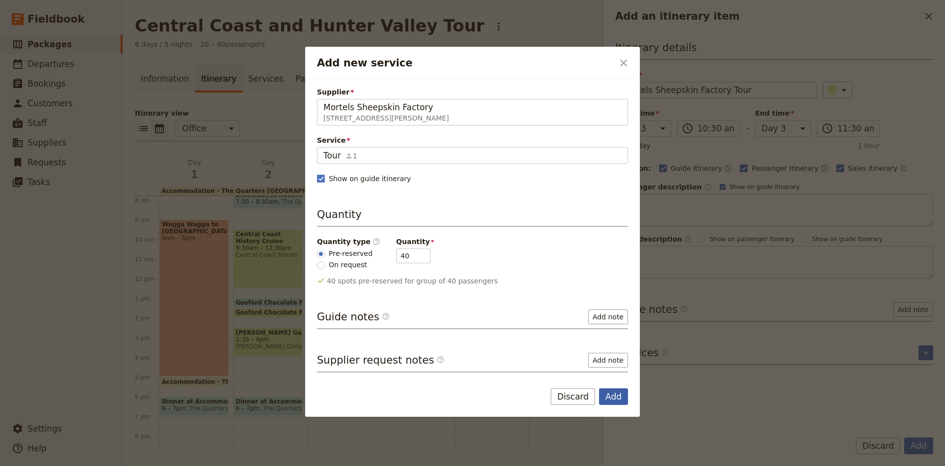
click at [609, 397] on button "Add" at bounding box center [613, 396] width 29 height 17
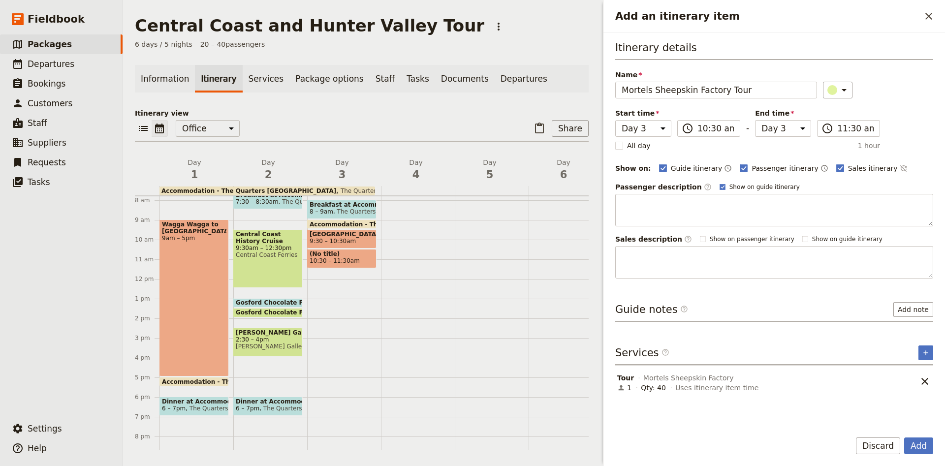
scroll to position [88, 0]
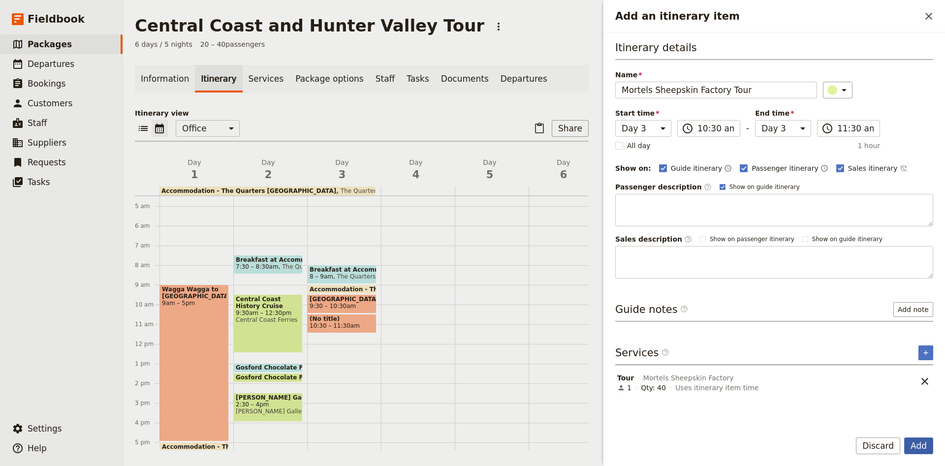
click at [926, 448] on button "Add" at bounding box center [918, 445] width 29 height 17
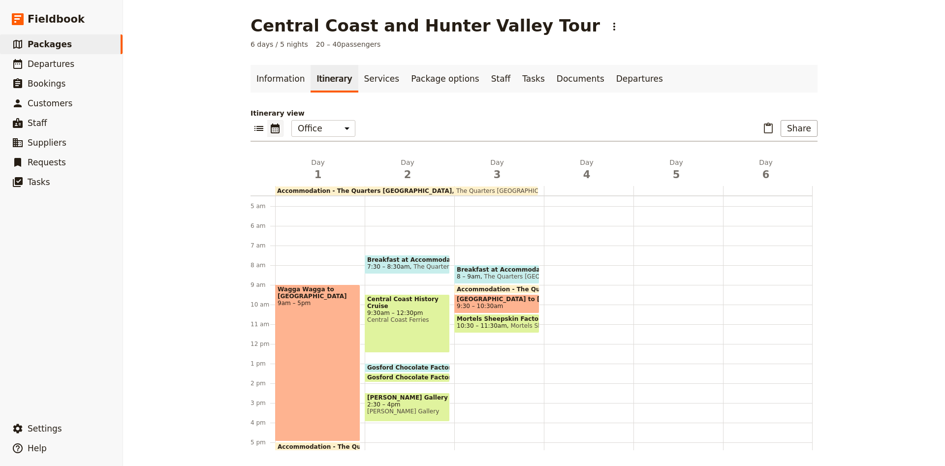
scroll to position [153, 0]
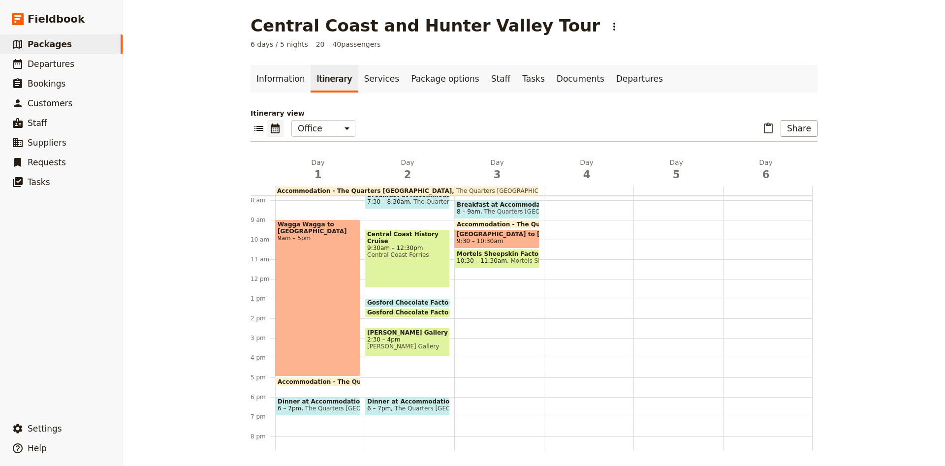
click at [460, 274] on div "Breakfast at Accommodation 8 – 9am The Quarters [GEOGRAPHIC_DATA] Accommodation…" at bounding box center [499, 279] width 90 height 472
click at [459, 270] on div "Breakfast at Accommodation 8 – 9am The Quarters [GEOGRAPHIC_DATA] Accommodation…" at bounding box center [499, 279] width 90 height 472
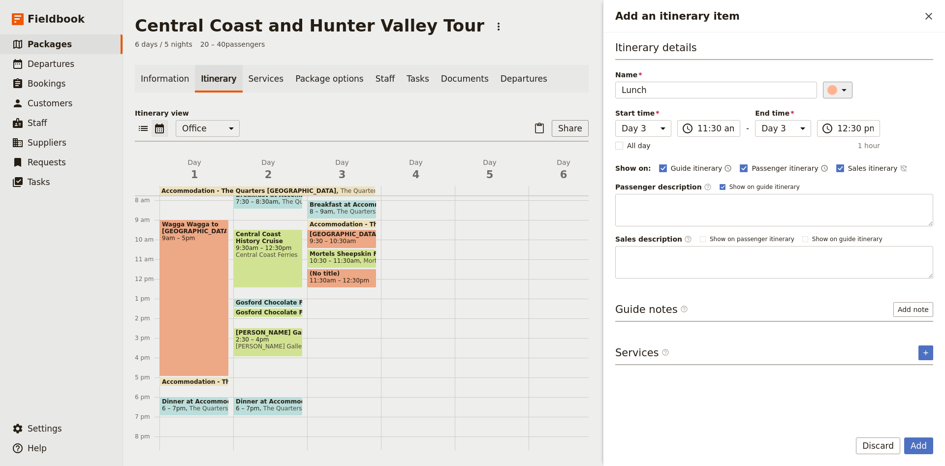
click at [844, 91] on button "​" at bounding box center [838, 90] width 30 height 17
click at [834, 118] on button "button" at bounding box center [838, 123] width 12 height 12
click at [846, 133] on input "12:30 pm" at bounding box center [855, 129] width 36 height 12
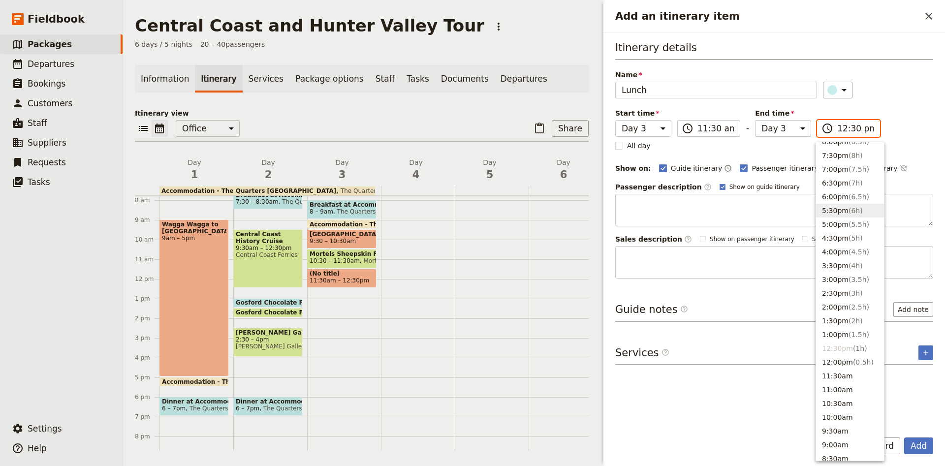
scroll to position [130, 0]
click at [868, 341] on button "12:00pm ( 0.5h )" at bounding box center [850, 338] width 68 height 14
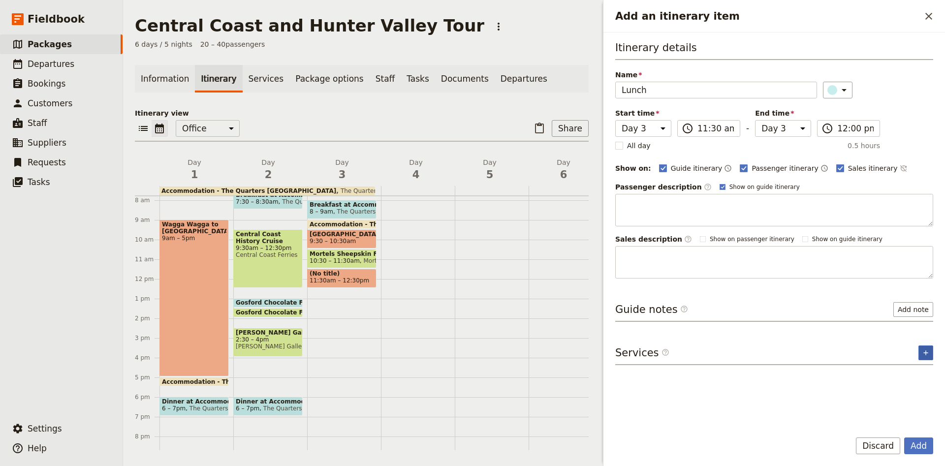
click at [922, 353] on icon "Add service inclusion" at bounding box center [925, 353] width 8 height 8
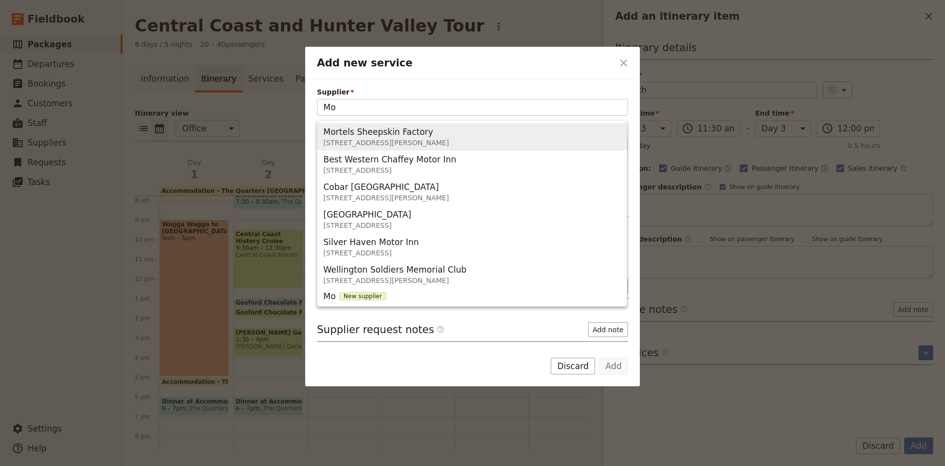
click at [392, 129] on span "Mortels Sheepskin Factory" at bounding box center [378, 132] width 110 height 12
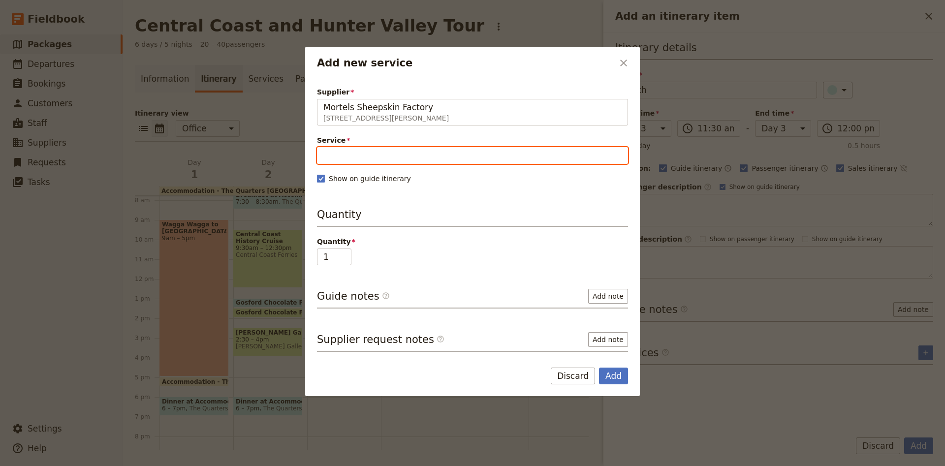
click at [339, 158] on input "Service" at bounding box center [472, 155] width 311 height 17
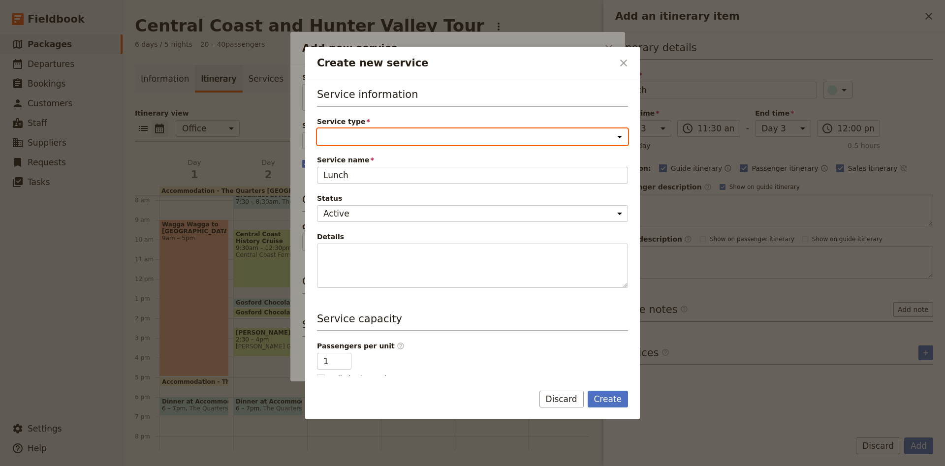
click at [317, 128] on select "Accommodation Activity Transport Flight Food and beverage Other" at bounding box center [472, 136] width 311 height 17
click option "Food and beverage" at bounding box center [0, 0] width 0 height 0
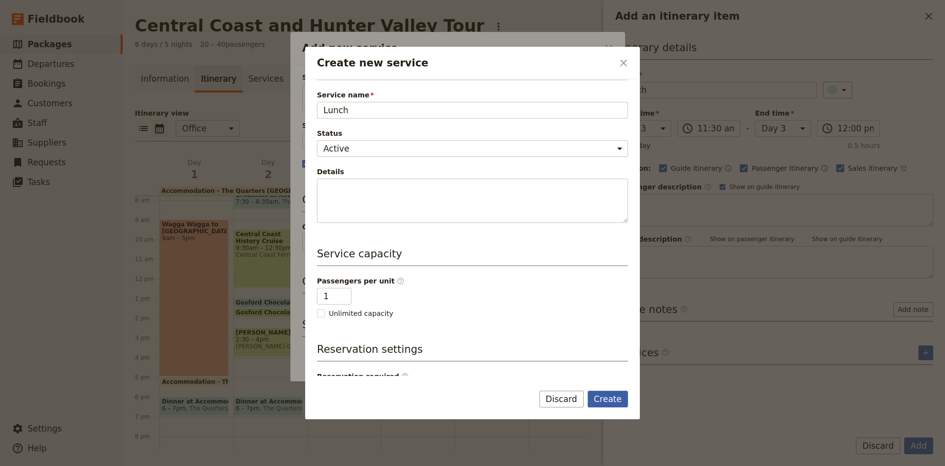
click at [618, 394] on button "Create" at bounding box center [607, 399] width 41 height 17
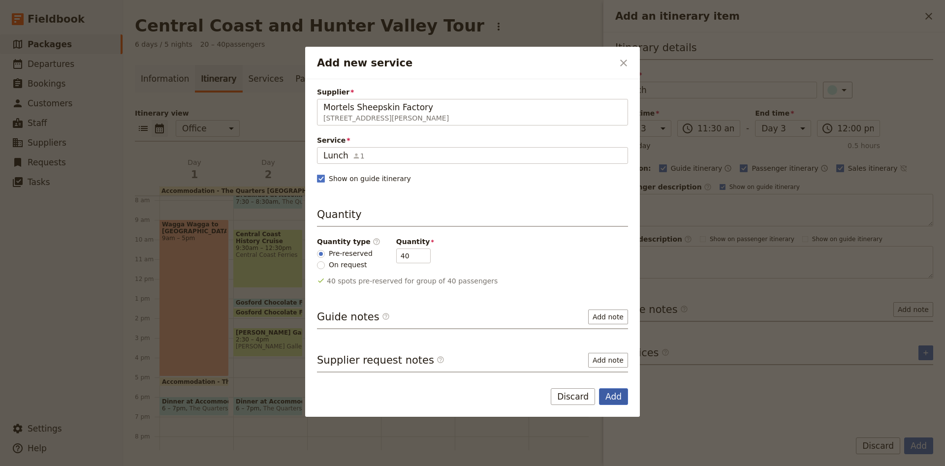
click at [624, 399] on button "Add" at bounding box center [613, 396] width 29 height 17
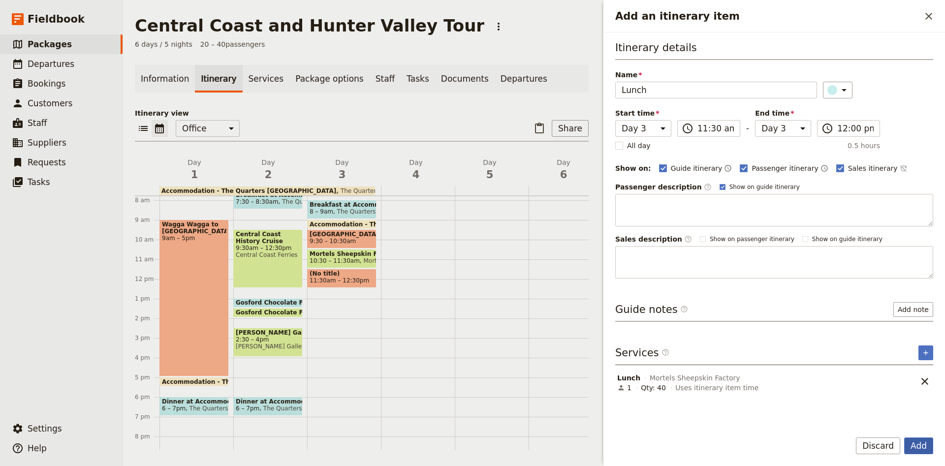
click at [923, 438] on button "Add" at bounding box center [918, 445] width 29 height 17
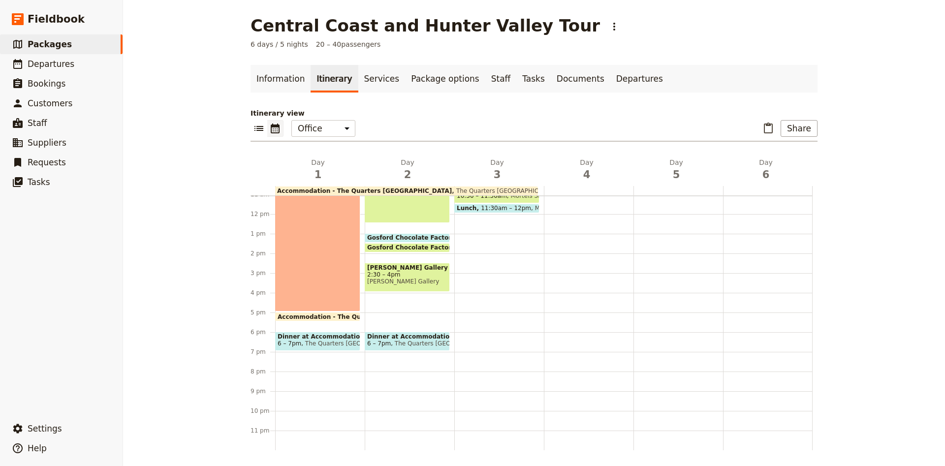
scroll to position [153, 0]
